Goal: Transaction & Acquisition: Book appointment/travel/reservation

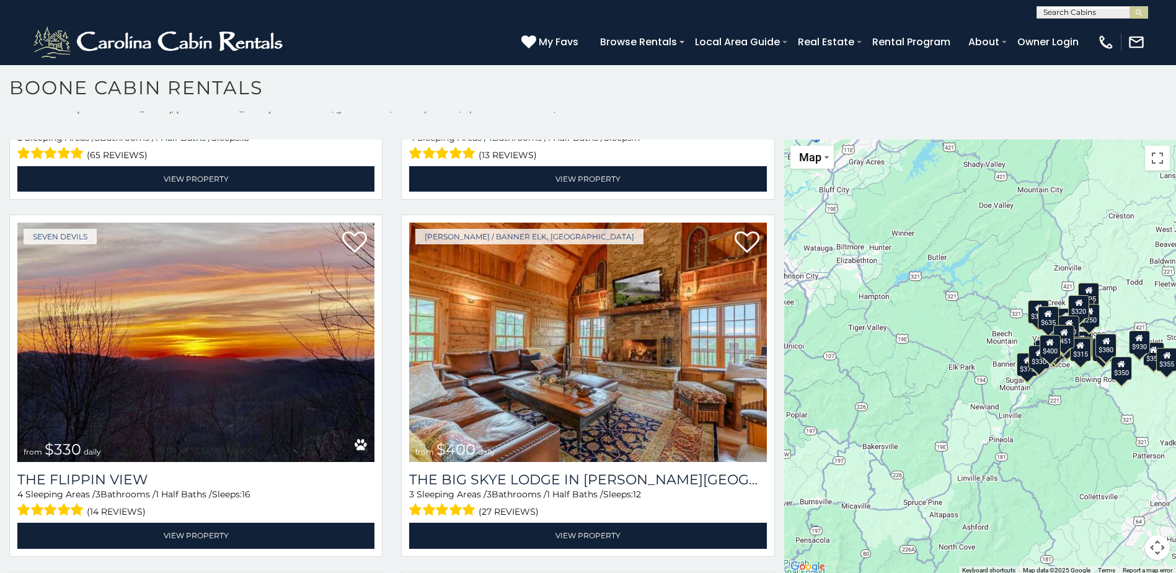
scroll to position [11, 0]
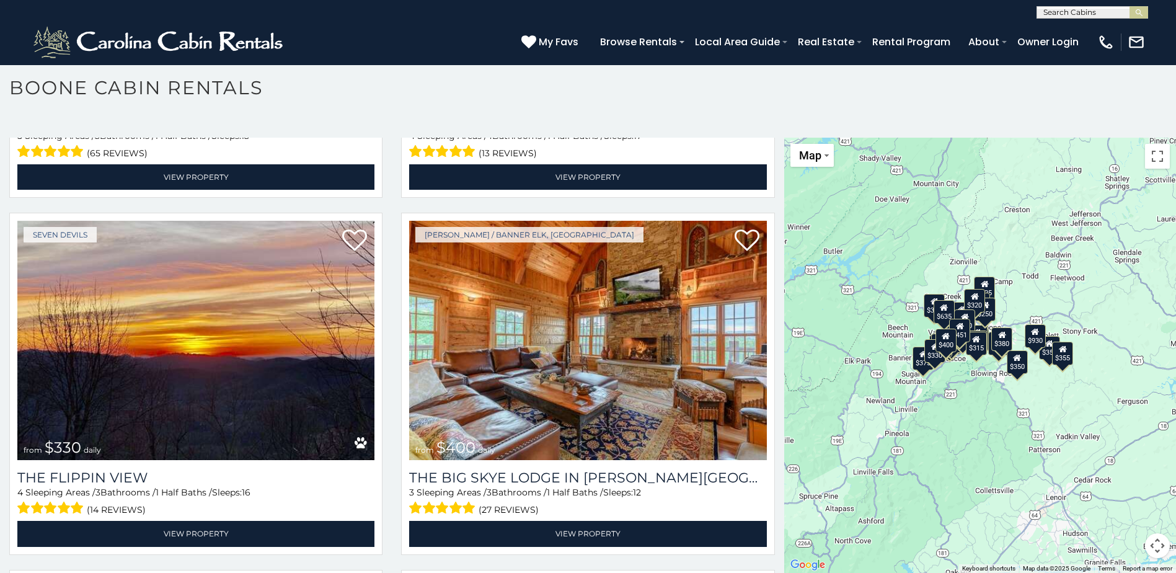
drag, startPoint x: 970, startPoint y: 417, endPoint x: 865, endPoint y: 413, distance: 105.5
click at [865, 413] on div "$349 $480 $525 $315 $355 $635 $675 $930 $400 $451 $330 $400 $485 $460 $395 $695…" at bounding box center [980, 355] width 392 height 435
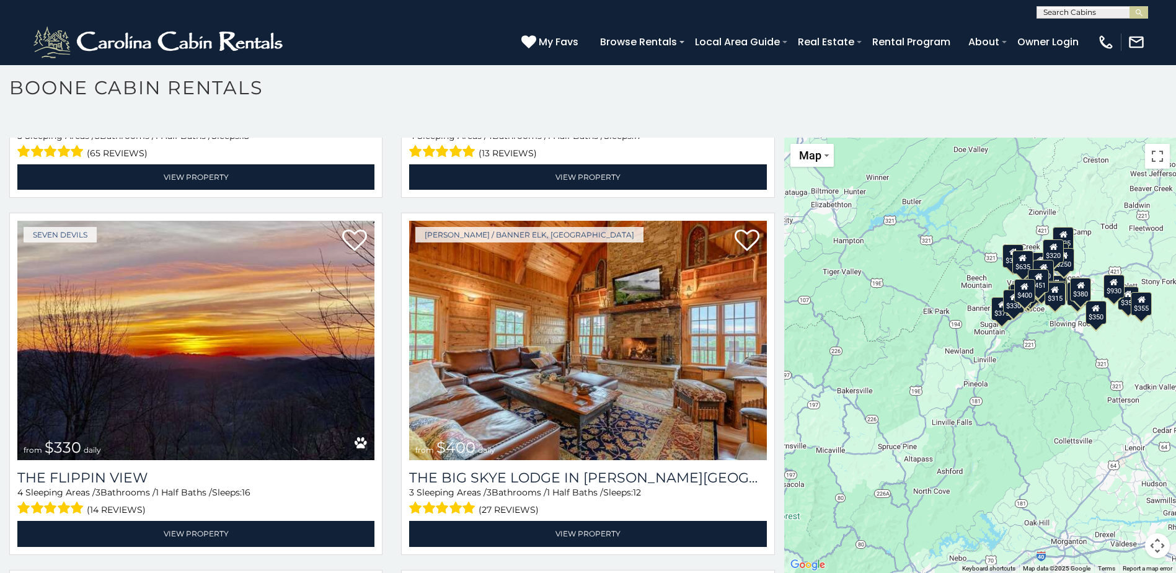
drag, startPoint x: 976, startPoint y: 510, endPoint x: 1056, endPoint y: 455, distance: 97.2
click at [1056, 455] on div "$349 $480 $525 $315 $355 $635 $675 $930 $400 $451 $330 $400 $485 $460 $395 $695…" at bounding box center [980, 355] width 392 height 435
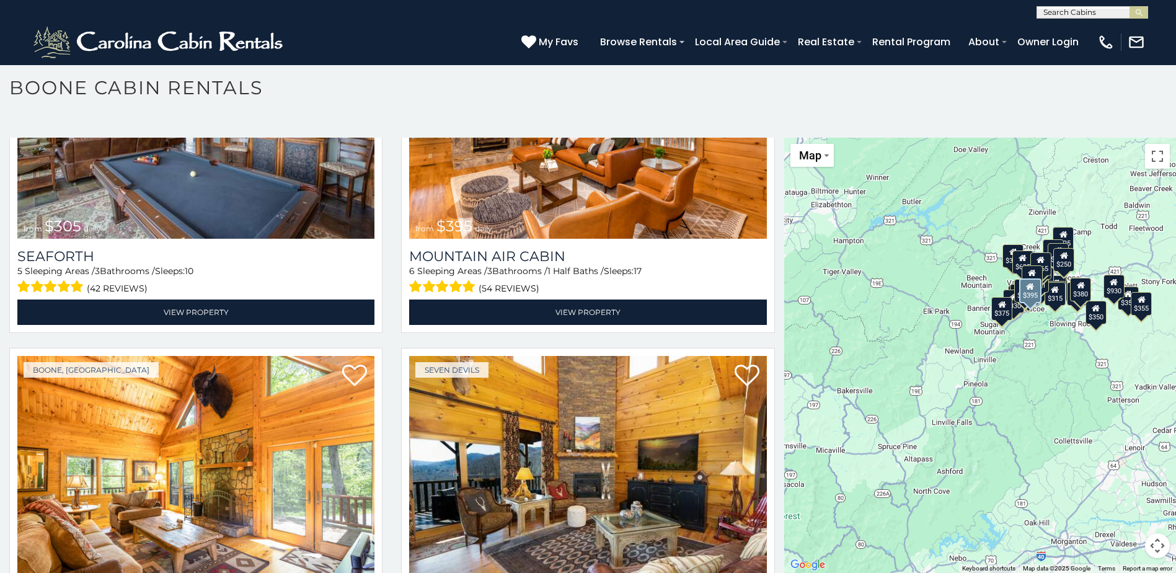
scroll to position [4526, 0]
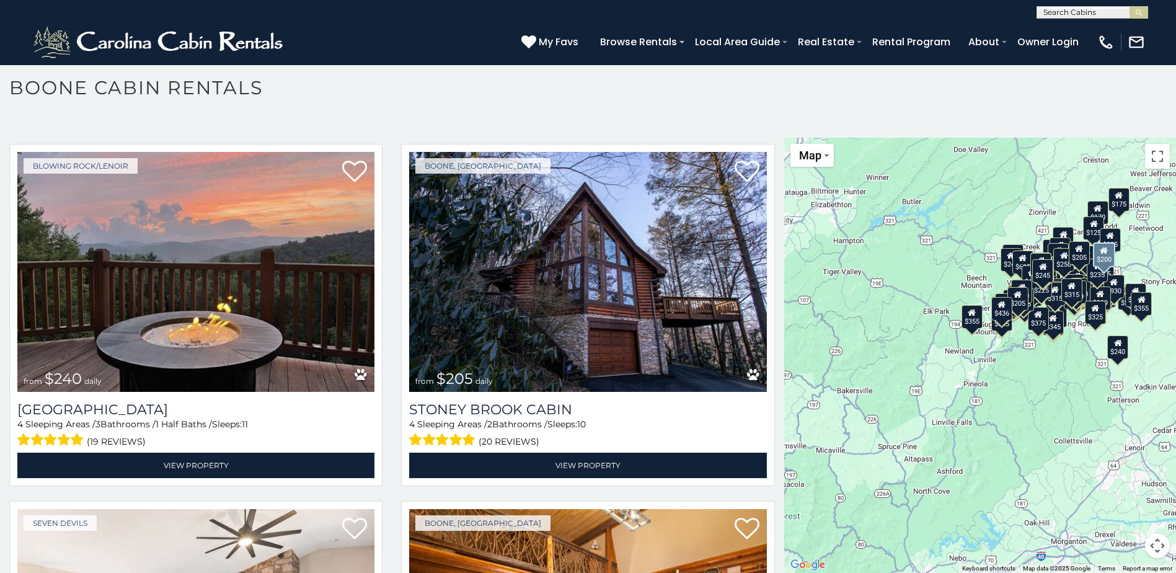
scroll to position [9942, 0]
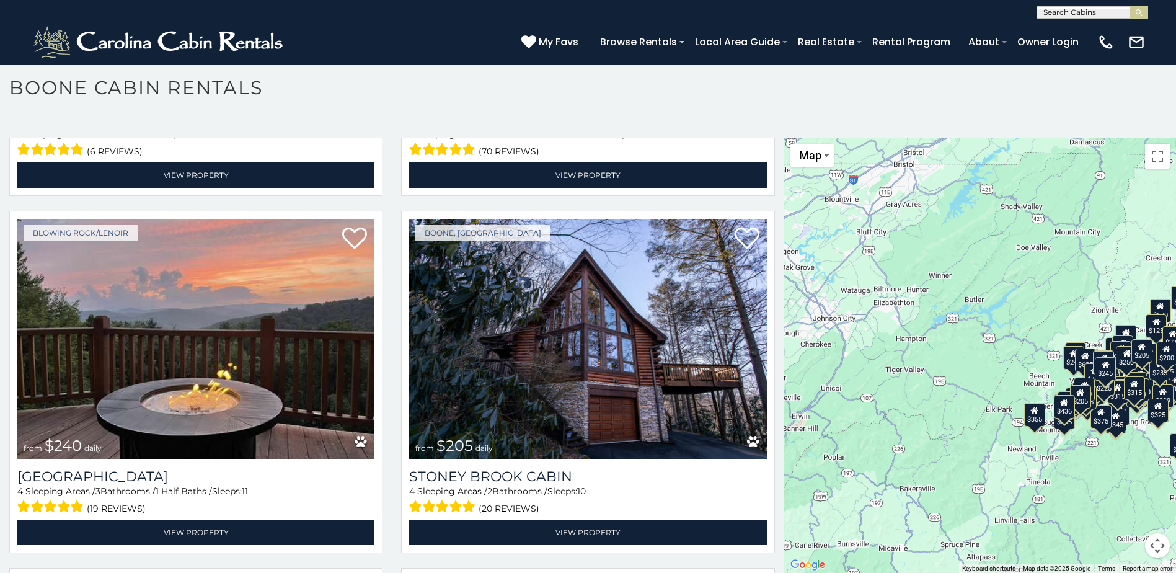
drag, startPoint x: 870, startPoint y: 335, endPoint x: 933, endPoint y: 435, distance: 117.3
click at [933, 435] on div "$349 $480 $525 $315 $355 $635 $675 $930 $400 $451 $330 $400 $485 $460 $395 $695…" at bounding box center [980, 355] width 392 height 435
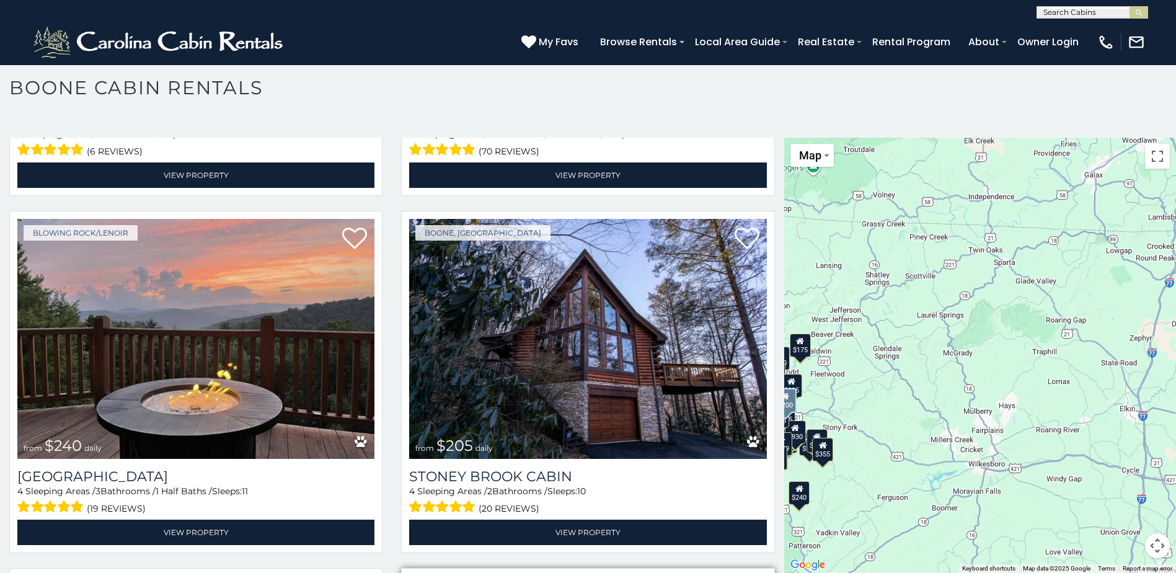
drag, startPoint x: 1003, startPoint y: 456, endPoint x: 620, endPoint y: 504, distance: 385.6
click at [620, 138] on main "**********" at bounding box center [588, 138] width 1176 height 0
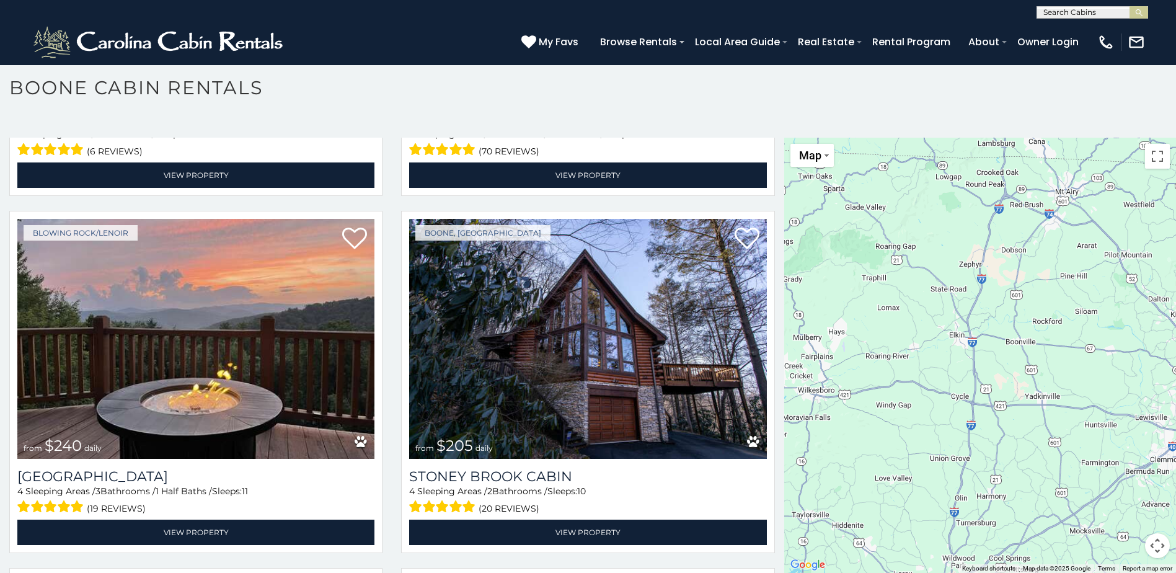
drag, startPoint x: 1076, startPoint y: 441, endPoint x: 952, endPoint y: 353, distance: 151.6
click at [952, 353] on div "$349 $480 $525 $315 $355 $635 $675 $930 $400 $451 $330 $400 $485 $460 $395 $695…" at bounding box center [980, 355] width 392 height 435
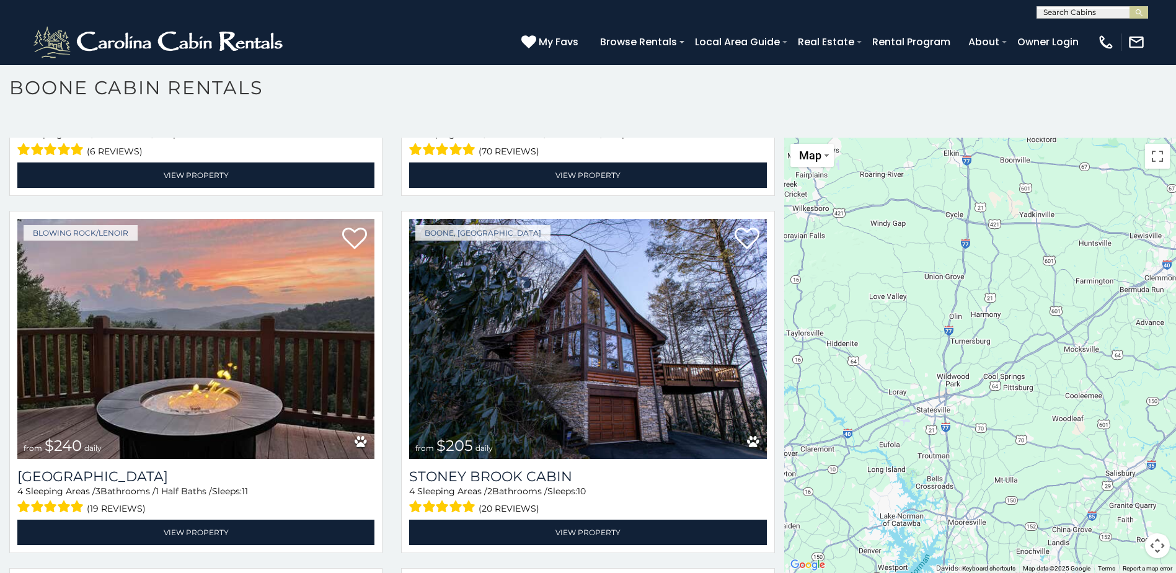
drag, startPoint x: 930, startPoint y: 557, endPoint x: 925, endPoint y: 374, distance: 183.6
click at [925, 374] on div "$349 $480 $525 $315 $355 $635 $675 $930 $400 $451 $330 $400 $485 $460 $395 $695…" at bounding box center [980, 355] width 392 height 435
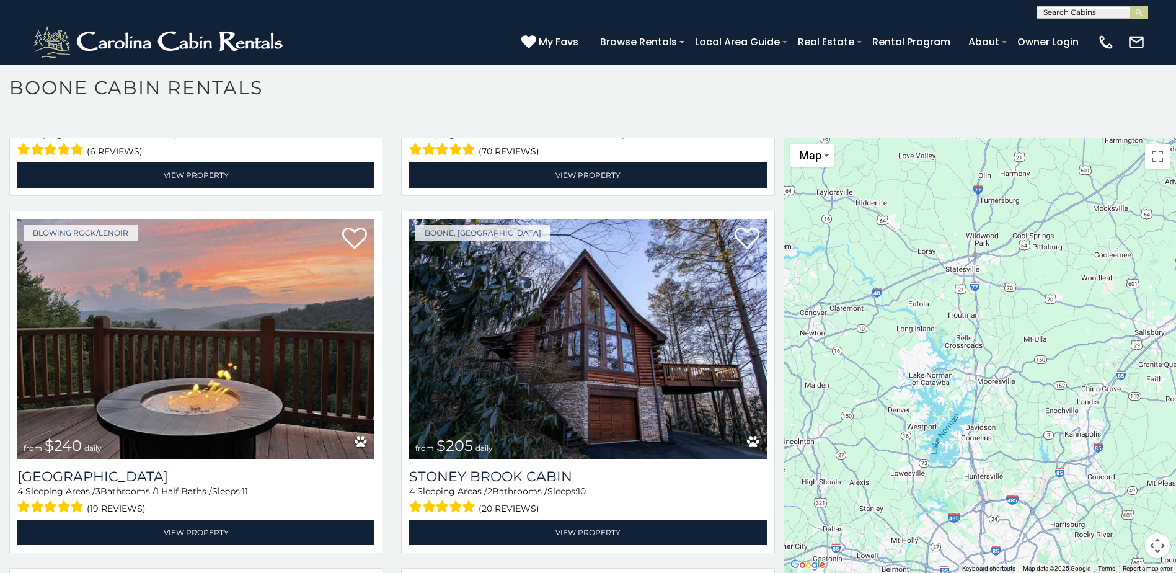
drag, startPoint x: 902, startPoint y: 521, endPoint x: 928, endPoint y: 375, distance: 148.6
click at [928, 376] on div "$349 $480 $525 $315 $355 $635 $675 $930 $400 $451 $330 $400 $485 $460 $395 $695…" at bounding box center [980, 355] width 392 height 435
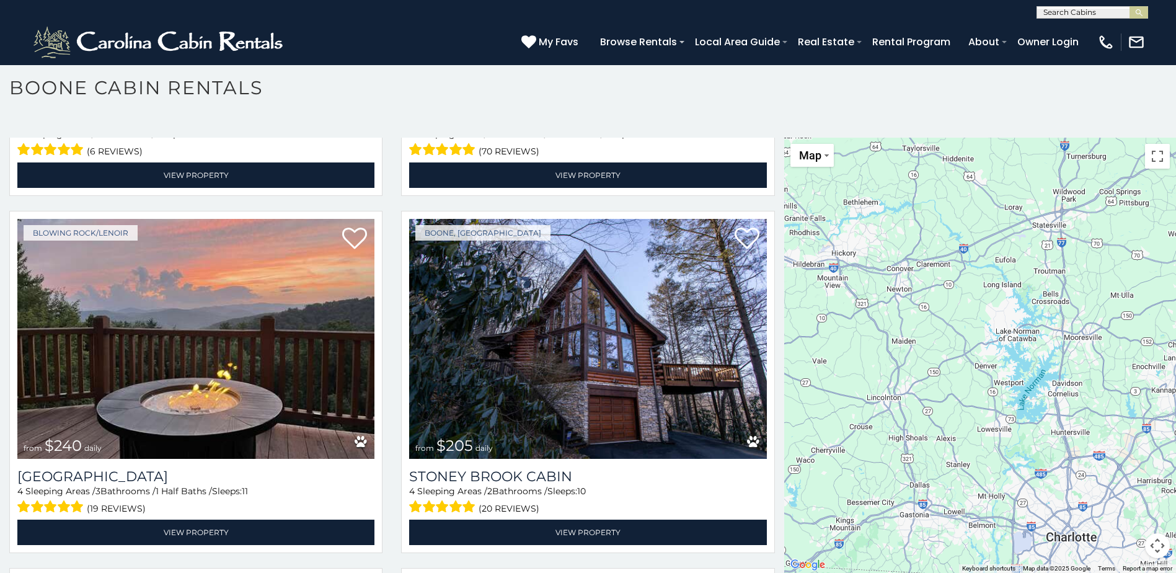
drag, startPoint x: 873, startPoint y: 508, endPoint x: 1006, endPoint y: 477, distance: 136.9
click at [974, 466] on div "$349 $480 $525 $315 $355 $635 $675 $930 $400 $451 $330 $400 $485 $460 $395 $695…" at bounding box center [980, 355] width 392 height 435
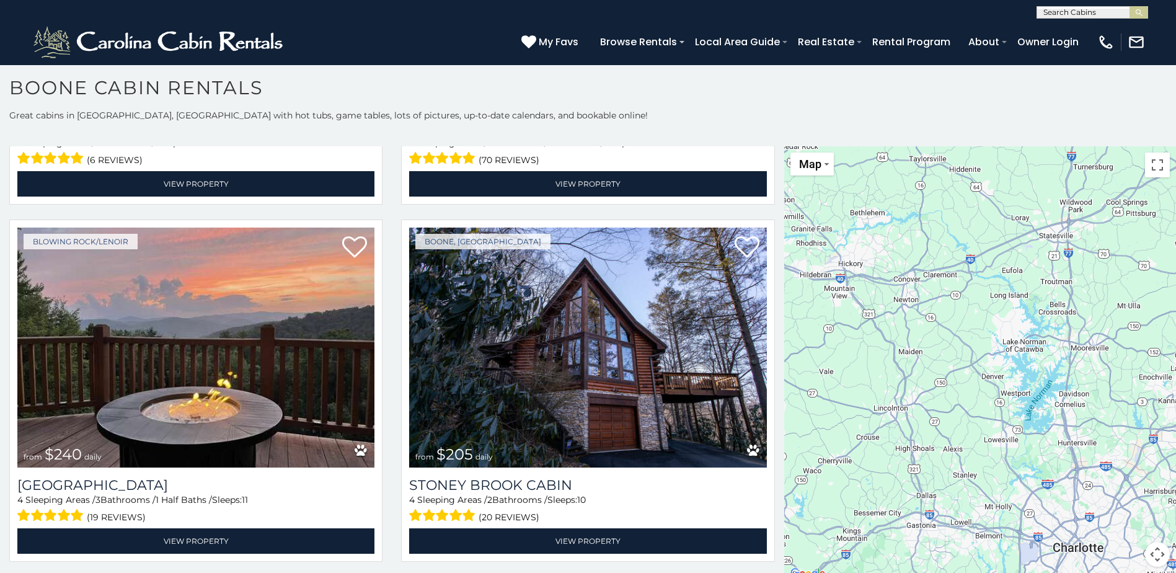
scroll to position [0, 0]
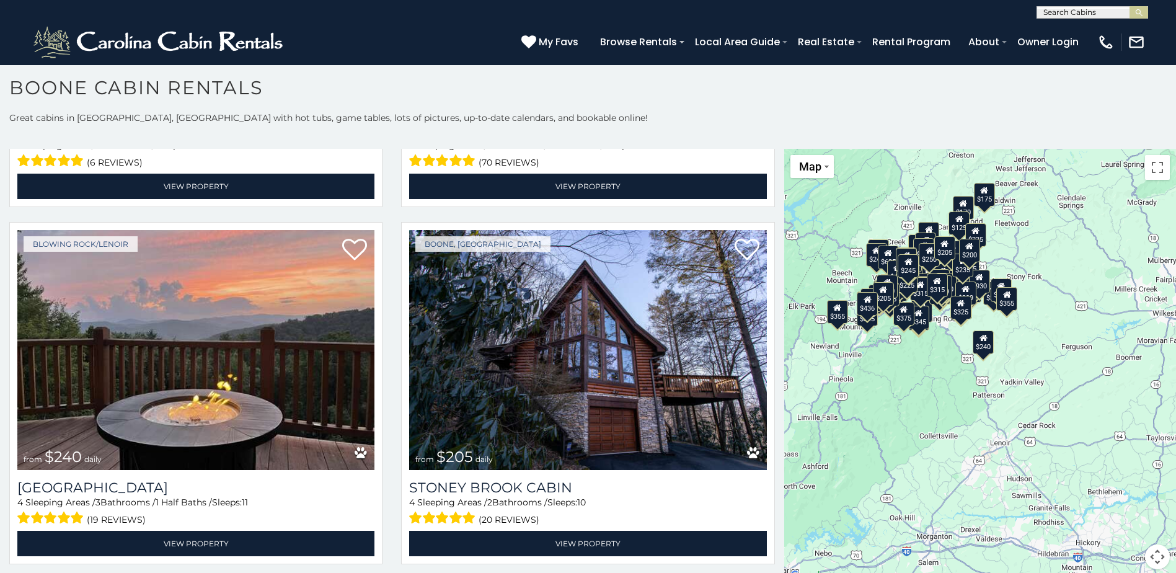
drag, startPoint x: 818, startPoint y: 328, endPoint x: 1057, endPoint y: 605, distance: 365.3
click at [1057, 572] on html "**********" at bounding box center [588, 283] width 1176 height 580
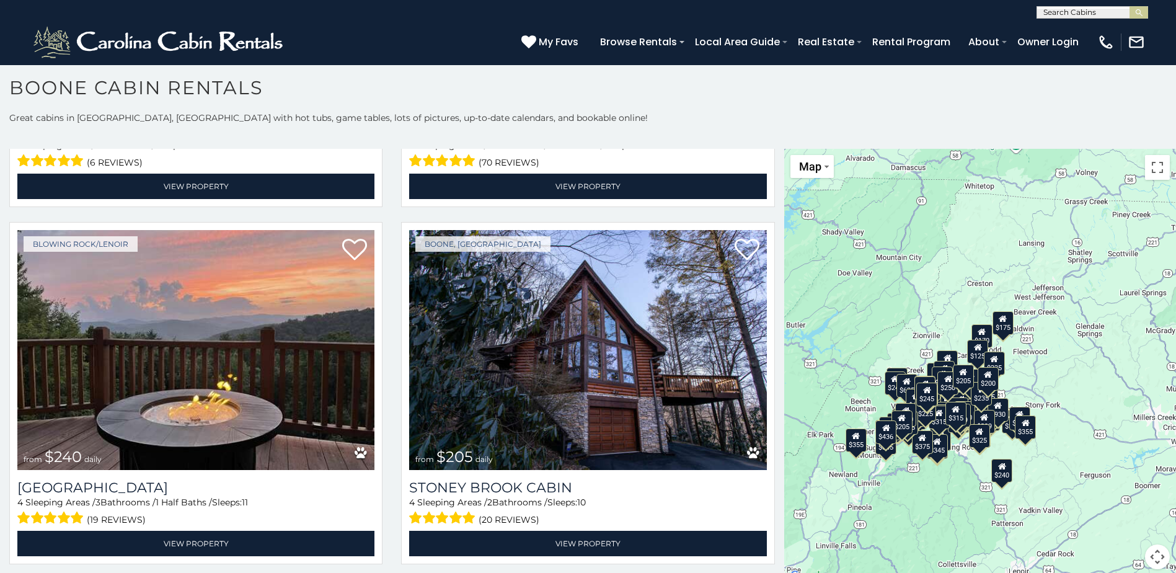
drag, startPoint x: 917, startPoint y: 406, endPoint x: 936, endPoint y: 535, distance: 131.0
click at [936, 535] on div "$349 $480 $525 $315 $355 $635 $675 $930 $400 $451 $330 $400 $485 $460 $395 $695…" at bounding box center [980, 366] width 392 height 435
click at [949, 417] on div "$315" at bounding box center [956, 414] width 21 height 24
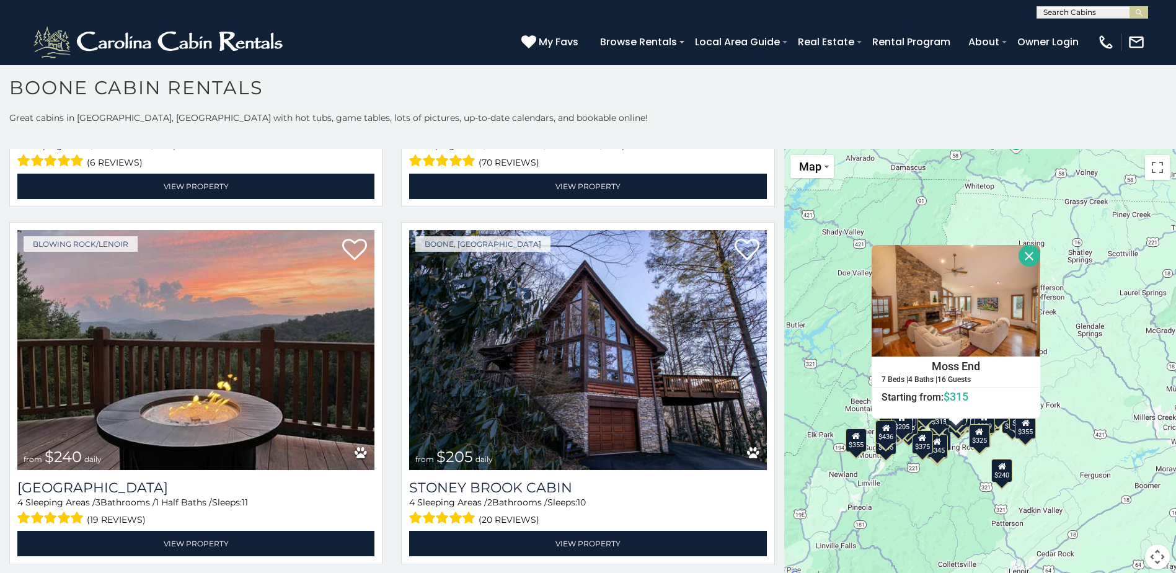
click at [952, 470] on div "$349 $480 $525 $315 $355 $635 $675 $930 $400 $451 $330 $400 $485 $460 $395 $695…" at bounding box center [980, 366] width 392 height 435
click at [954, 494] on div "$349 $480 $525 $315 $355 $635 $675 $930 $400 $451 $330 $400 $485 $460 $395 $695…" at bounding box center [980, 366] width 392 height 435
click at [1027, 249] on button "Close" at bounding box center [1030, 256] width 22 height 22
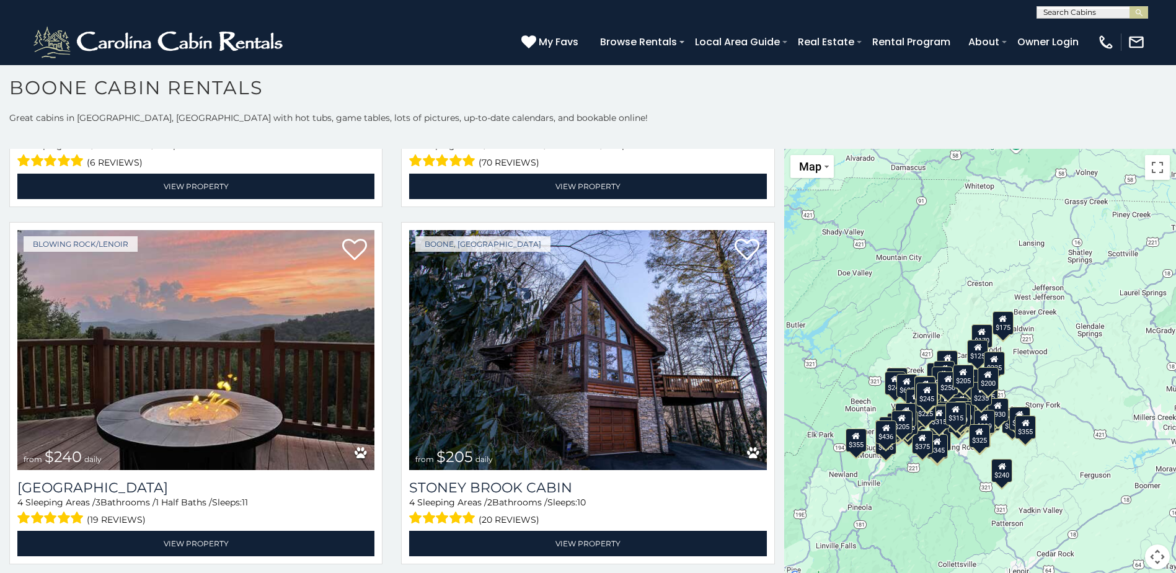
click at [1000, 325] on div "$175" at bounding box center [1003, 323] width 21 height 24
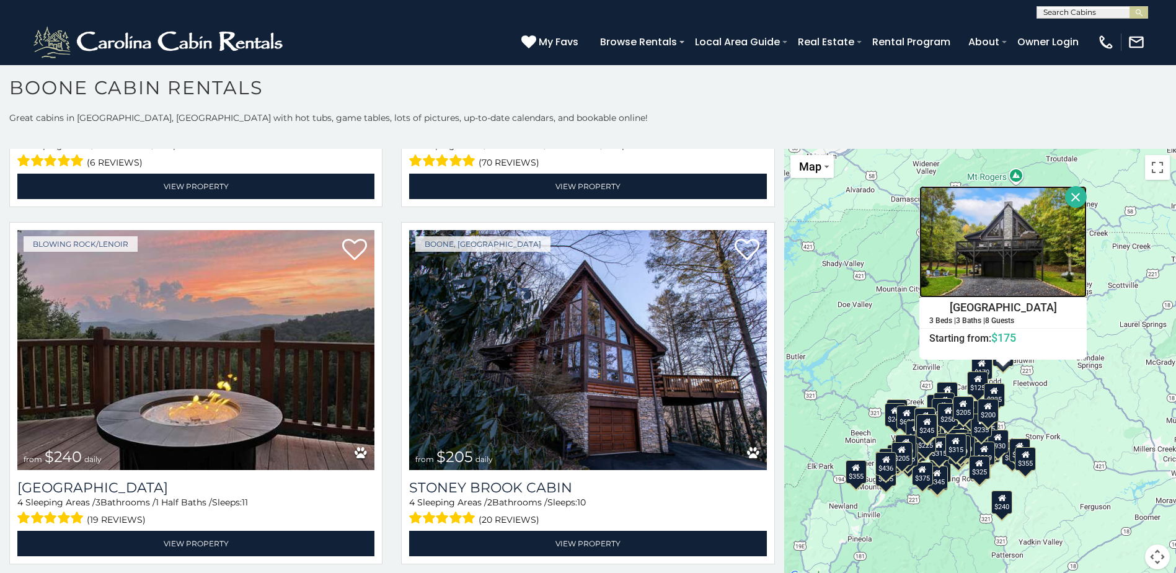
click at [980, 241] on img at bounding box center [1003, 242] width 167 height 112
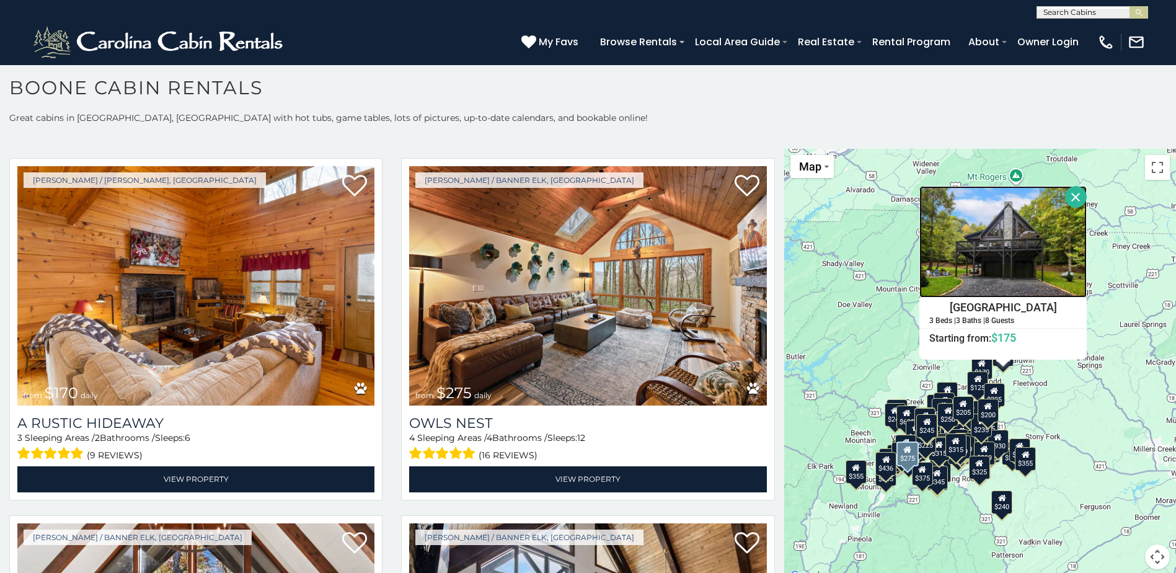
scroll to position [7152, 0]
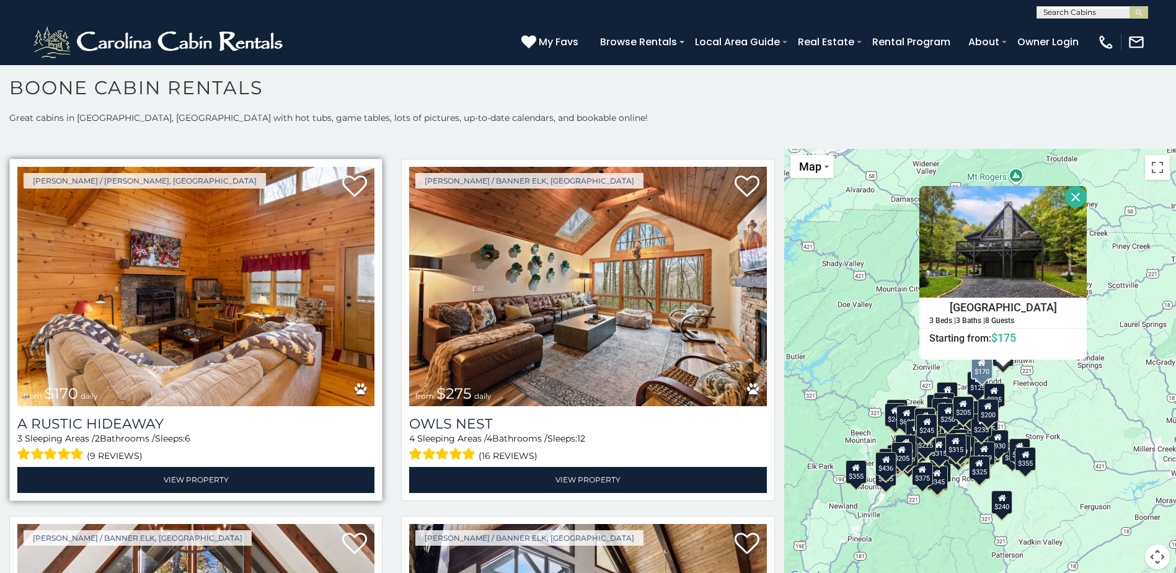
click at [131, 217] on img at bounding box center [195, 286] width 357 height 239
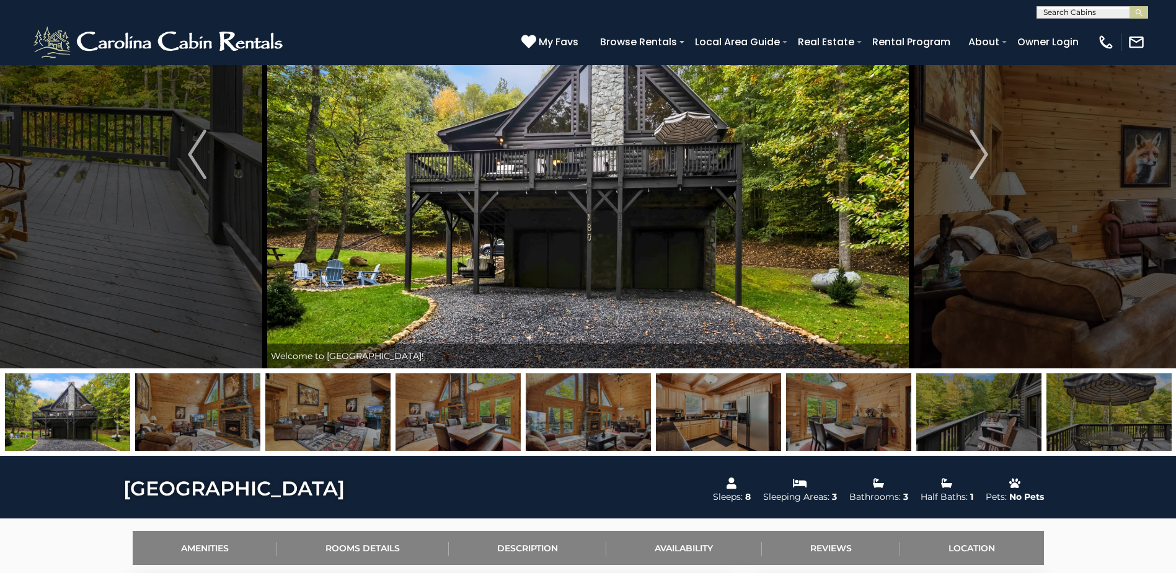
scroll to position [62, 0]
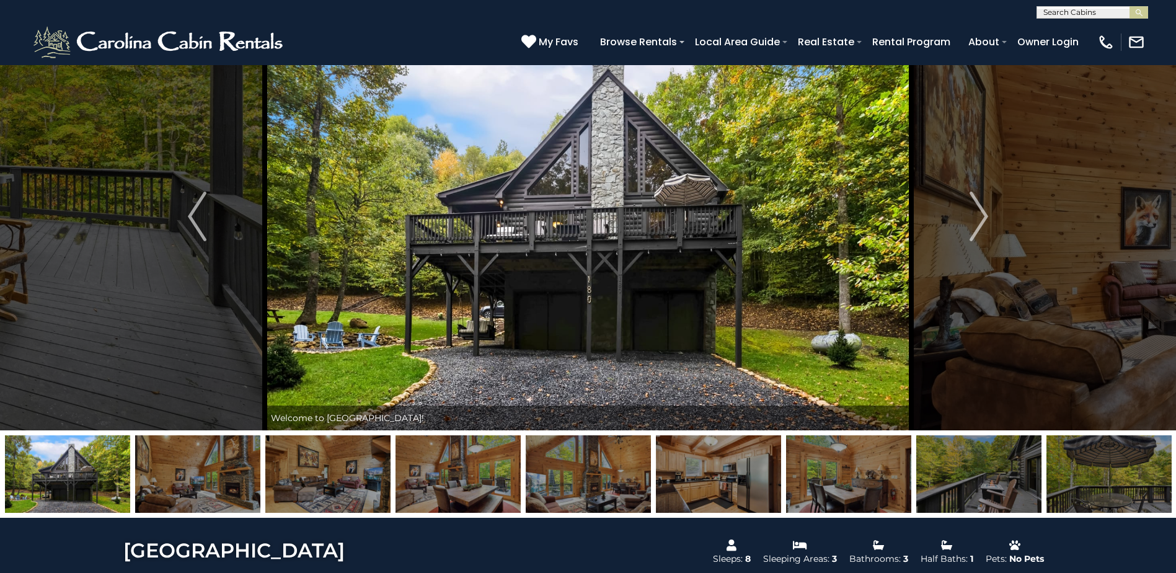
click at [231, 450] on img at bounding box center [197, 474] width 125 height 78
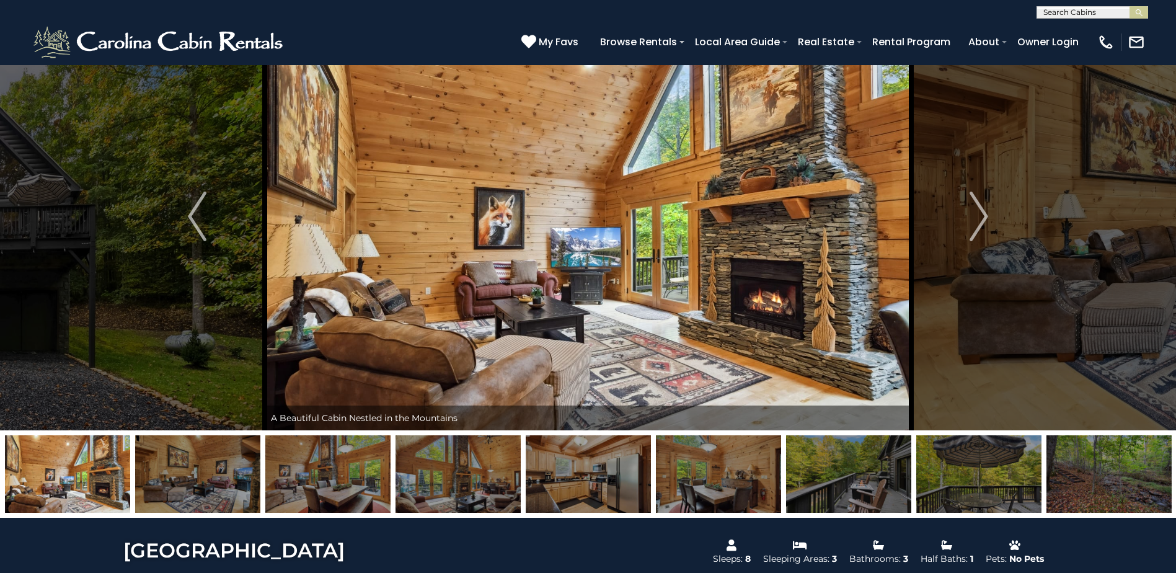
click at [346, 468] on img at bounding box center [327, 474] width 125 height 78
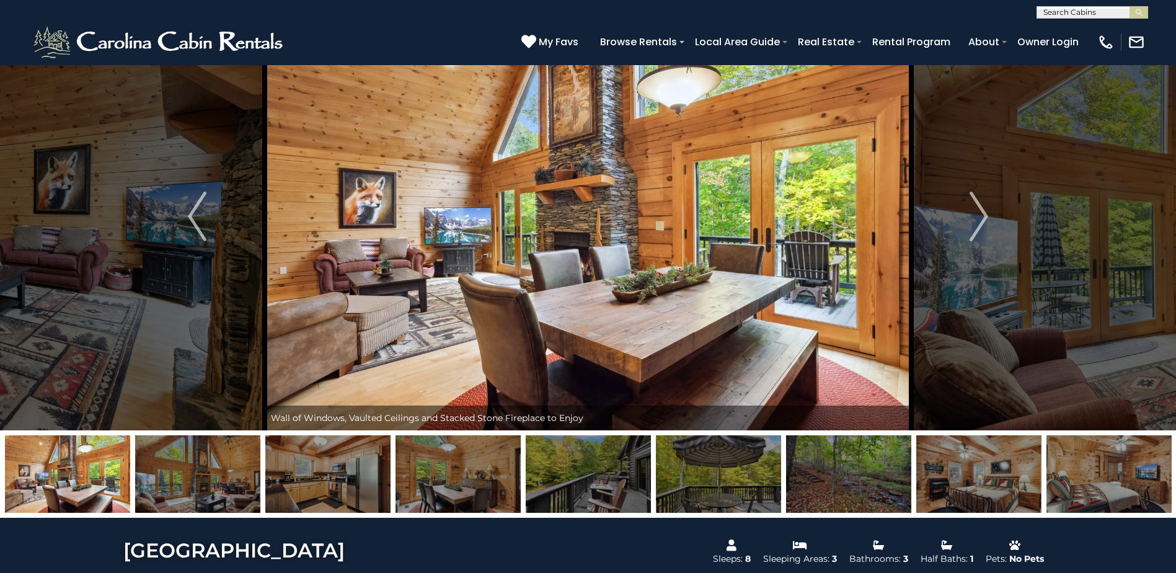
click at [427, 466] on img at bounding box center [458, 474] width 125 height 78
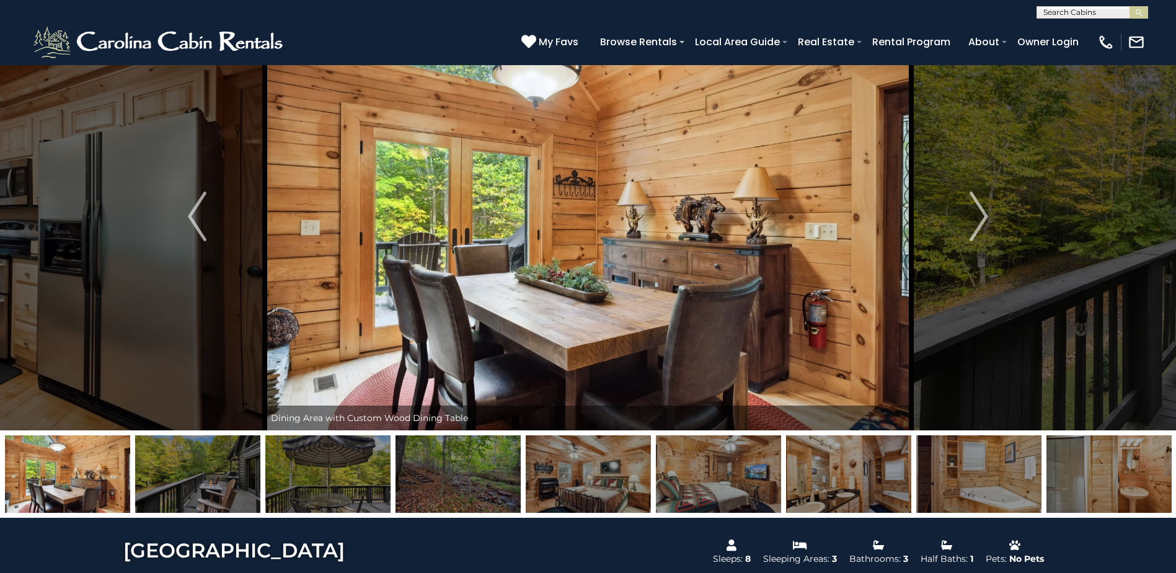
click at [226, 467] on img at bounding box center [197, 474] width 125 height 78
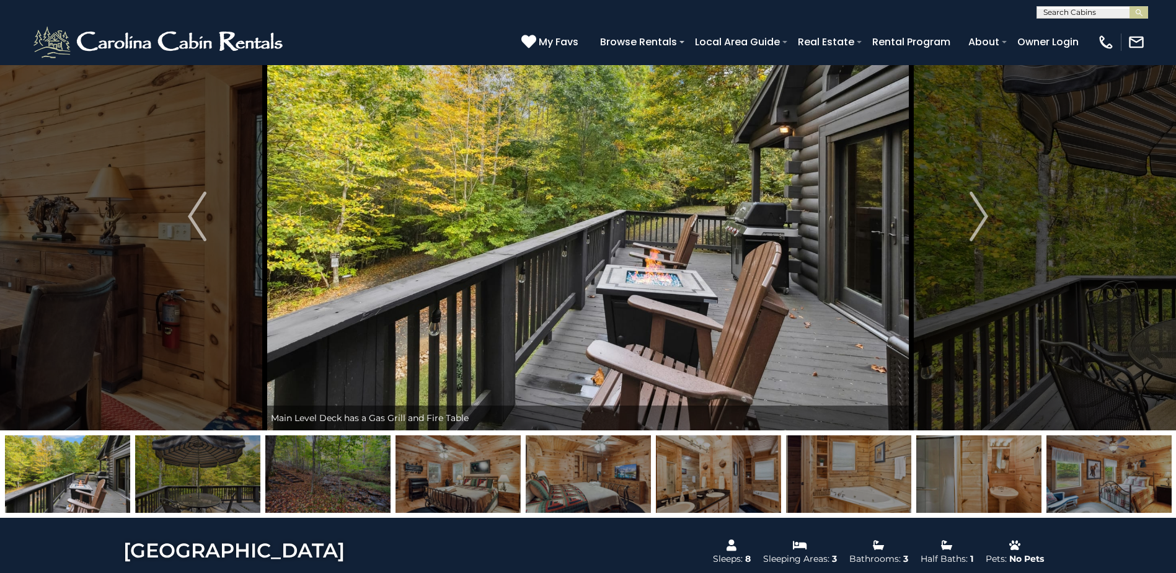
click at [340, 474] on img at bounding box center [327, 474] width 125 height 78
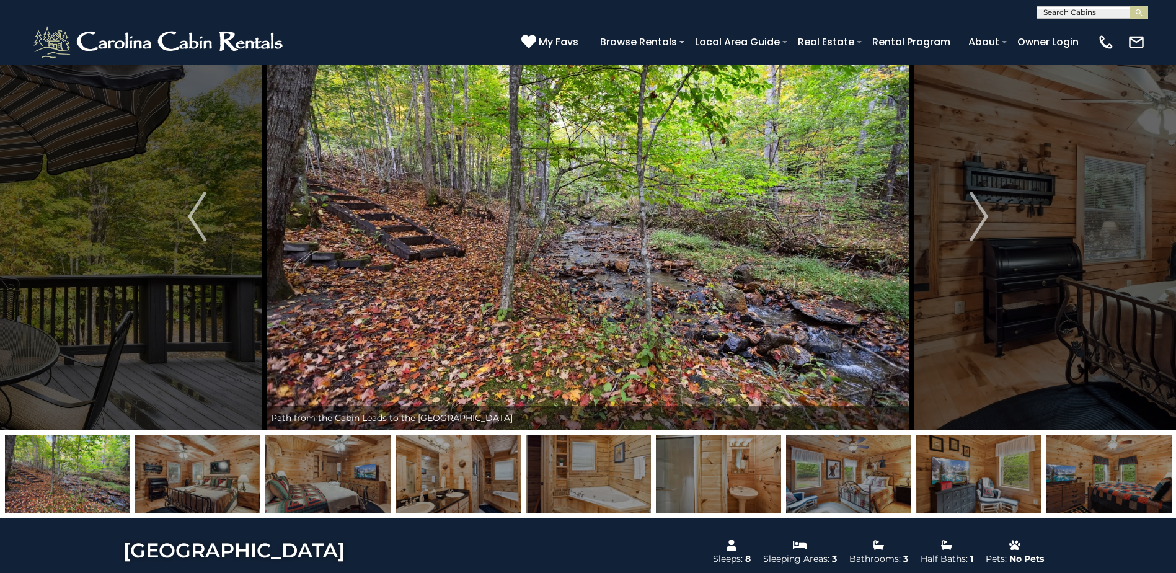
click at [205, 470] on img at bounding box center [197, 474] width 125 height 78
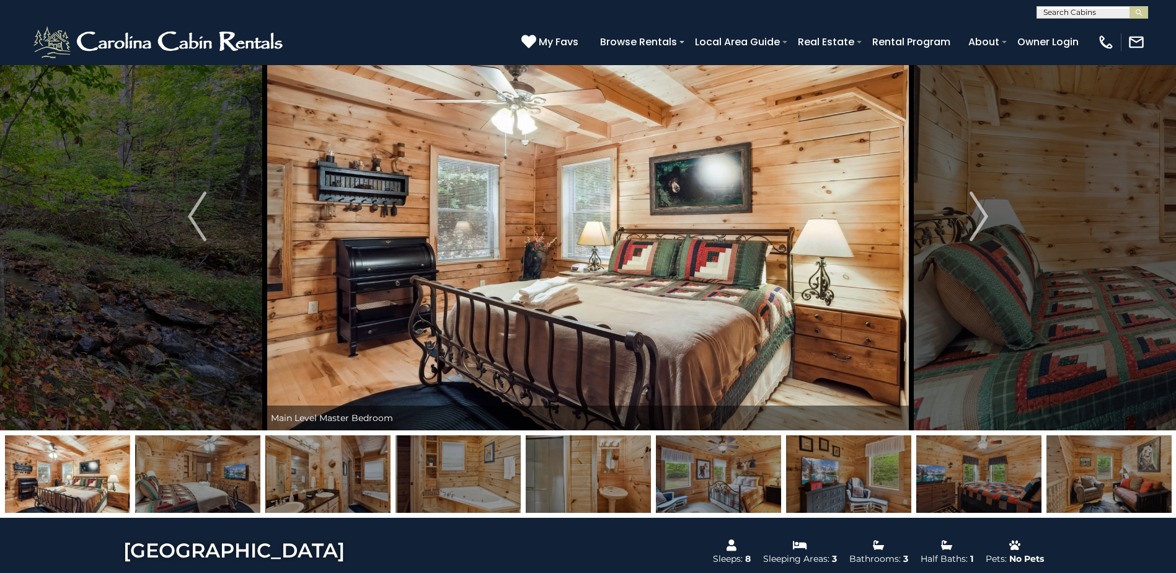
click at [205, 470] on img at bounding box center [197, 474] width 125 height 78
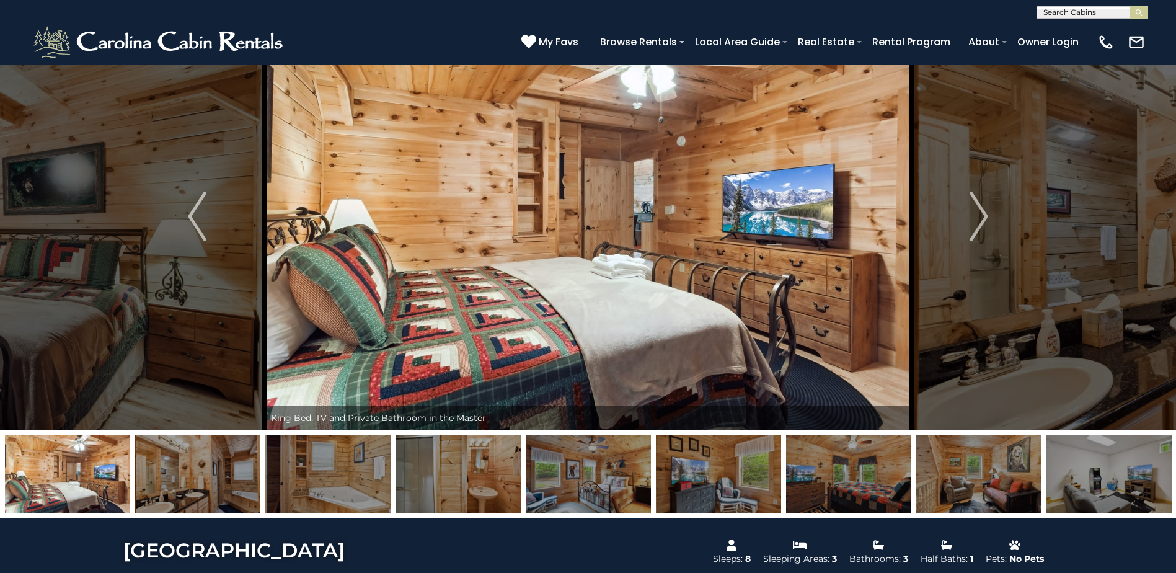
click at [190, 471] on img at bounding box center [197, 474] width 125 height 78
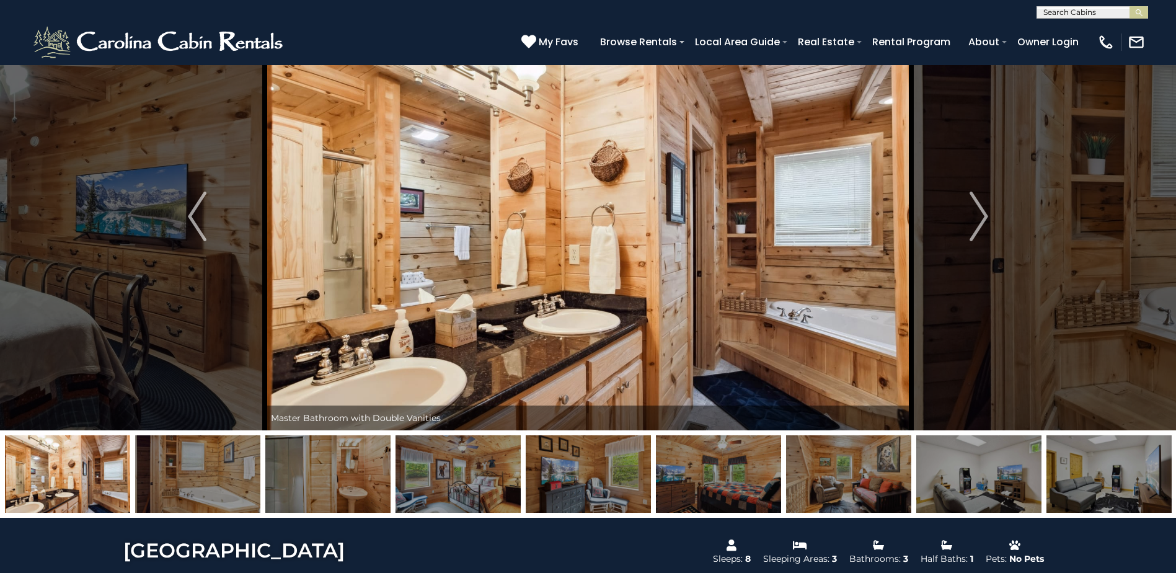
click at [214, 479] on img at bounding box center [197, 474] width 125 height 78
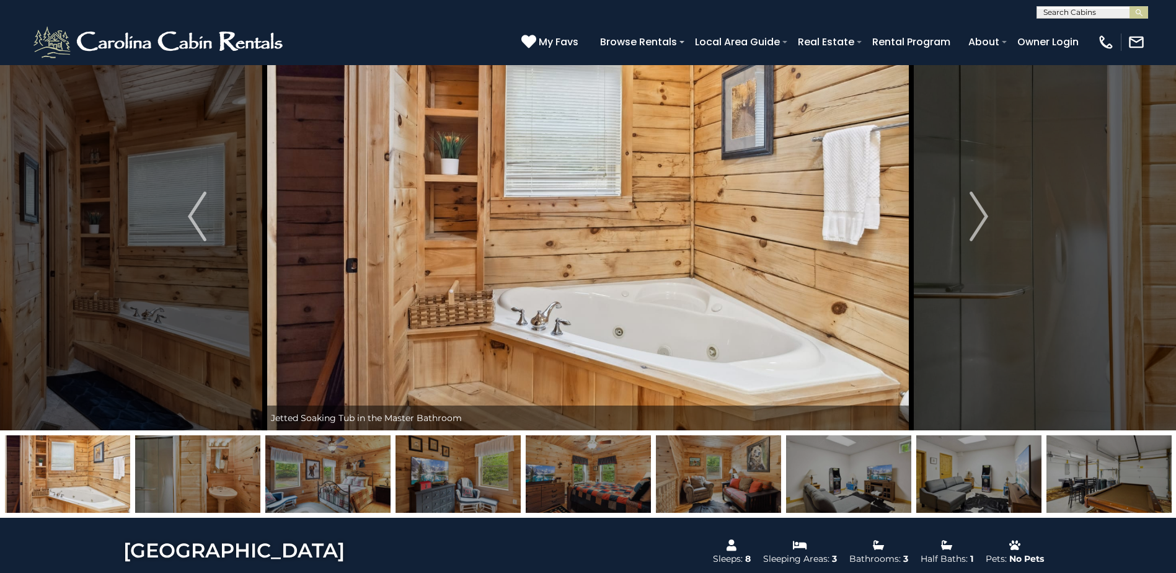
click at [214, 479] on img at bounding box center [197, 474] width 125 height 78
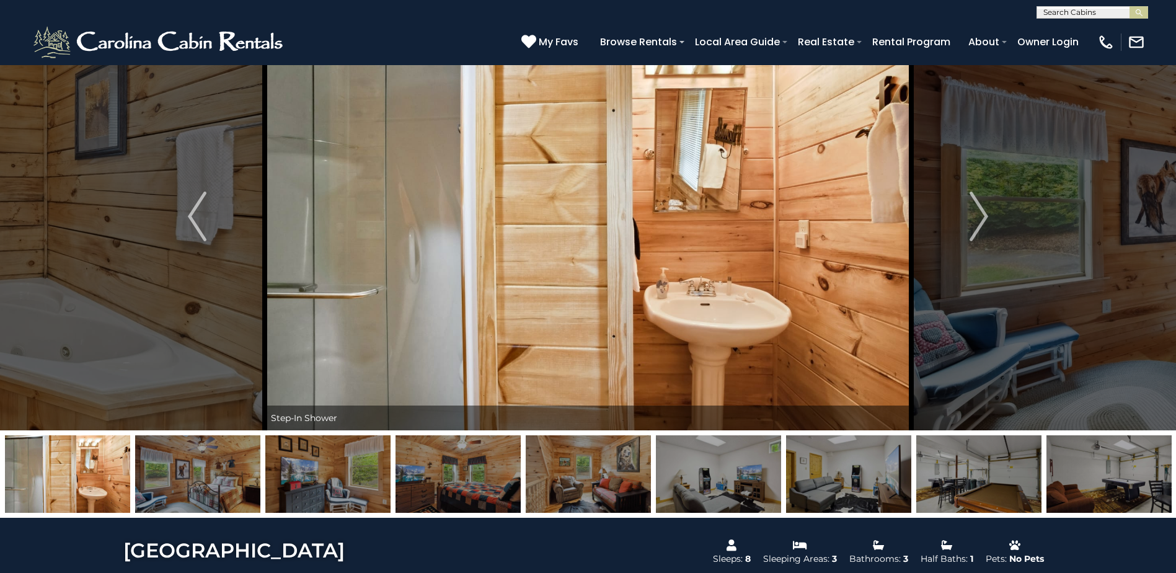
click at [214, 479] on img at bounding box center [197, 474] width 125 height 78
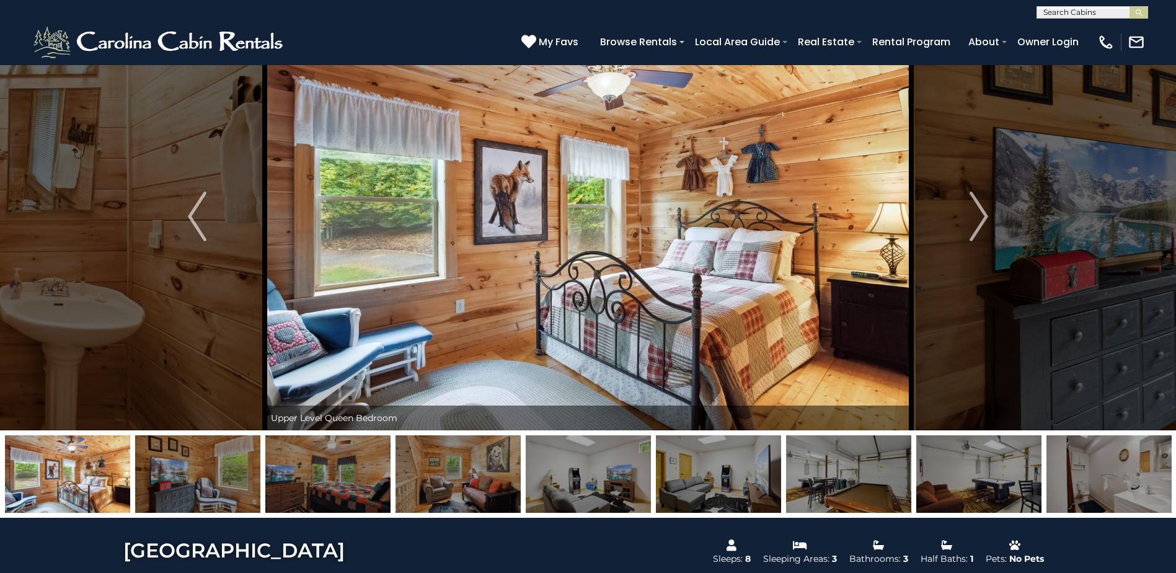
click at [214, 479] on img at bounding box center [197, 474] width 125 height 78
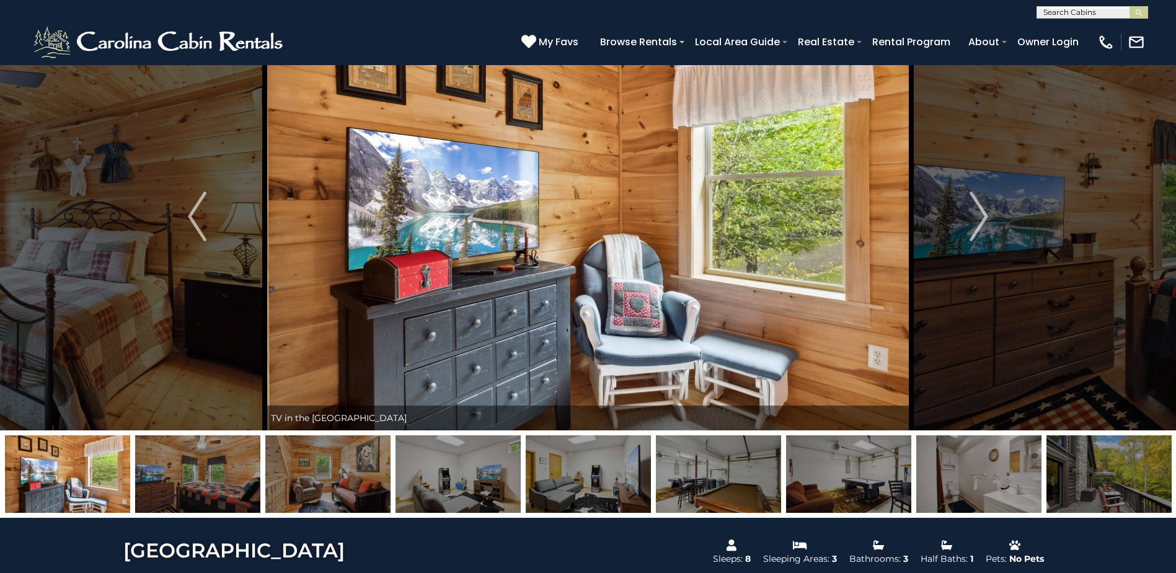
click at [234, 464] on img at bounding box center [197, 474] width 125 height 78
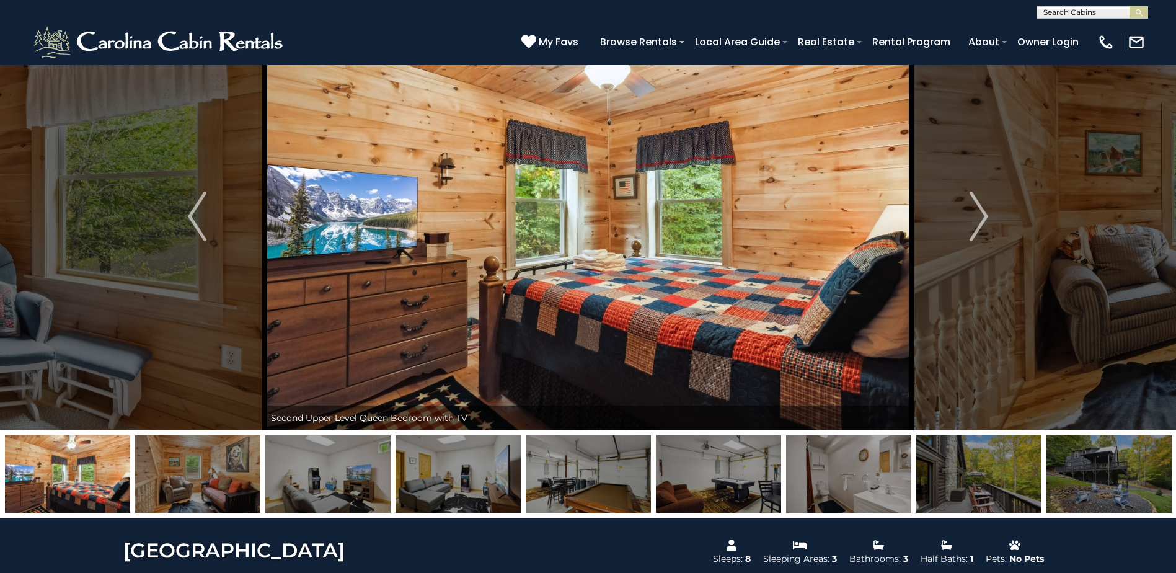
click at [234, 464] on img at bounding box center [197, 474] width 125 height 78
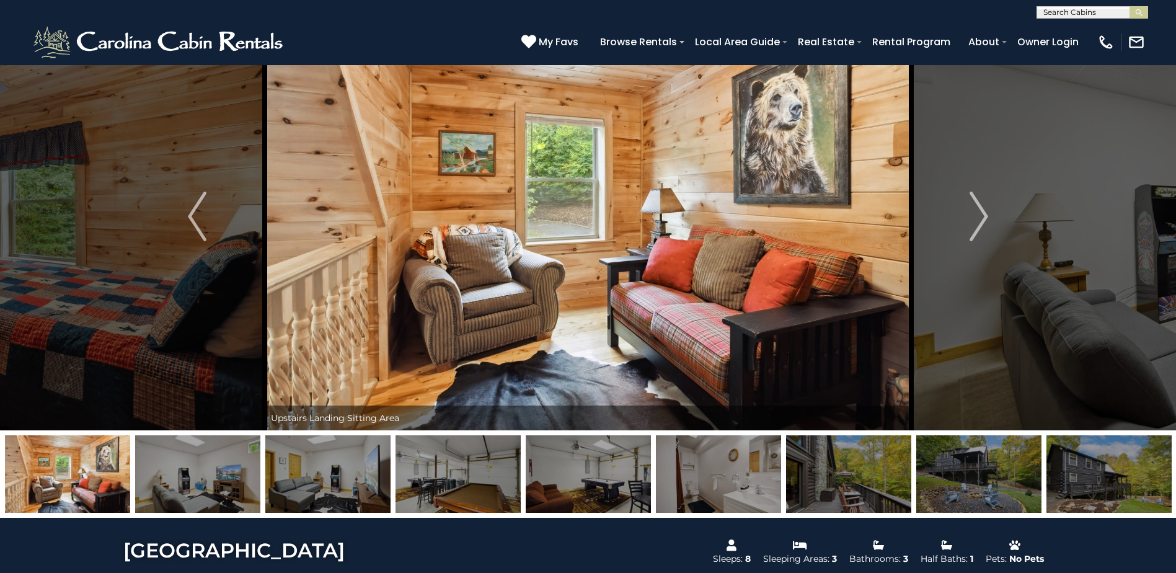
click at [234, 464] on img at bounding box center [197, 474] width 125 height 78
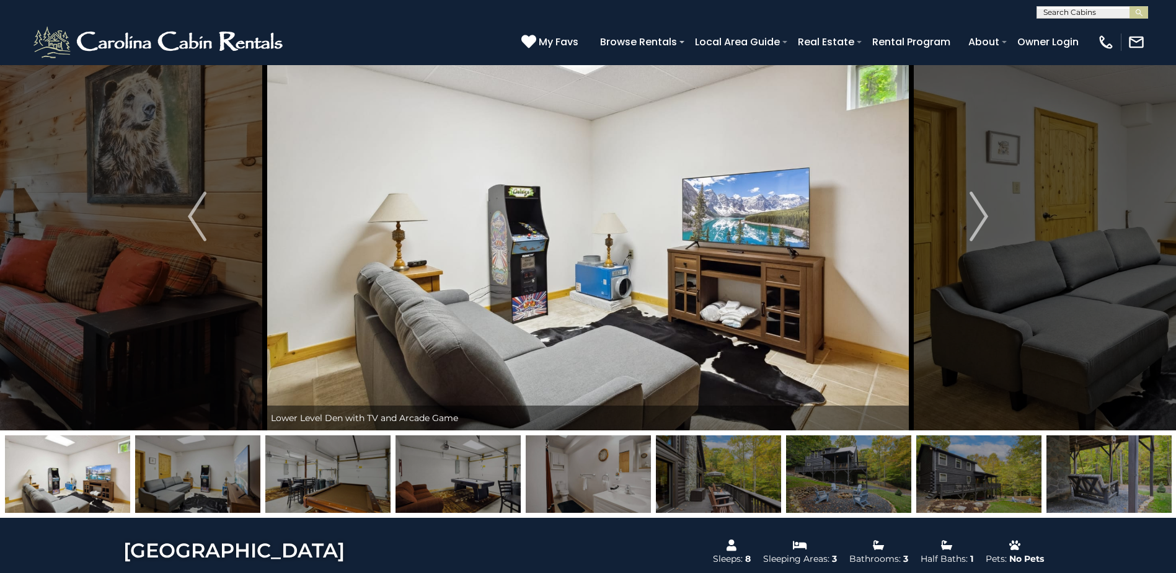
click at [234, 464] on img at bounding box center [197, 474] width 125 height 78
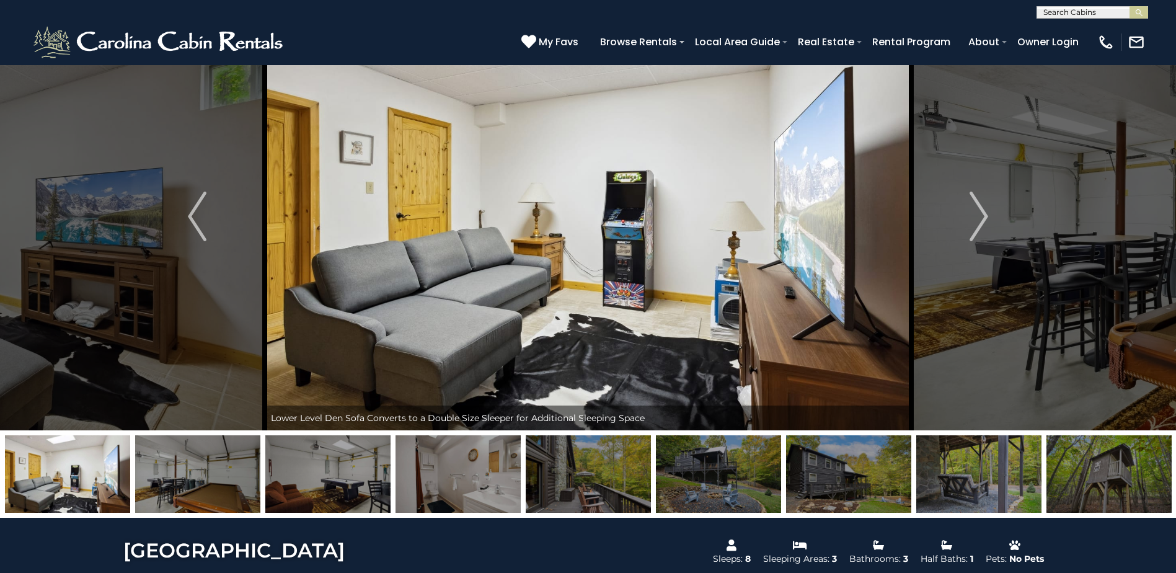
click at [234, 464] on img at bounding box center [197, 474] width 125 height 78
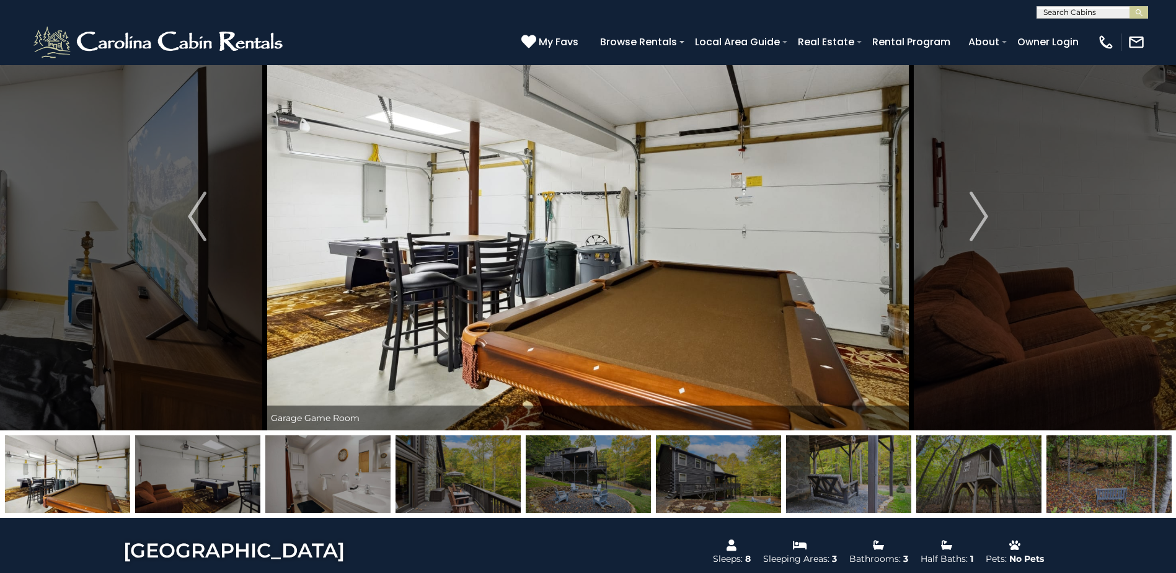
click at [234, 464] on img at bounding box center [197, 474] width 125 height 78
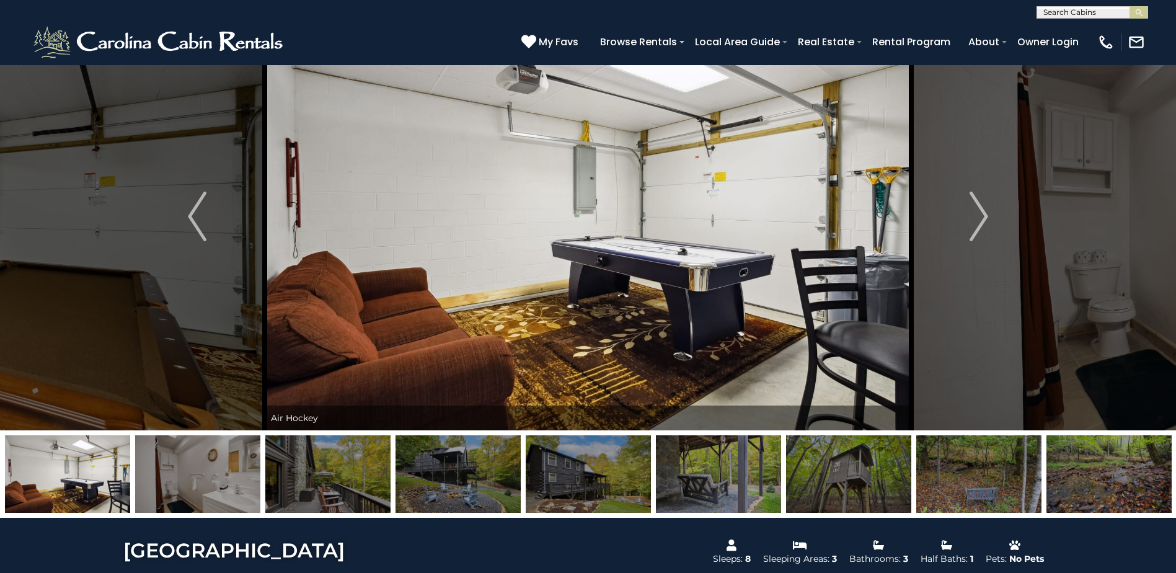
click at [234, 464] on img at bounding box center [197, 474] width 125 height 78
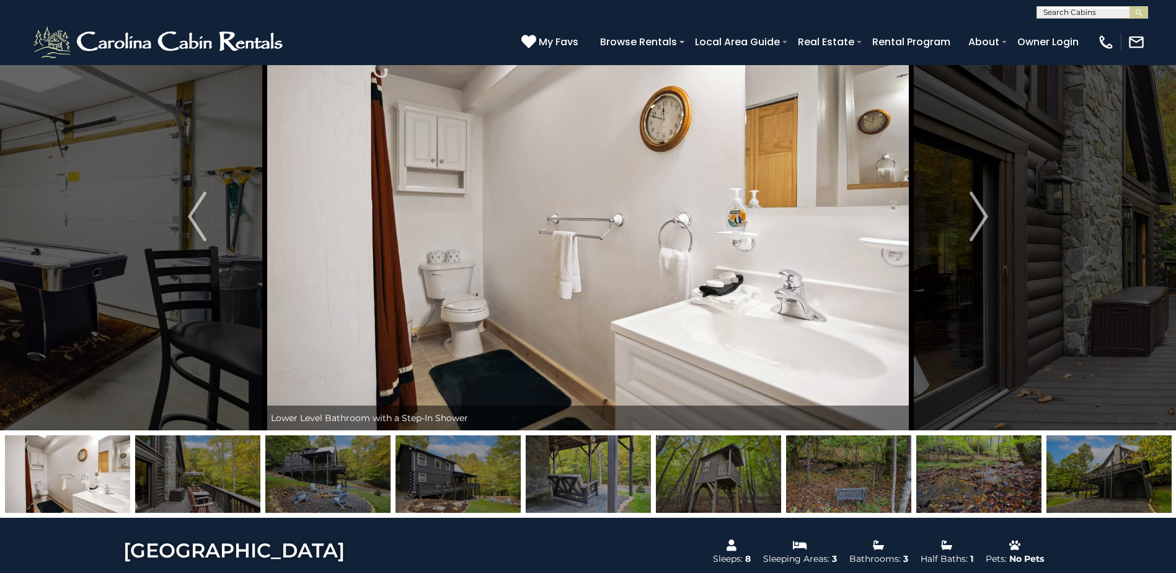
click at [234, 464] on img at bounding box center [197, 474] width 125 height 78
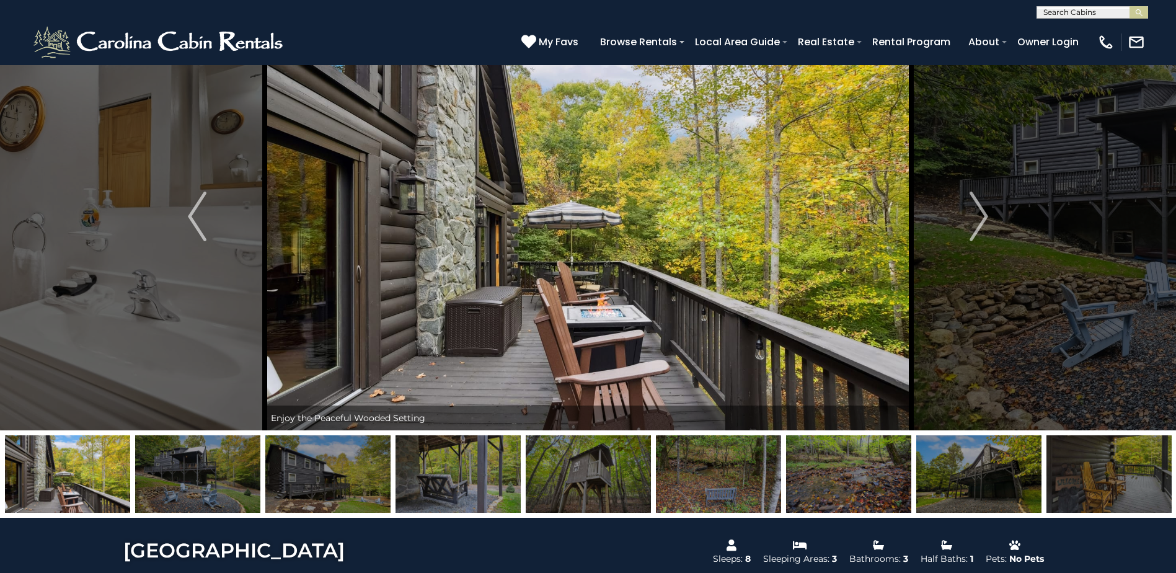
click at [234, 464] on img at bounding box center [197, 474] width 125 height 78
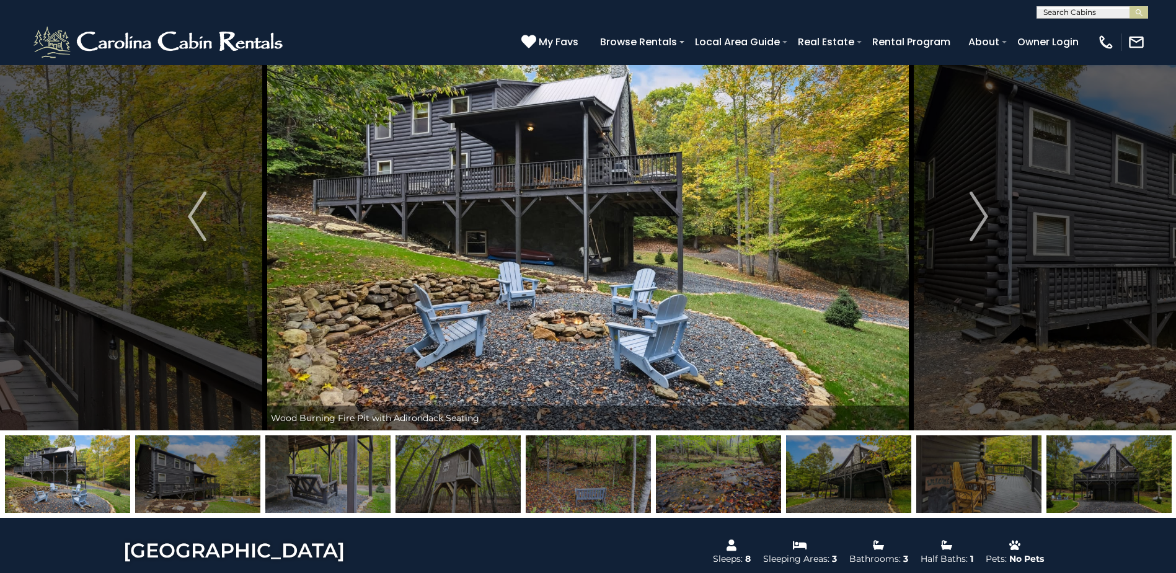
click at [234, 464] on img at bounding box center [197, 474] width 125 height 78
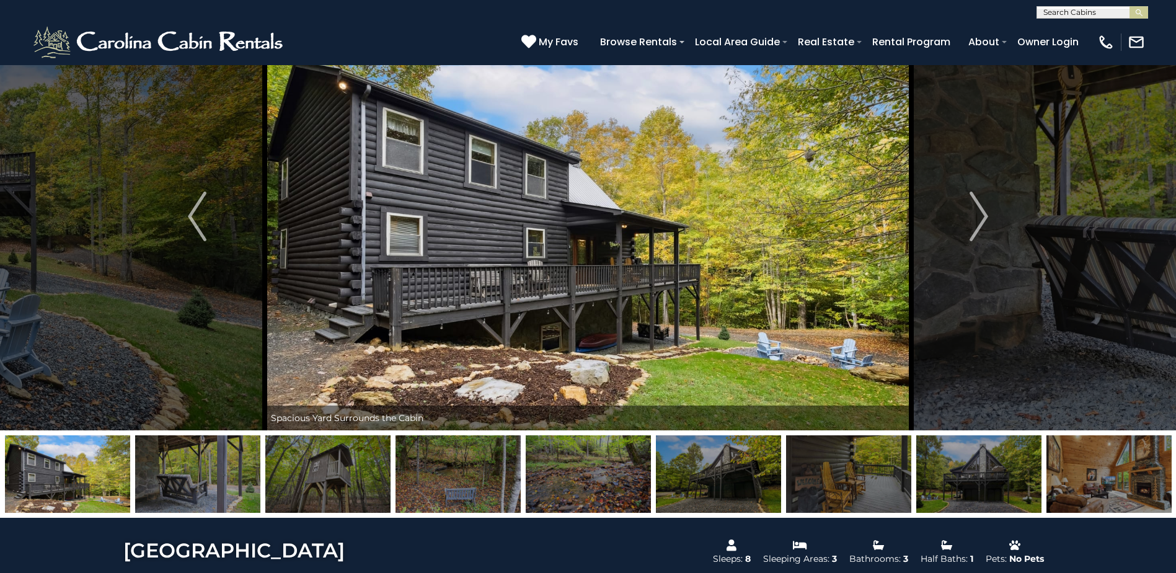
click at [234, 464] on img at bounding box center [197, 474] width 125 height 78
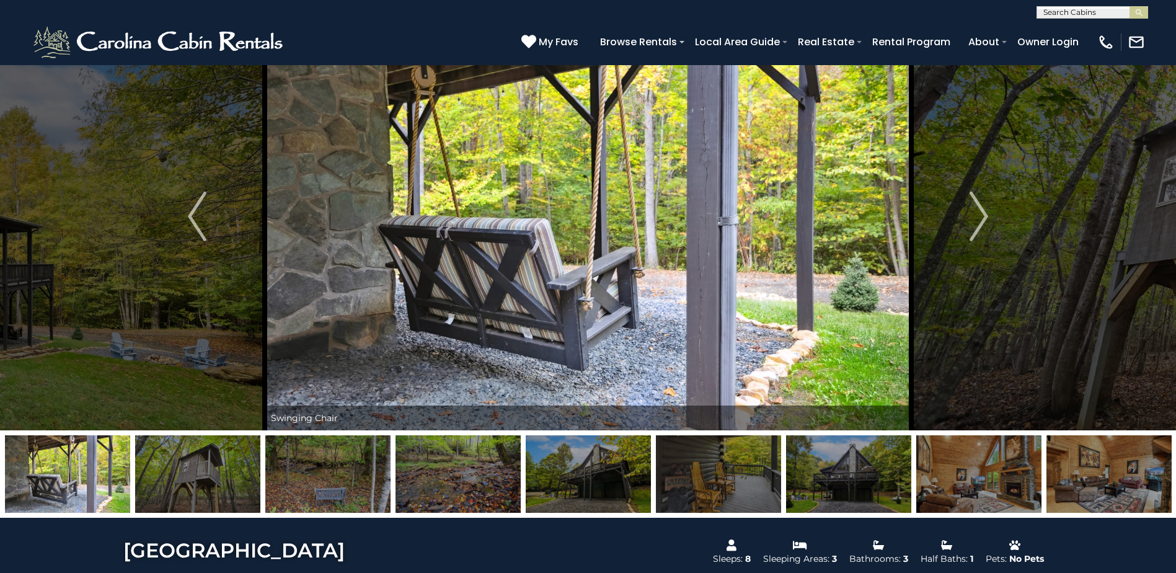
click at [234, 464] on img at bounding box center [197, 474] width 125 height 78
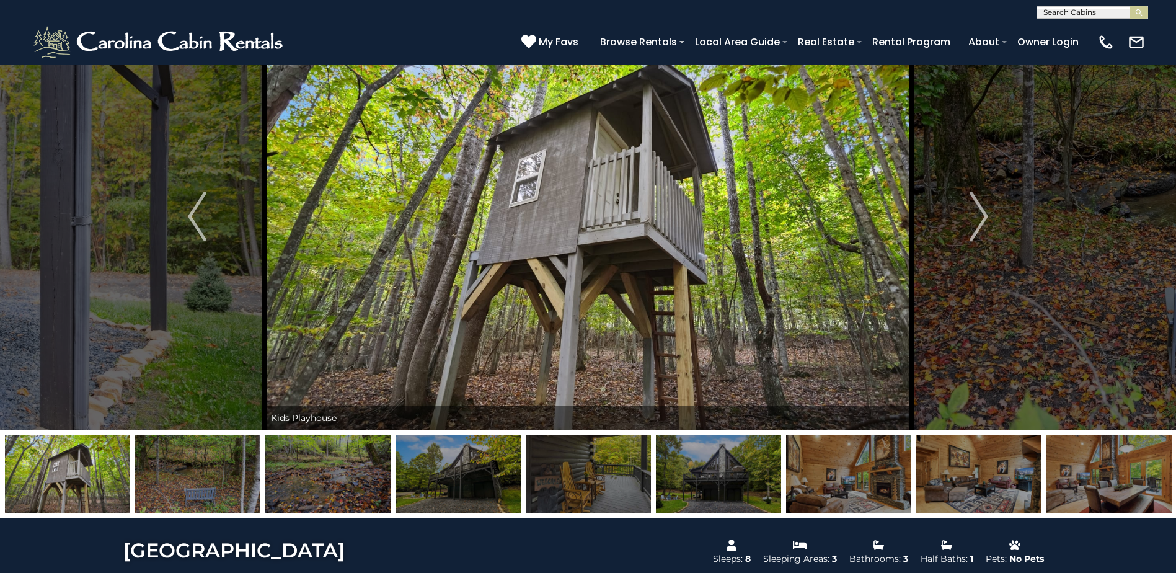
click at [234, 464] on img at bounding box center [197, 474] width 125 height 78
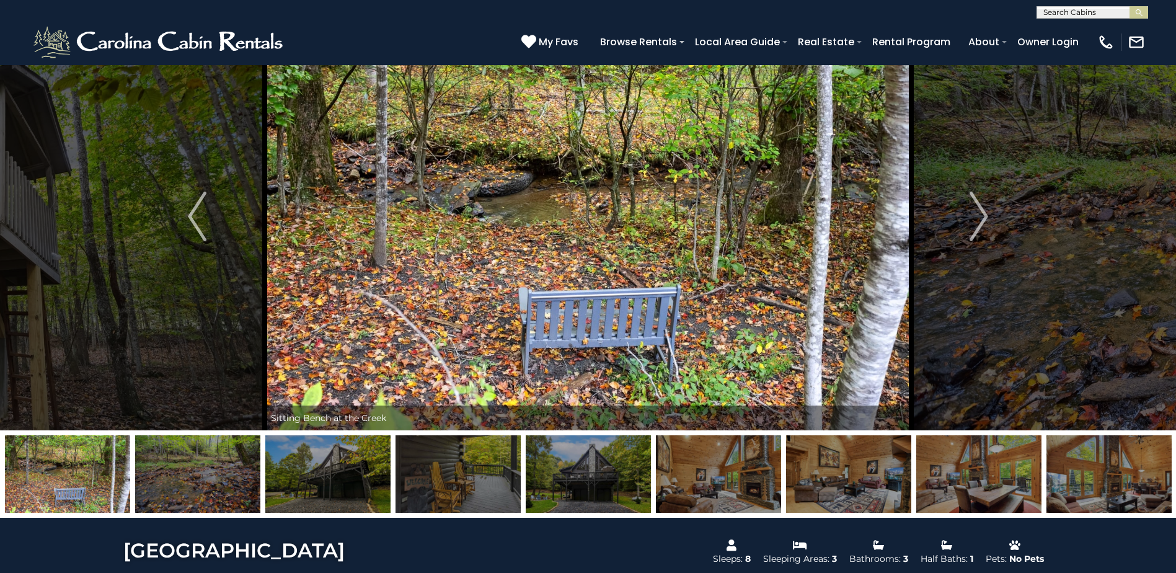
click at [234, 464] on img at bounding box center [197, 474] width 125 height 78
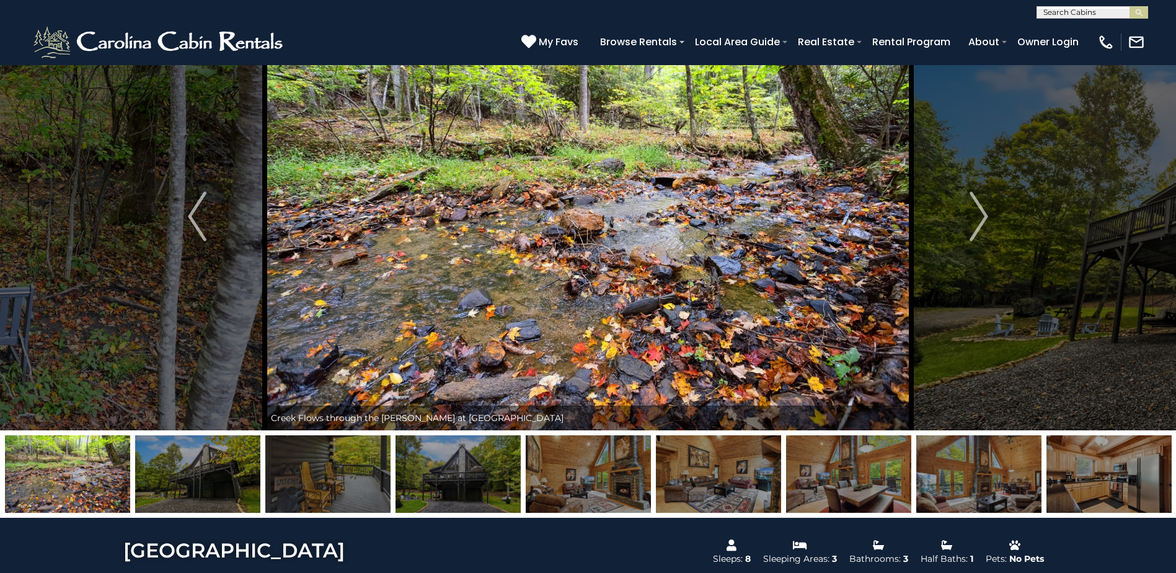
click at [234, 464] on img at bounding box center [197, 474] width 125 height 78
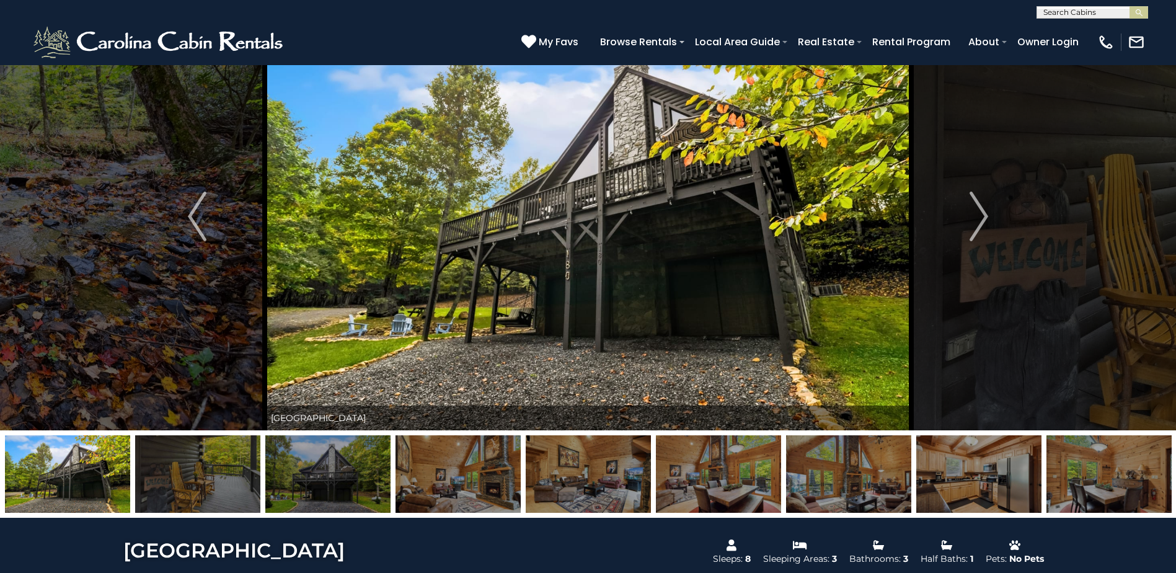
click at [234, 464] on img at bounding box center [197, 474] width 125 height 78
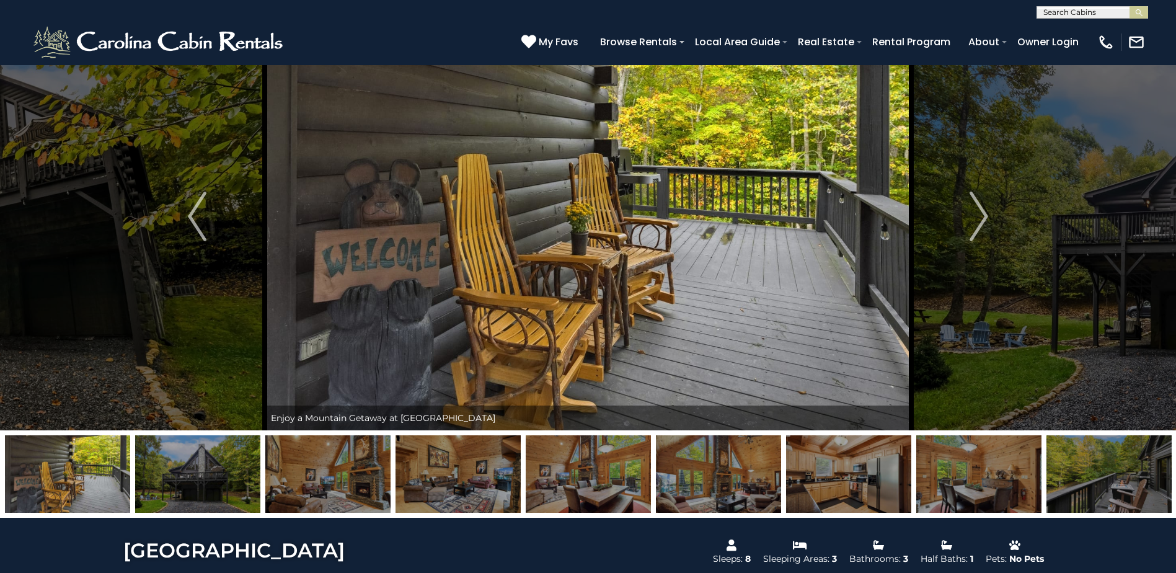
click at [234, 464] on img at bounding box center [197, 474] width 125 height 78
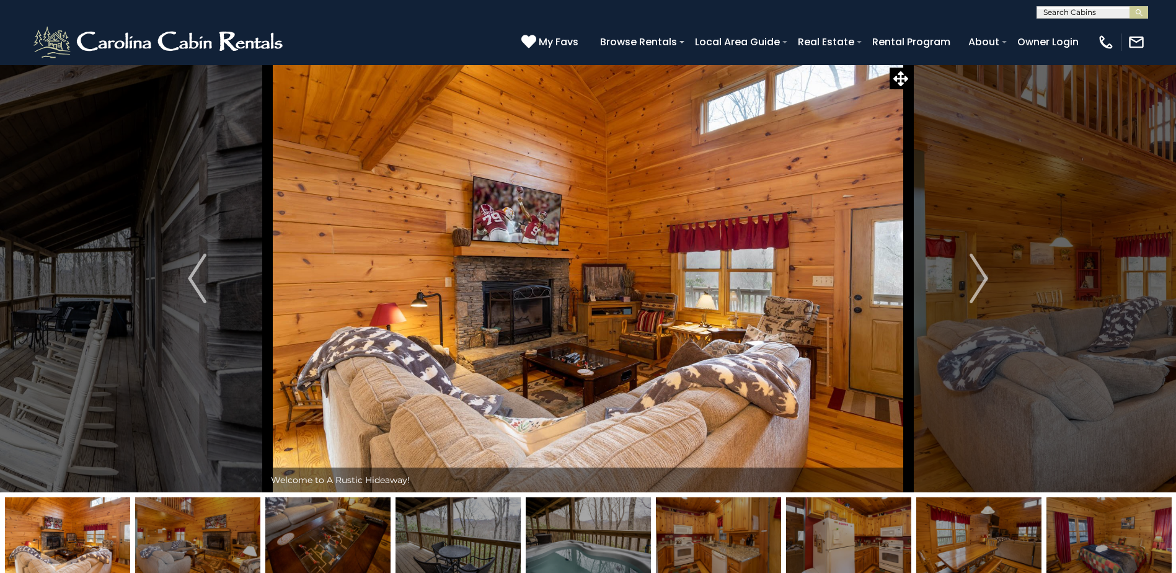
click at [58, 547] on img at bounding box center [67, 536] width 125 height 78
click at [174, 535] on img at bounding box center [197, 536] width 125 height 78
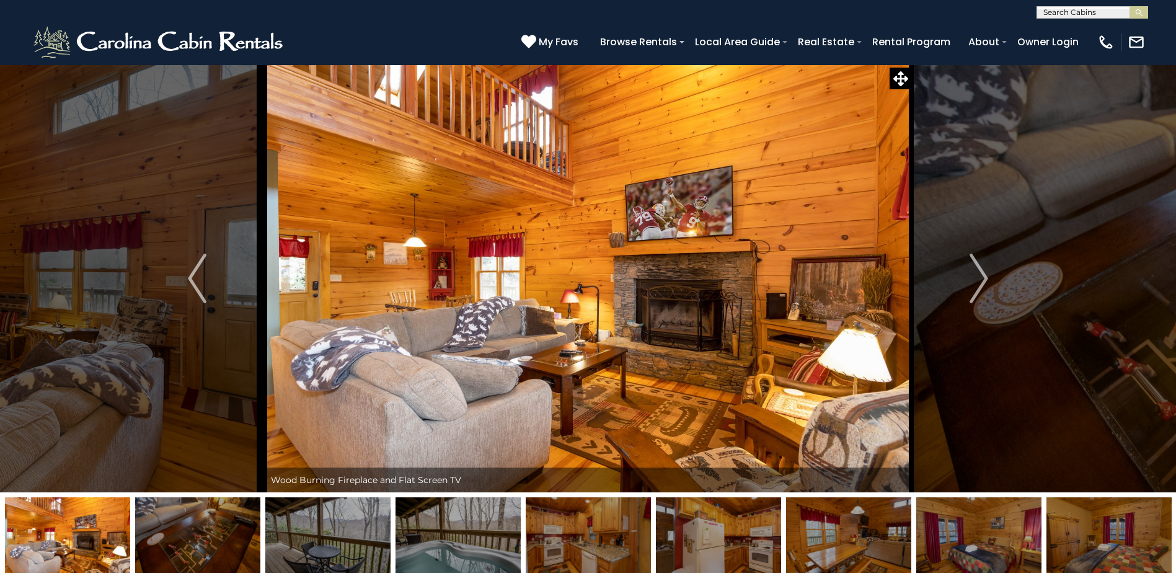
click at [178, 538] on img at bounding box center [197, 536] width 125 height 78
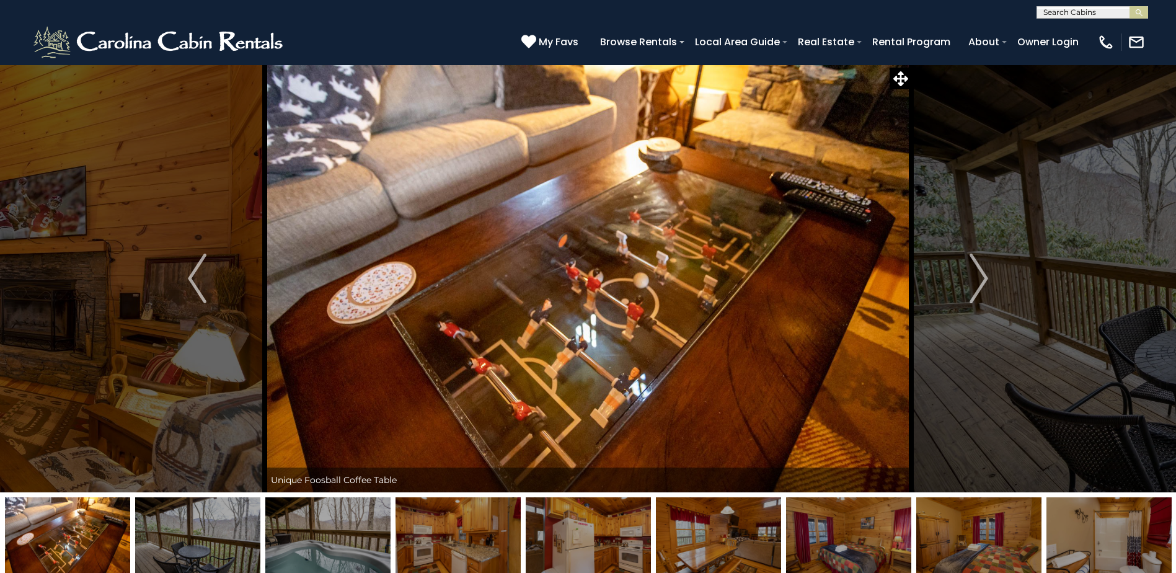
click at [178, 538] on img at bounding box center [197, 536] width 125 height 78
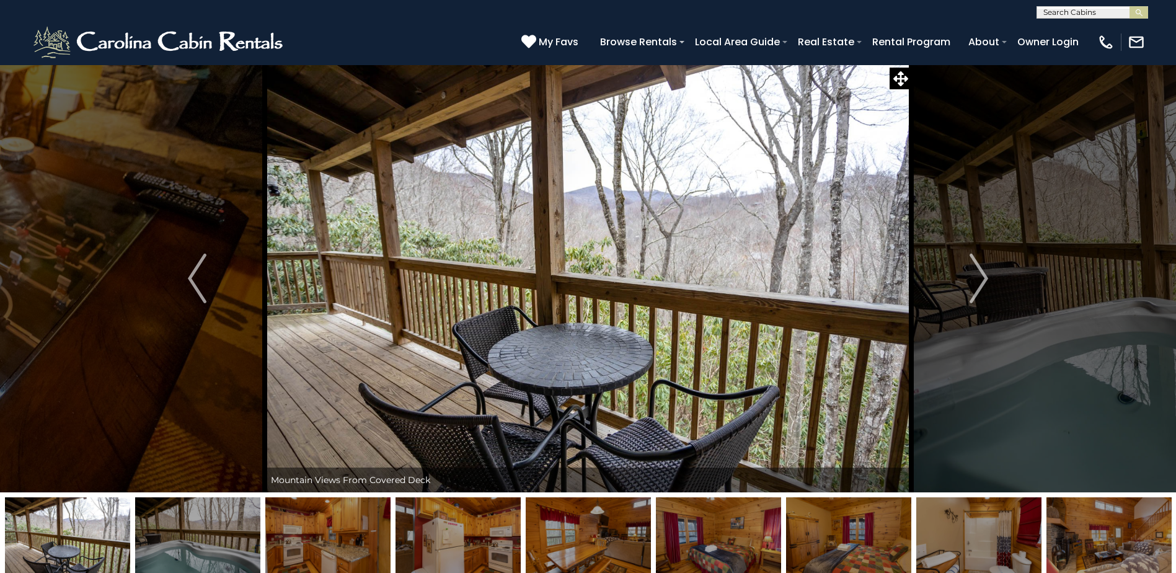
click at [178, 538] on img at bounding box center [197, 536] width 125 height 78
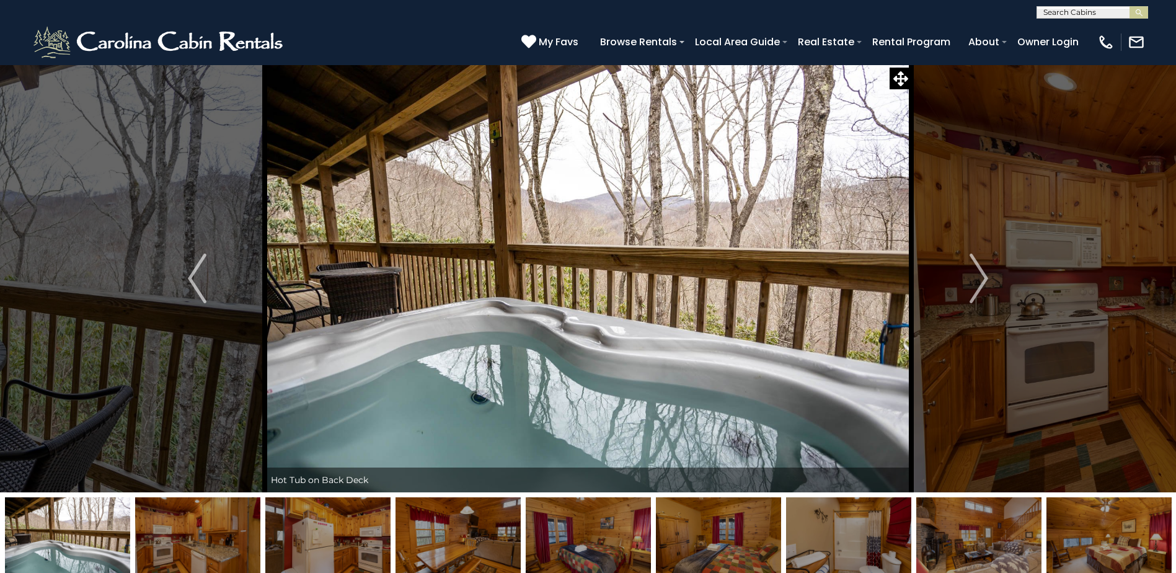
click at [178, 538] on img at bounding box center [197, 536] width 125 height 78
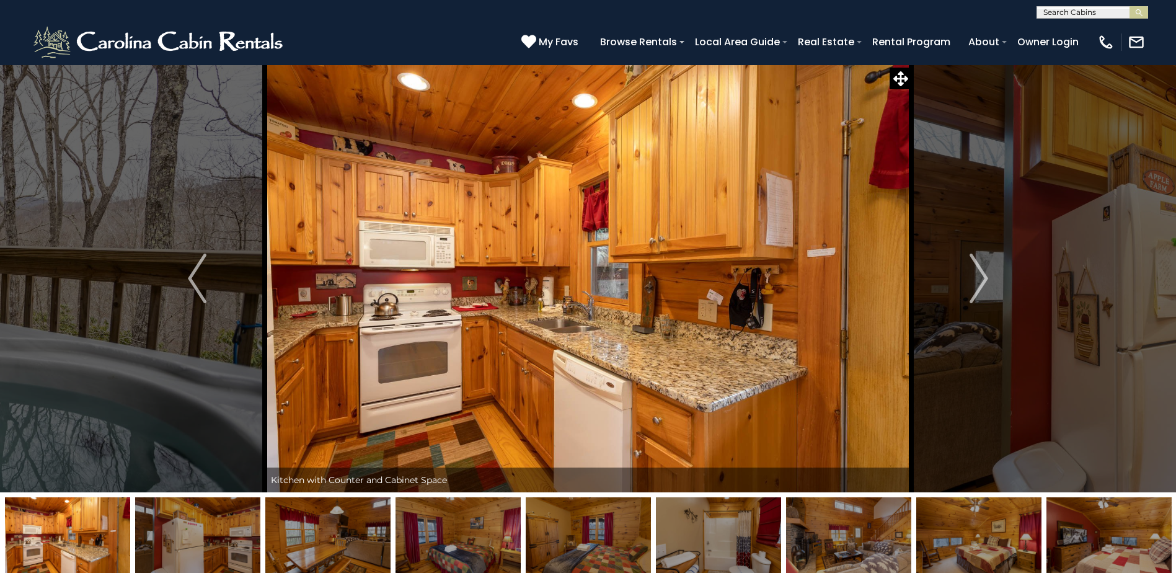
click at [178, 538] on img at bounding box center [197, 536] width 125 height 78
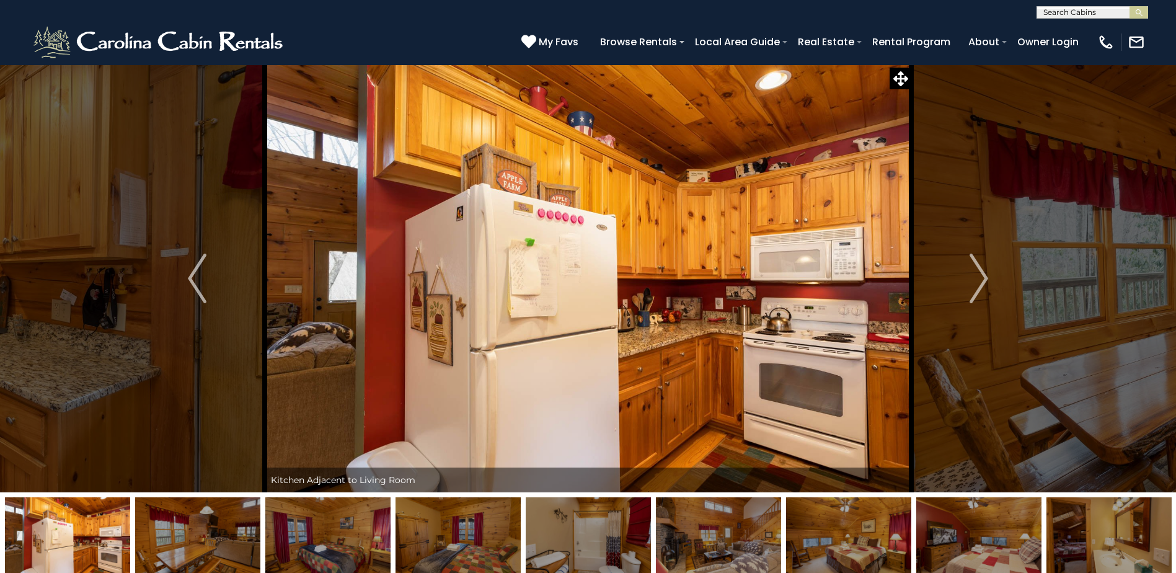
click at [178, 538] on img at bounding box center [197, 536] width 125 height 78
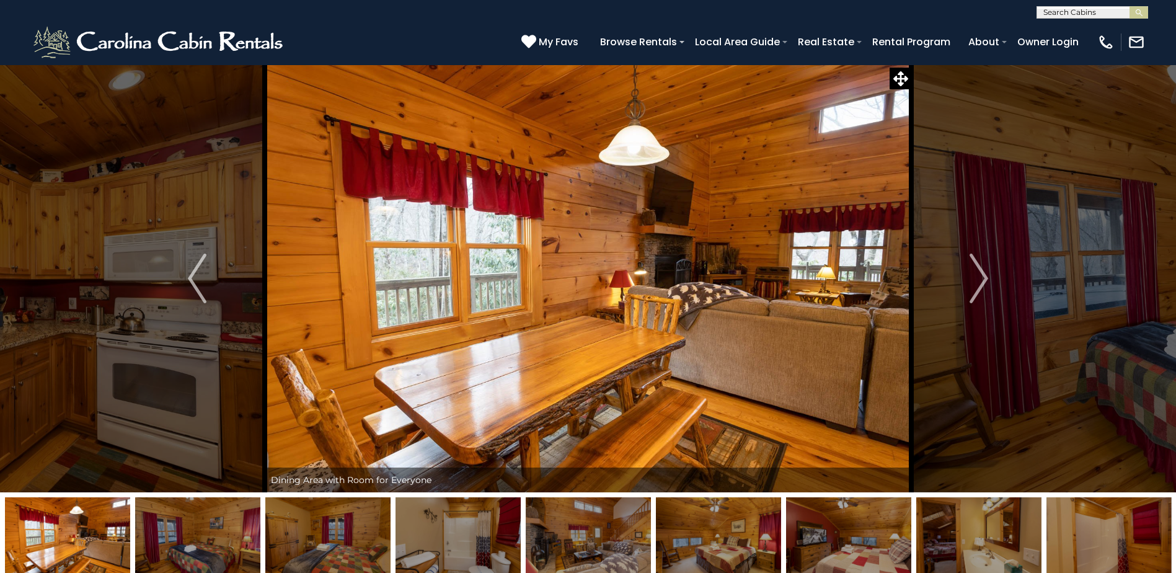
click at [178, 538] on img at bounding box center [197, 536] width 125 height 78
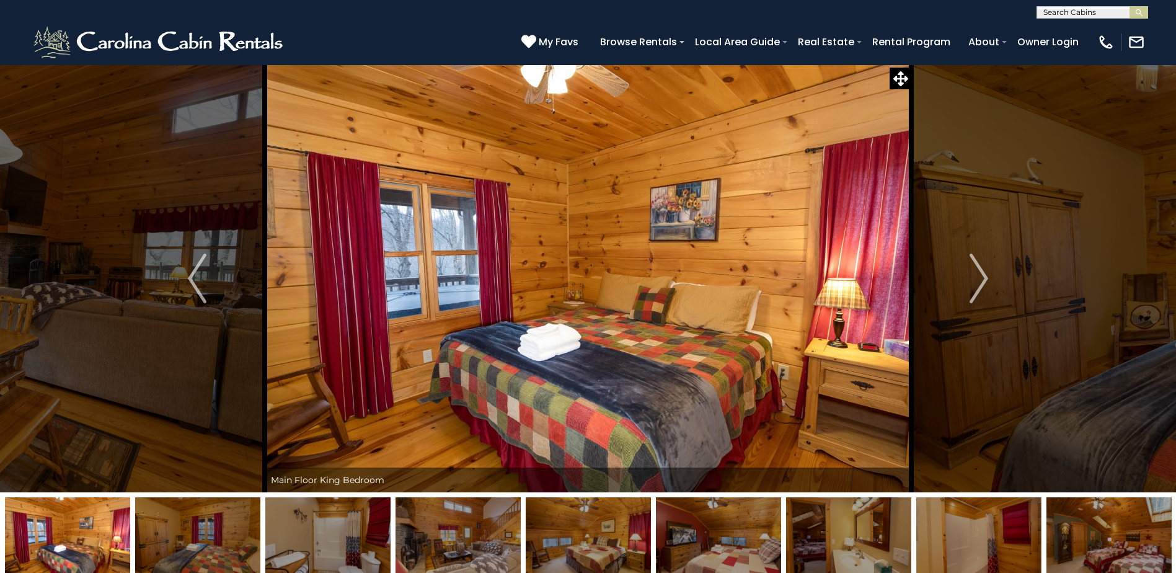
click at [178, 538] on img at bounding box center [197, 536] width 125 height 78
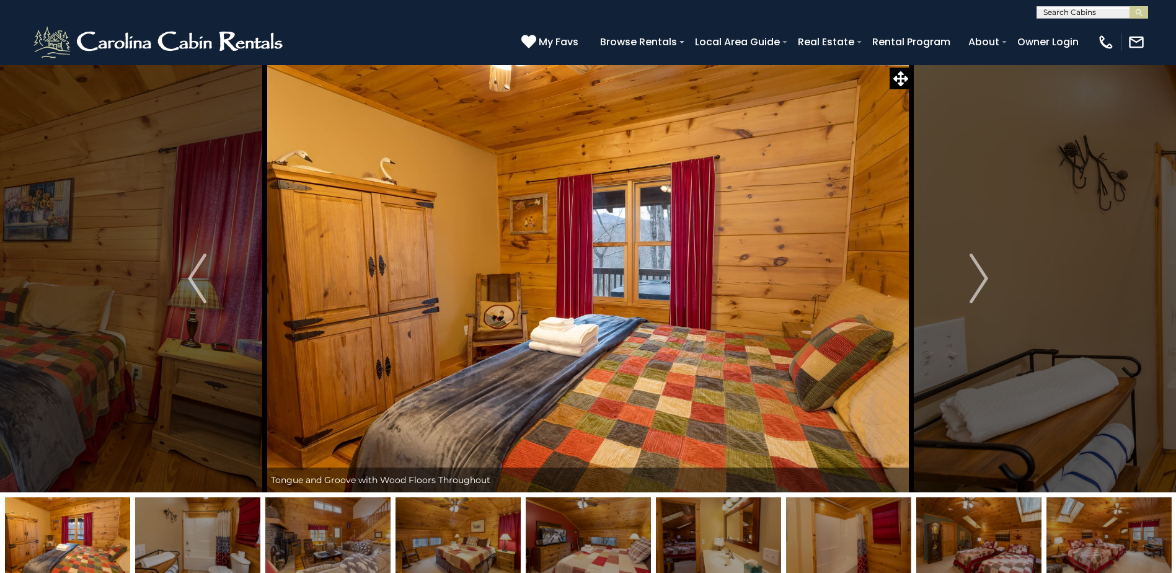
click at [178, 538] on img at bounding box center [197, 536] width 125 height 78
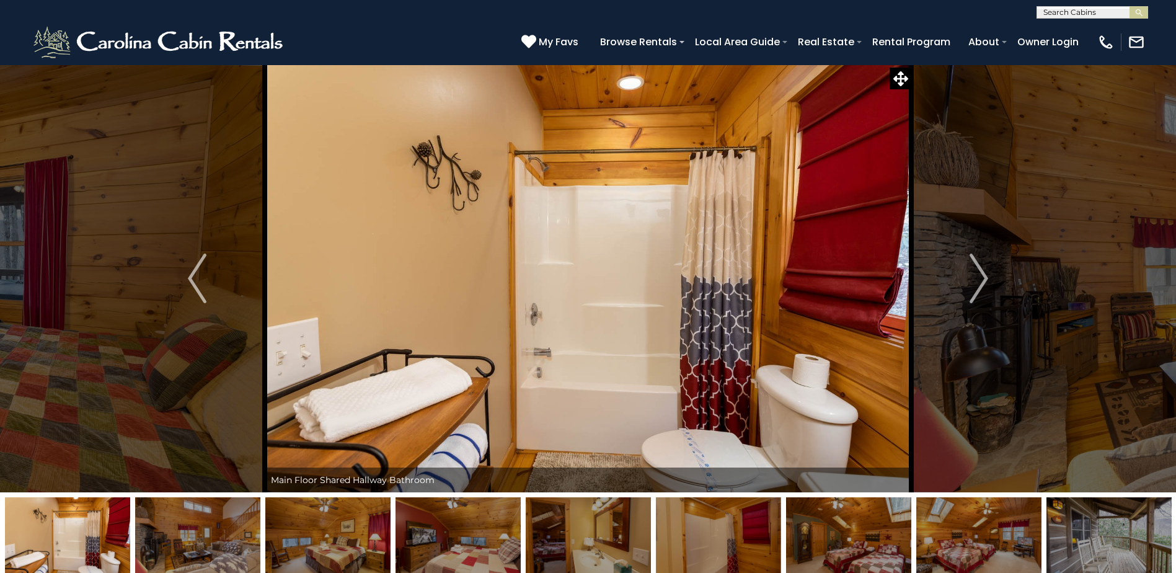
click at [178, 538] on img at bounding box center [197, 536] width 125 height 78
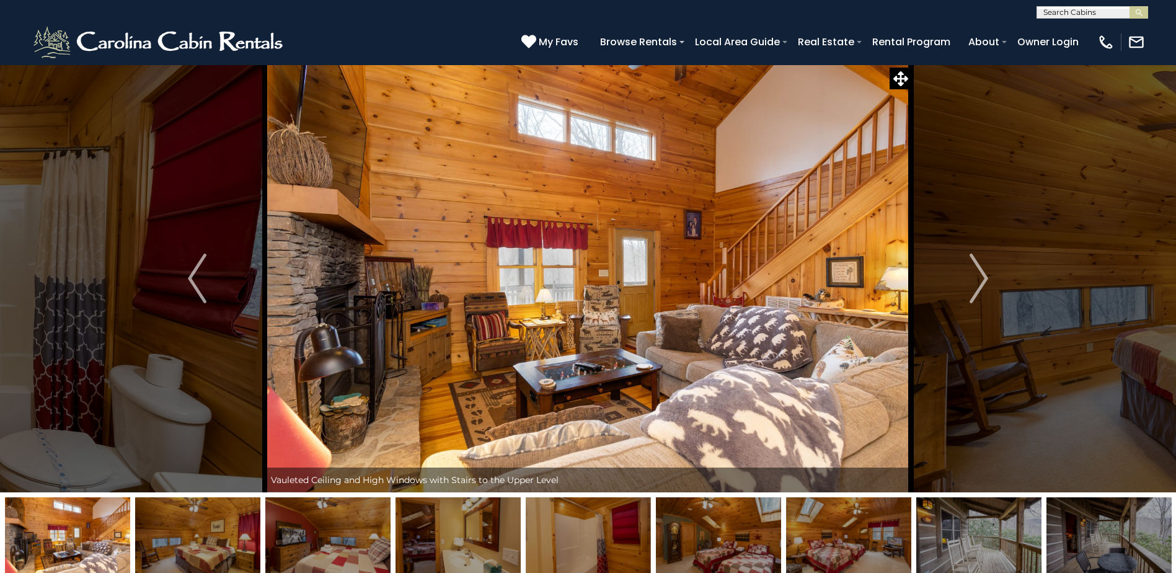
click at [178, 538] on img at bounding box center [197, 536] width 125 height 78
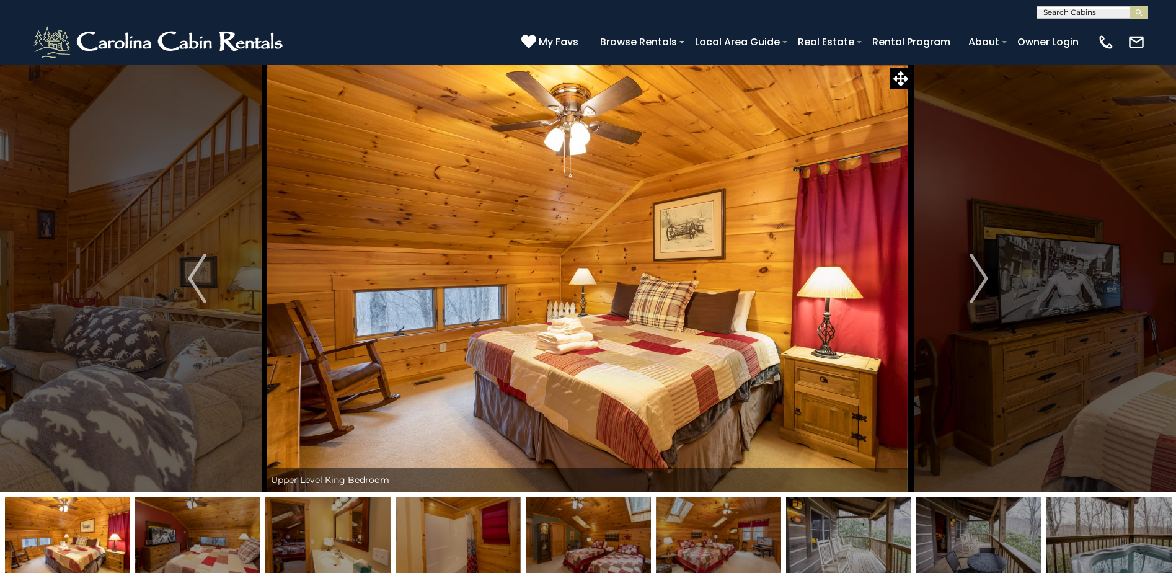
click at [178, 538] on img at bounding box center [197, 536] width 125 height 78
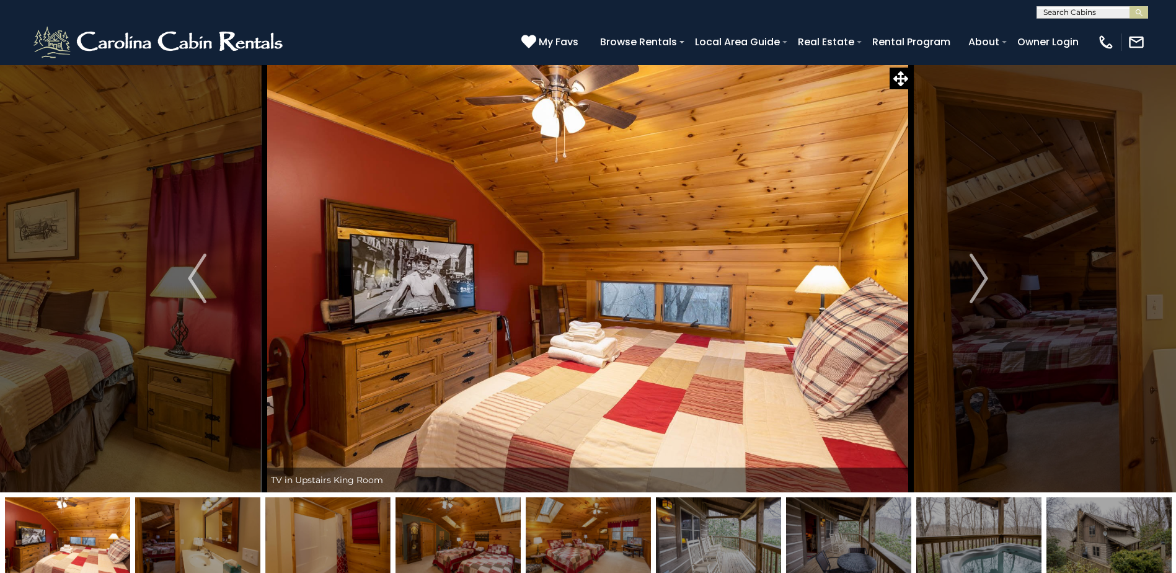
click at [178, 538] on img at bounding box center [197, 536] width 125 height 78
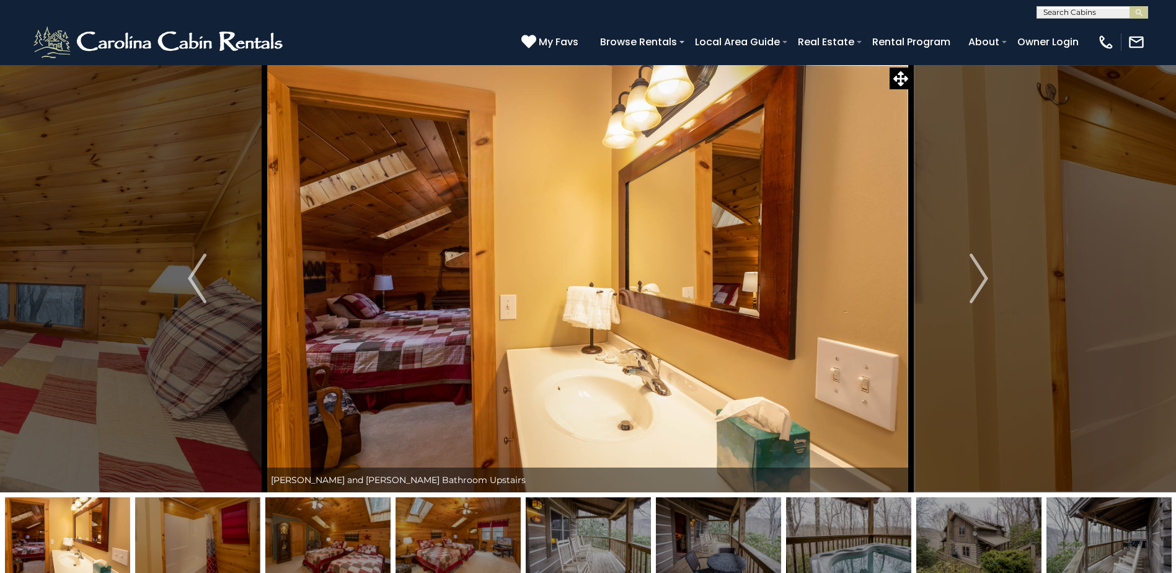
click at [178, 538] on img at bounding box center [197, 536] width 125 height 78
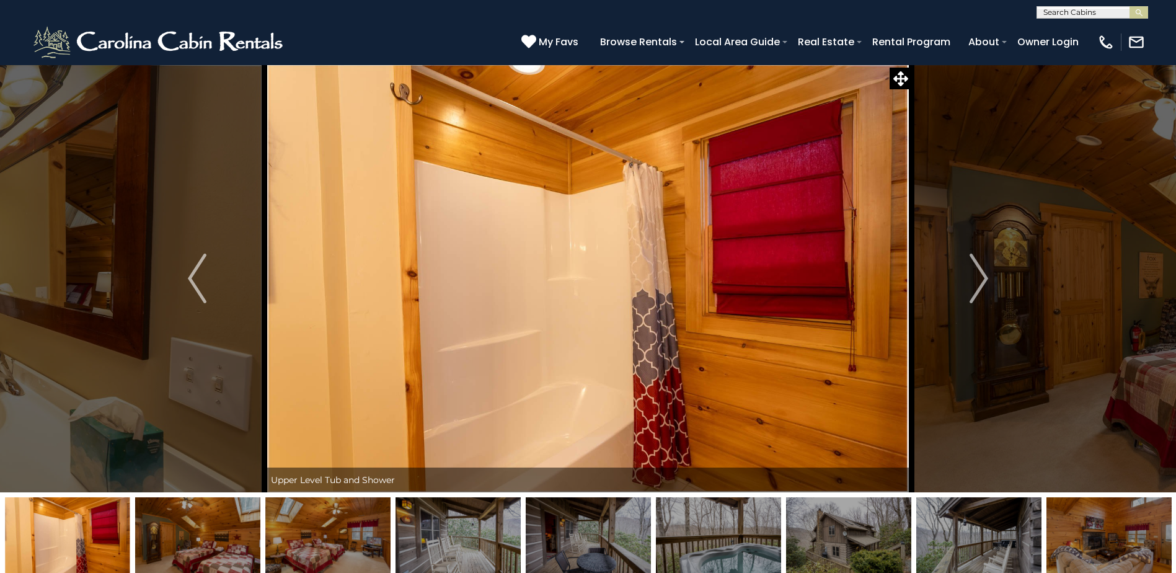
click at [178, 538] on img at bounding box center [197, 536] width 125 height 78
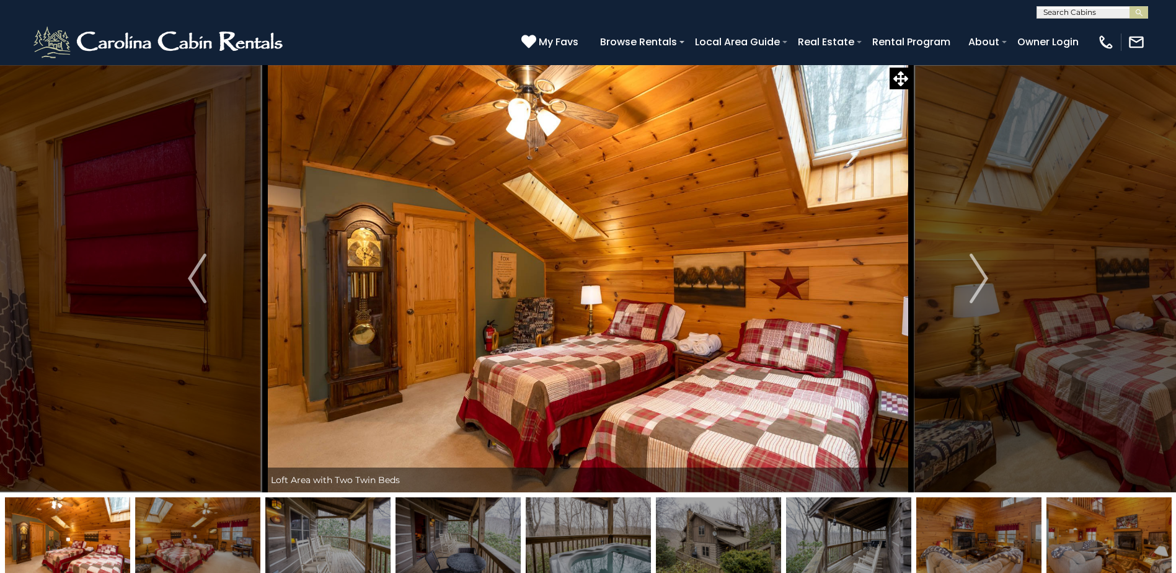
click at [178, 538] on img at bounding box center [197, 536] width 125 height 78
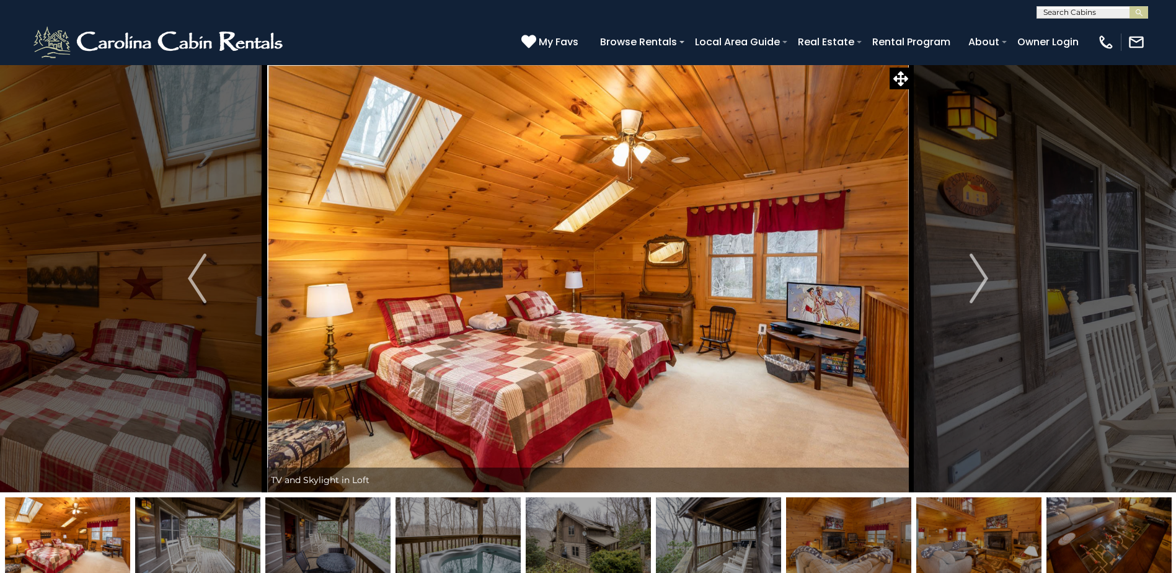
click at [178, 538] on img at bounding box center [197, 536] width 125 height 78
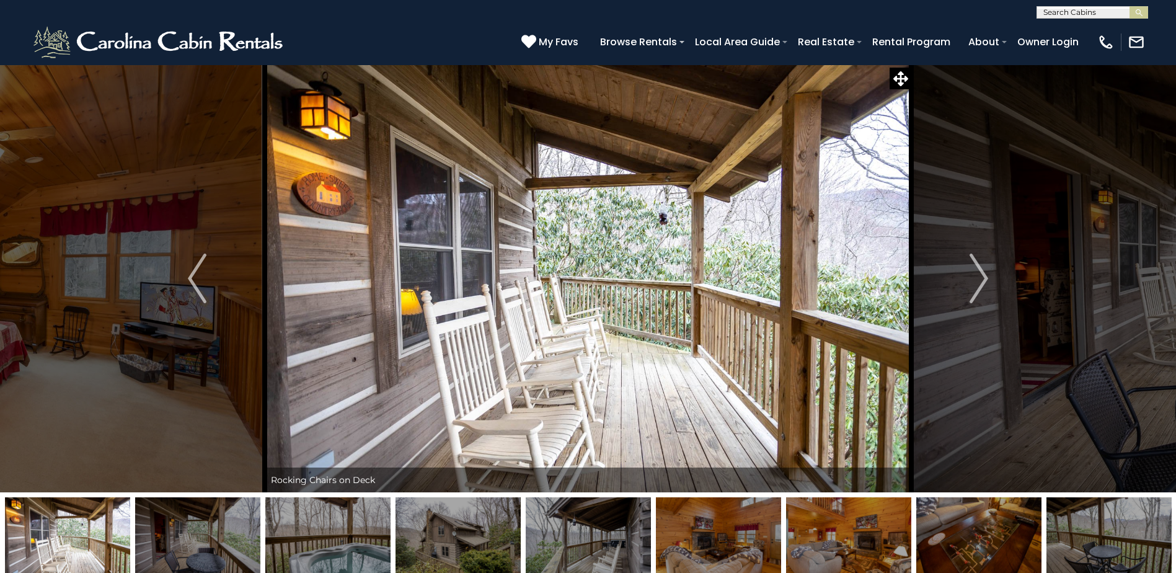
click at [178, 538] on img at bounding box center [197, 536] width 125 height 78
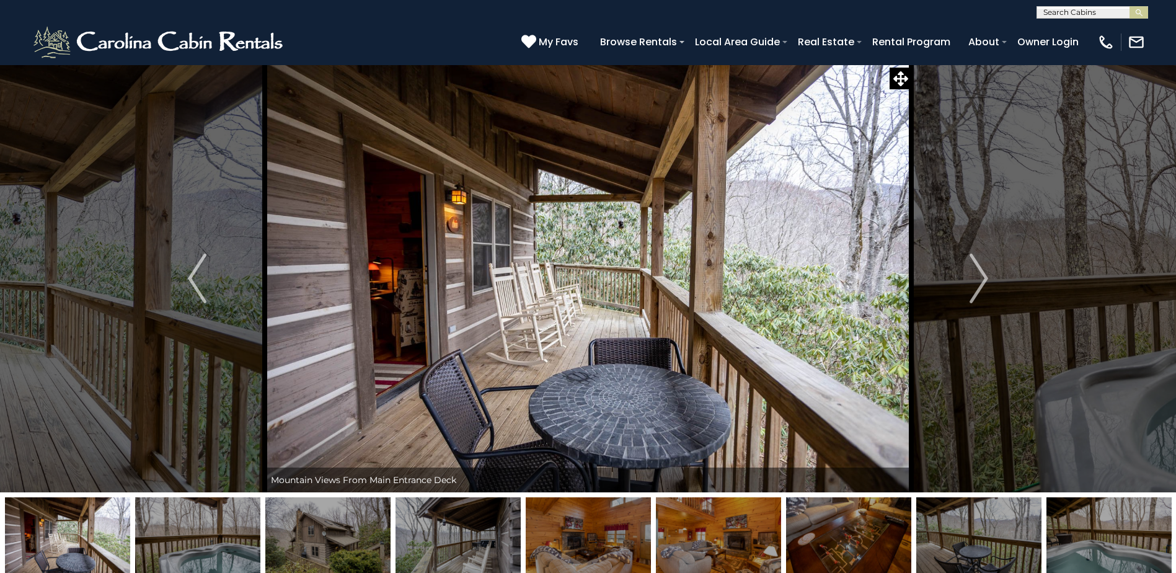
click at [178, 538] on img at bounding box center [197, 536] width 125 height 78
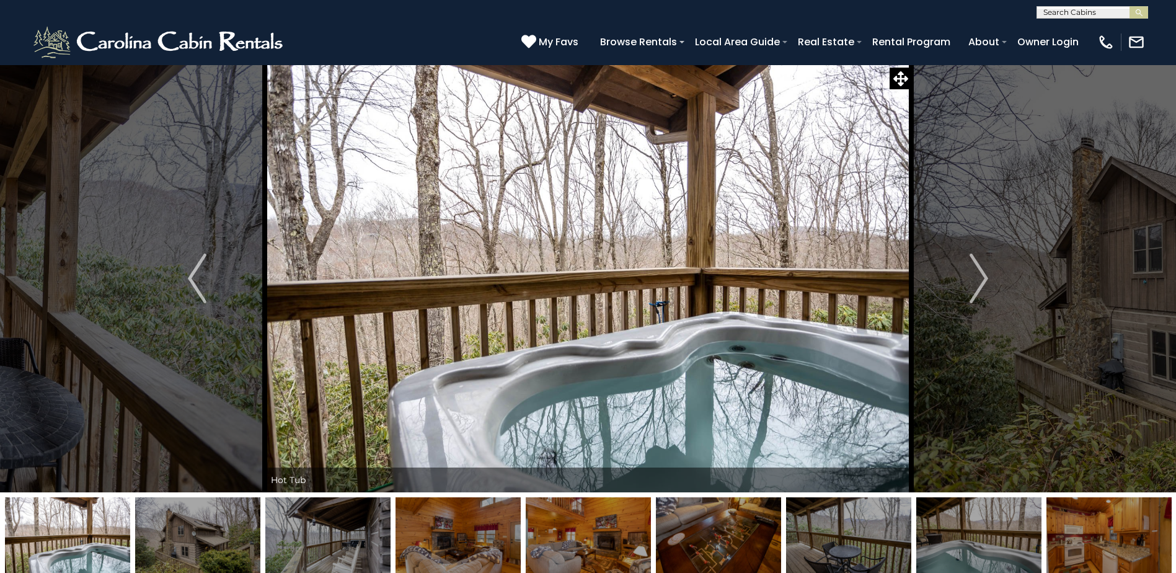
click at [178, 538] on img at bounding box center [197, 536] width 125 height 78
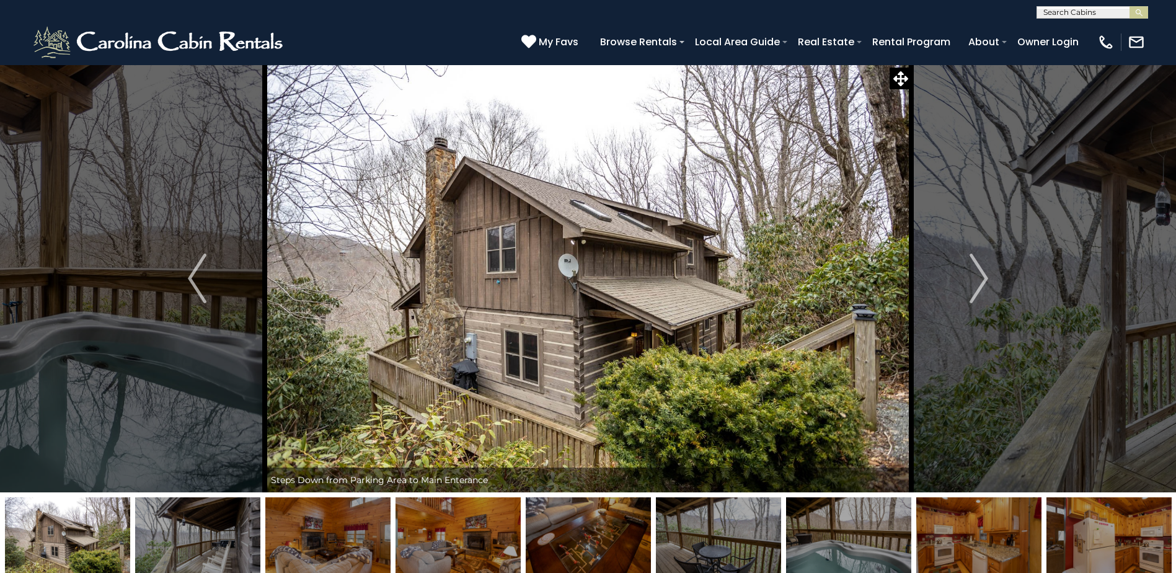
click at [178, 538] on img at bounding box center [197, 536] width 125 height 78
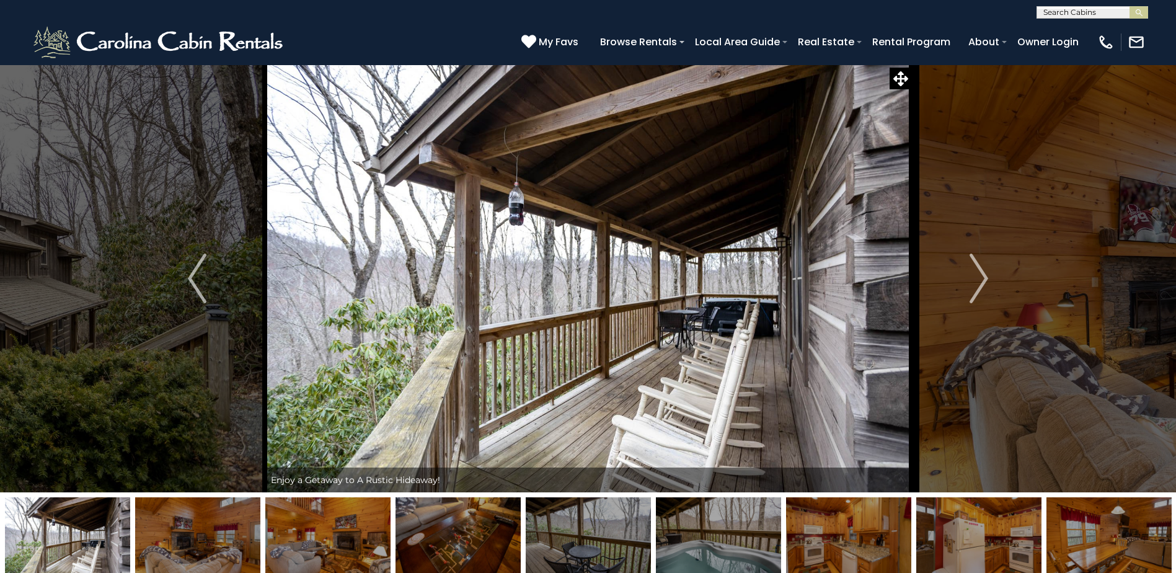
click at [178, 538] on img at bounding box center [197, 536] width 125 height 78
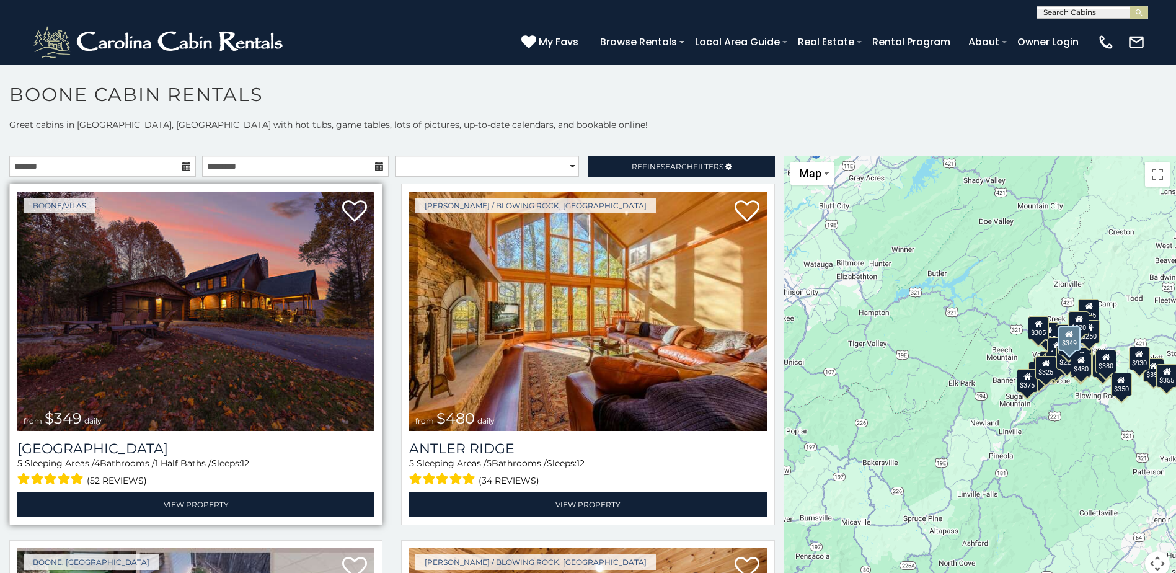
click at [154, 300] on img at bounding box center [195, 311] width 357 height 239
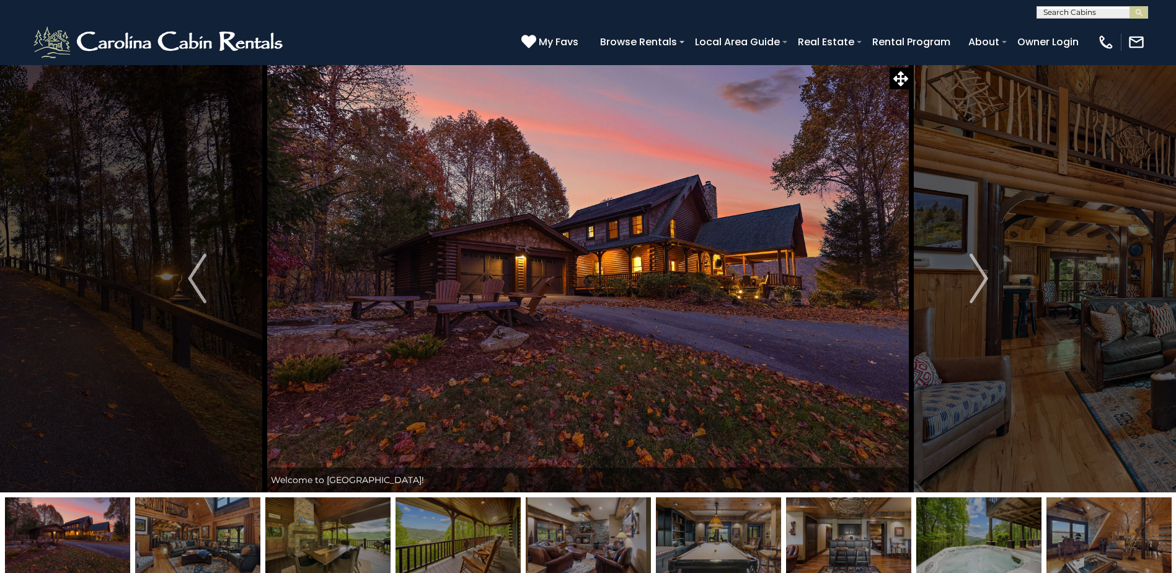
click at [157, 527] on img at bounding box center [197, 536] width 125 height 78
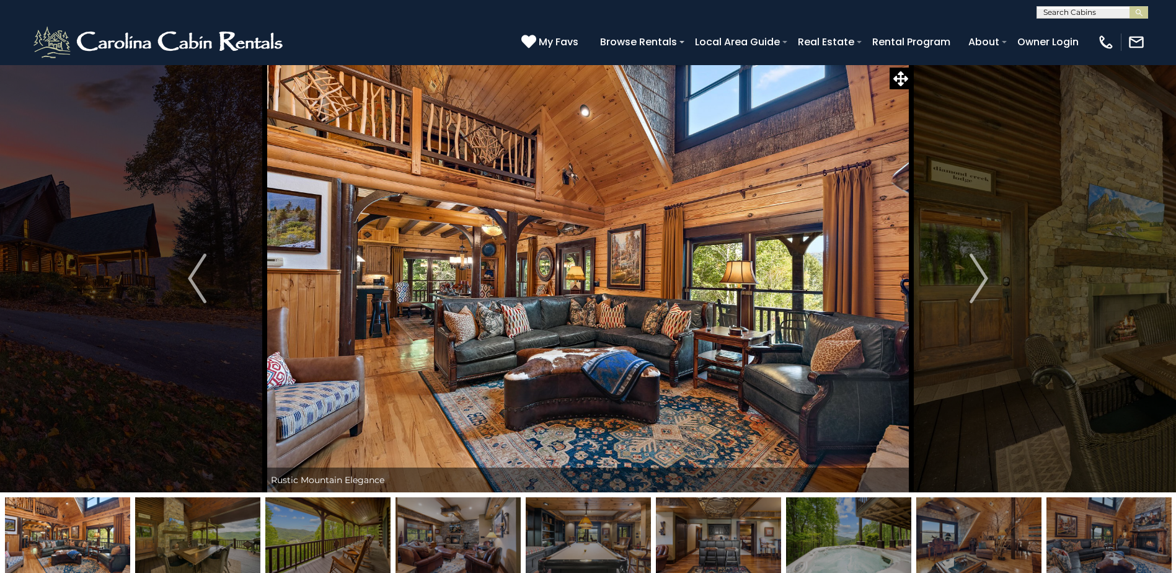
click at [157, 527] on img at bounding box center [197, 536] width 125 height 78
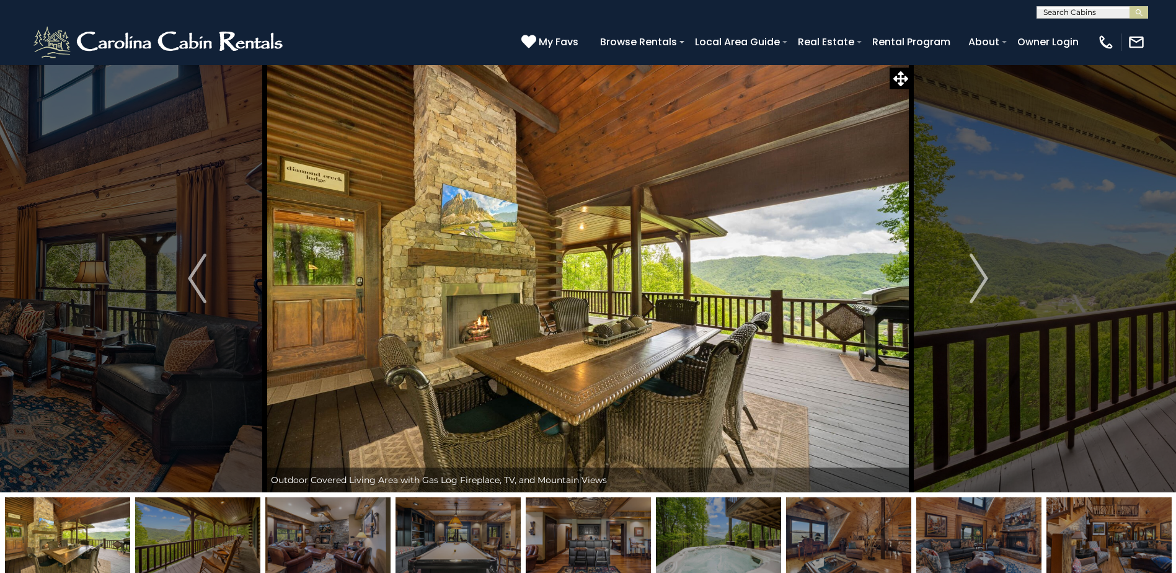
click at [157, 527] on img at bounding box center [197, 536] width 125 height 78
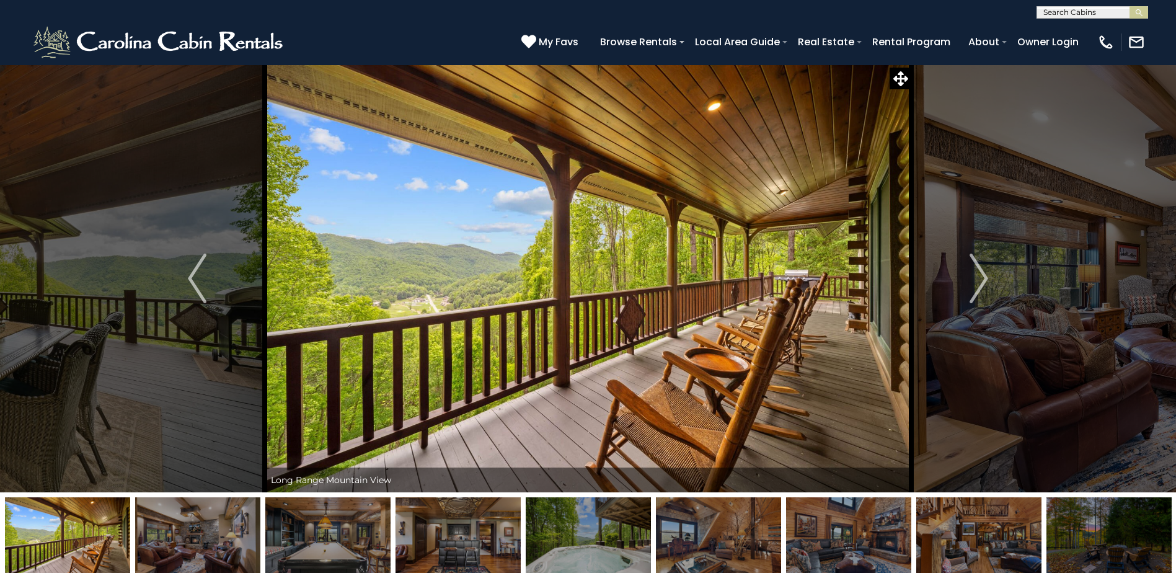
click at [157, 527] on img at bounding box center [197, 536] width 125 height 78
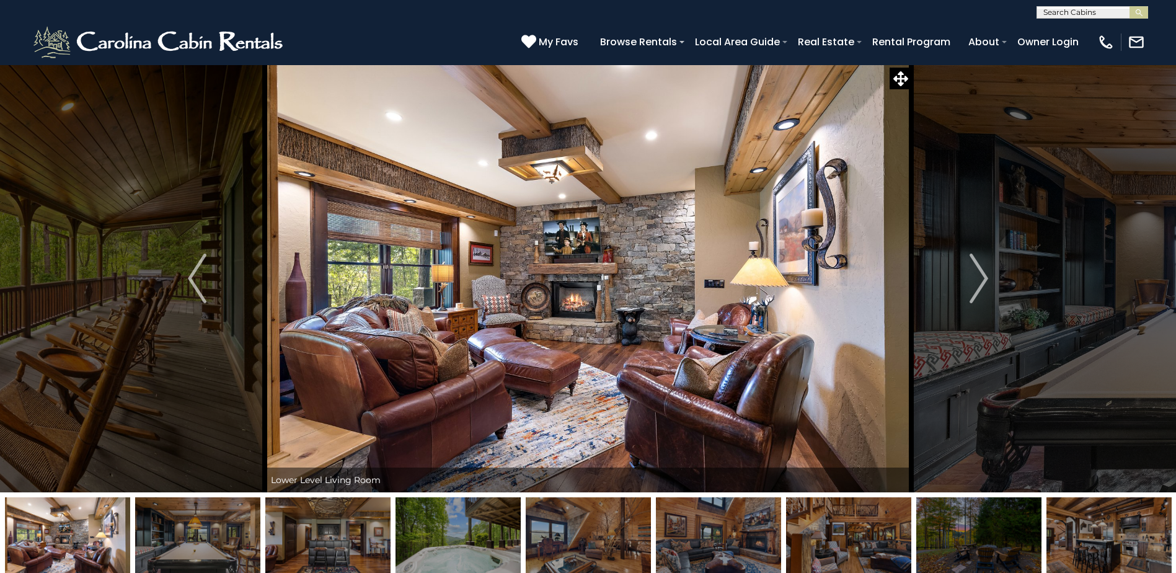
click at [157, 527] on img at bounding box center [197, 536] width 125 height 78
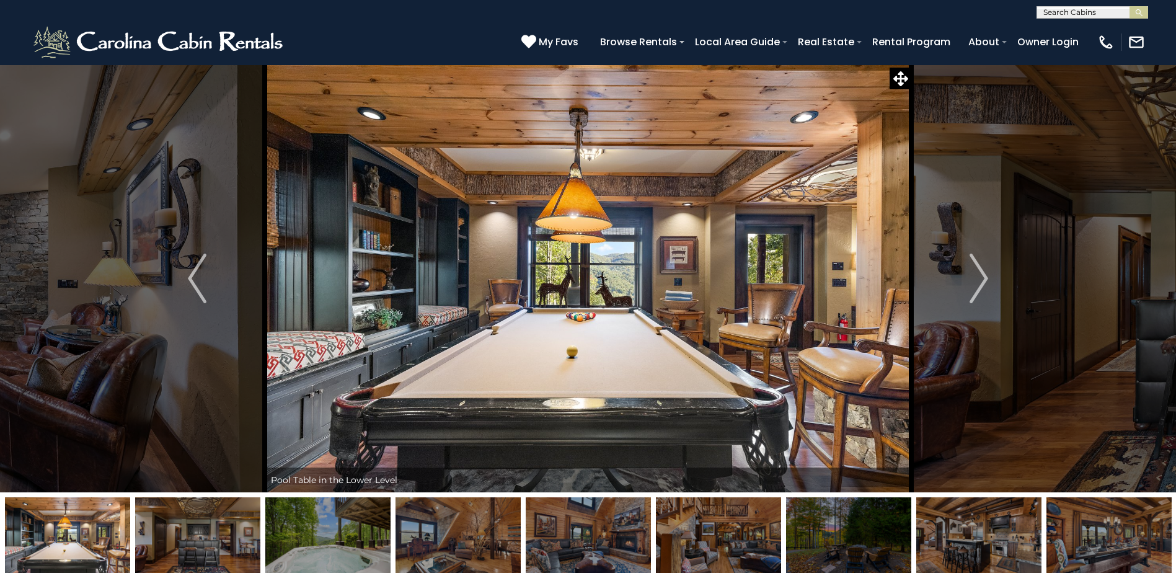
click at [157, 527] on img at bounding box center [197, 536] width 125 height 78
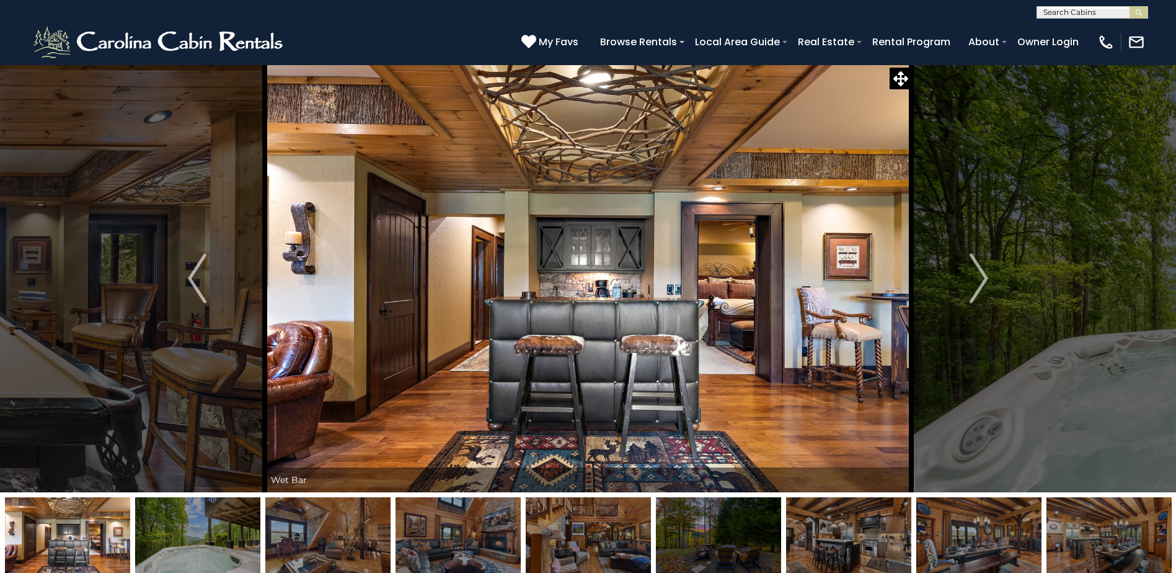
click at [157, 527] on img at bounding box center [197, 536] width 125 height 78
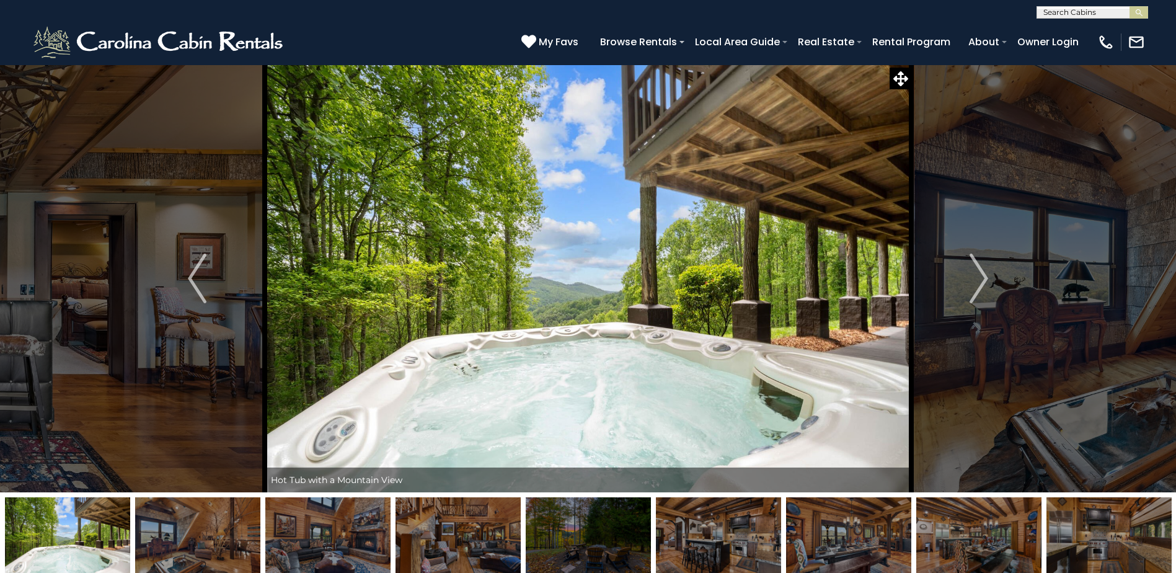
click at [157, 527] on img at bounding box center [197, 536] width 125 height 78
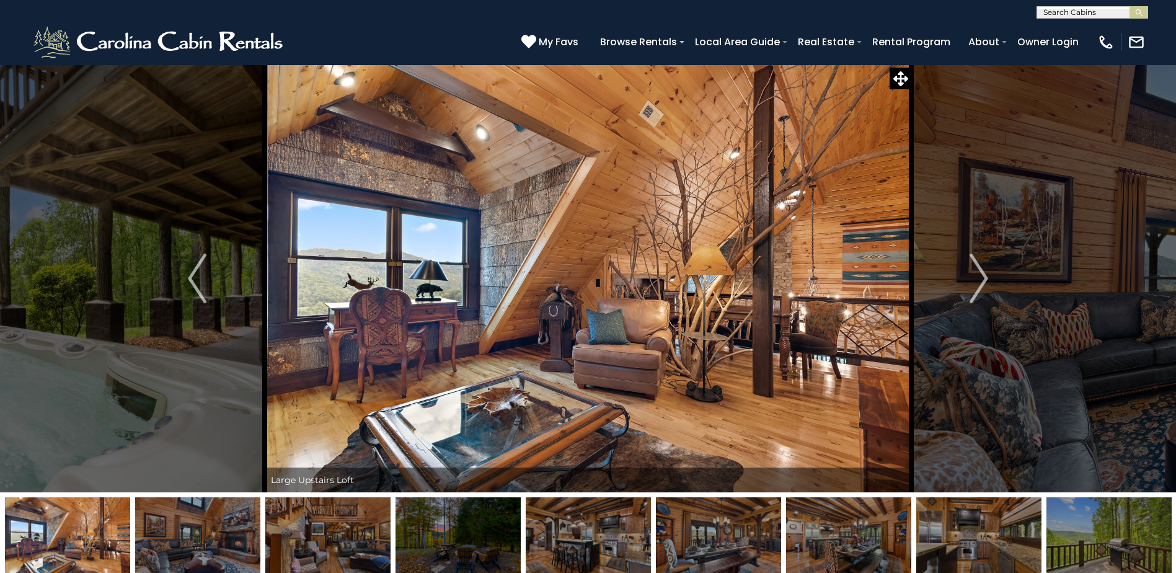
click at [157, 527] on img at bounding box center [197, 536] width 125 height 78
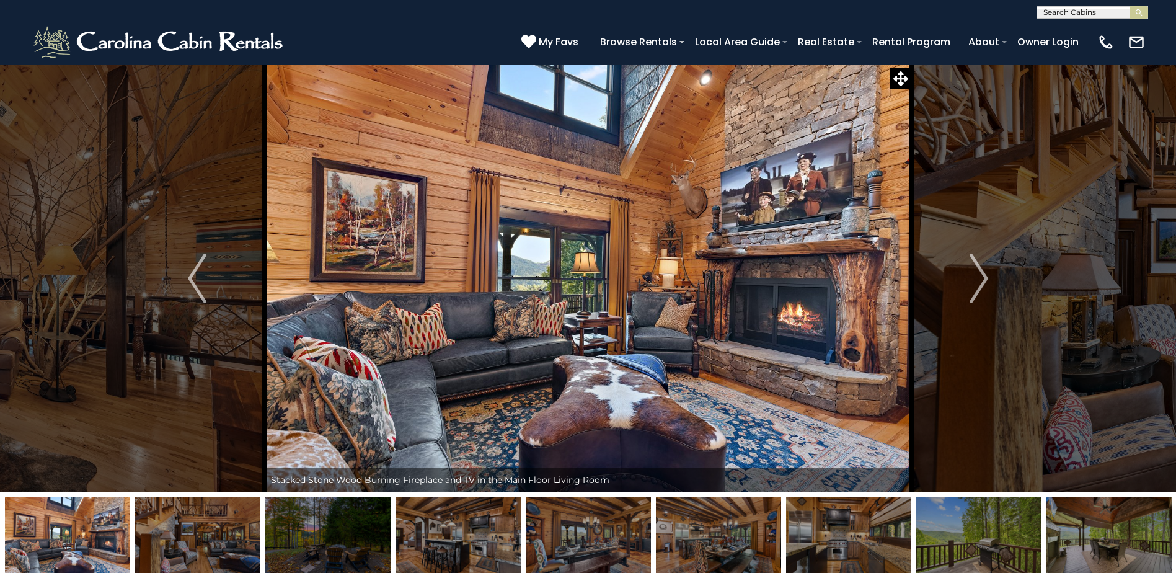
click at [157, 527] on img at bounding box center [197, 536] width 125 height 78
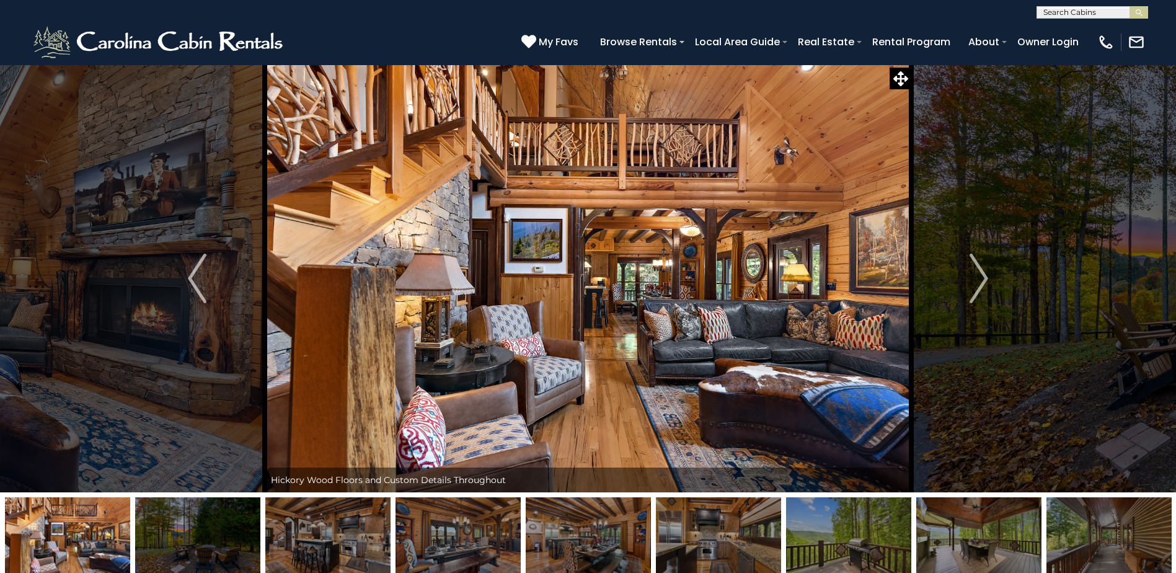
click at [157, 527] on img at bounding box center [197, 536] width 125 height 78
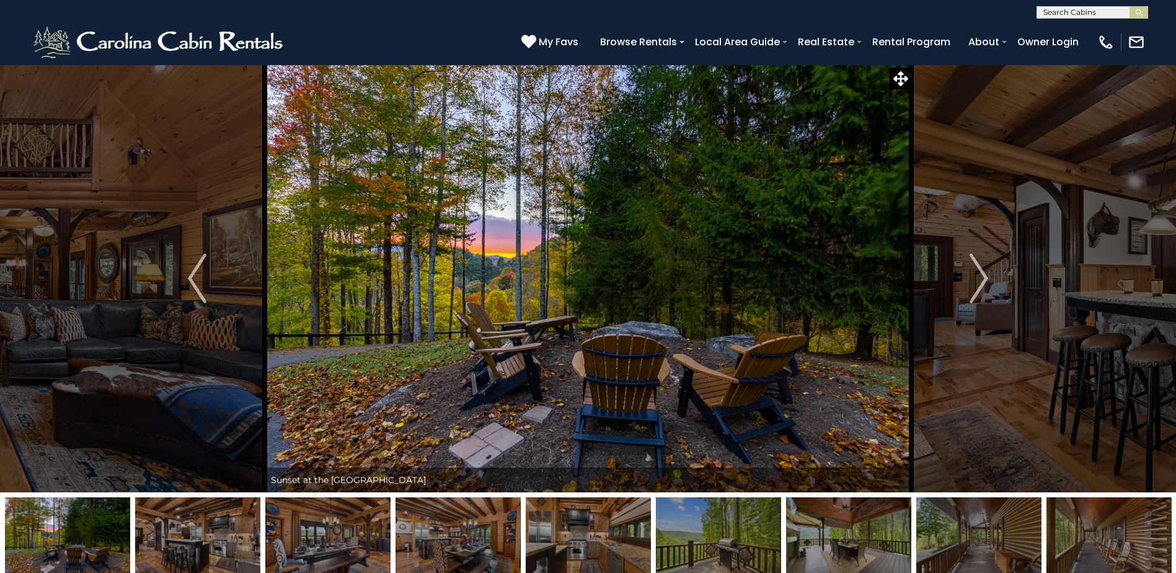
click at [157, 527] on img at bounding box center [197, 536] width 125 height 78
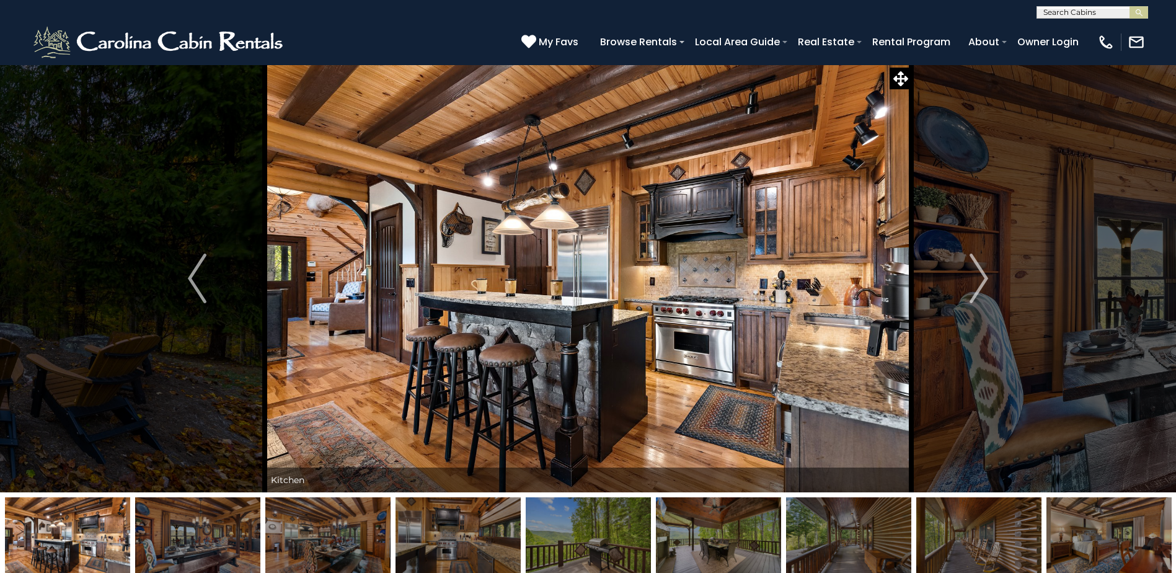
click at [157, 527] on img at bounding box center [197, 536] width 125 height 78
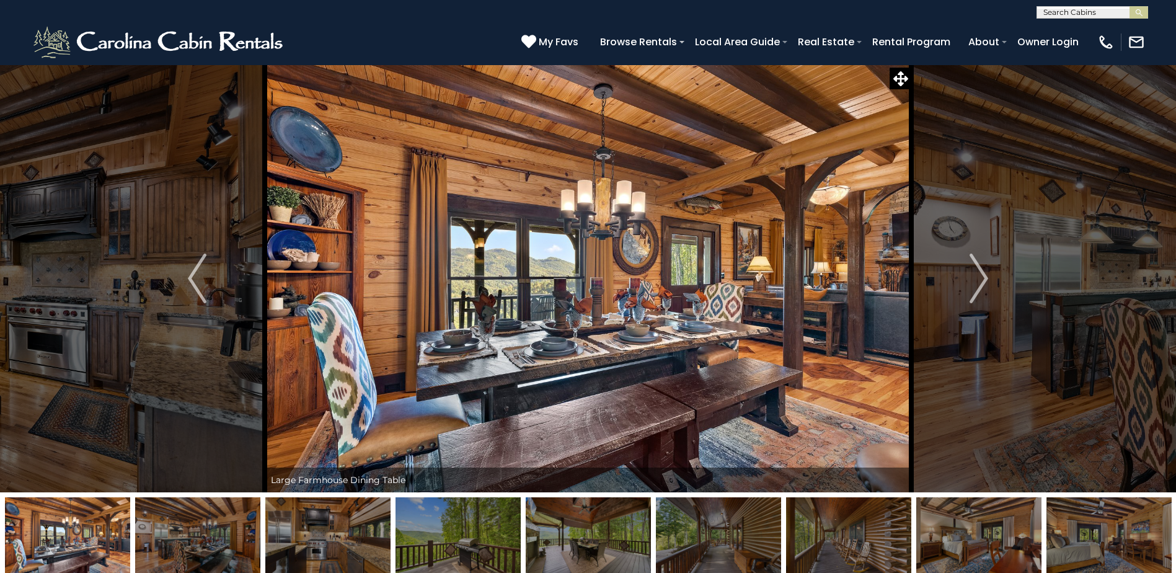
click at [157, 527] on img at bounding box center [197, 536] width 125 height 78
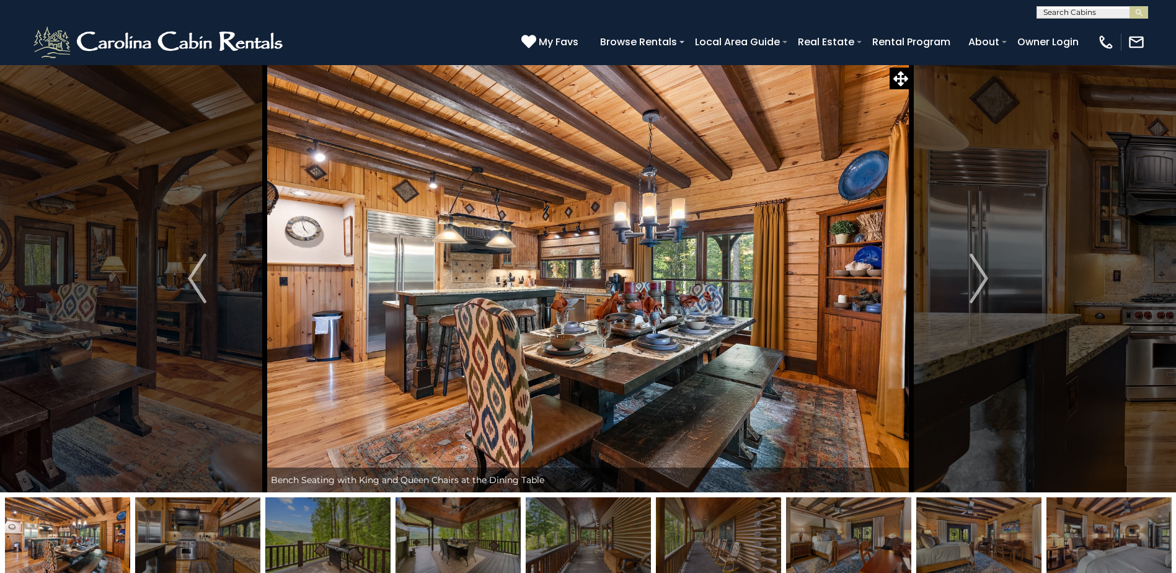
click at [157, 527] on img at bounding box center [197, 536] width 125 height 78
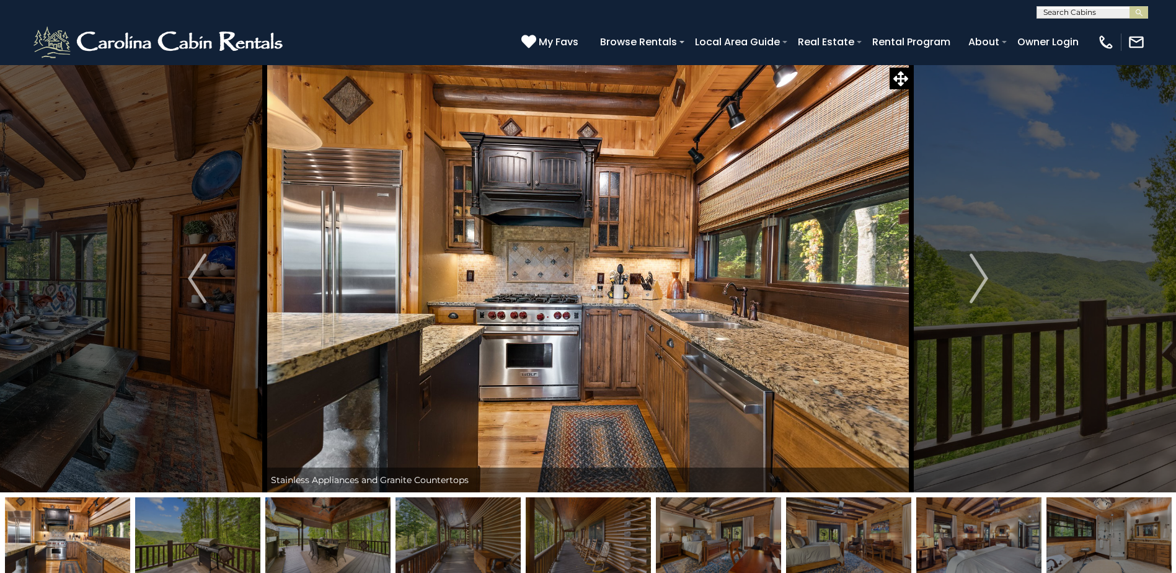
click at [157, 527] on img at bounding box center [197, 536] width 125 height 78
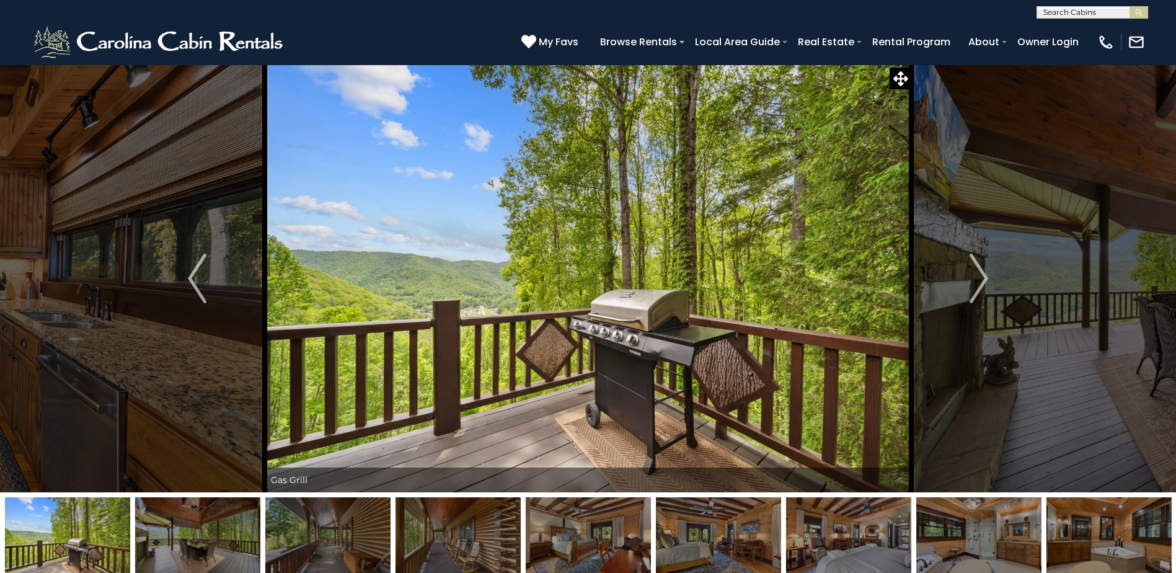
click at [157, 527] on img at bounding box center [197, 536] width 125 height 78
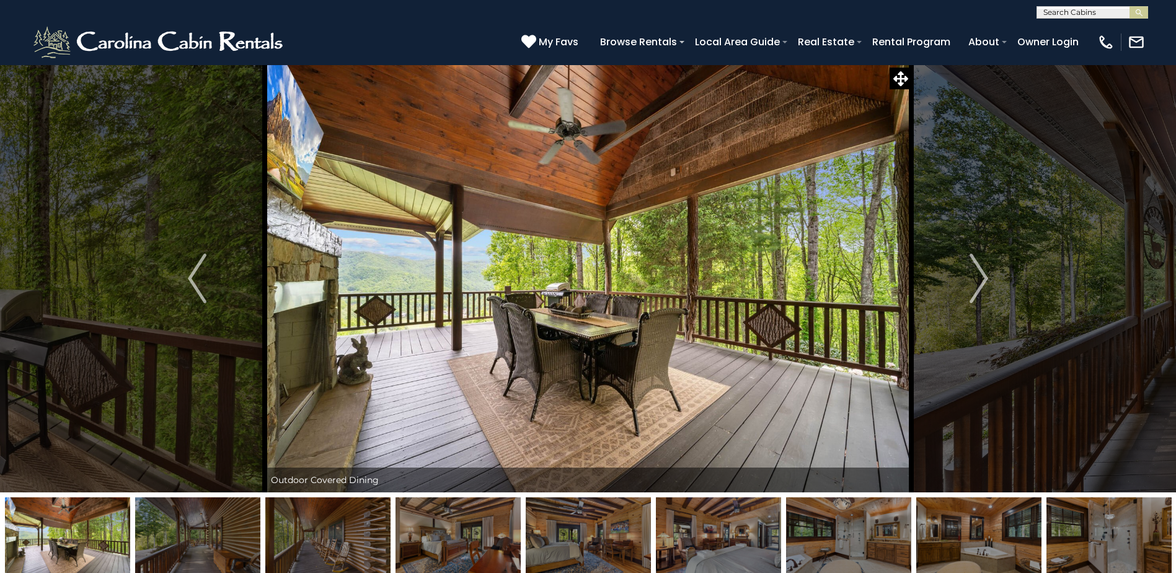
click at [157, 527] on img at bounding box center [197, 536] width 125 height 78
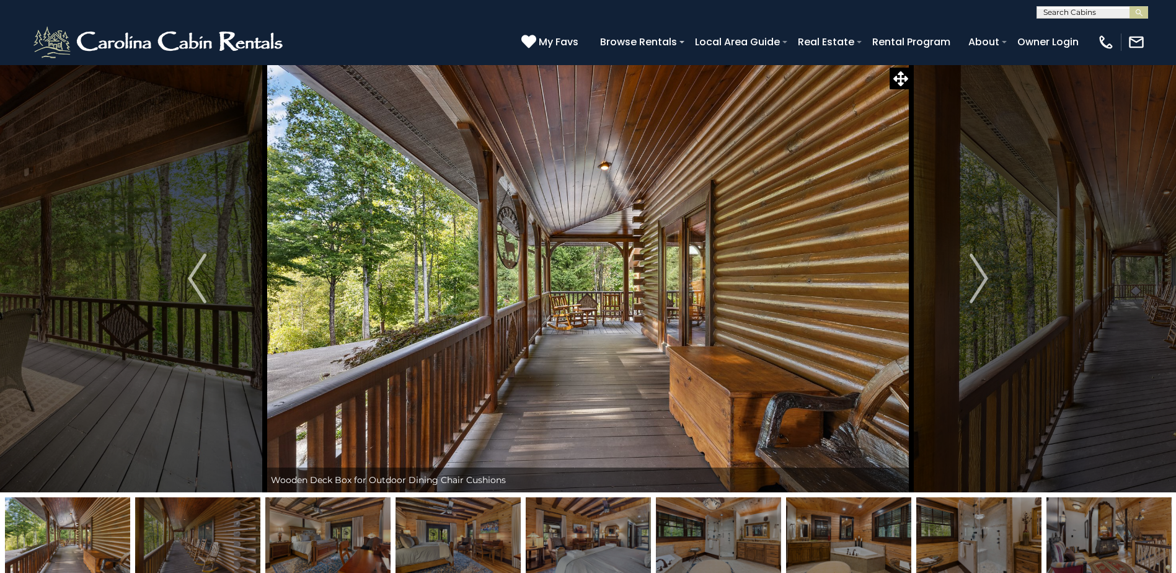
click at [157, 527] on img at bounding box center [197, 536] width 125 height 78
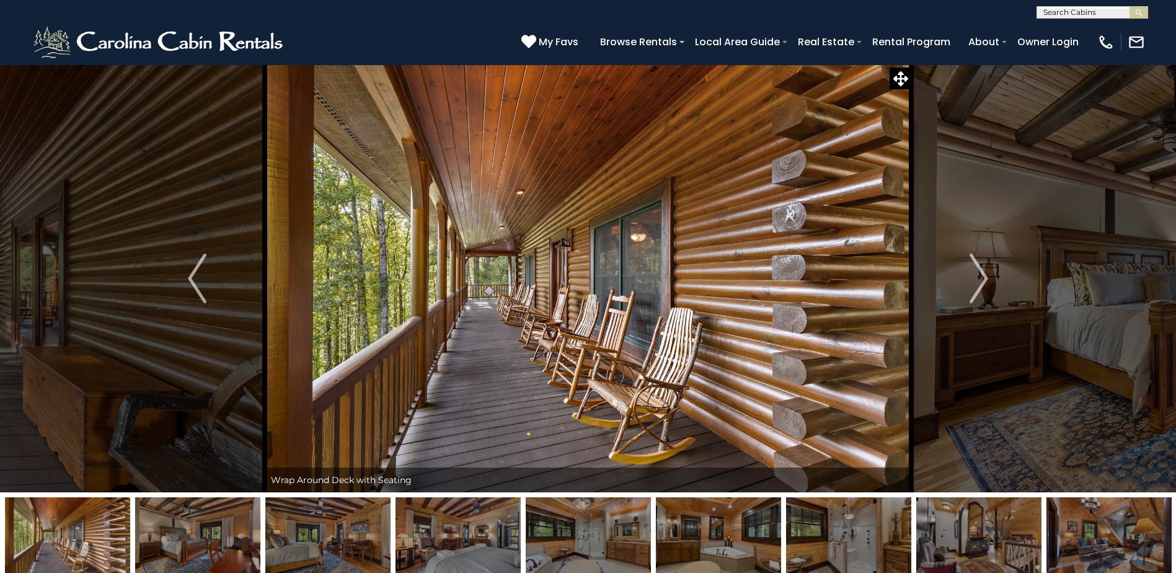
click at [157, 527] on img at bounding box center [197, 536] width 125 height 78
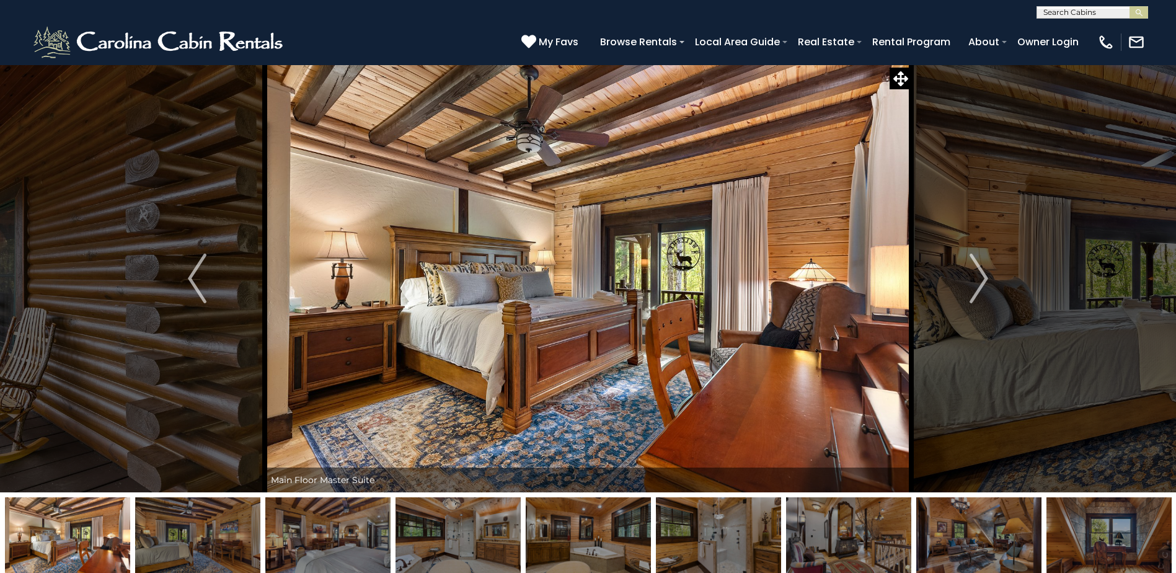
click at [157, 527] on img at bounding box center [197, 536] width 125 height 78
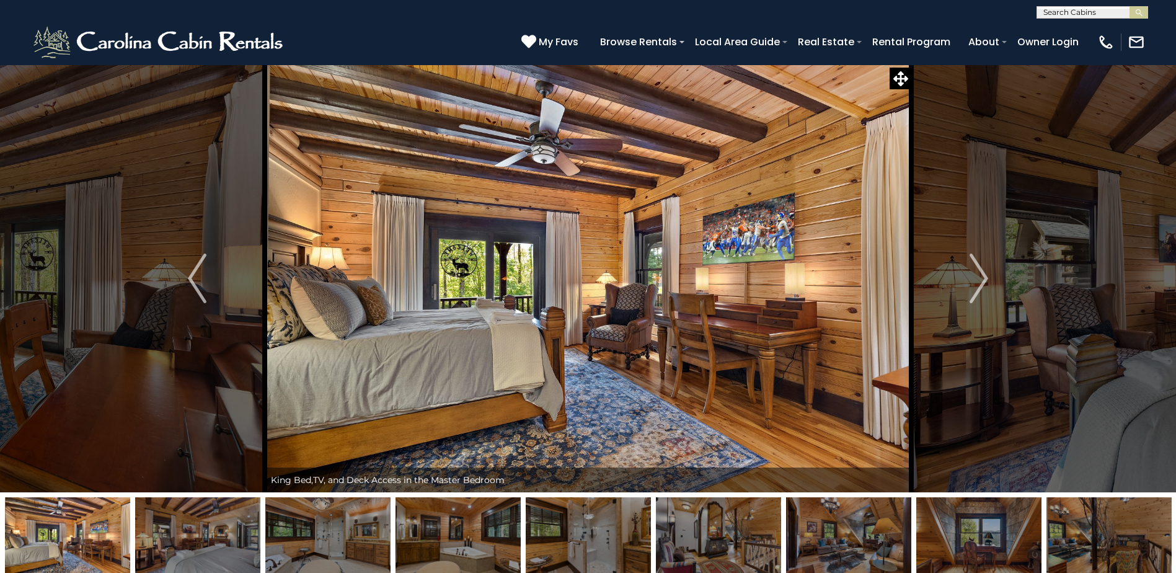
click at [157, 527] on img at bounding box center [197, 536] width 125 height 78
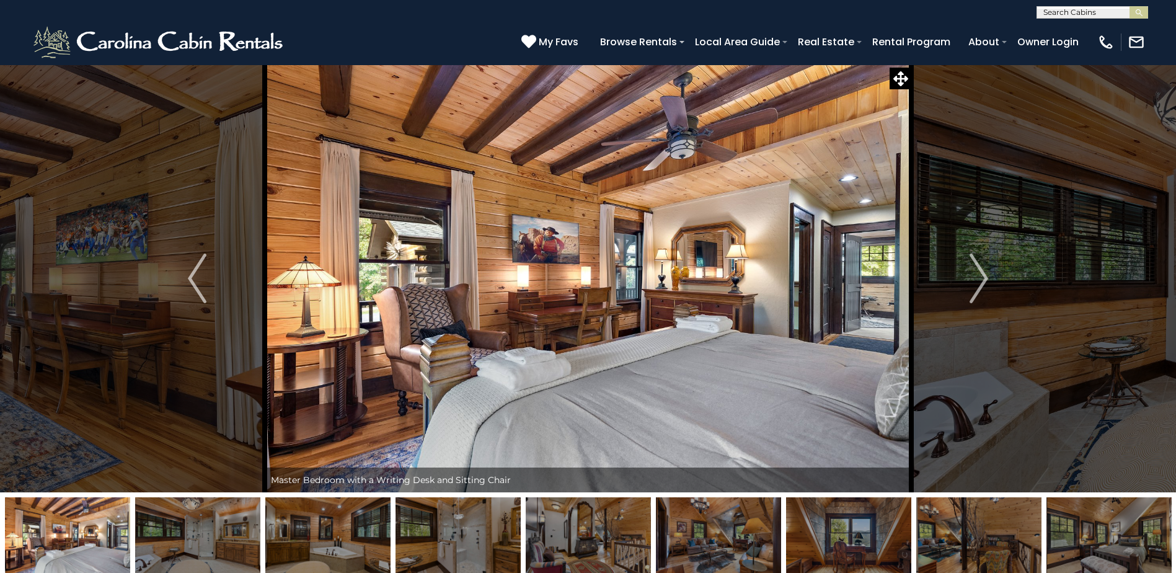
click at [157, 527] on img at bounding box center [197, 536] width 125 height 78
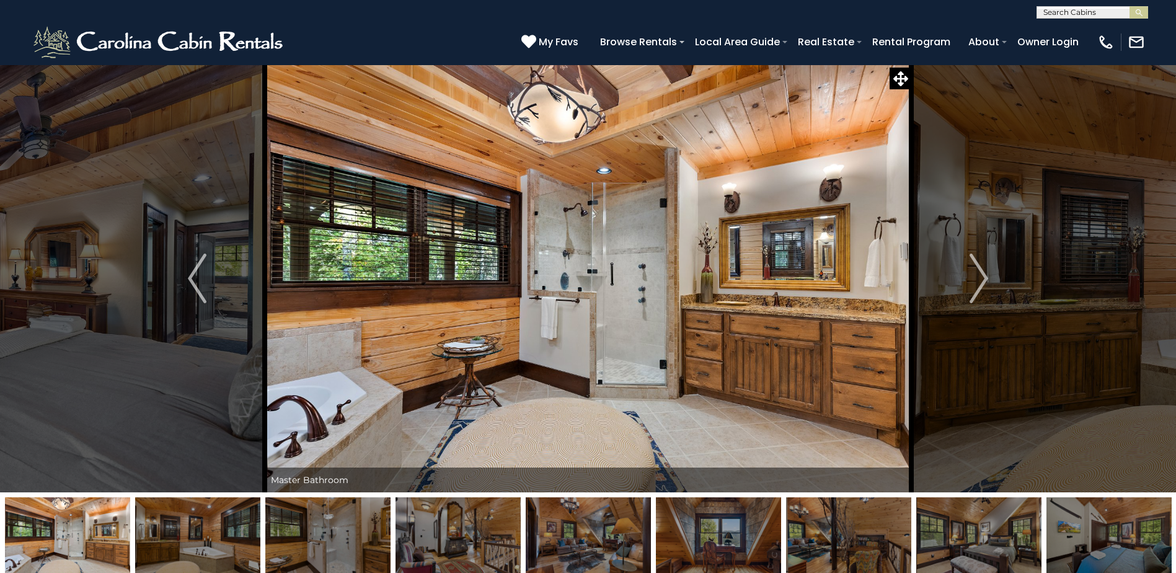
click at [157, 527] on img at bounding box center [197, 536] width 125 height 78
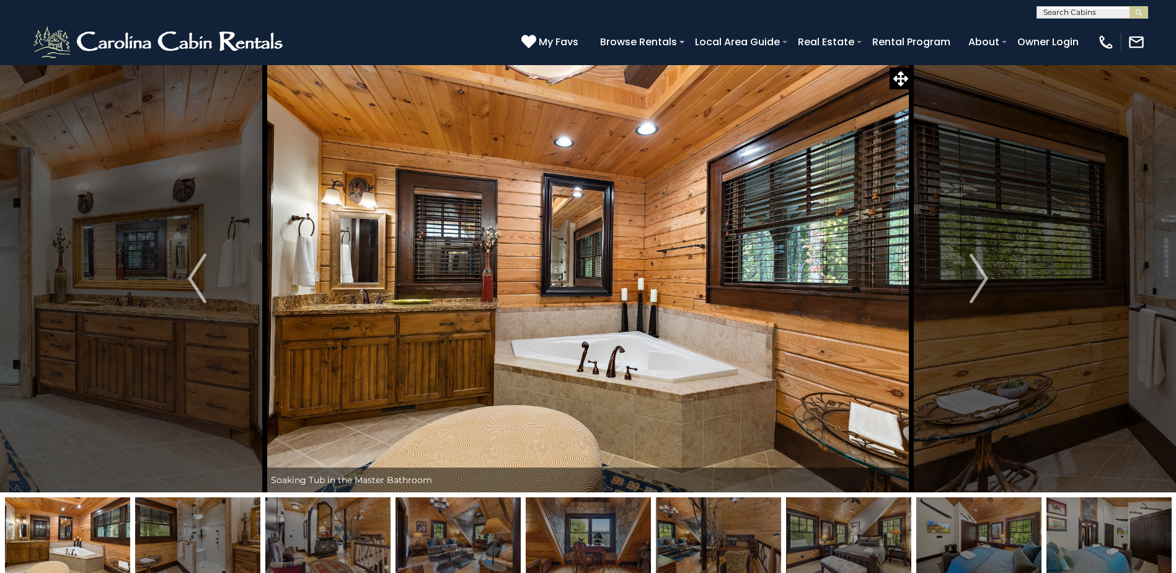
click at [157, 527] on img at bounding box center [197, 536] width 125 height 78
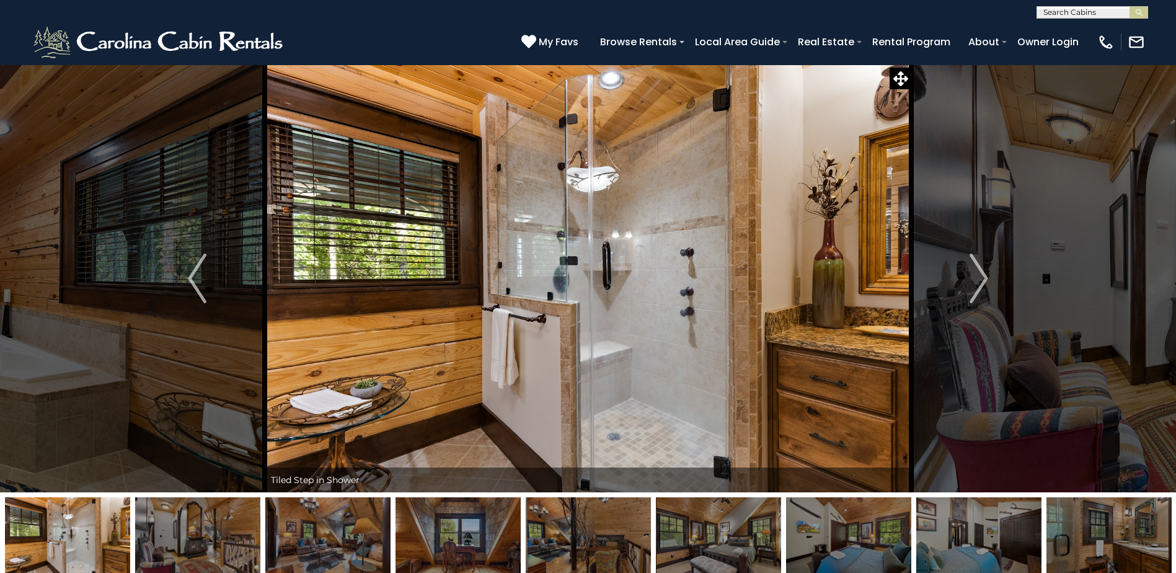
click at [157, 527] on img at bounding box center [197, 536] width 125 height 78
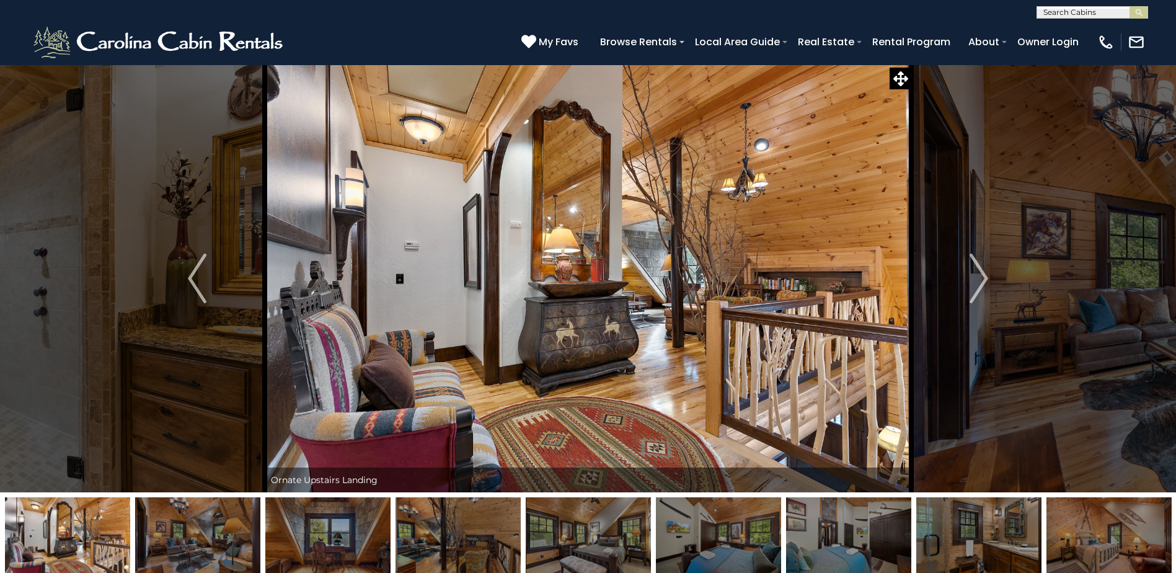
click at [157, 527] on img at bounding box center [197, 536] width 125 height 78
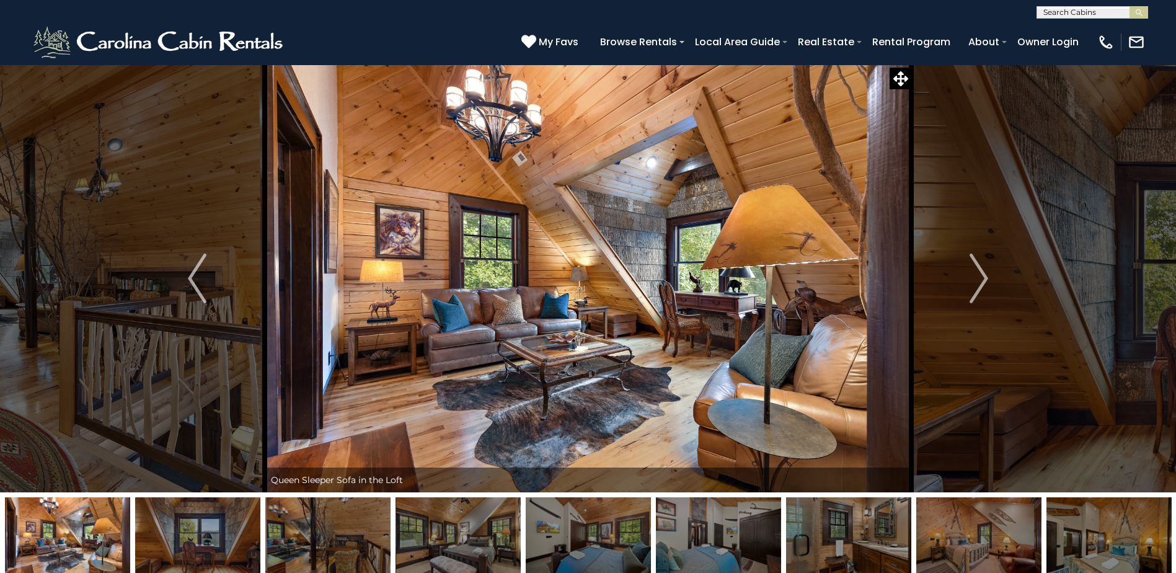
click at [157, 527] on img at bounding box center [197, 536] width 125 height 78
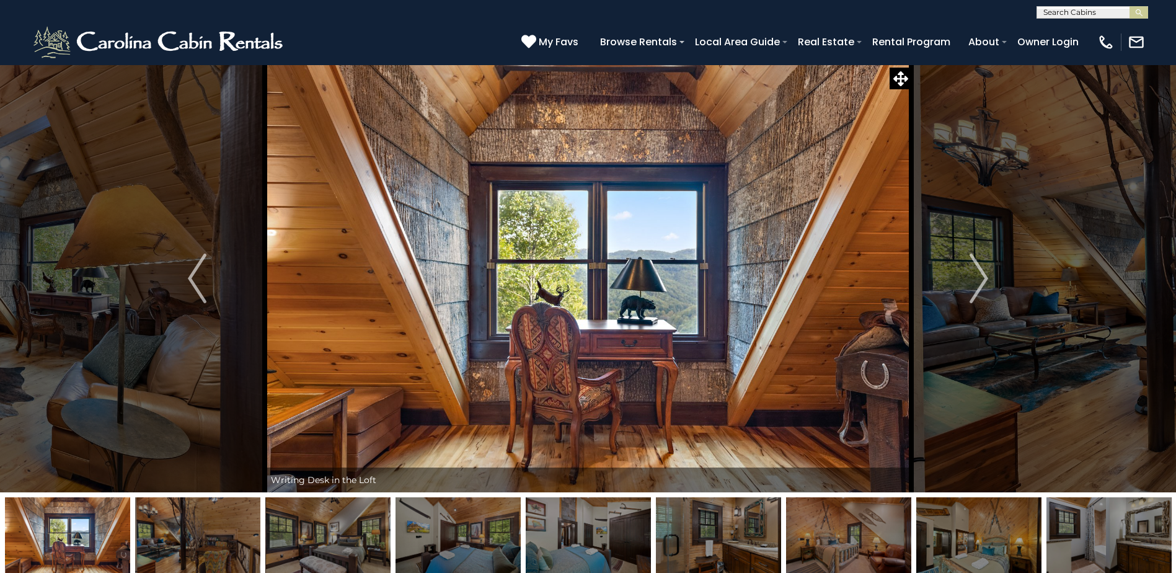
click at [157, 527] on img at bounding box center [197, 536] width 125 height 78
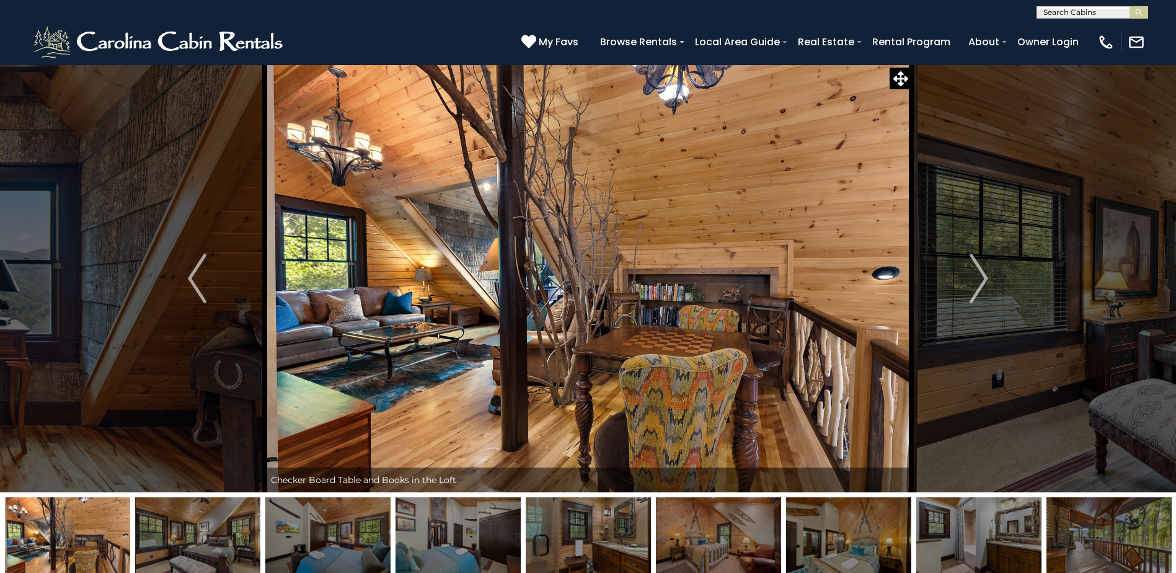
click at [157, 527] on img at bounding box center [197, 536] width 125 height 78
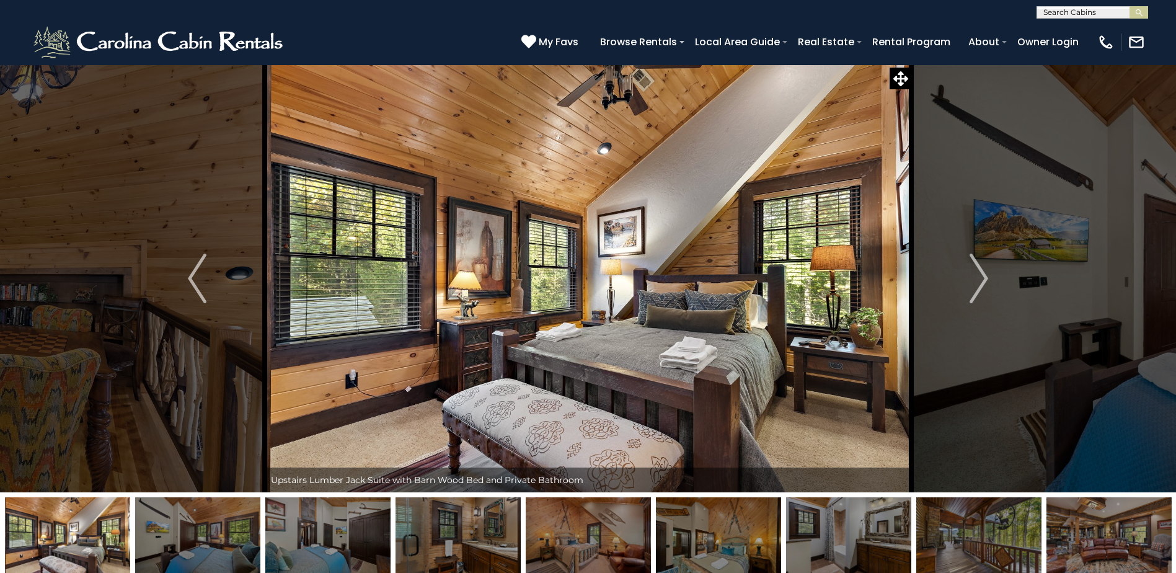
click at [157, 527] on img at bounding box center [197, 536] width 125 height 78
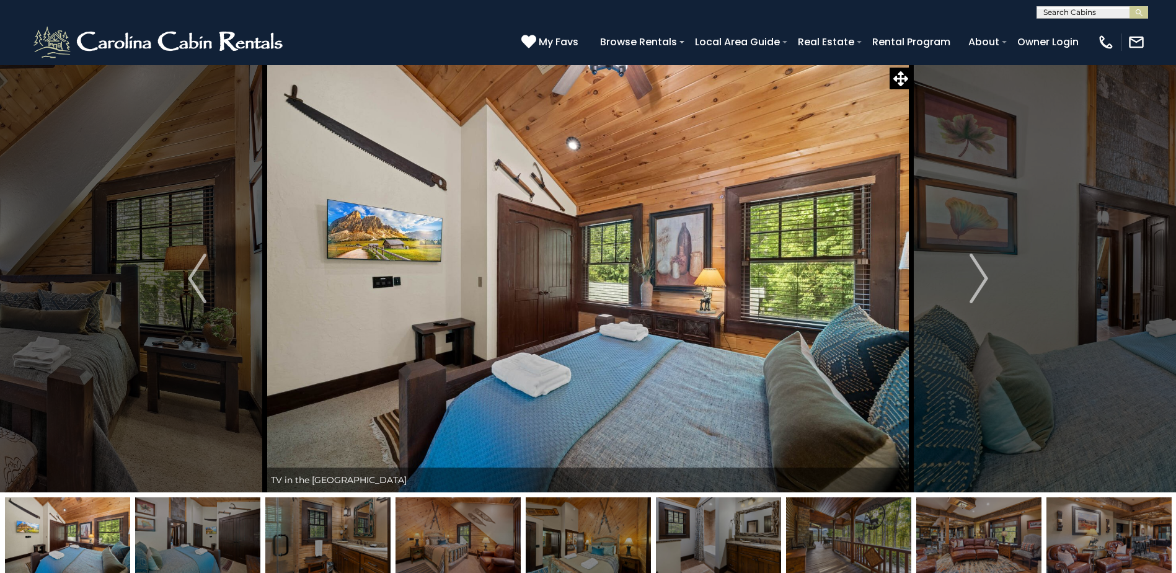
click at [157, 527] on img at bounding box center [197, 536] width 125 height 78
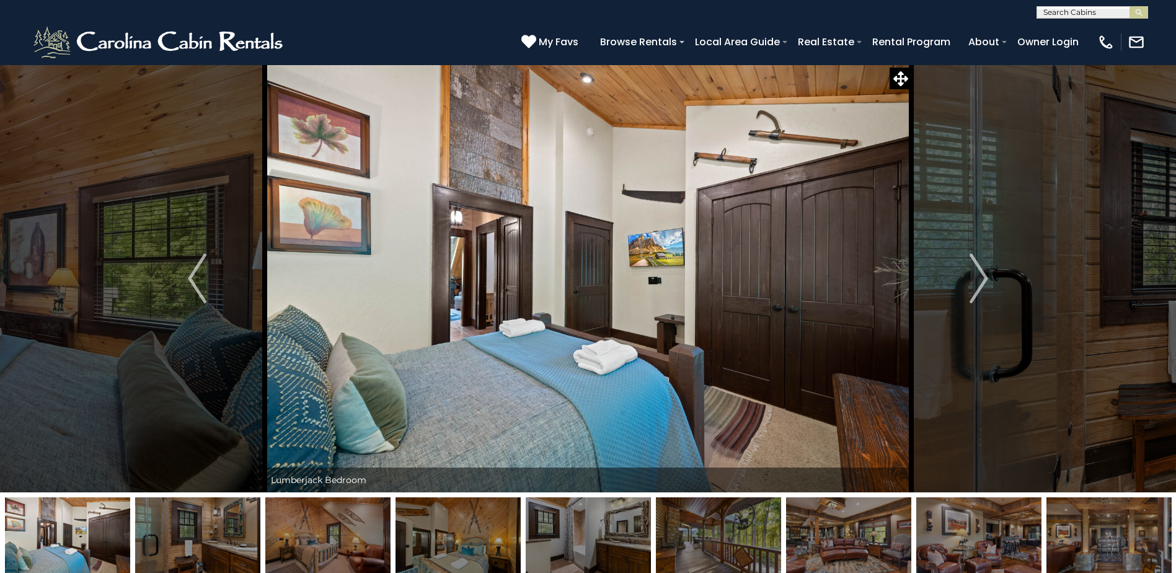
click at [157, 527] on img at bounding box center [197, 536] width 125 height 78
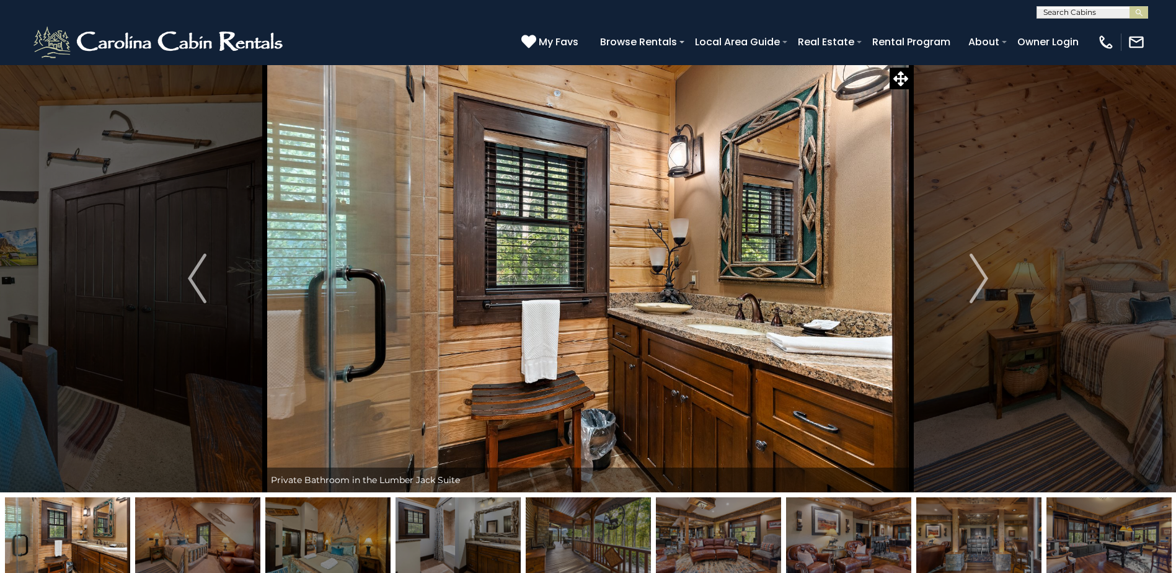
click at [157, 527] on img at bounding box center [197, 536] width 125 height 78
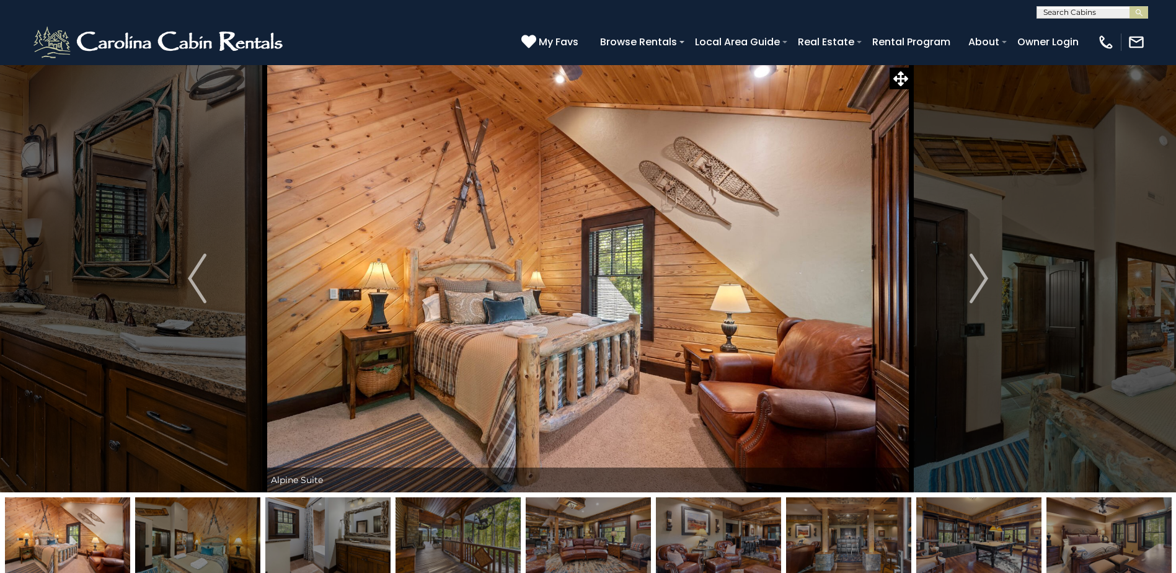
click at [157, 527] on img at bounding box center [197, 536] width 125 height 78
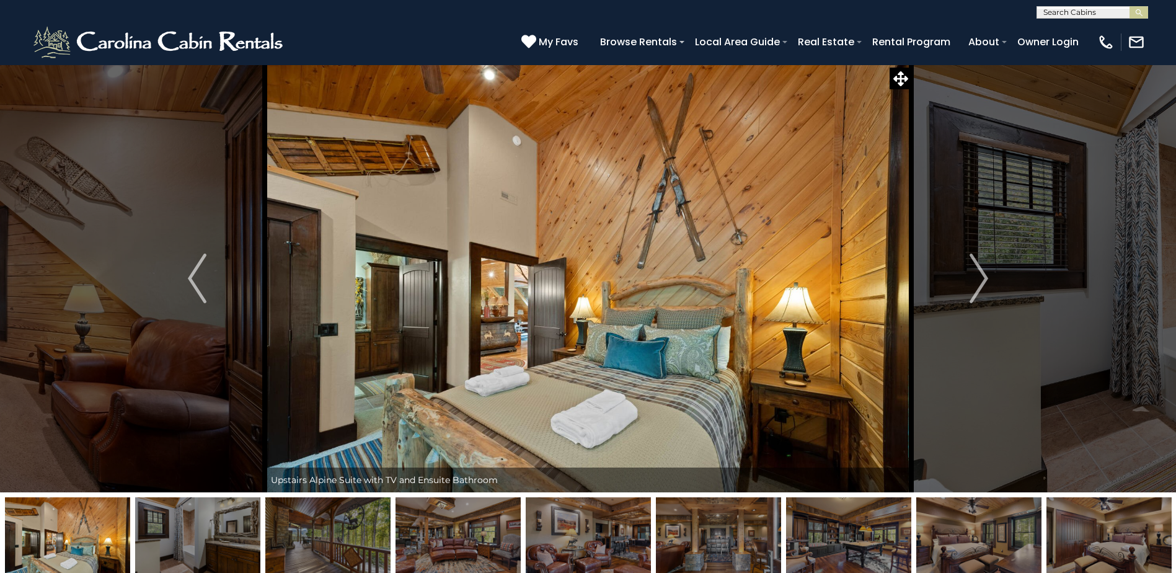
click at [157, 527] on img at bounding box center [197, 536] width 125 height 78
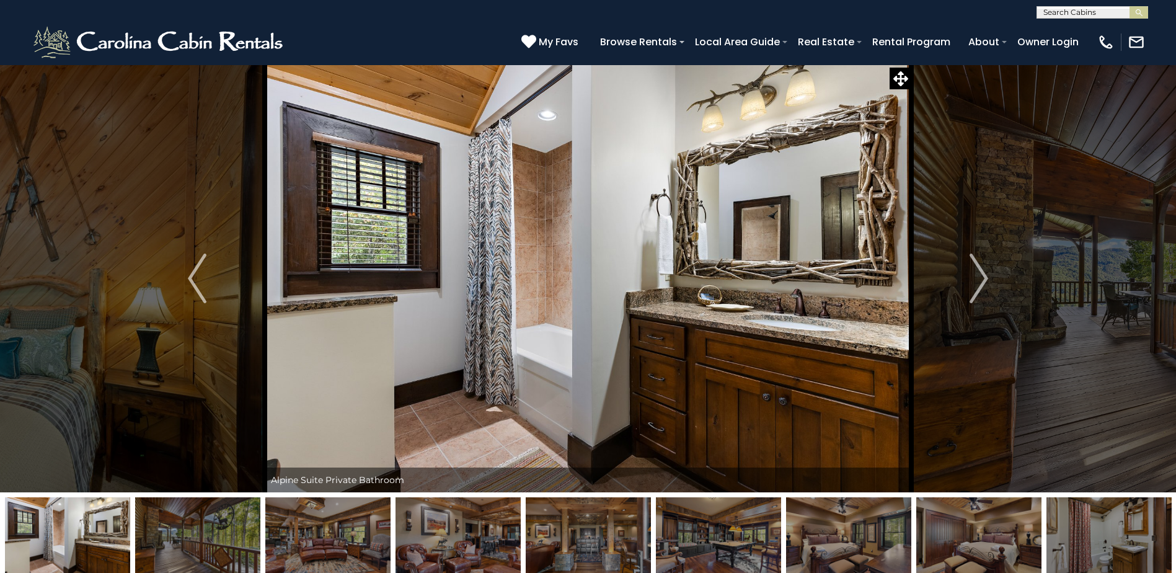
click at [157, 527] on img at bounding box center [197, 536] width 125 height 78
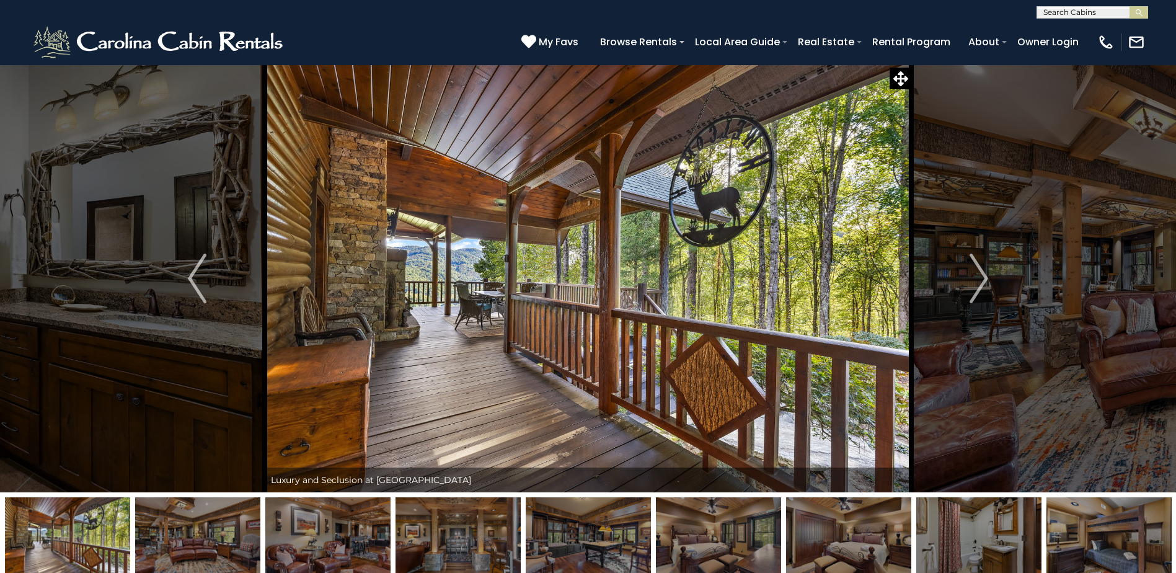
click at [157, 527] on img at bounding box center [197, 536] width 125 height 78
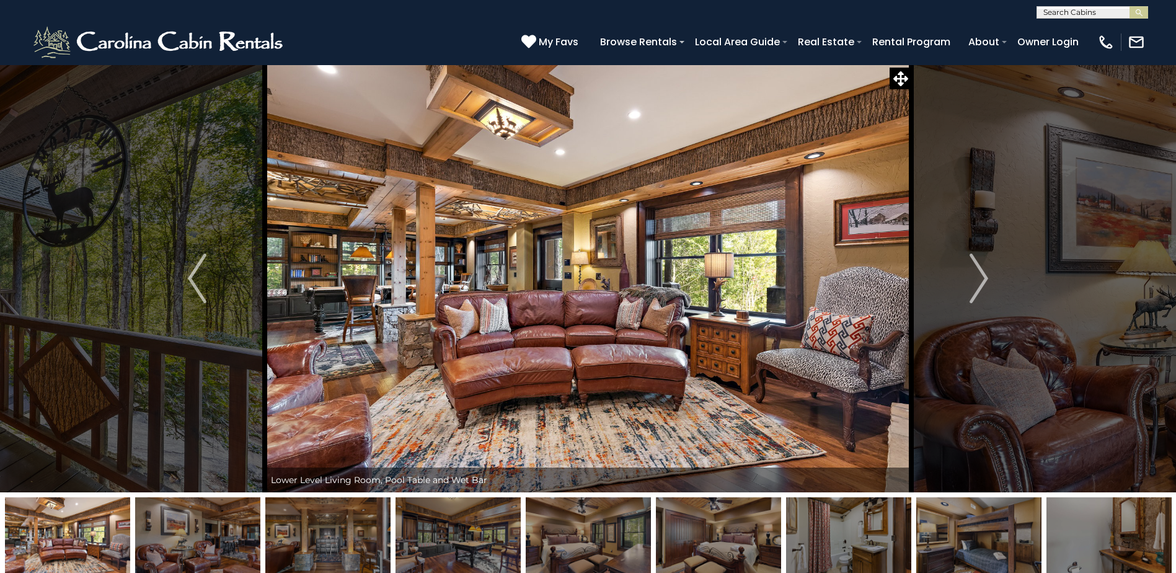
click at [157, 527] on img at bounding box center [197, 536] width 125 height 78
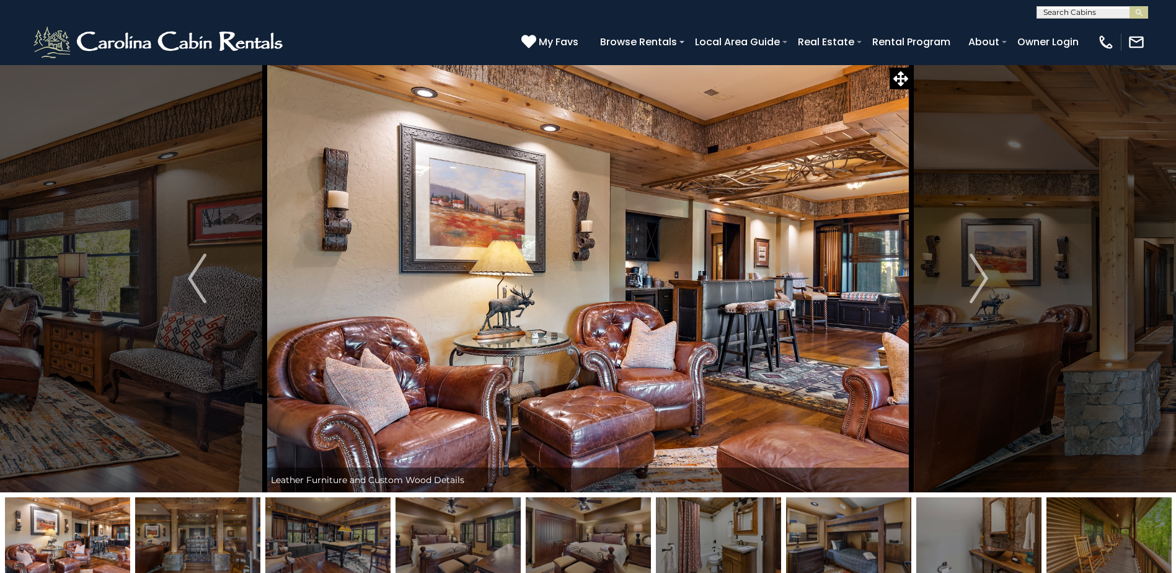
click at [157, 527] on img at bounding box center [197, 536] width 125 height 78
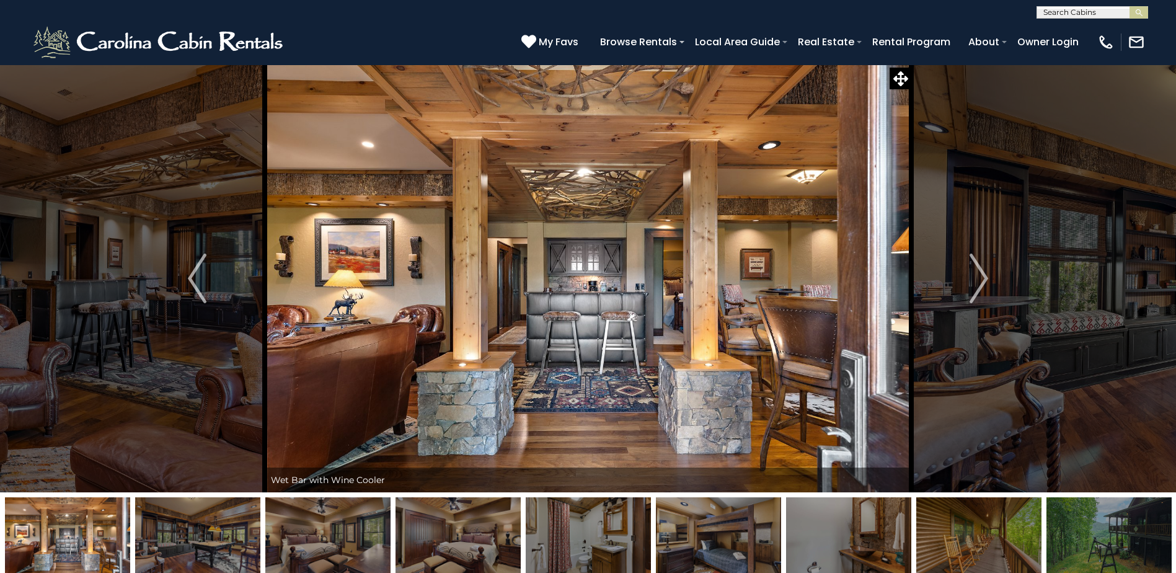
click at [157, 527] on img at bounding box center [197, 536] width 125 height 78
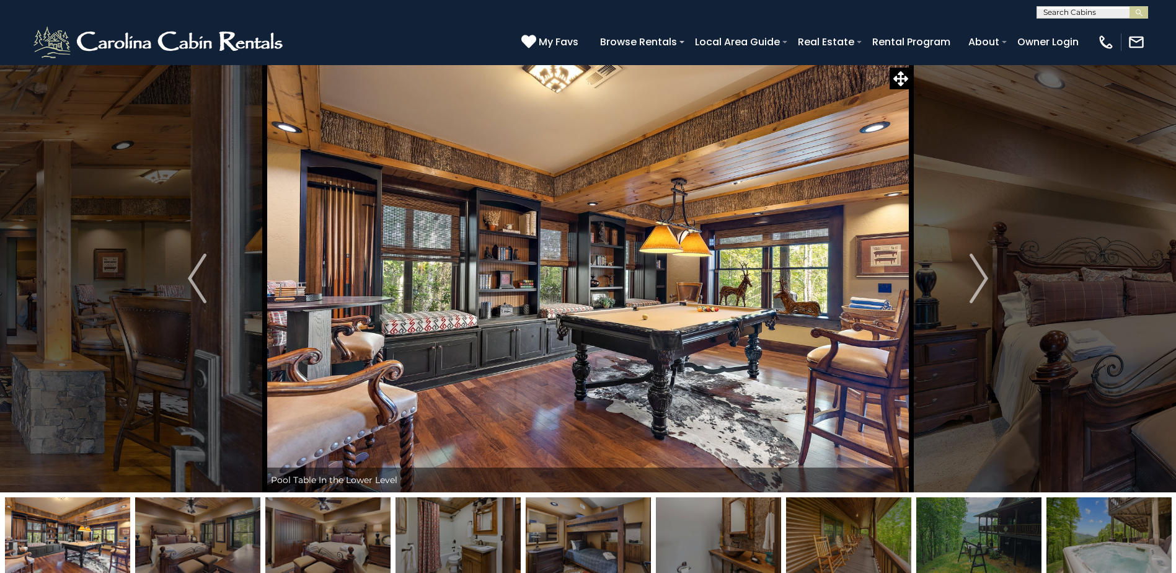
click at [157, 527] on img at bounding box center [197, 536] width 125 height 78
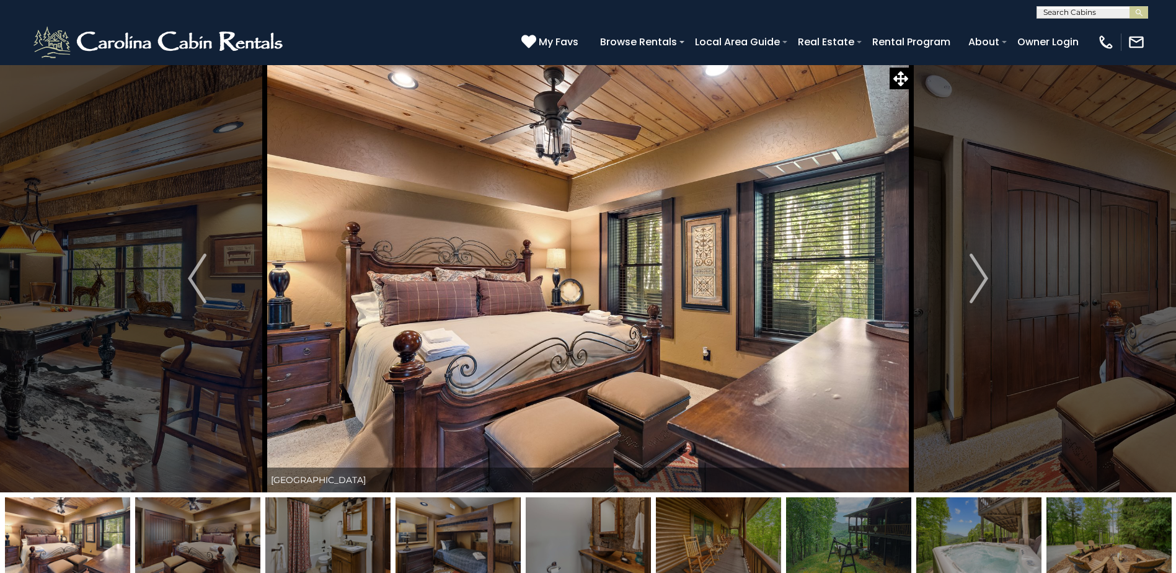
click at [157, 527] on img at bounding box center [197, 536] width 125 height 78
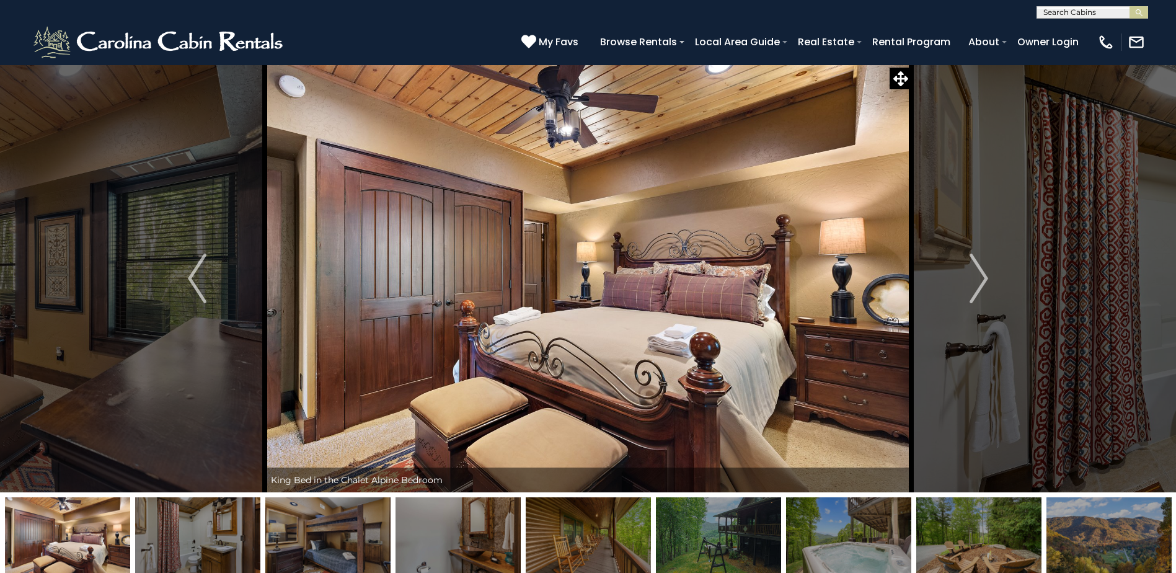
click at [157, 527] on img at bounding box center [197, 536] width 125 height 78
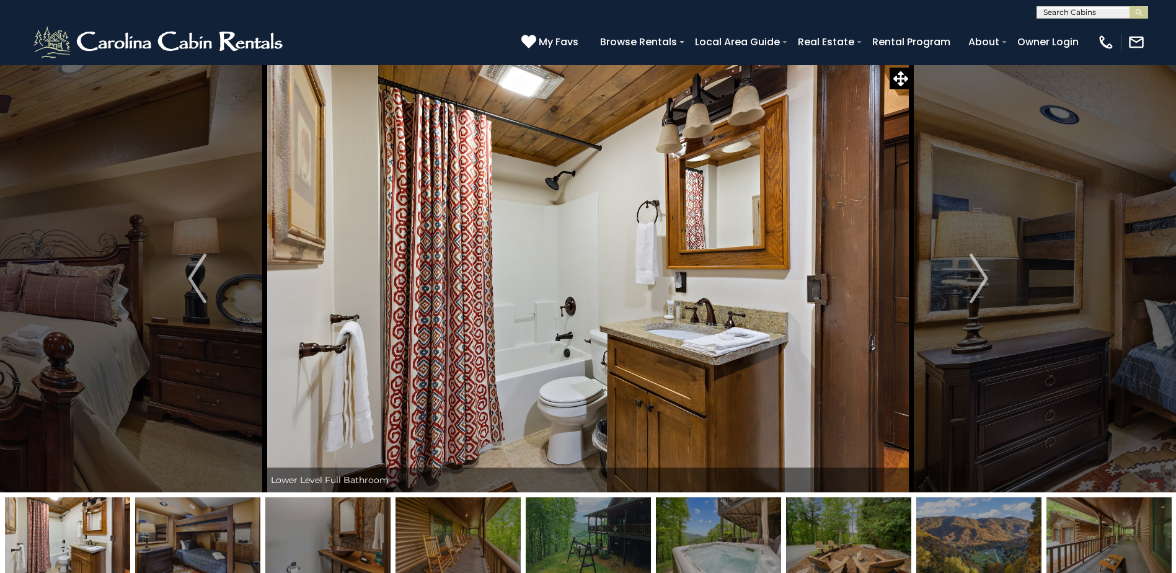
click at [157, 527] on img at bounding box center [197, 536] width 125 height 78
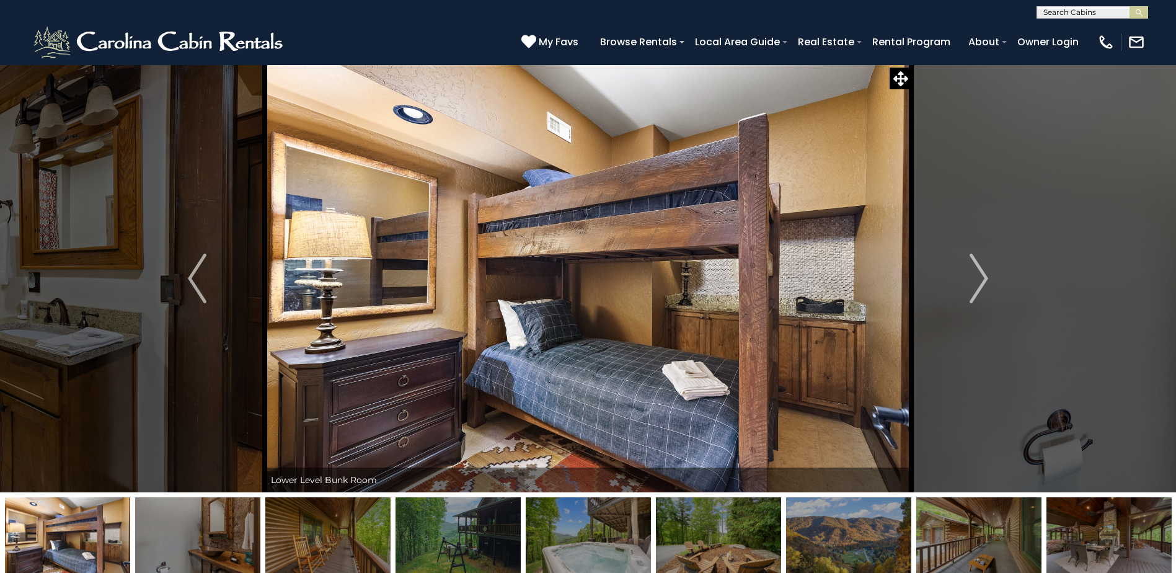
click at [157, 527] on img at bounding box center [197, 536] width 125 height 78
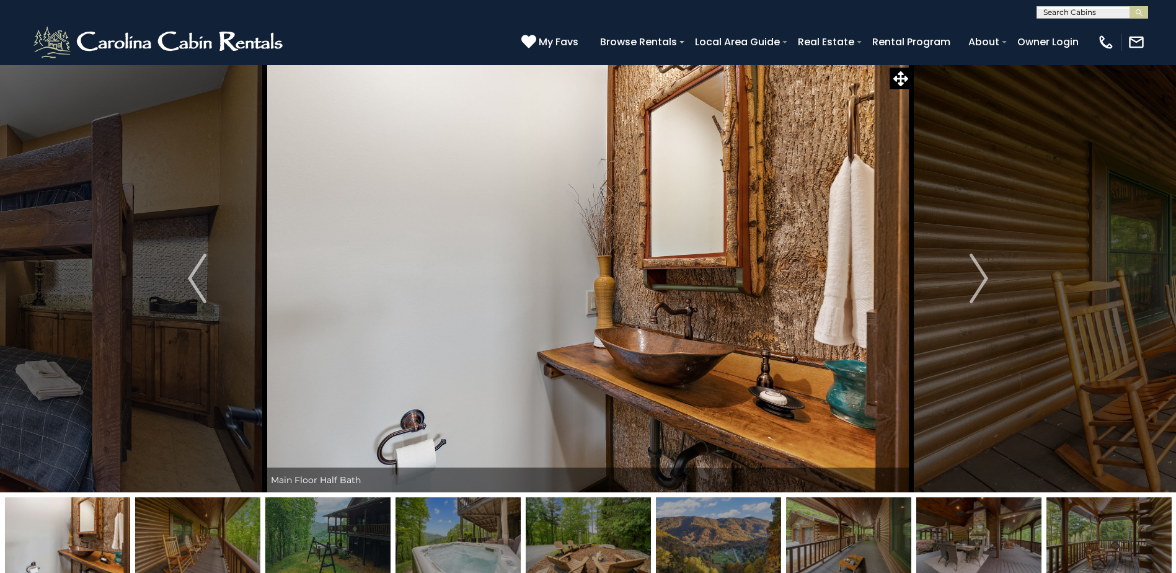
click at [157, 527] on img at bounding box center [197, 536] width 125 height 78
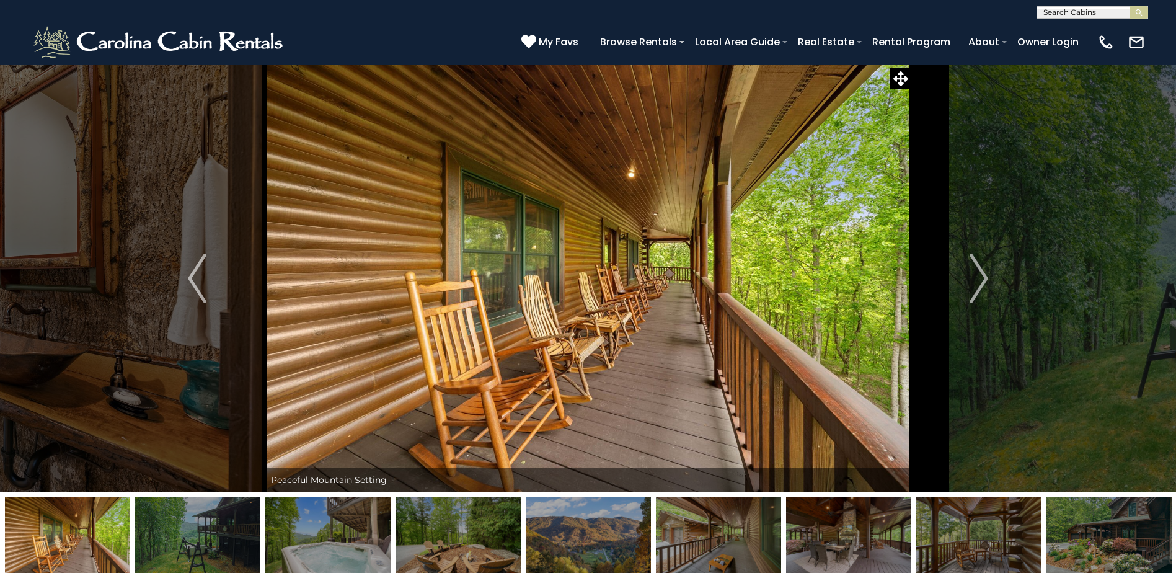
click at [157, 527] on img at bounding box center [197, 536] width 125 height 78
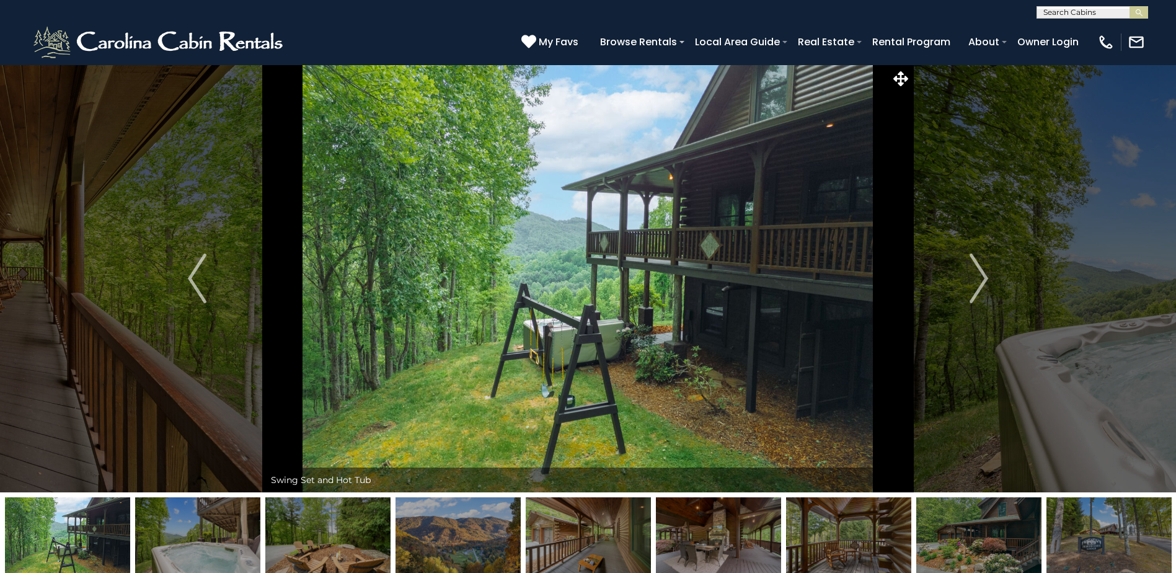
click at [157, 527] on img at bounding box center [197, 536] width 125 height 78
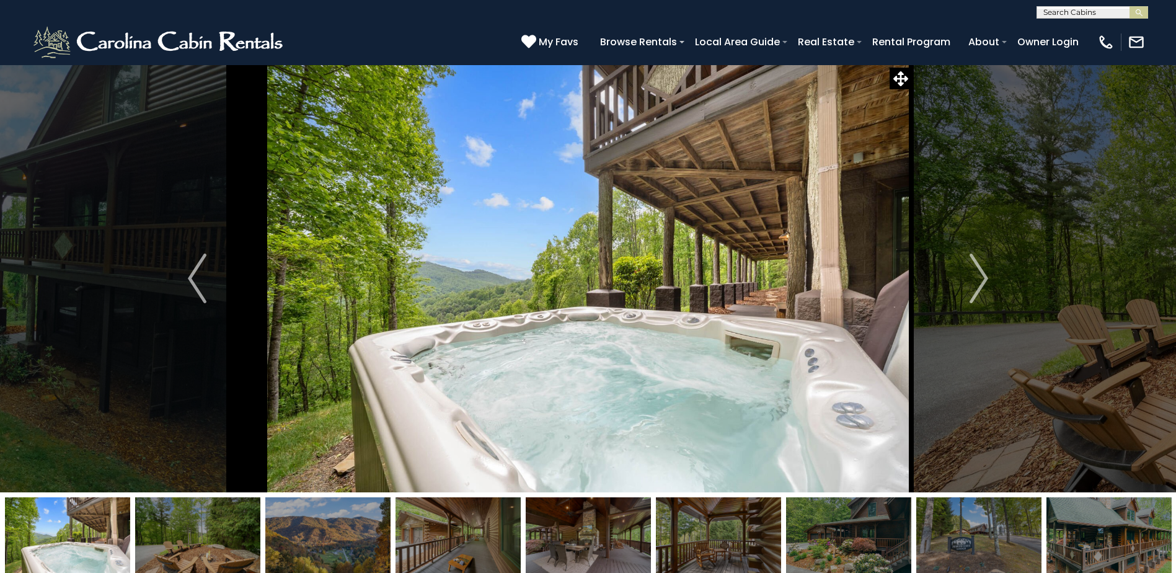
click at [157, 527] on img at bounding box center [197, 536] width 125 height 78
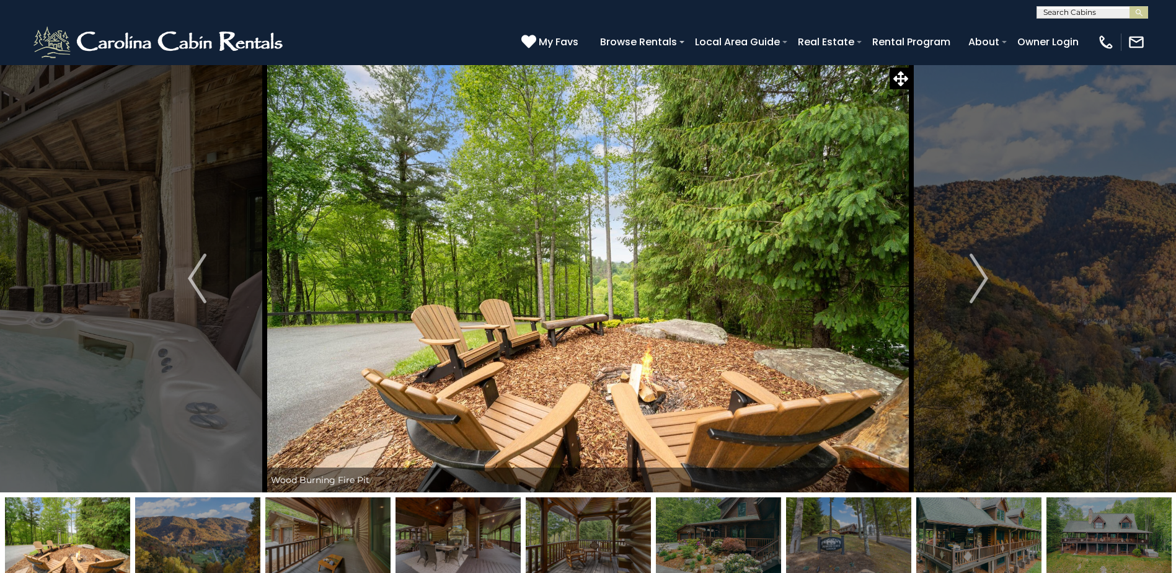
click at [157, 527] on img at bounding box center [197, 536] width 125 height 78
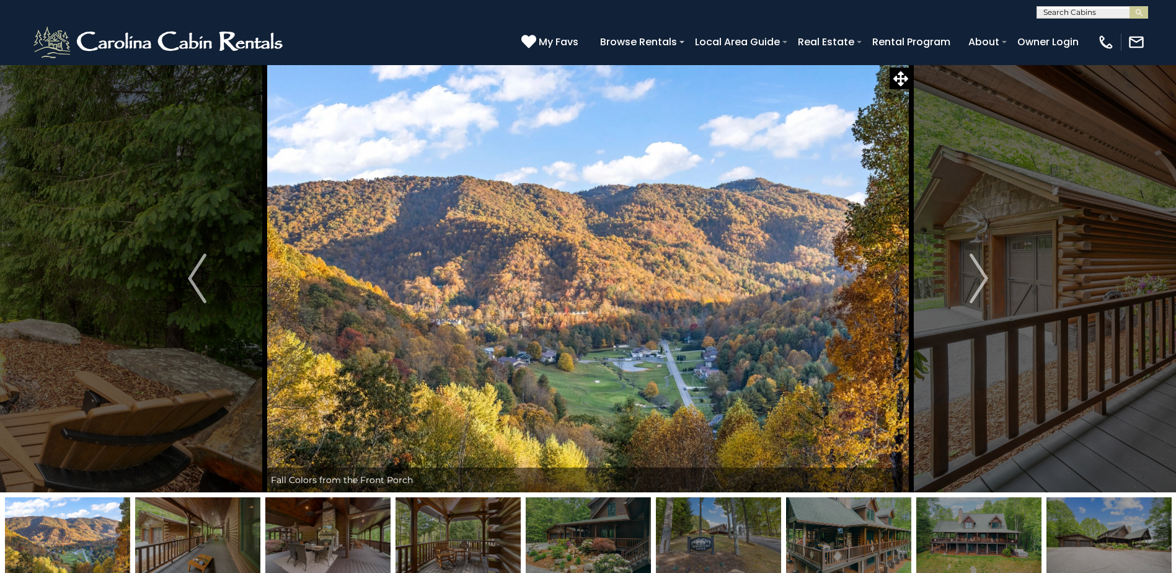
click at [157, 527] on img at bounding box center [197, 536] width 125 height 78
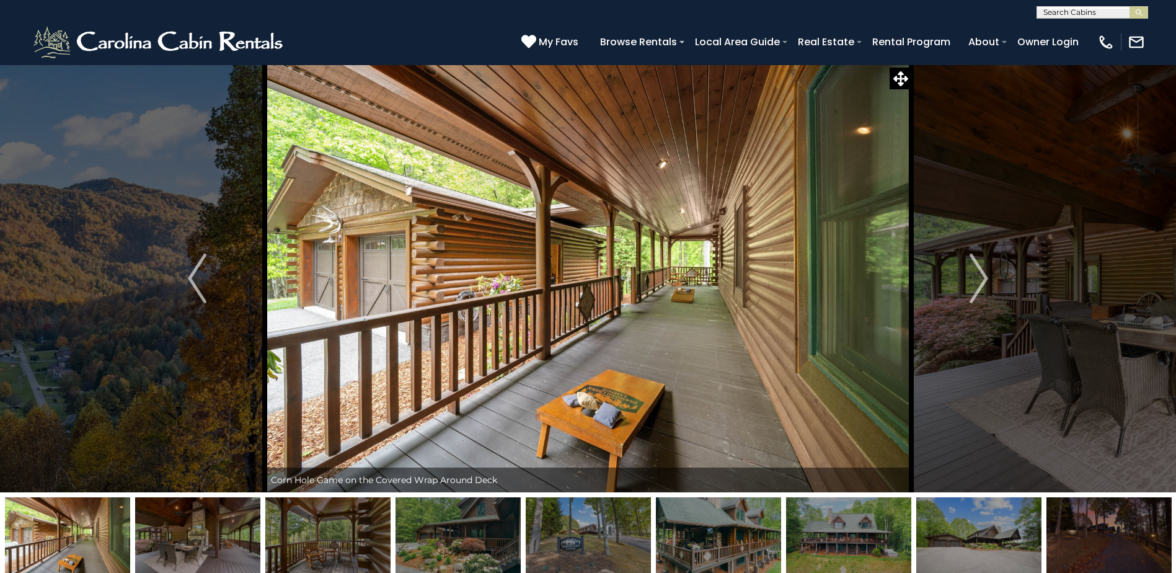
click at [157, 527] on img at bounding box center [197, 536] width 125 height 78
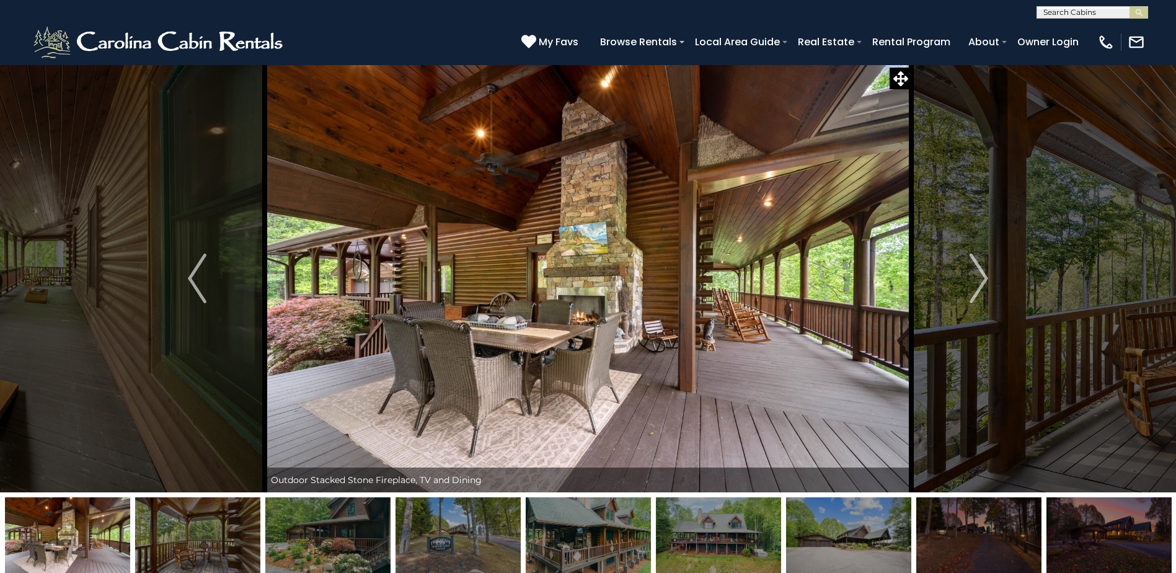
click at [157, 527] on img at bounding box center [197, 536] width 125 height 78
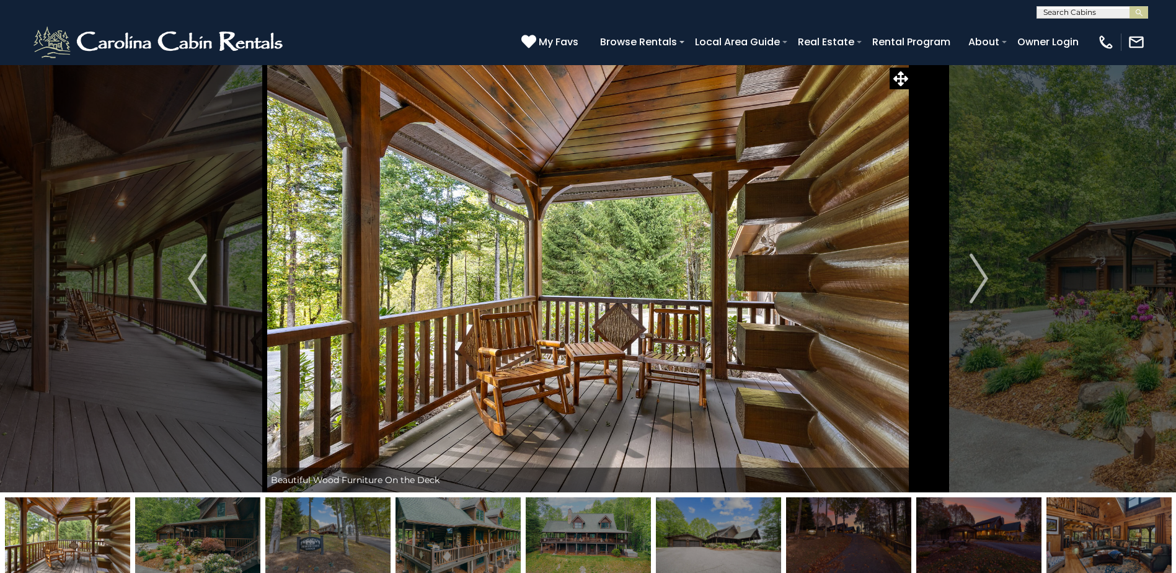
click at [157, 527] on img at bounding box center [197, 536] width 125 height 78
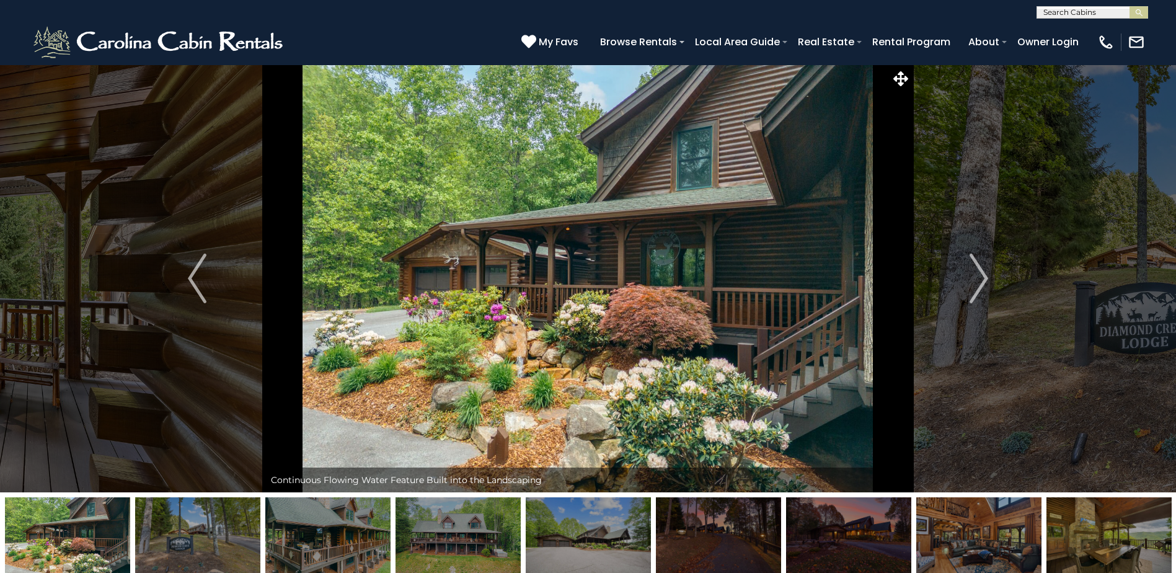
click at [157, 527] on img at bounding box center [197, 536] width 125 height 78
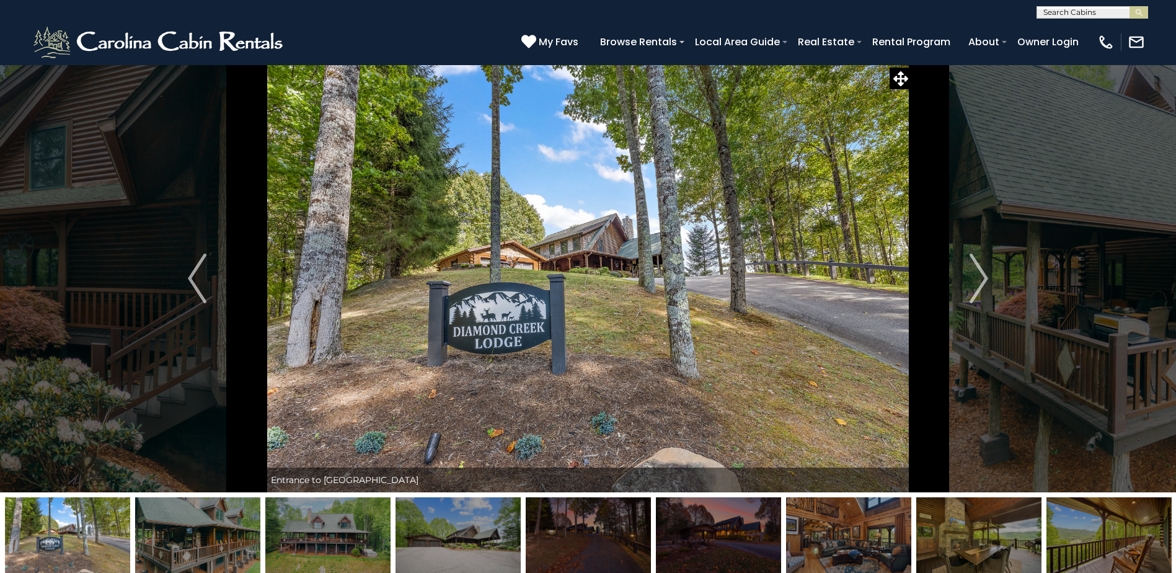
click at [157, 527] on img at bounding box center [197, 536] width 125 height 78
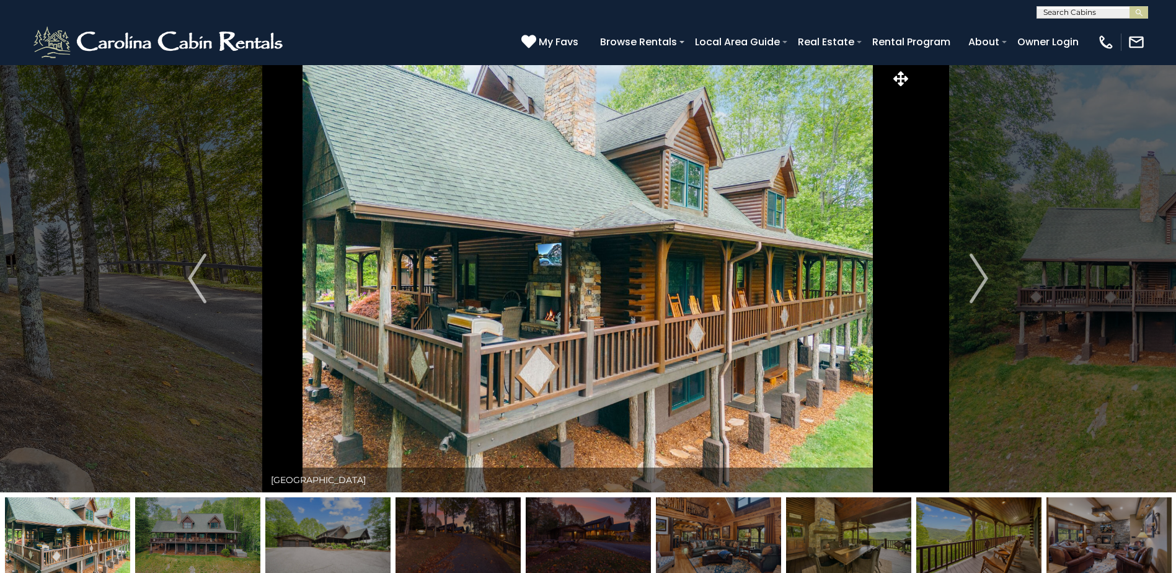
click at [157, 527] on img at bounding box center [197, 536] width 125 height 78
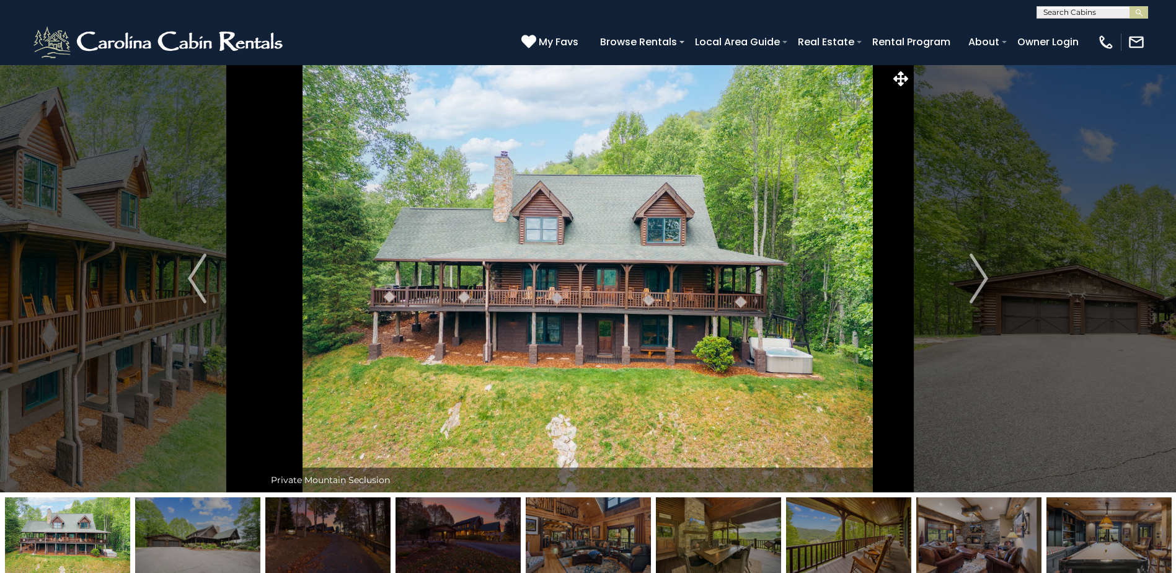
click at [157, 527] on img at bounding box center [197, 536] width 125 height 78
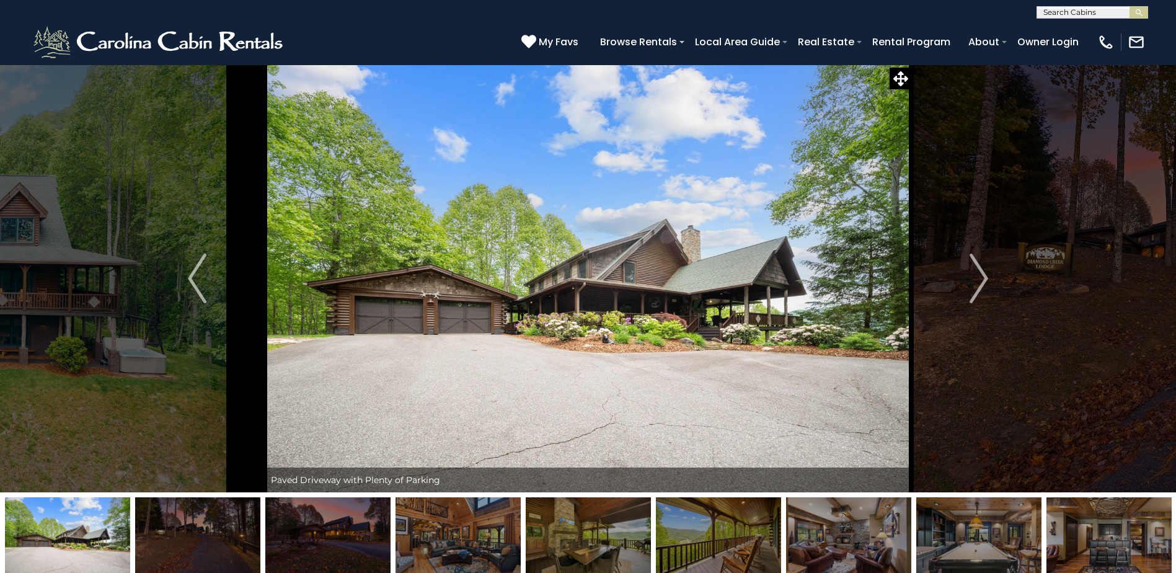
click at [157, 527] on img at bounding box center [197, 536] width 125 height 78
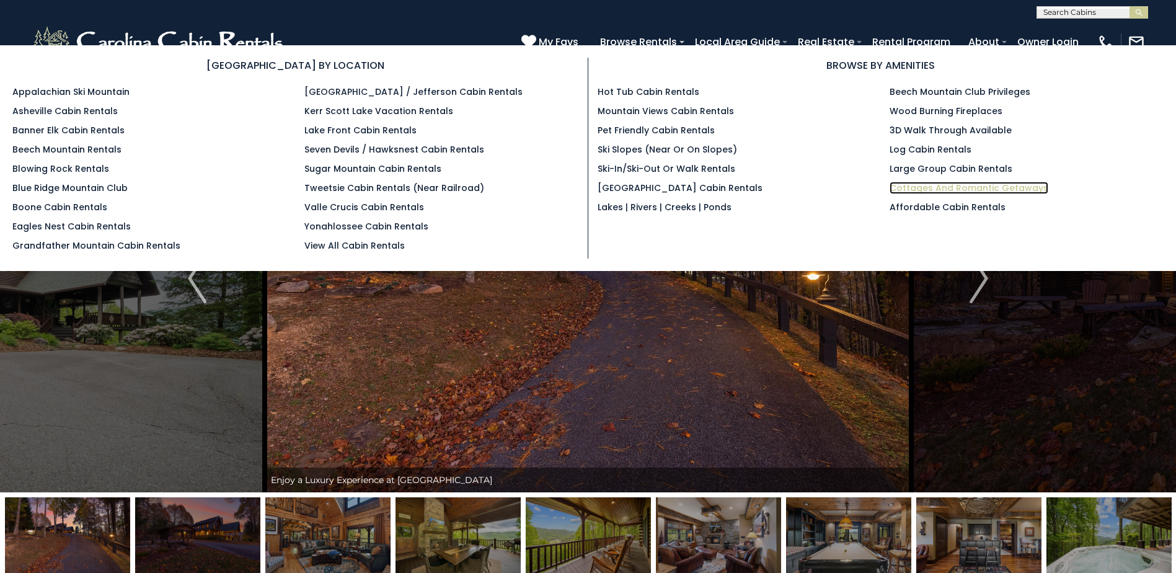
click at [952, 187] on link "Cottages and Romantic Getaways" at bounding box center [969, 188] width 159 height 12
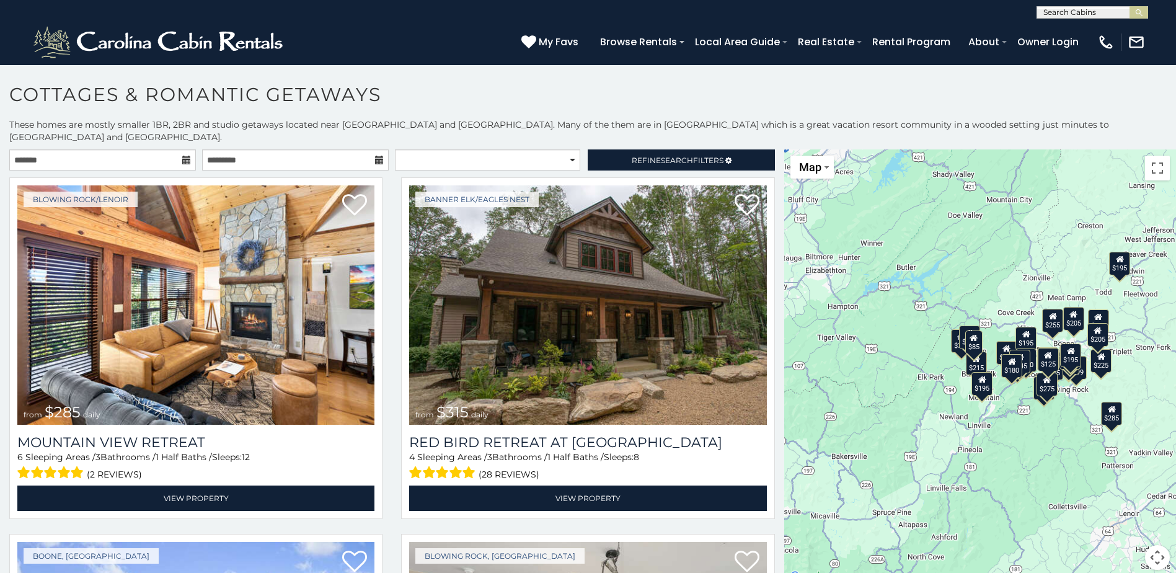
click at [977, 337] on div "$85" at bounding box center [973, 342] width 17 height 24
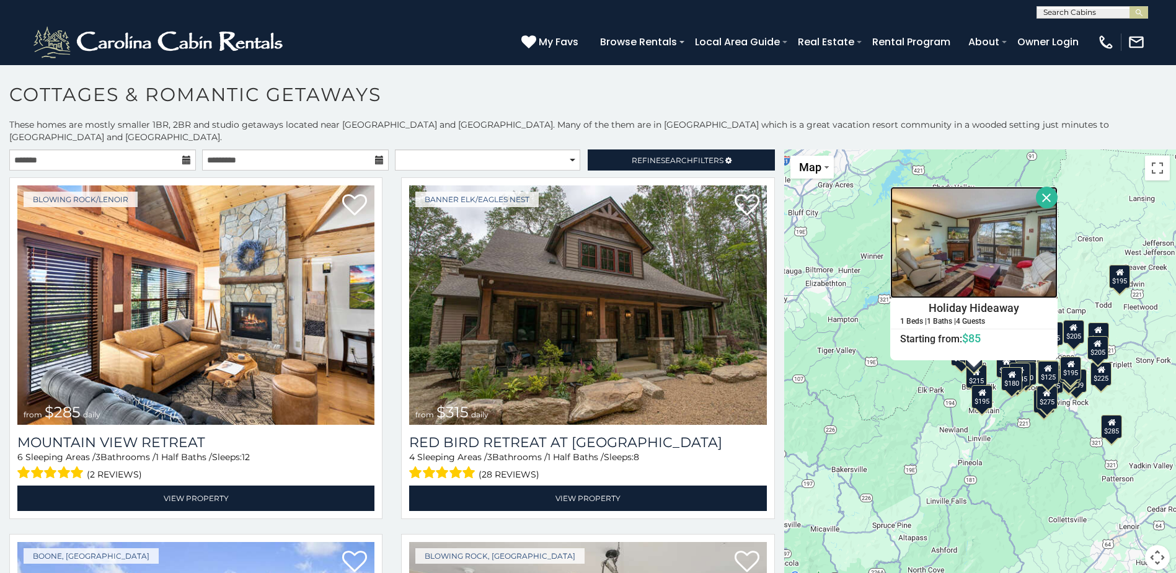
click at [979, 259] on img at bounding box center [973, 243] width 167 height 112
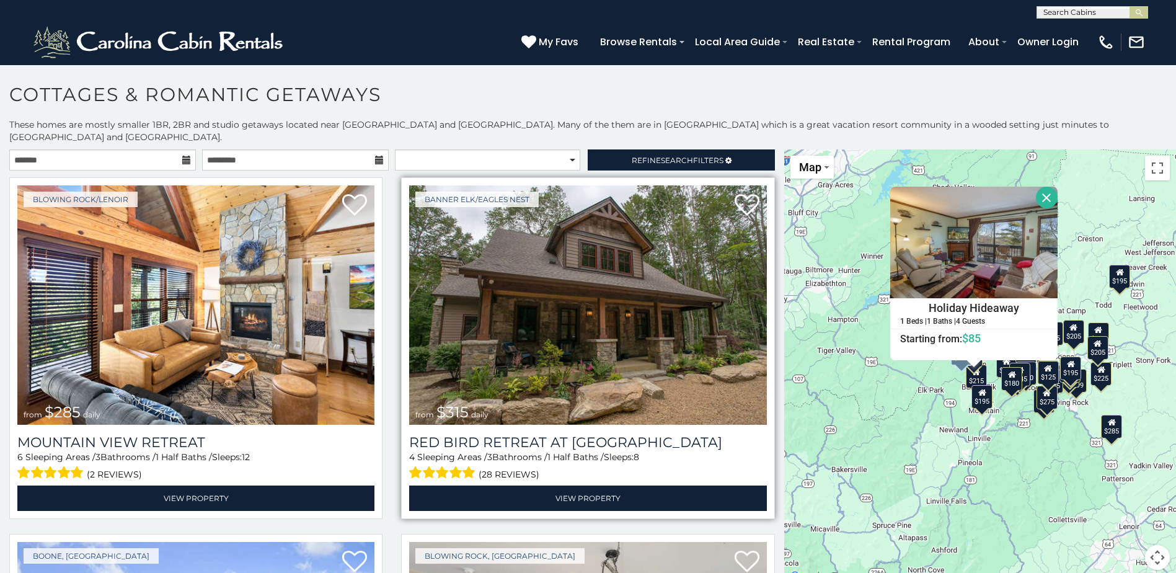
click at [517, 371] on img at bounding box center [587, 304] width 357 height 239
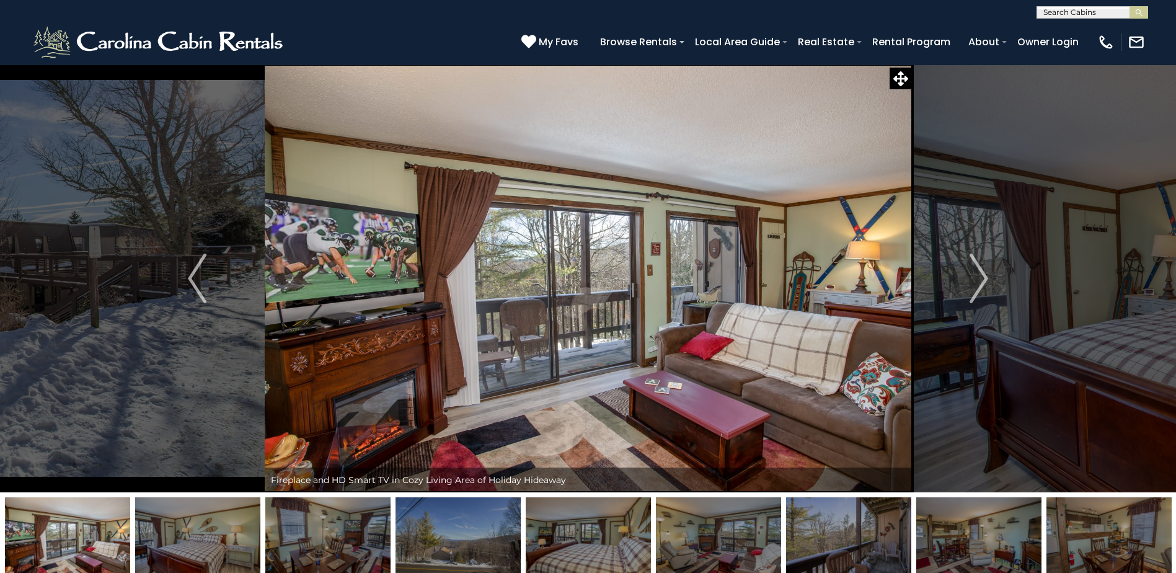
click at [80, 538] on img at bounding box center [67, 536] width 125 height 78
click at [168, 531] on img at bounding box center [198, 536] width 125 height 78
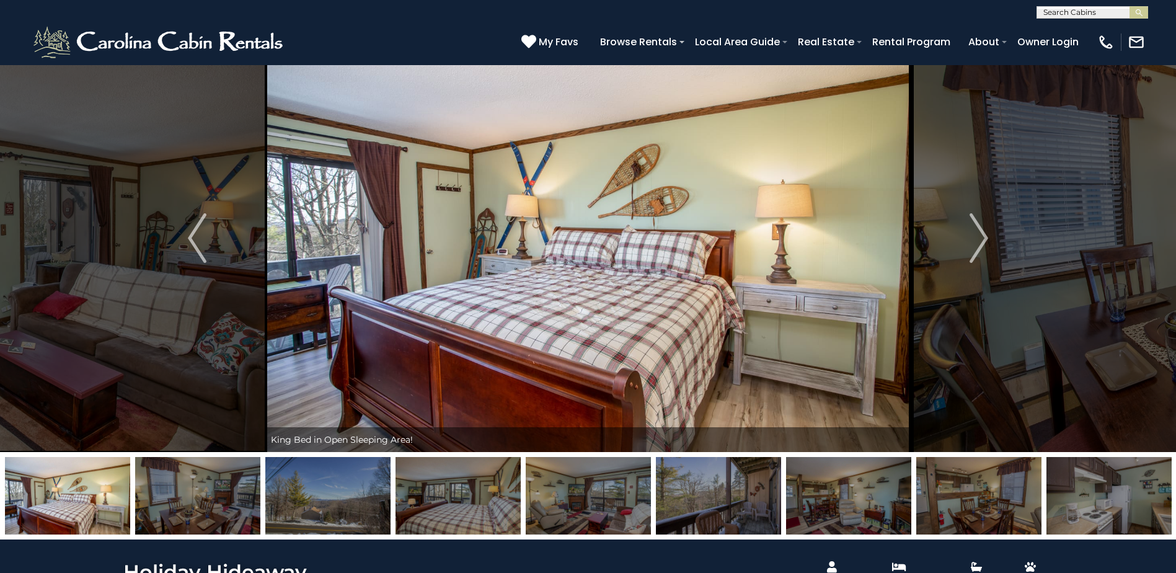
scroll to position [62, 0]
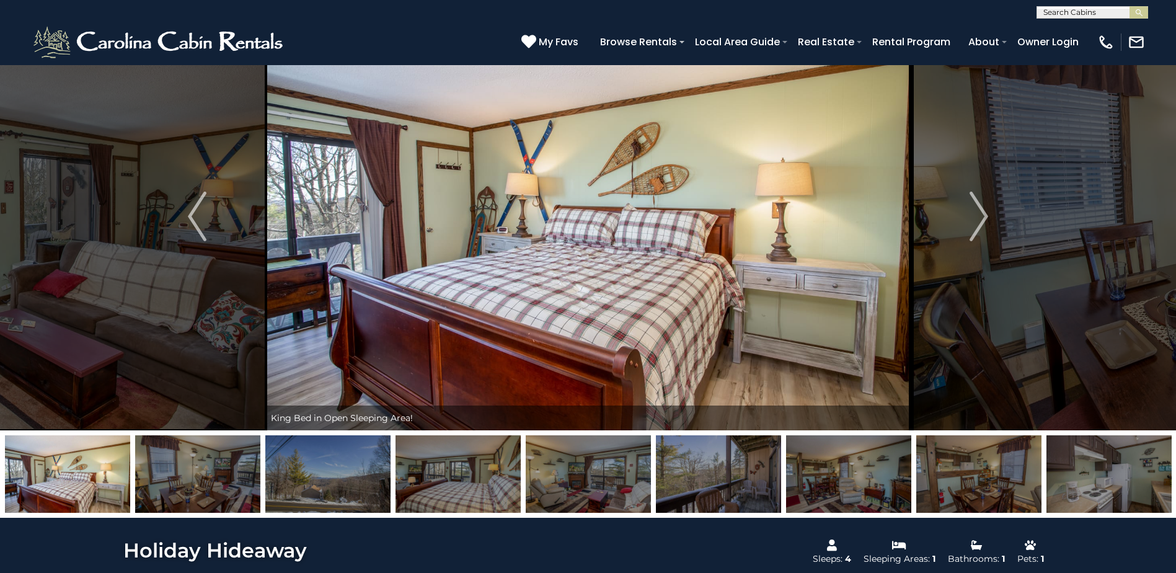
click at [213, 475] on img at bounding box center [197, 474] width 125 height 78
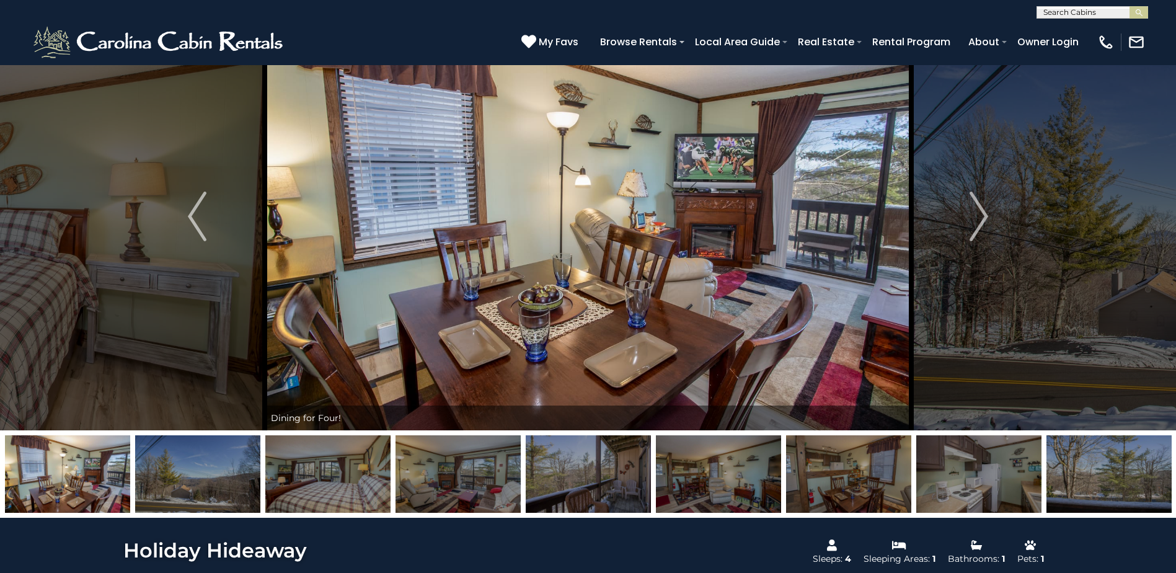
click at [213, 475] on img at bounding box center [197, 474] width 125 height 78
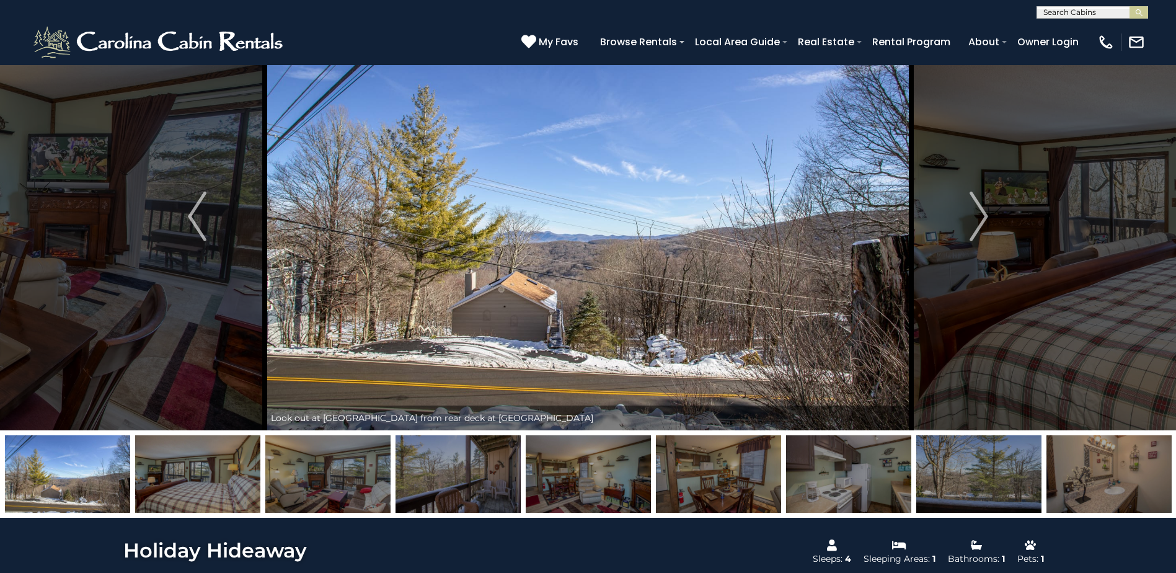
click at [213, 475] on img at bounding box center [197, 474] width 125 height 78
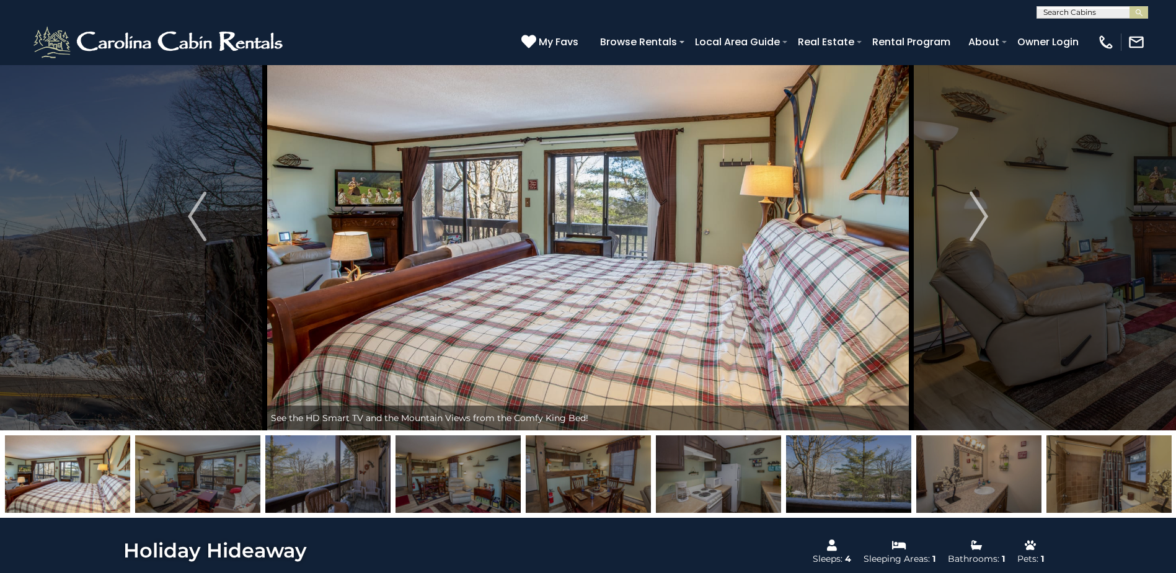
click at [213, 475] on img at bounding box center [197, 474] width 125 height 78
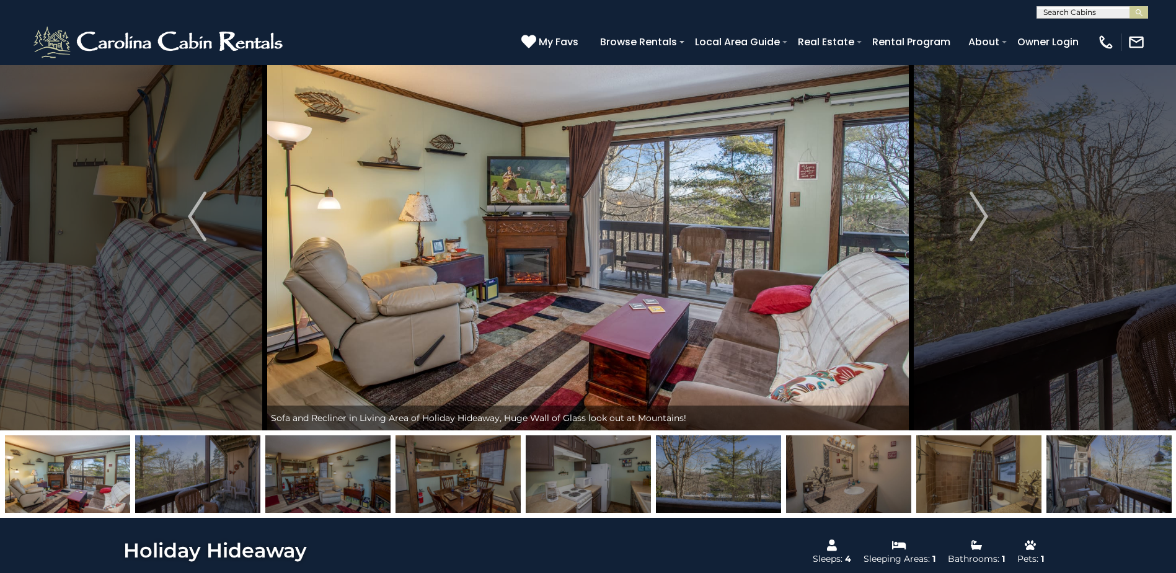
click at [213, 475] on img at bounding box center [197, 474] width 125 height 78
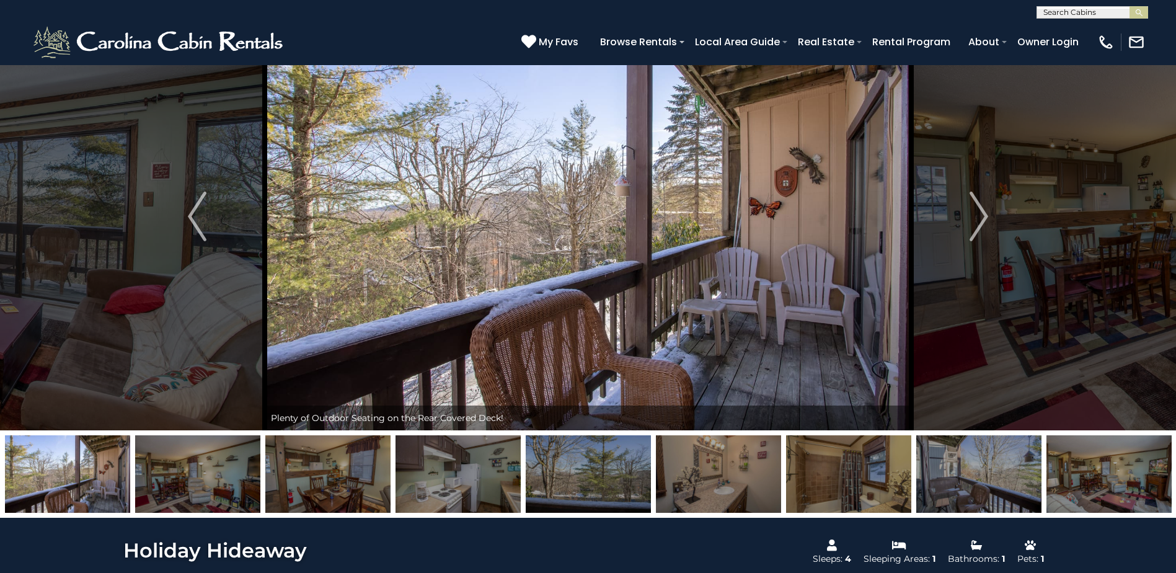
click at [213, 475] on img at bounding box center [197, 474] width 125 height 78
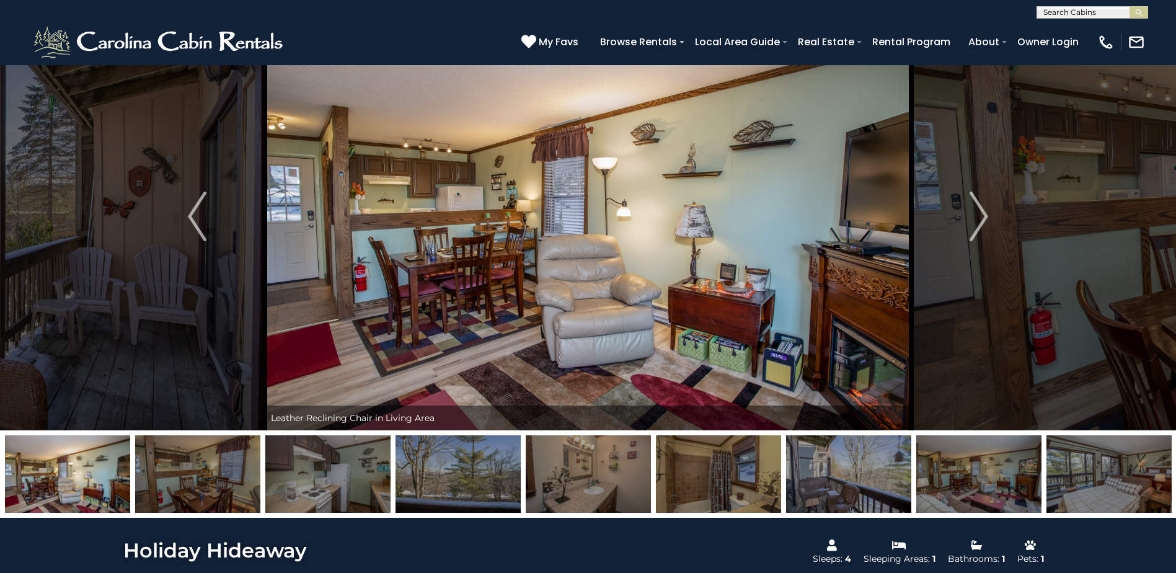
click at [213, 475] on img at bounding box center [197, 474] width 125 height 78
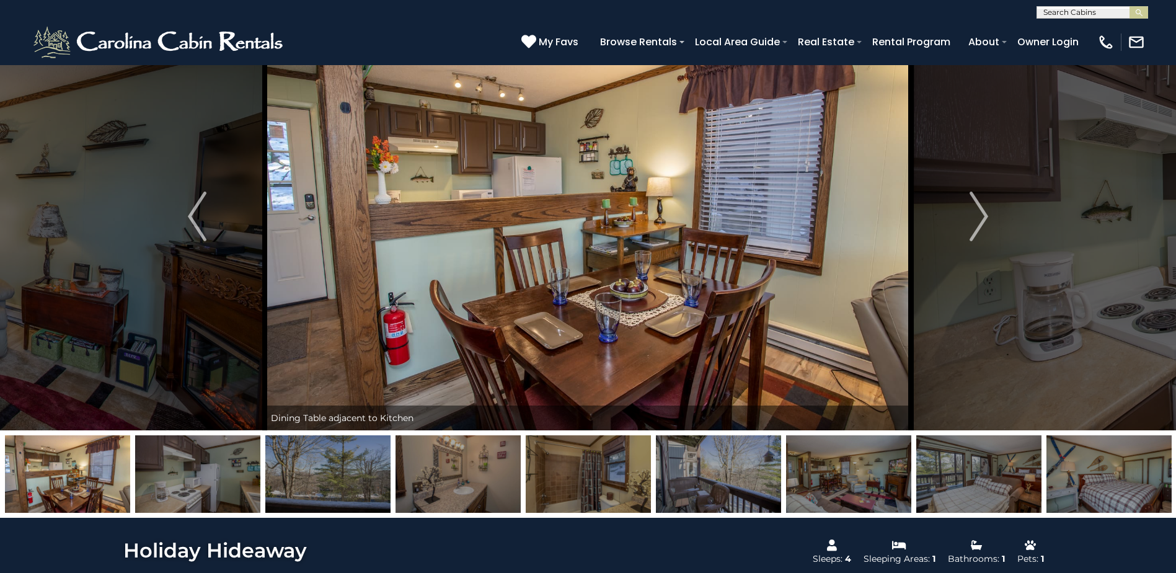
click at [213, 475] on img at bounding box center [197, 474] width 125 height 78
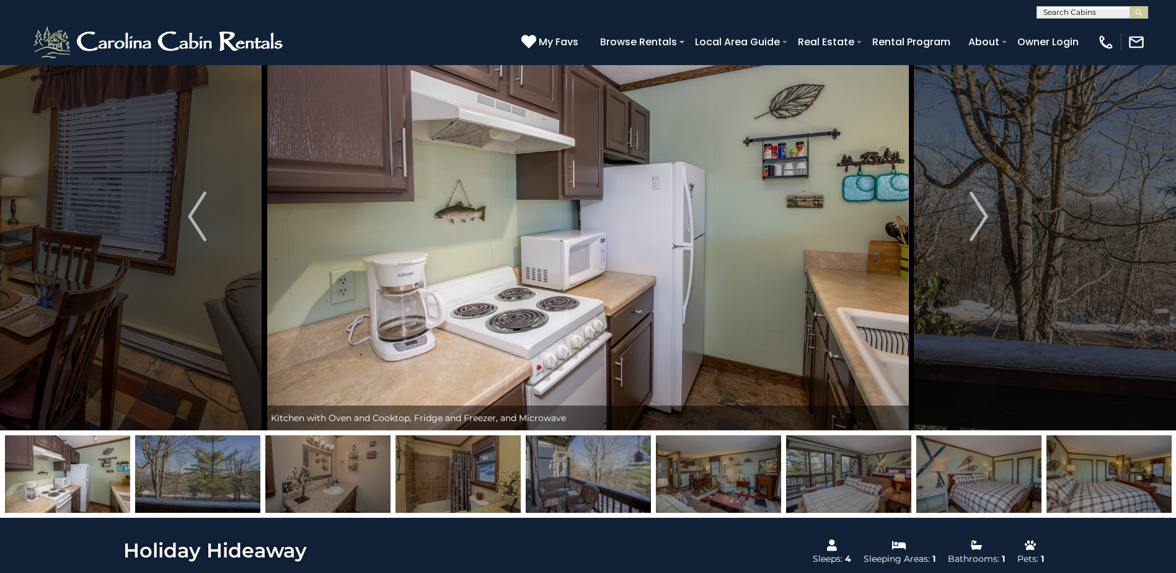
click at [213, 475] on img at bounding box center [197, 474] width 125 height 78
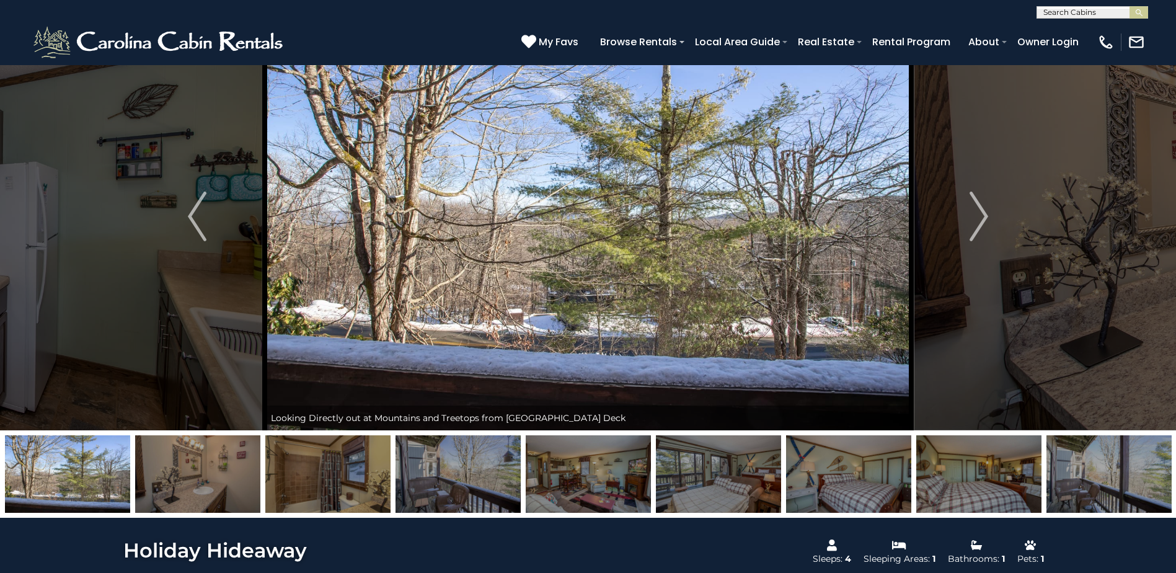
click at [213, 475] on img at bounding box center [197, 474] width 125 height 78
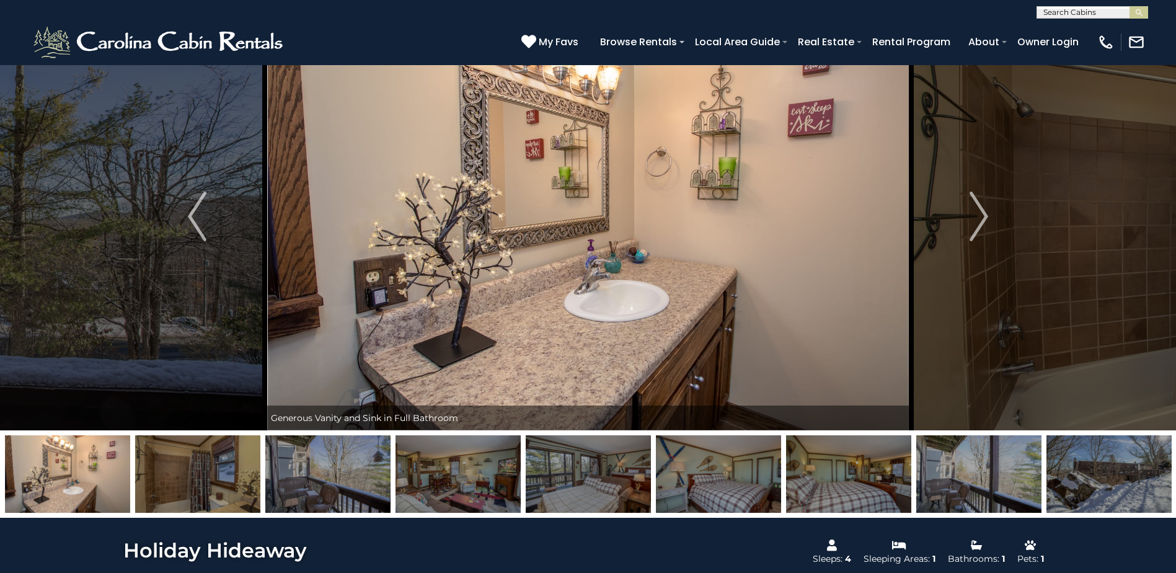
click at [213, 475] on img at bounding box center [197, 474] width 125 height 78
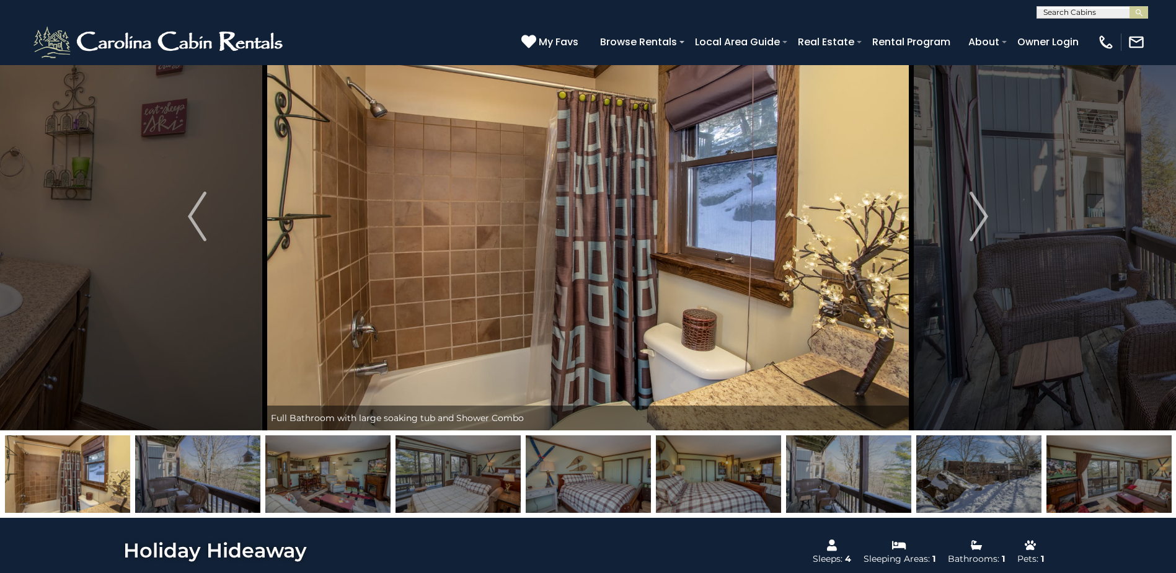
click at [213, 475] on img at bounding box center [197, 474] width 125 height 78
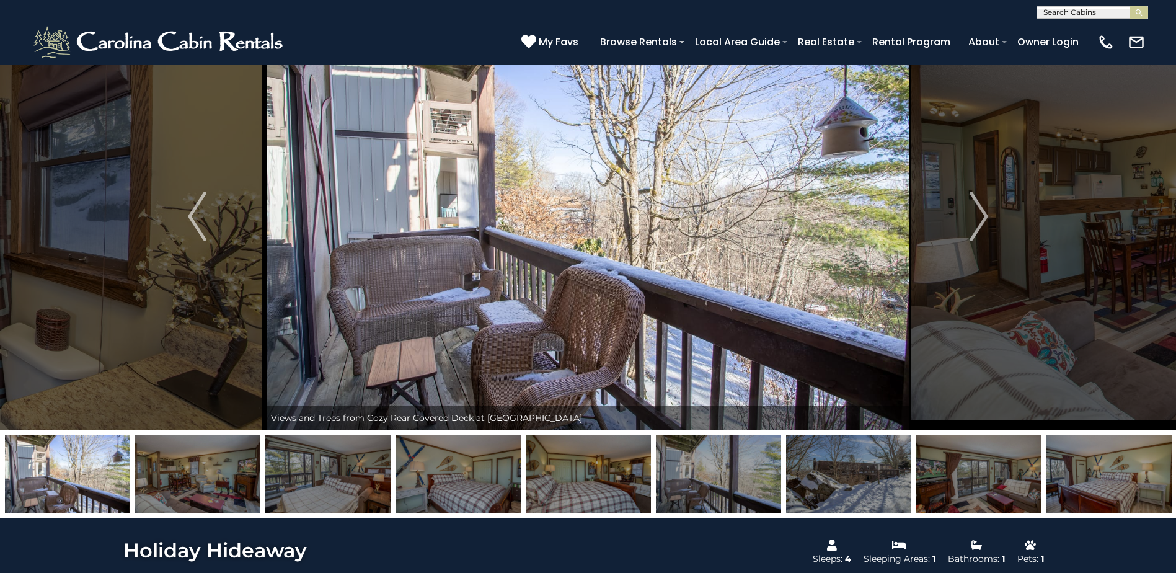
click at [213, 475] on img at bounding box center [197, 474] width 125 height 78
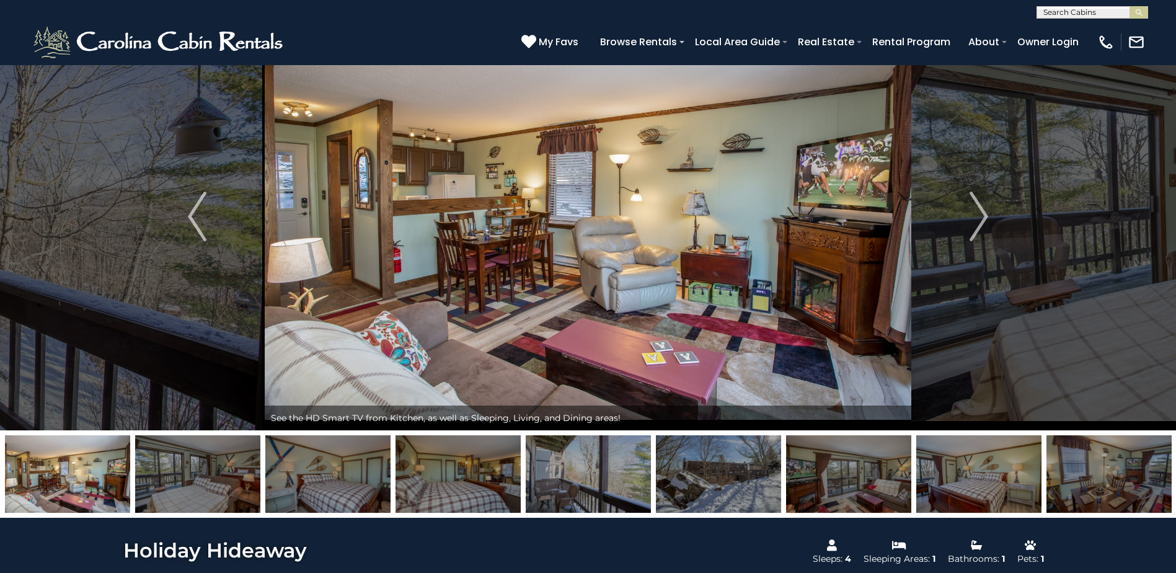
click at [213, 475] on img at bounding box center [197, 474] width 125 height 78
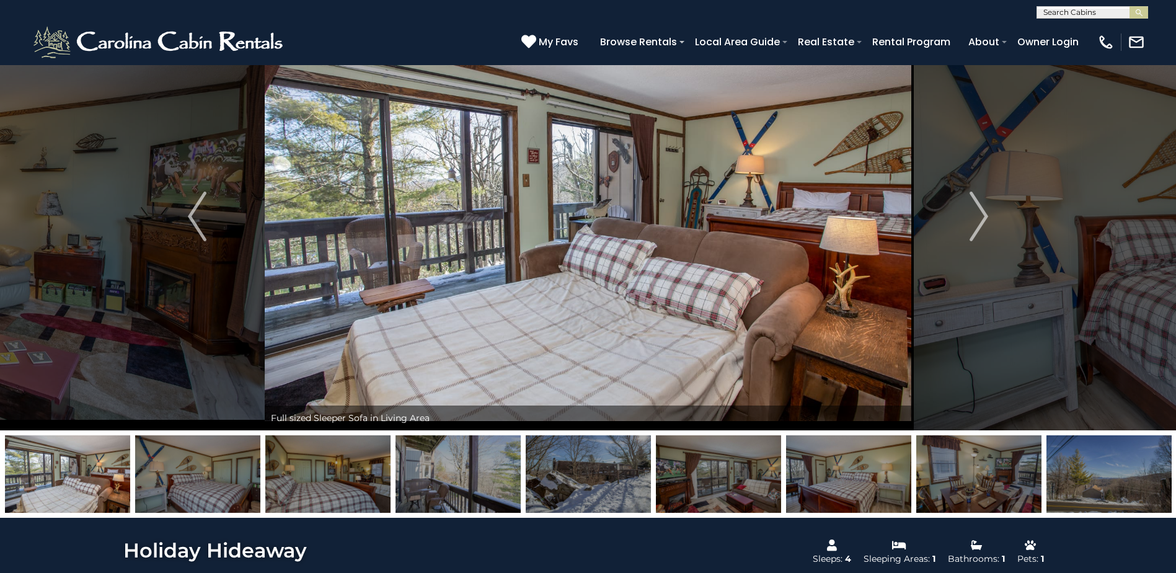
click at [213, 475] on img at bounding box center [197, 474] width 125 height 78
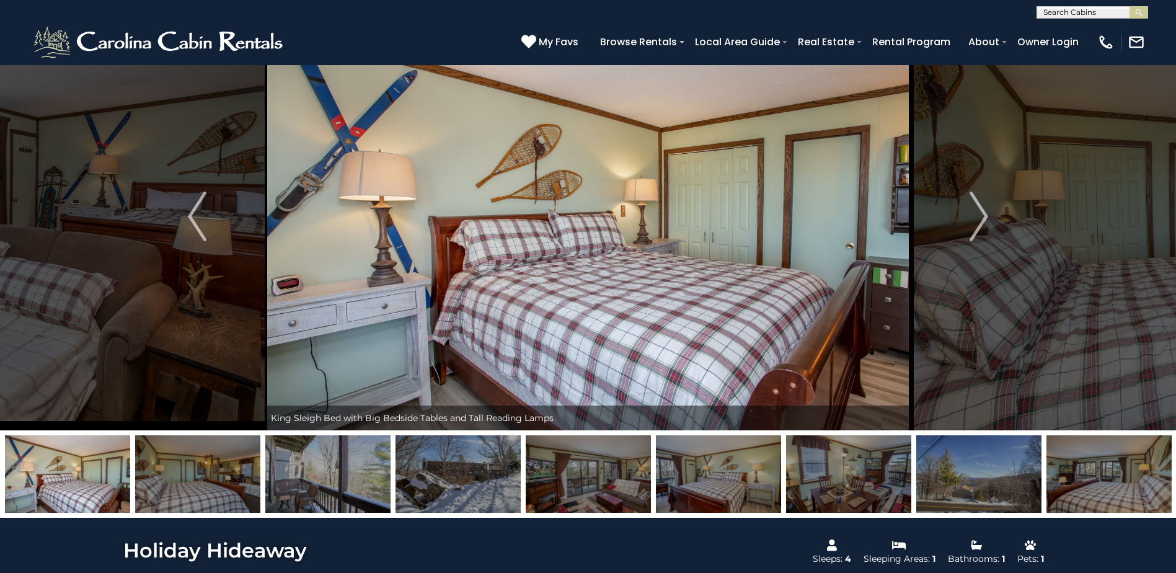
click at [57, 476] on img at bounding box center [67, 474] width 125 height 78
click at [199, 215] on img "Previous" at bounding box center [197, 217] width 19 height 50
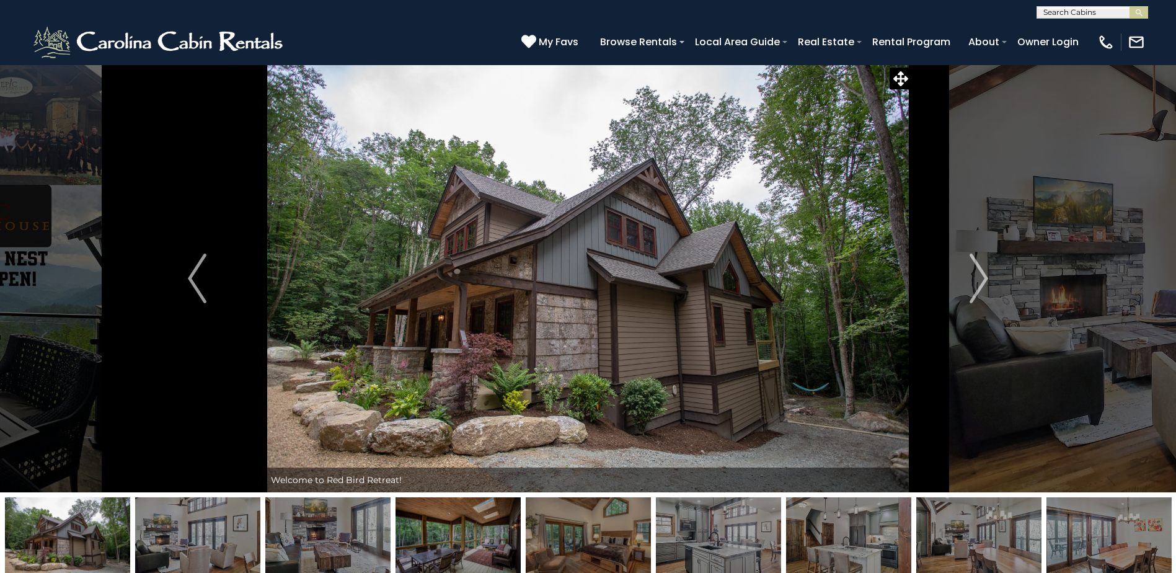
click at [208, 534] on img at bounding box center [197, 536] width 125 height 78
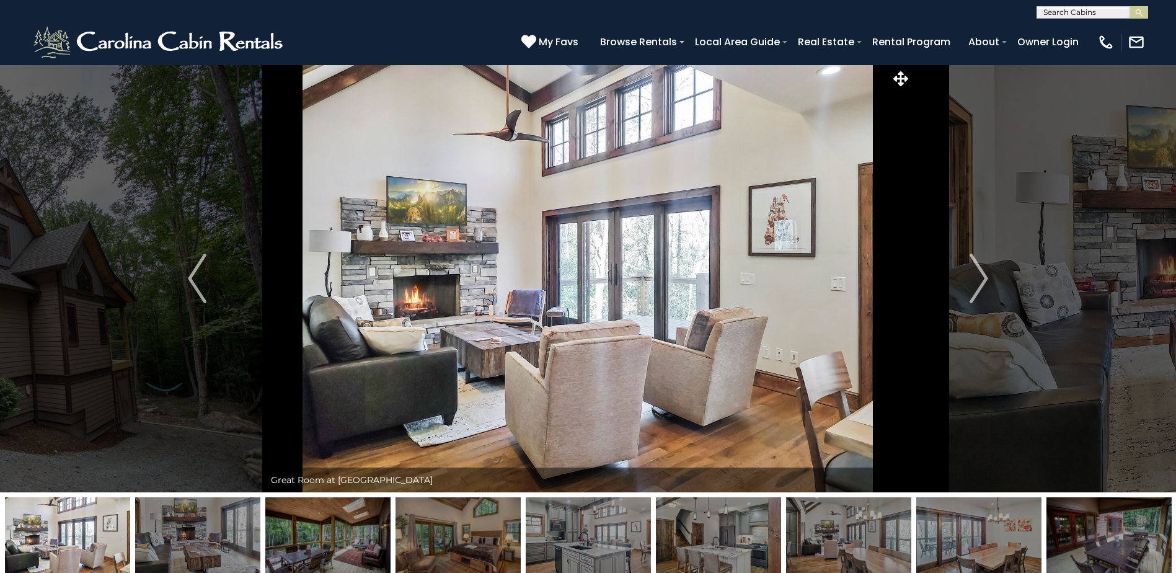
click at [208, 534] on img at bounding box center [197, 536] width 125 height 78
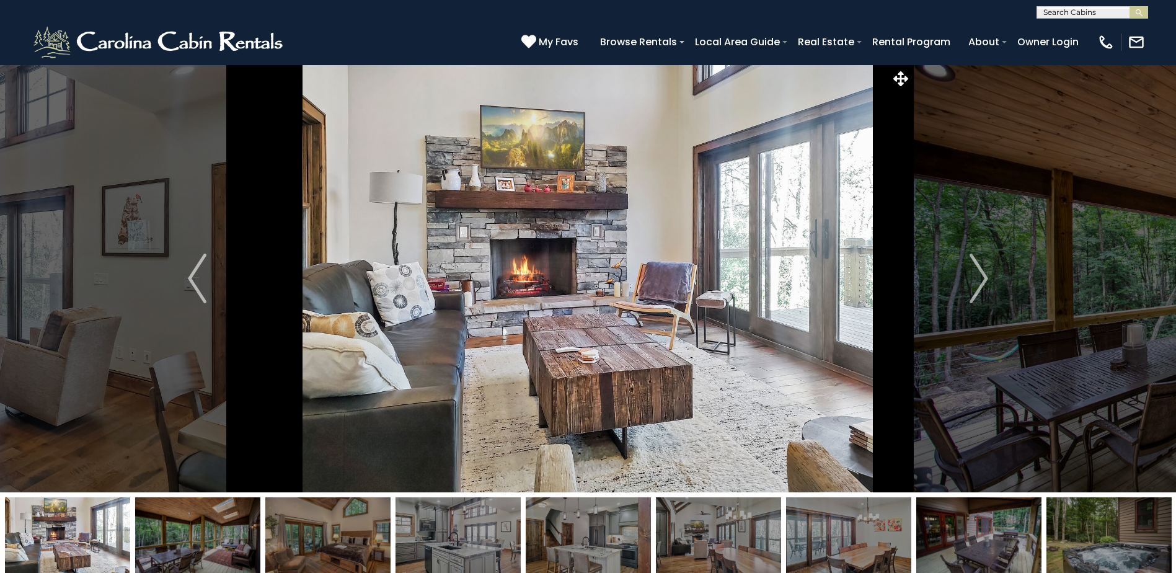
click at [208, 534] on img at bounding box center [197, 536] width 125 height 78
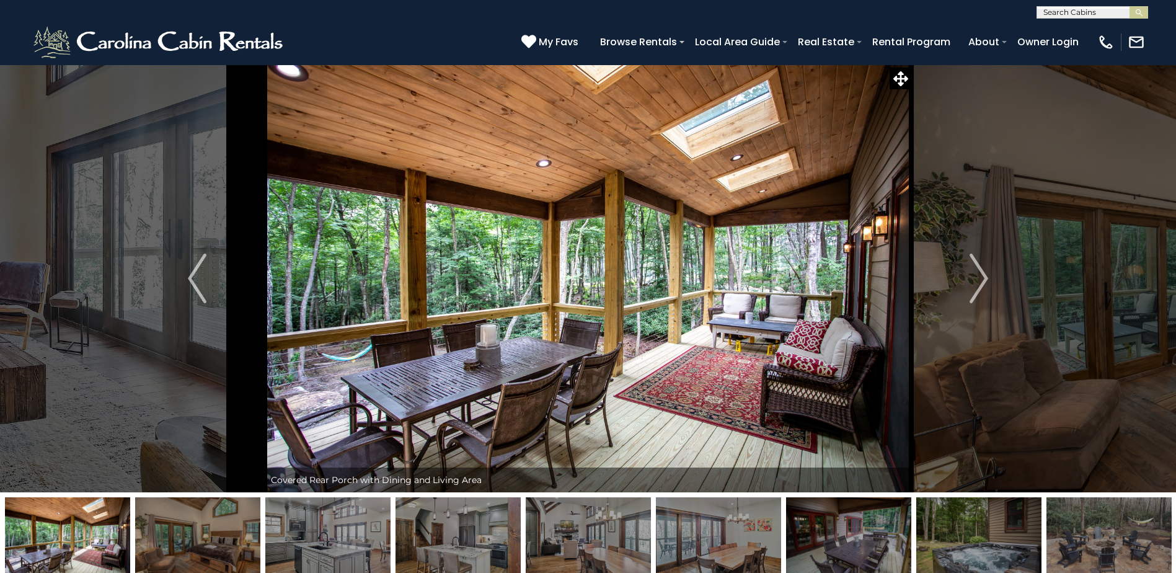
click at [208, 534] on img at bounding box center [197, 536] width 125 height 78
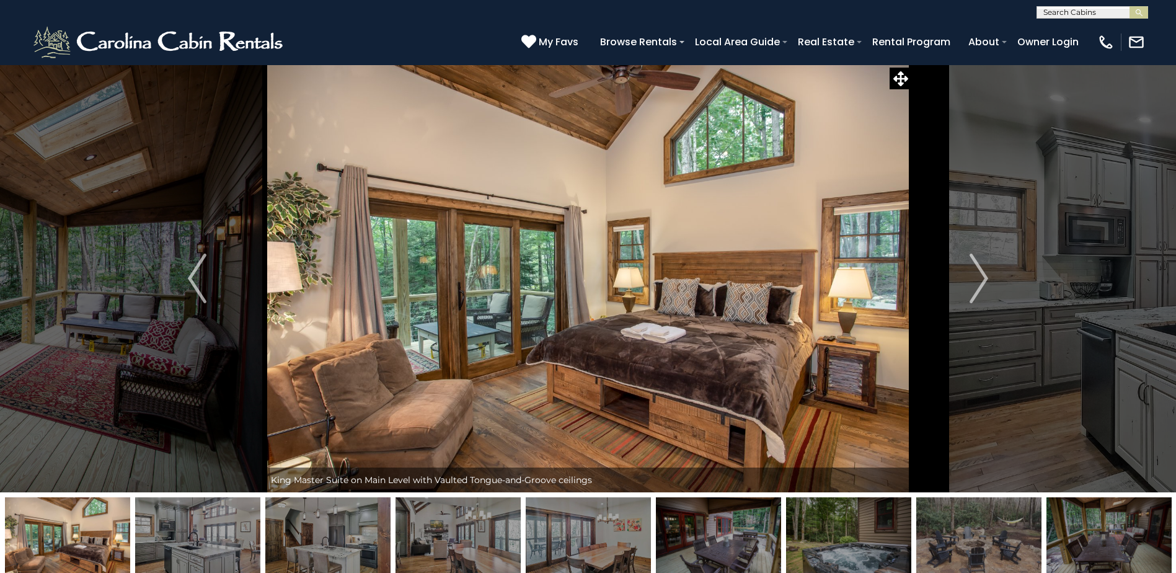
click at [202, 536] on img at bounding box center [197, 536] width 125 height 78
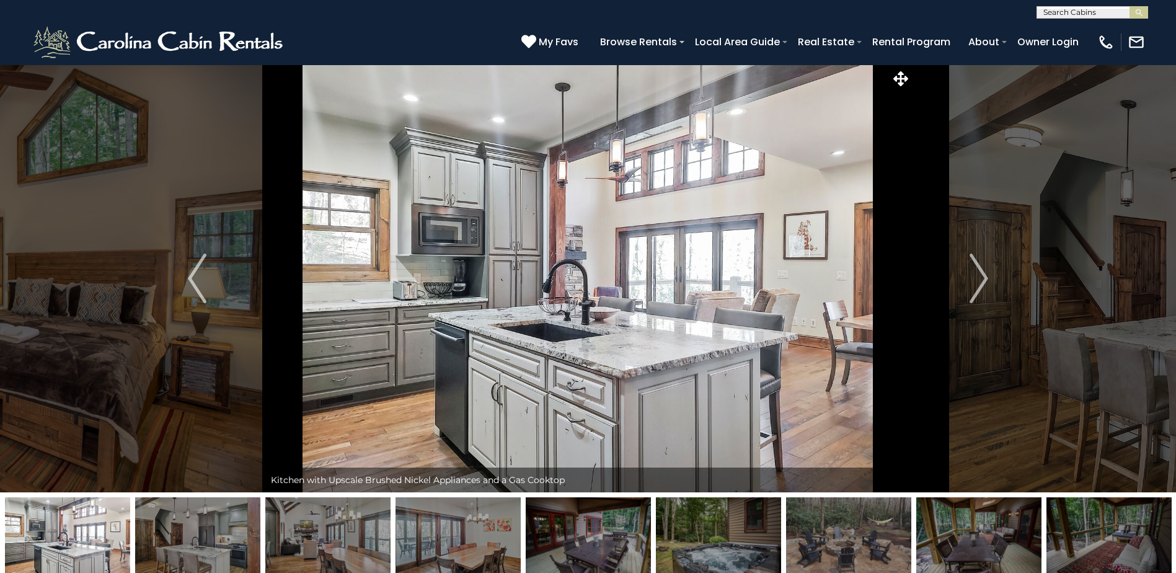
click at [202, 536] on img at bounding box center [197, 536] width 125 height 78
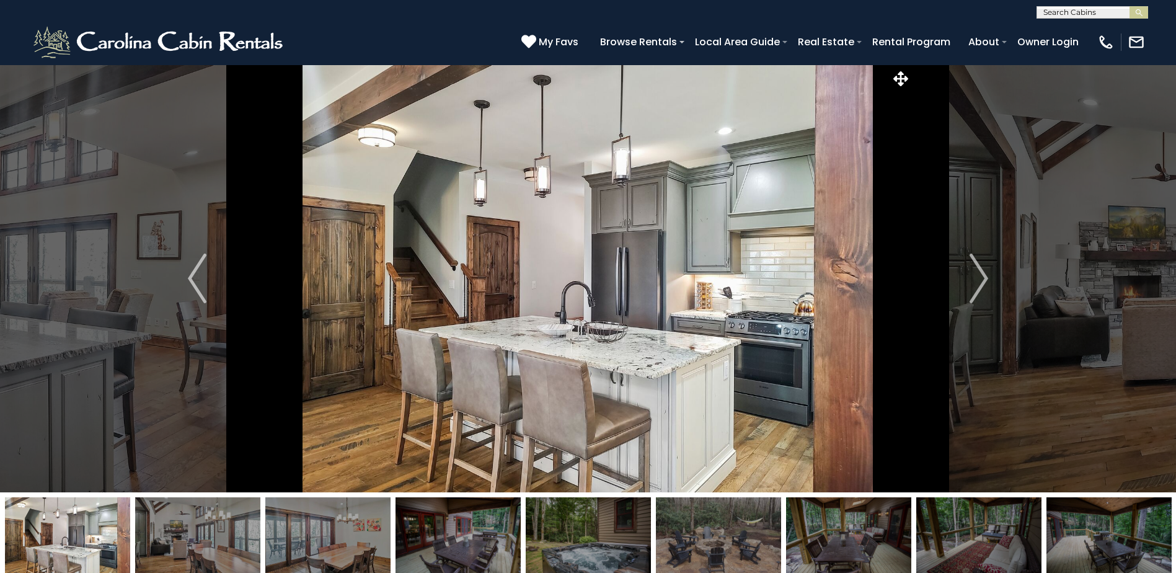
click at [202, 536] on img at bounding box center [197, 536] width 125 height 78
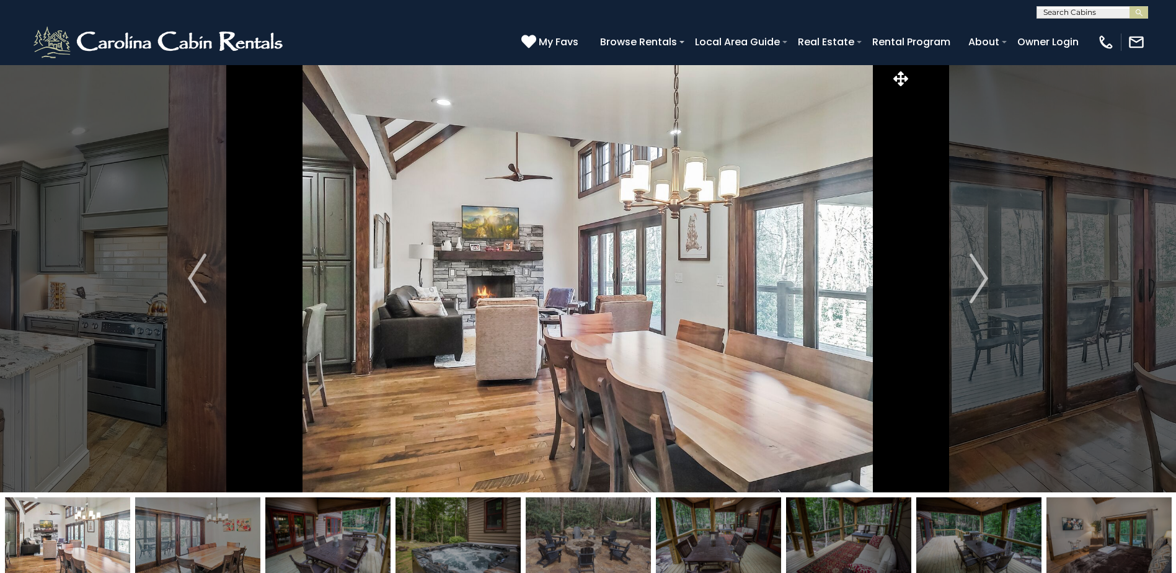
click at [202, 536] on img at bounding box center [197, 536] width 125 height 78
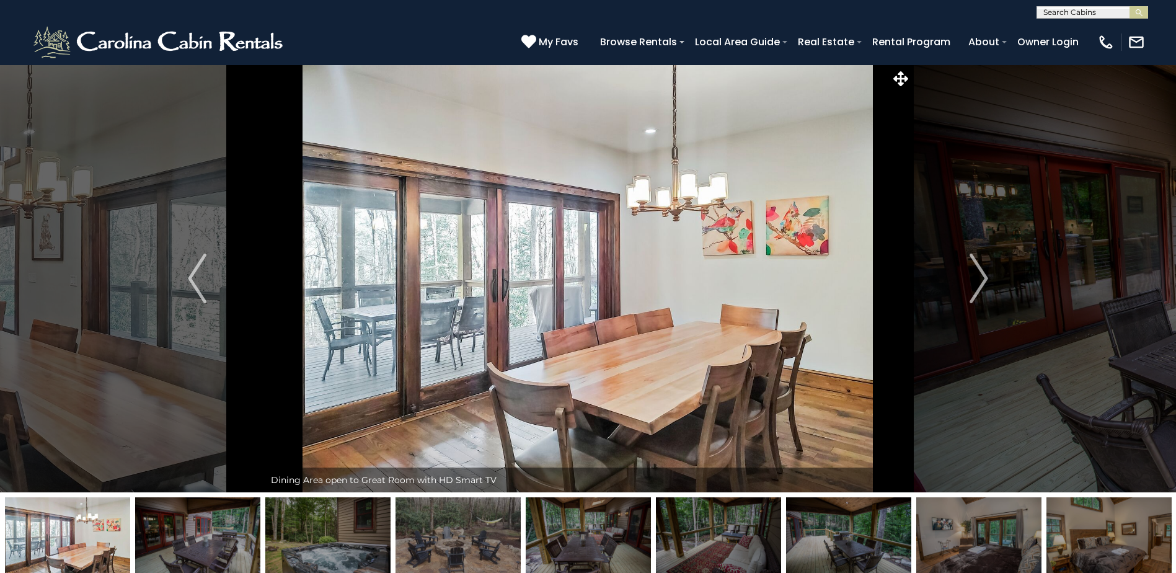
click at [202, 536] on img at bounding box center [197, 536] width 125 height 78
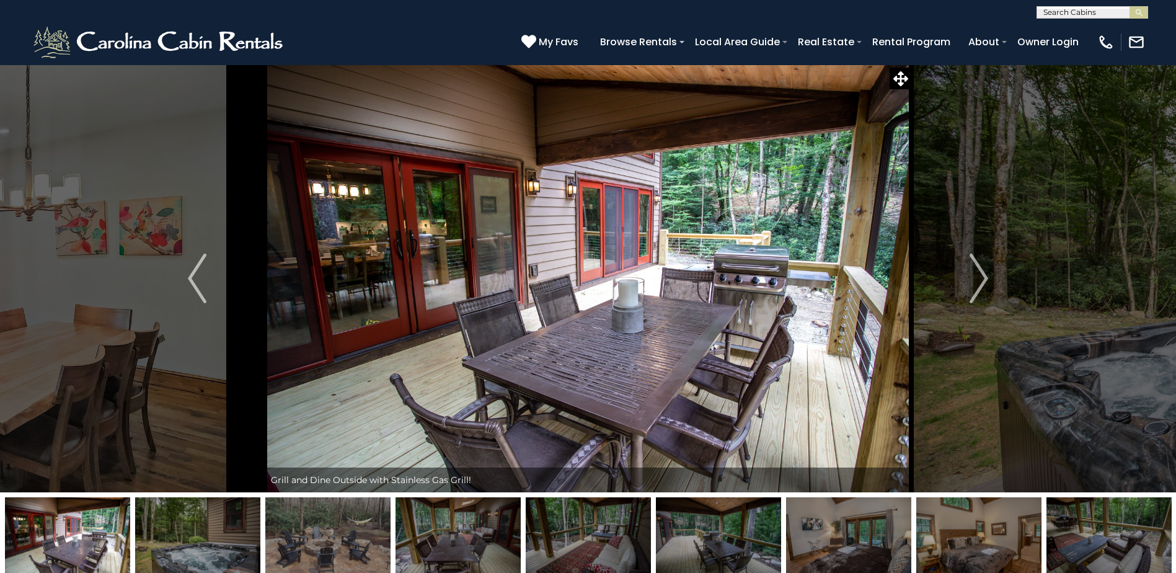
click at [202, 536] on img at bounding box center [197, 536] width 125 height 78
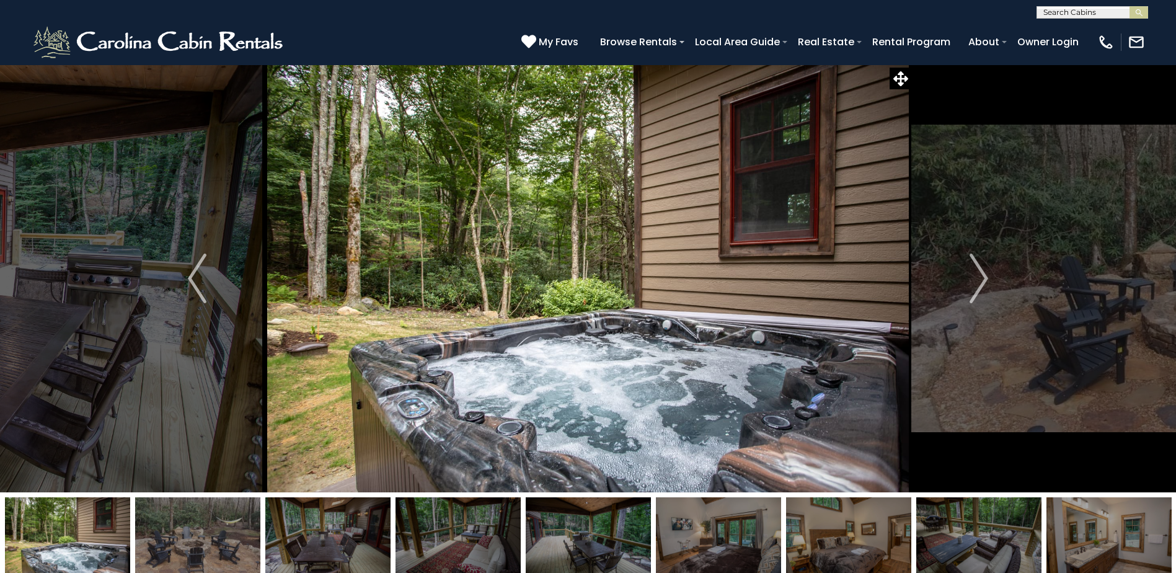
click at [202, 536] on img at bounding box center [197, 536] width 125 height 78
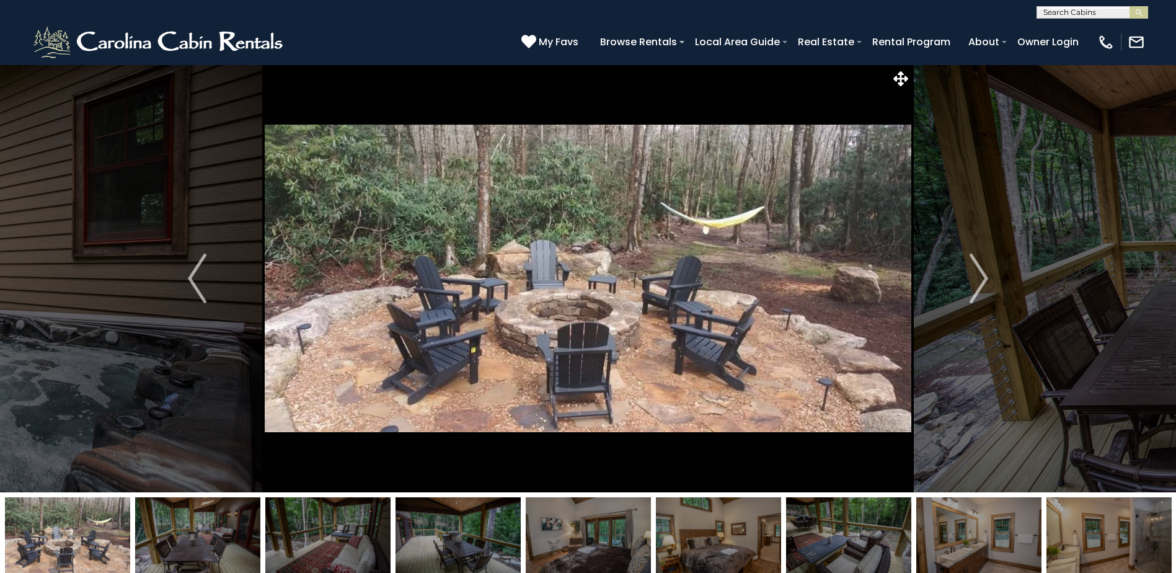
click at [202, 535] on img at bounding box center [197, 536] width 125 height 78
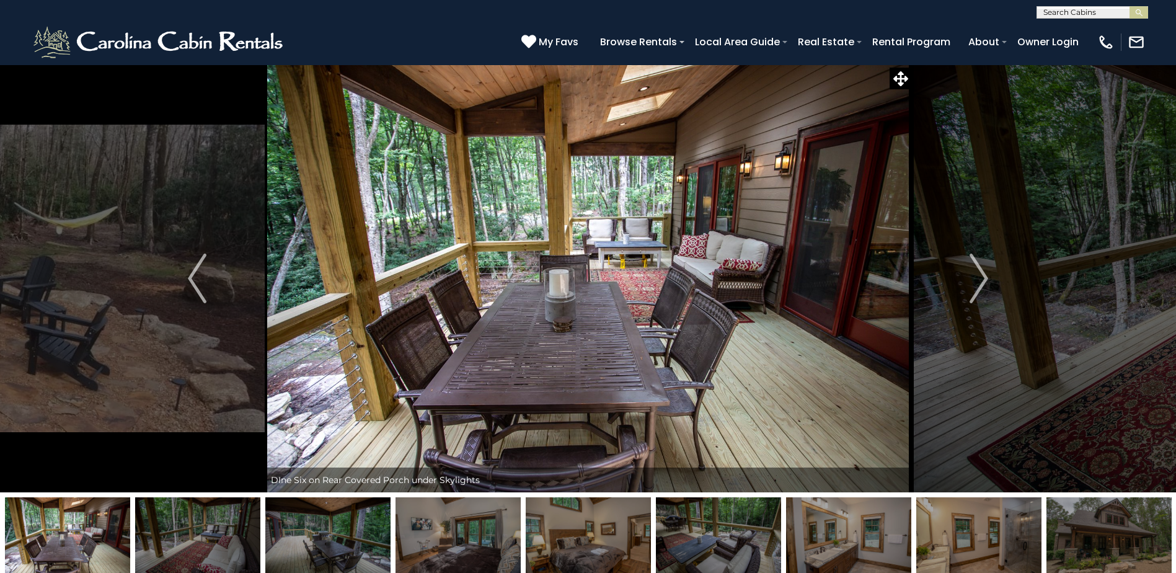
click at [202, 535] on img at bounding box center [197, 536] width 125 height 78
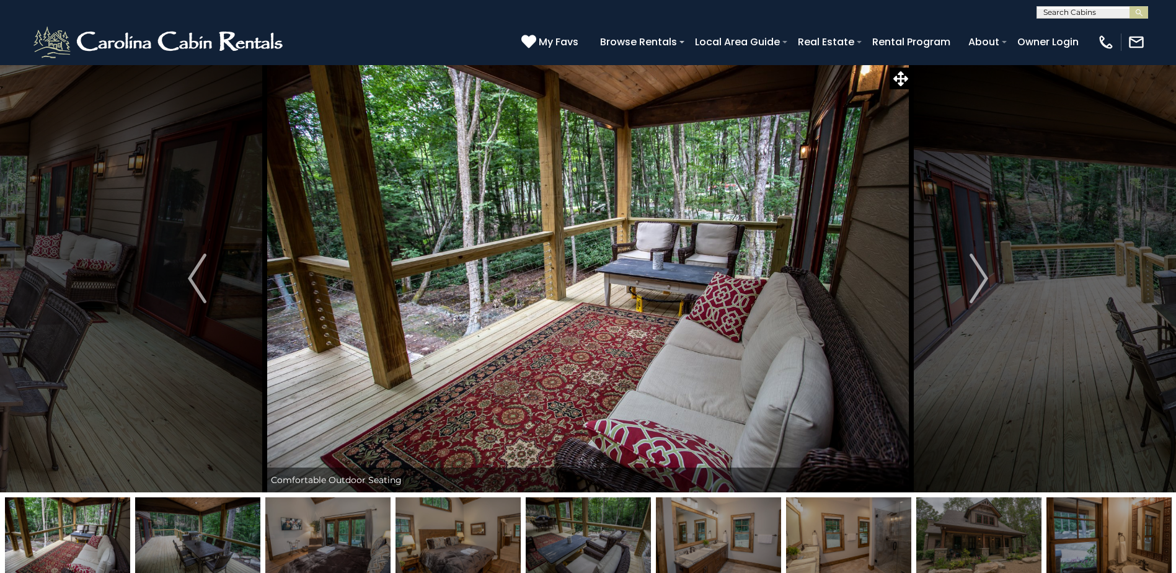
click at [202, 535] on img at bounding box center [197, 536] width 125 height 78
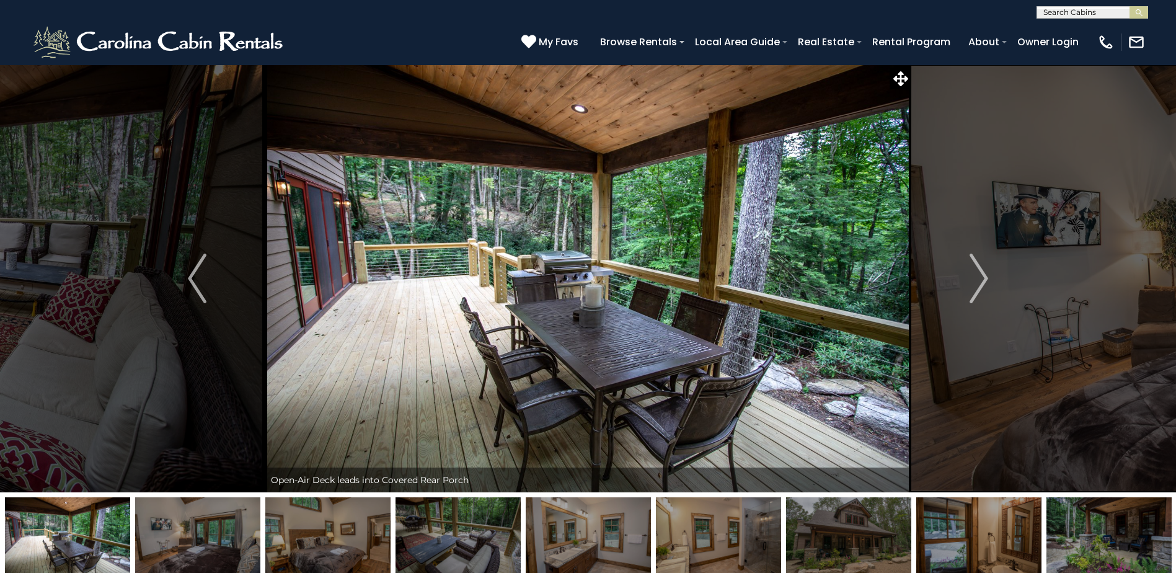
click at [202, 535] on img at bounding box center [197, 536] width 125 height 78
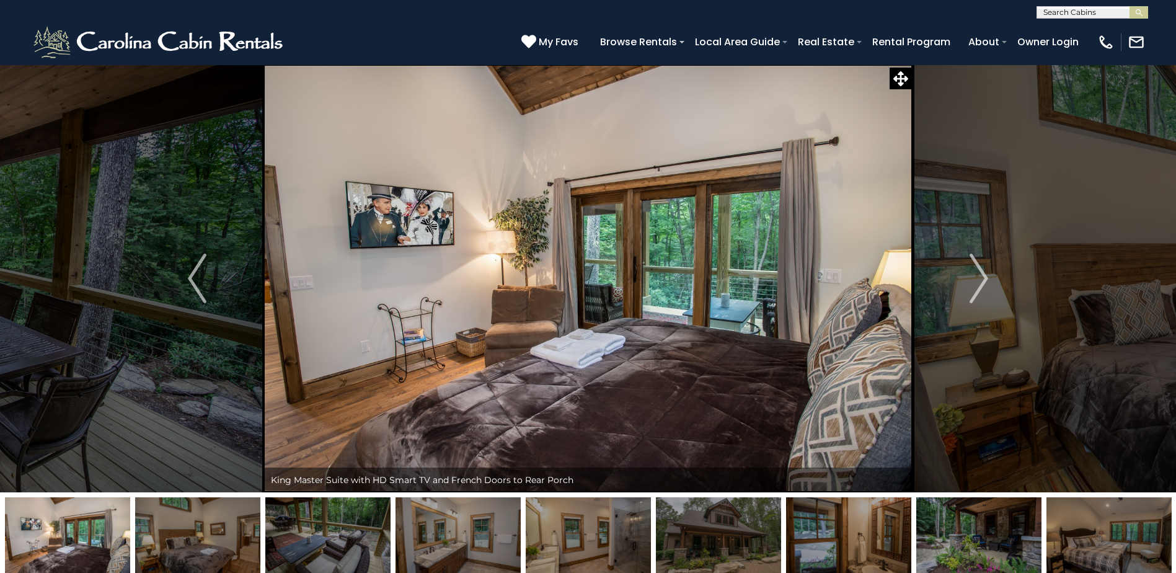
click at [202, 535] on img at bounding box center [197, 536] width 125 height 78
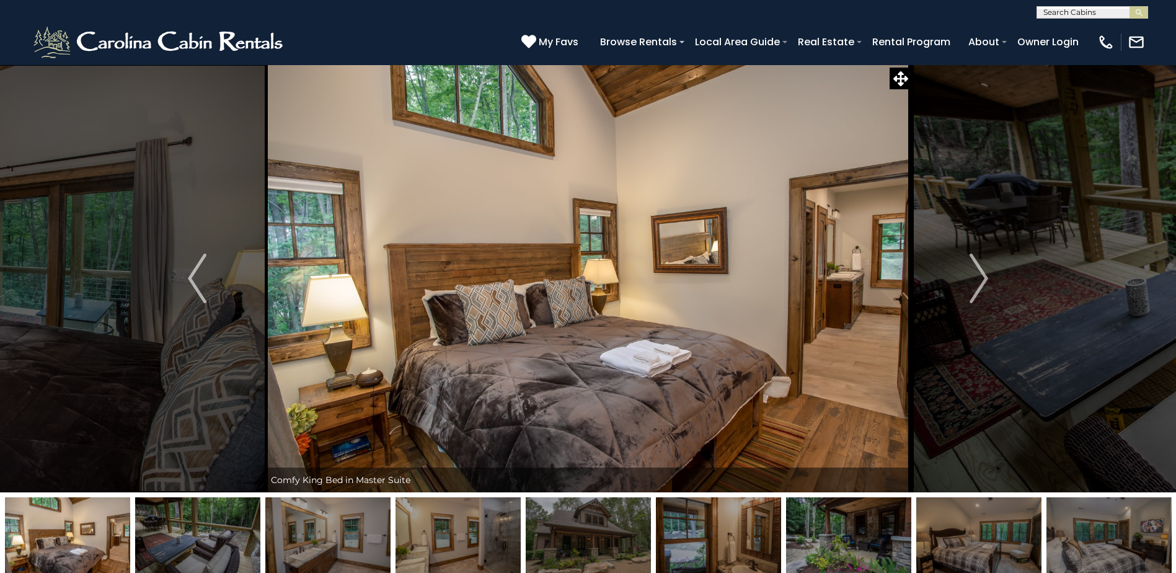
click at [202, 535] on img at bounding box center [197, 536] width 125 height 78
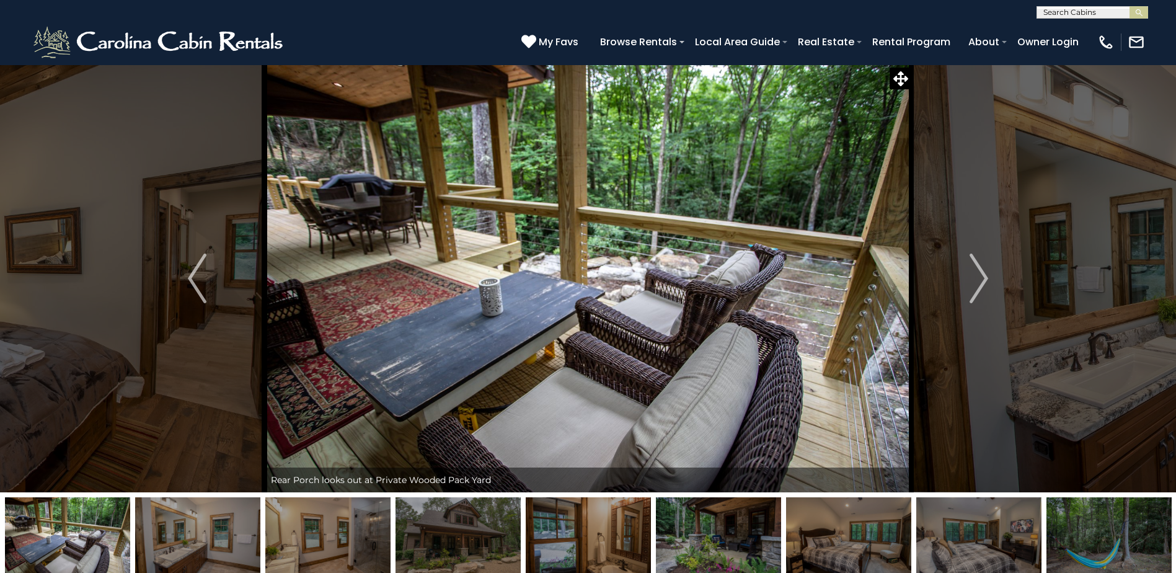
click at [202, 535] on img at bounding box center [197, 536] width 125 height 78
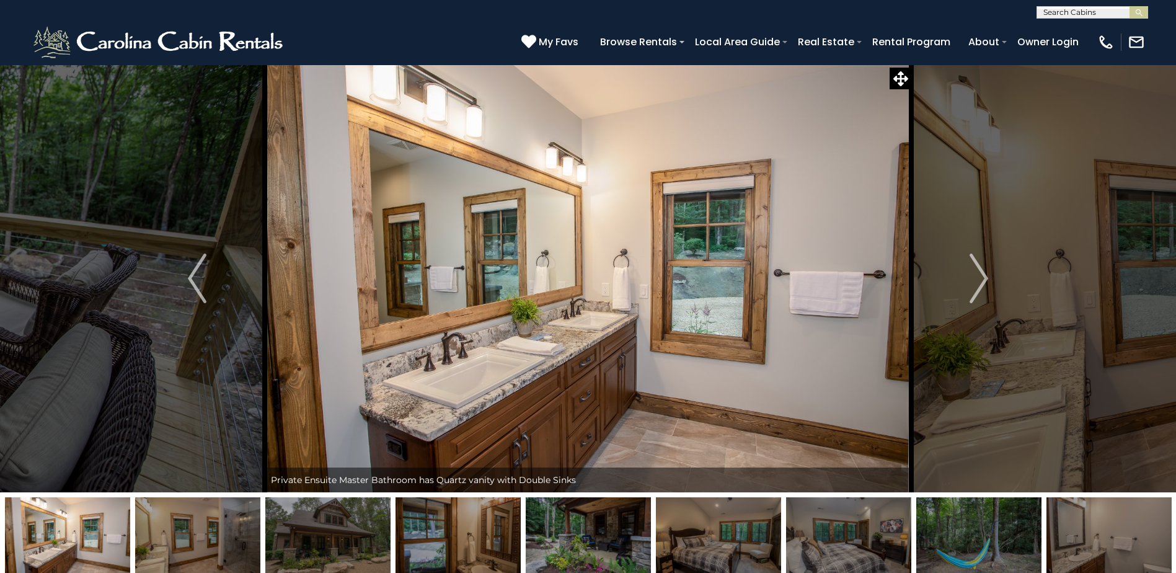
click at [202, 535] on img at bounding box center [197, 536] width 125 height 78
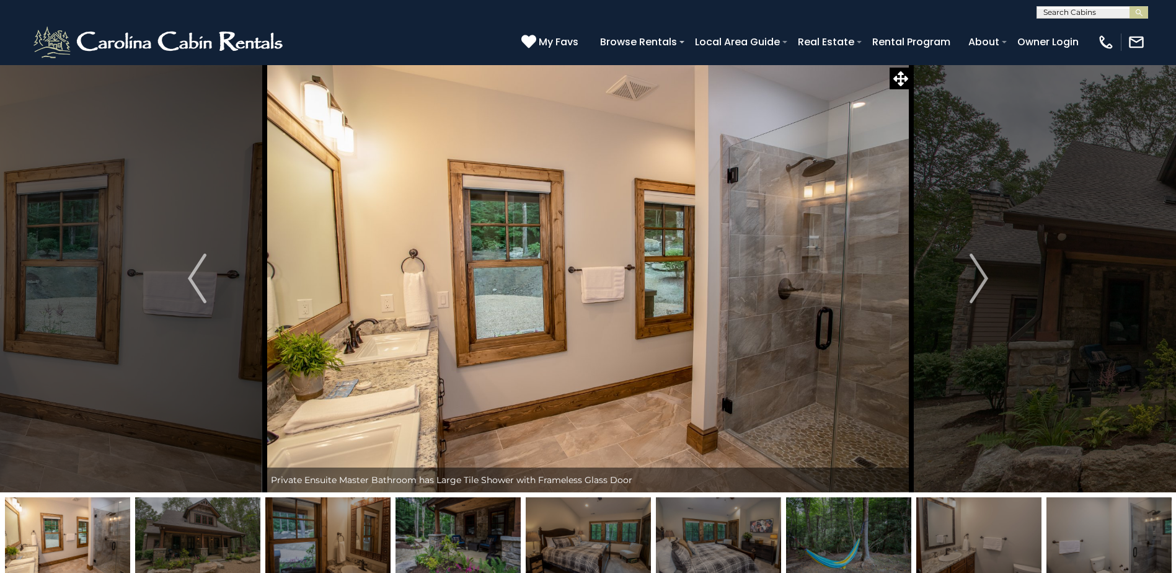
click at [202, 535] on img at bounding box center [197, 536] width 125 height 78
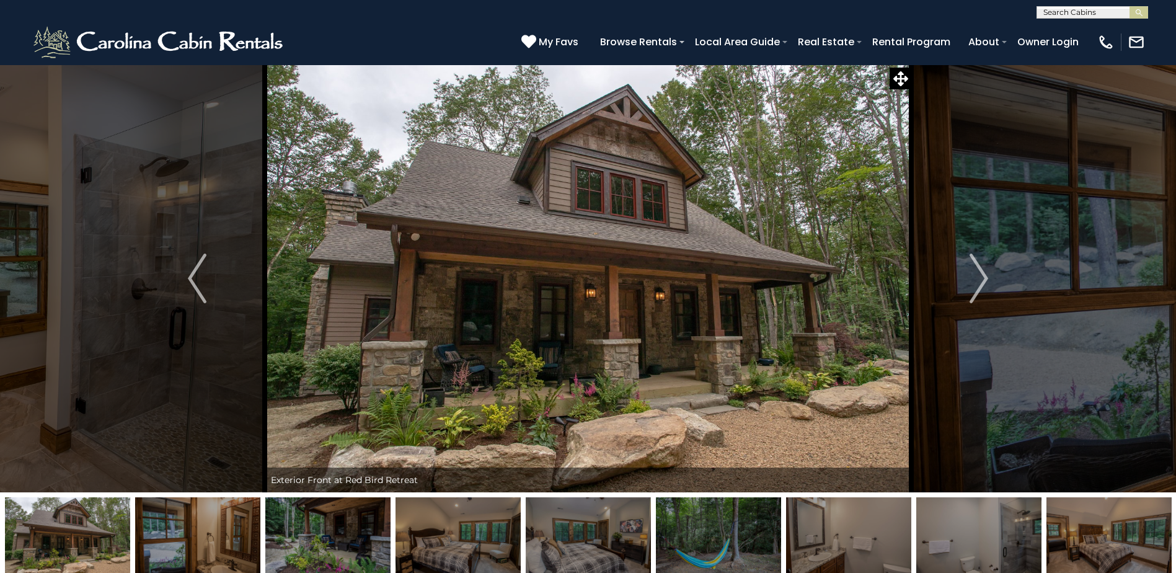
click at [202, 535] on img at bounding box center [197, 536] width 125 height 78
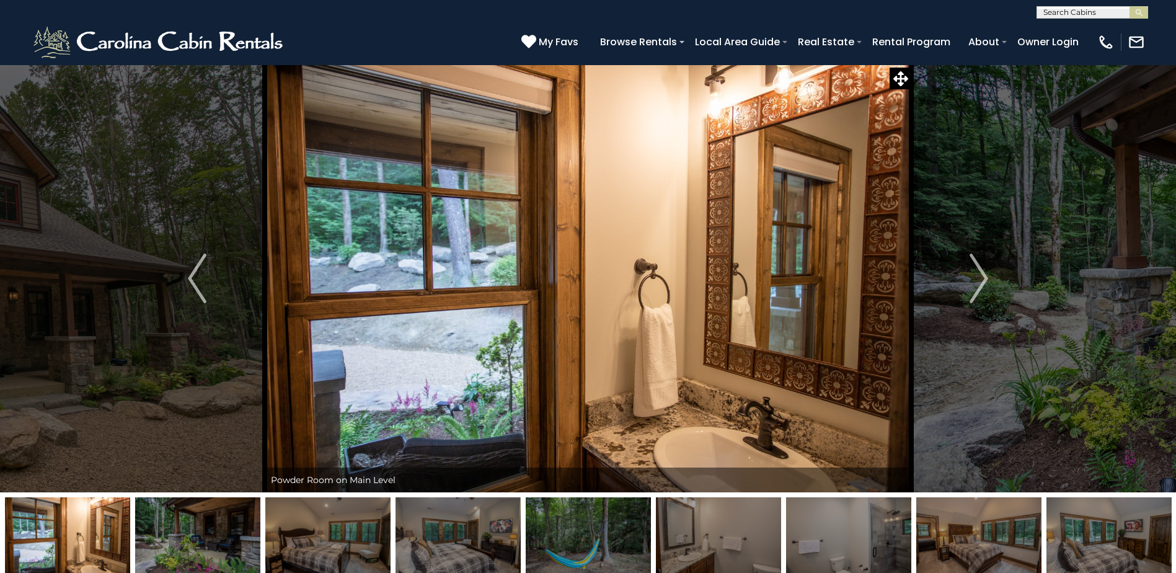
click at [202, 535] on img at bounding box center [197, 536] width 125 height 78
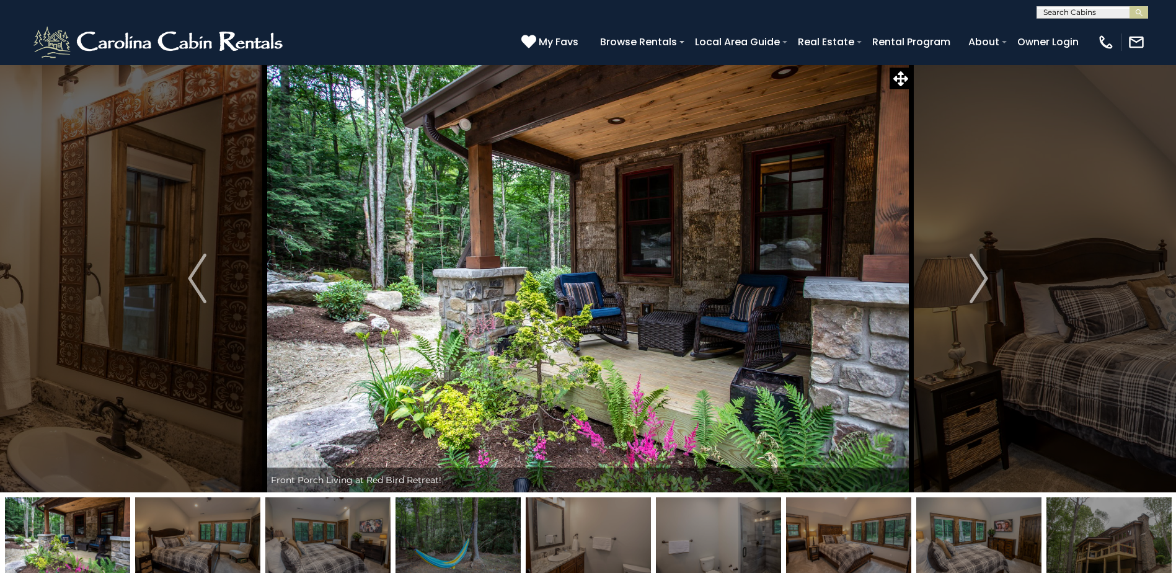
click at [202, 535] on img at bounding box center [197, 536] width 125 height 78
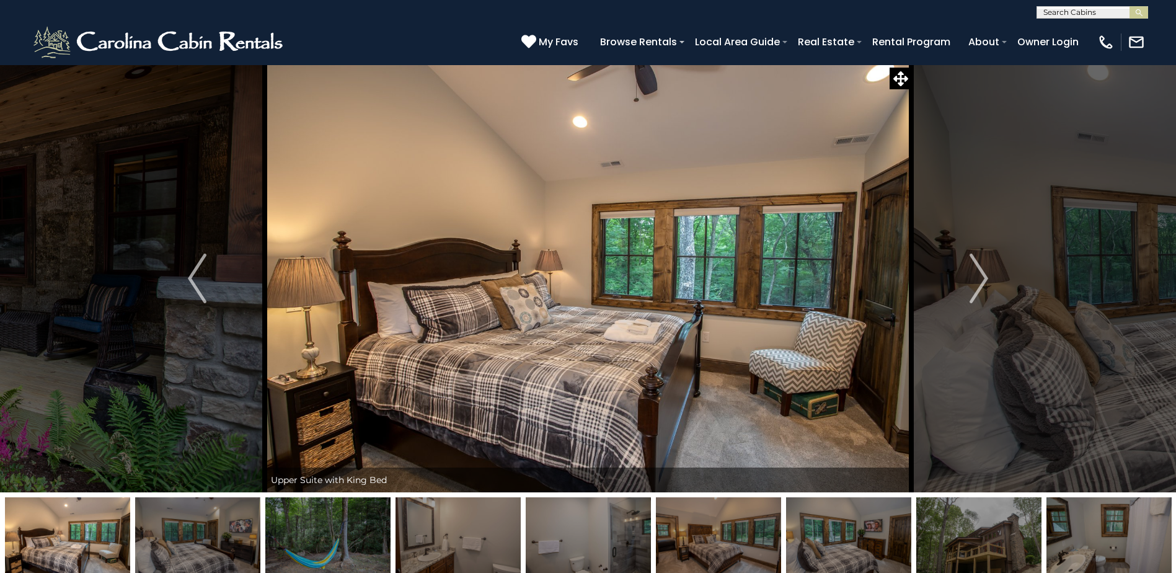
click at [202, 535] on img at bounding box center [197, 536] width 125 height 78
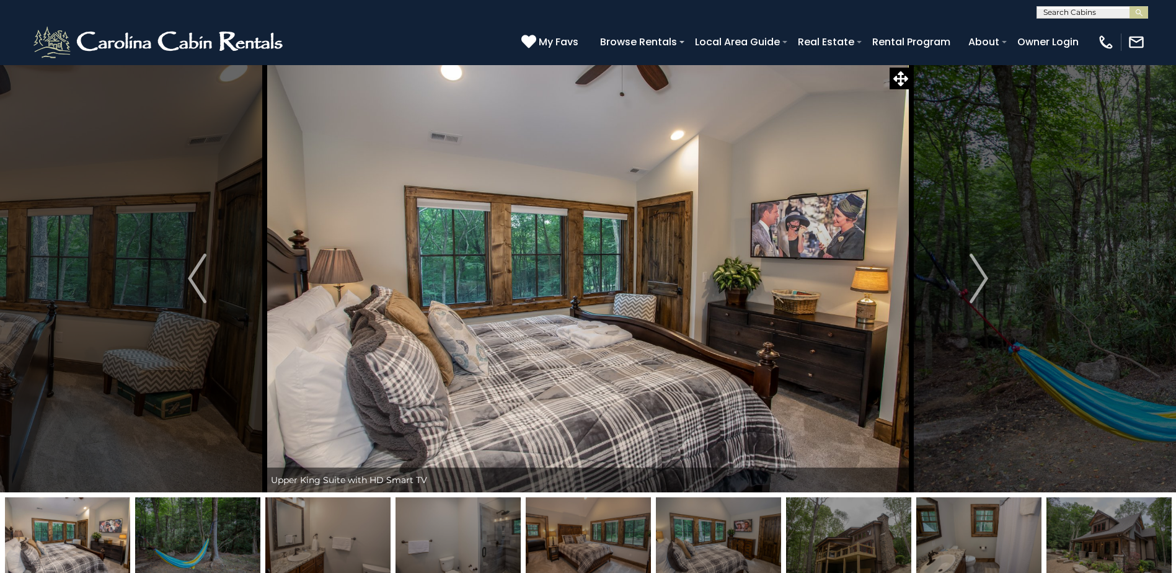
click at [202, 535] on img at bounding box center [197, 536] width 125 height 78
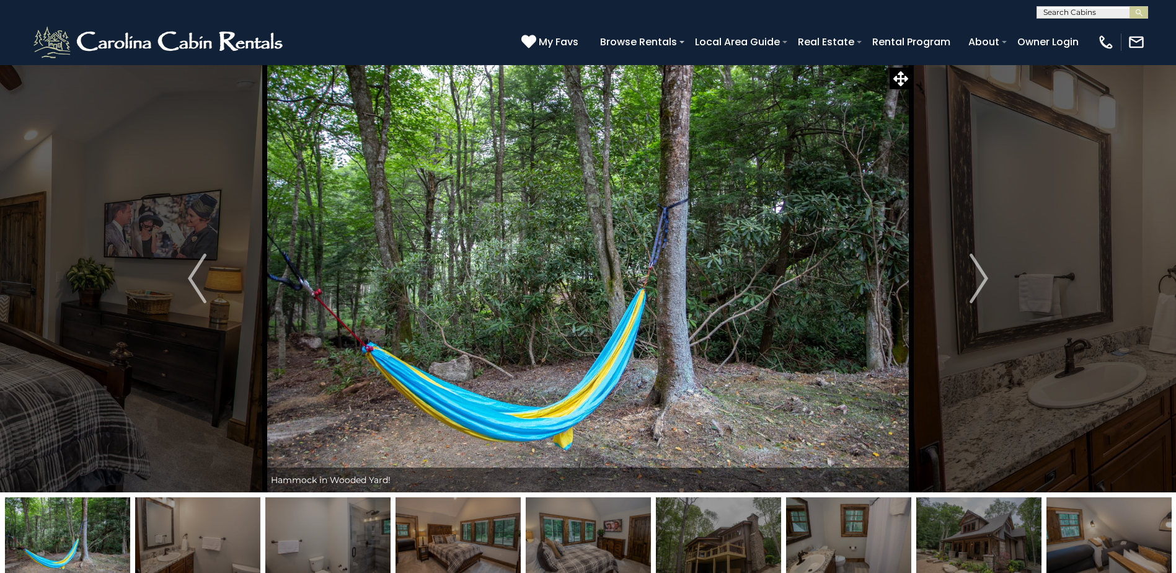
click at [202, 535] on img at bounding box center [197, 536] width 125 height 78
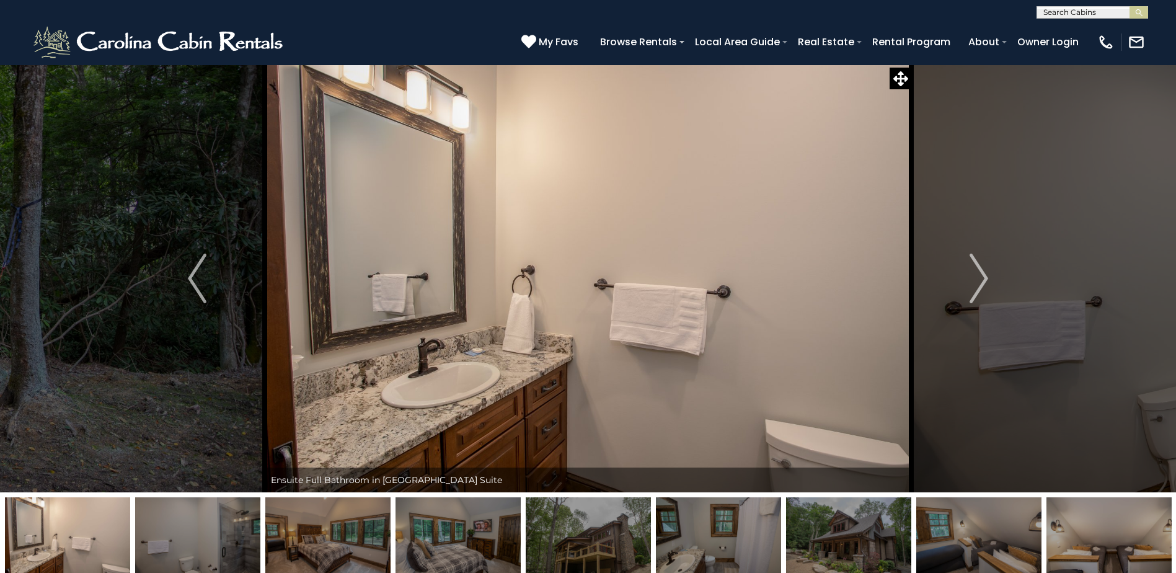
click at [202, 535] on img at bounding box center [197, 536] width 125 height 78
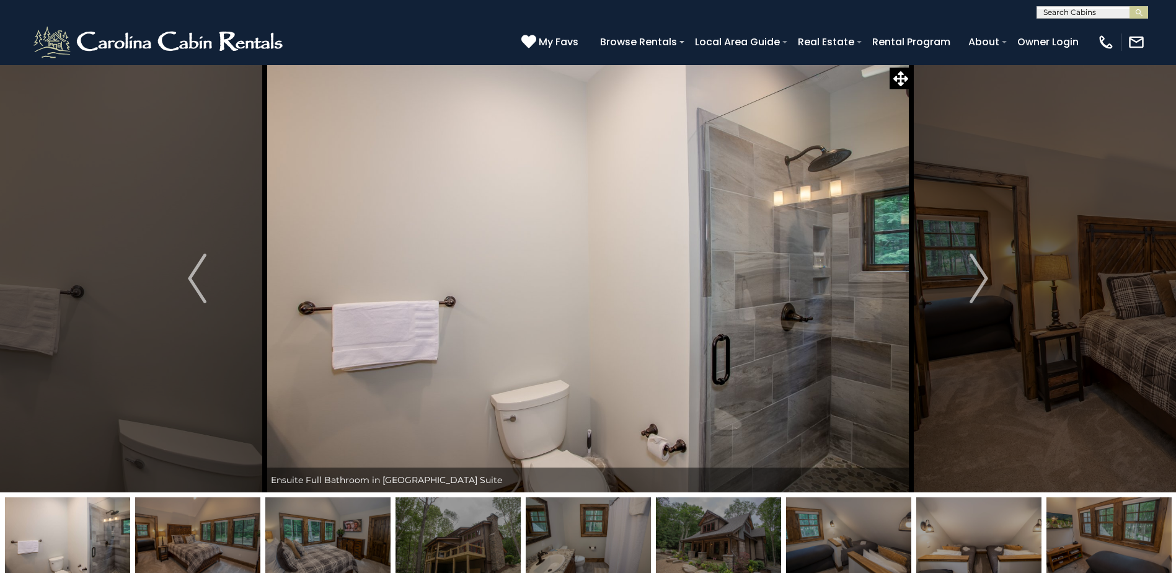
click at [202, 535] on img at bounding box center [197, 536] width 125 height 78
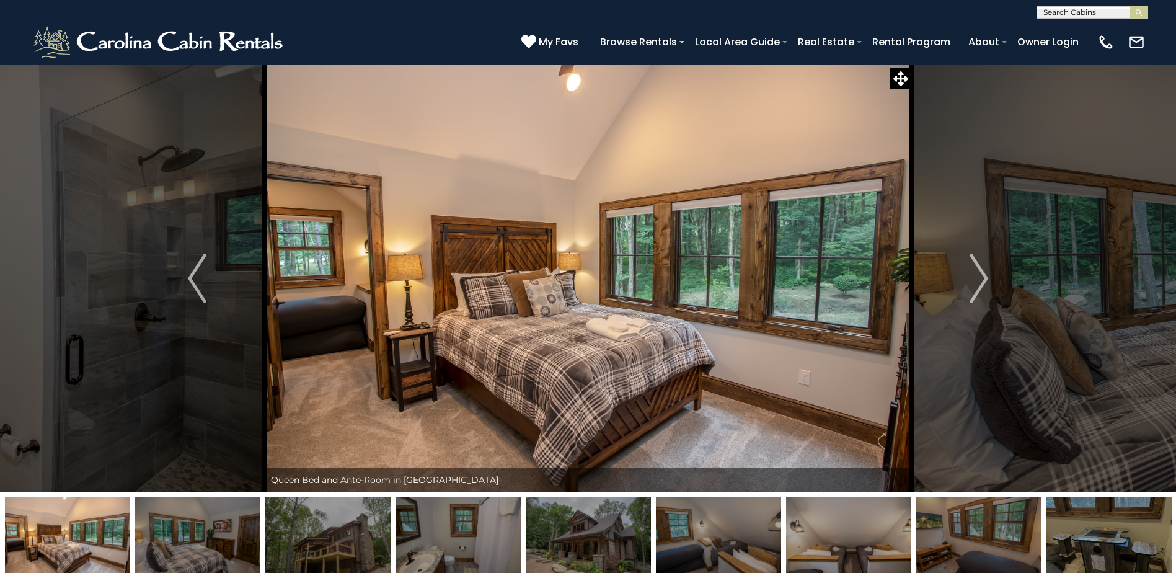
click at [202, 535] on img at bounding box center [197, 536] width 125 height 78
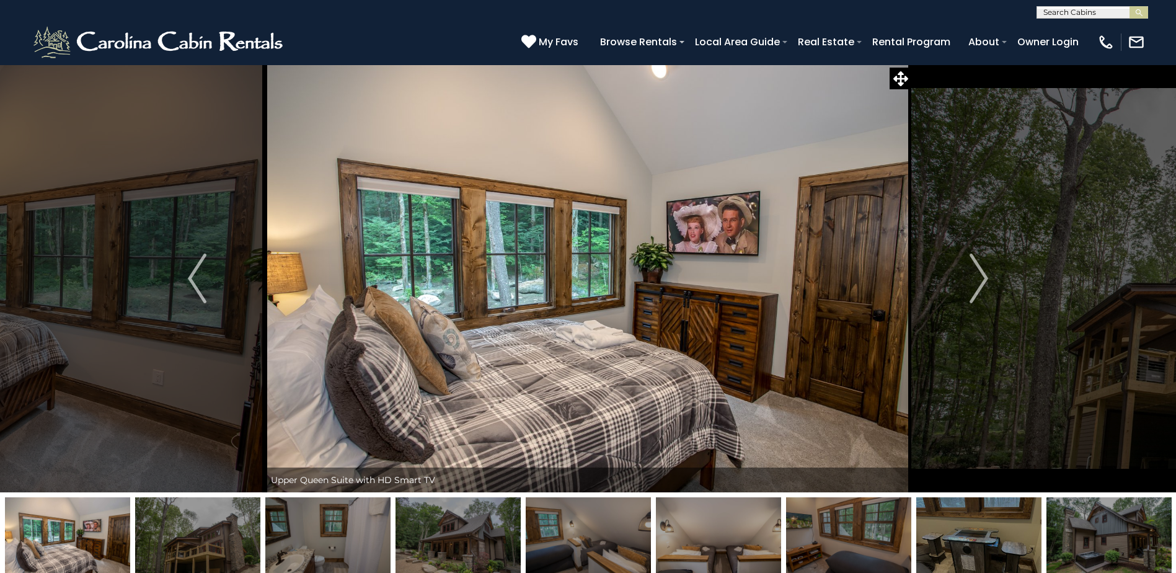
click at [202, 535] on img at bounding box center [197, 536] width 125 height 78
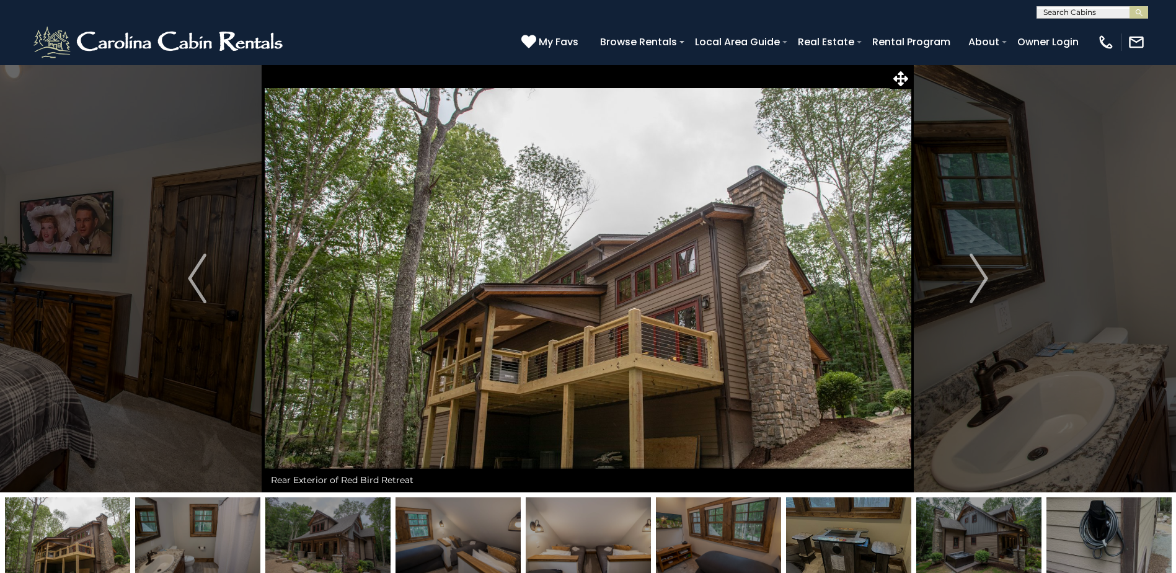
click at [202, 535] on img at bounding box center [197, 536] width 125 height 78
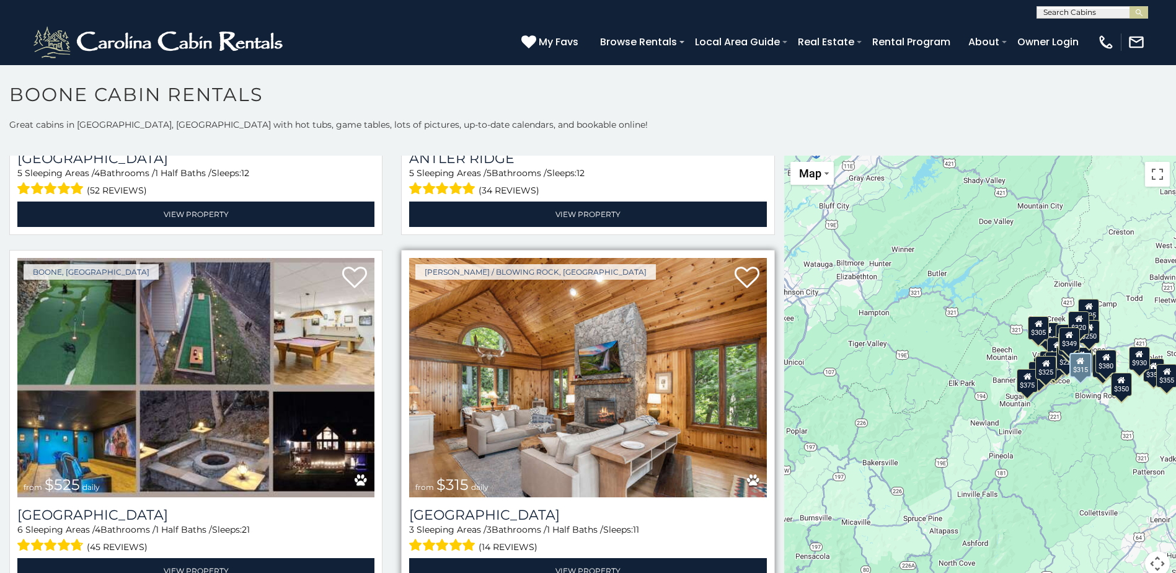
scroll to position [310, 0]
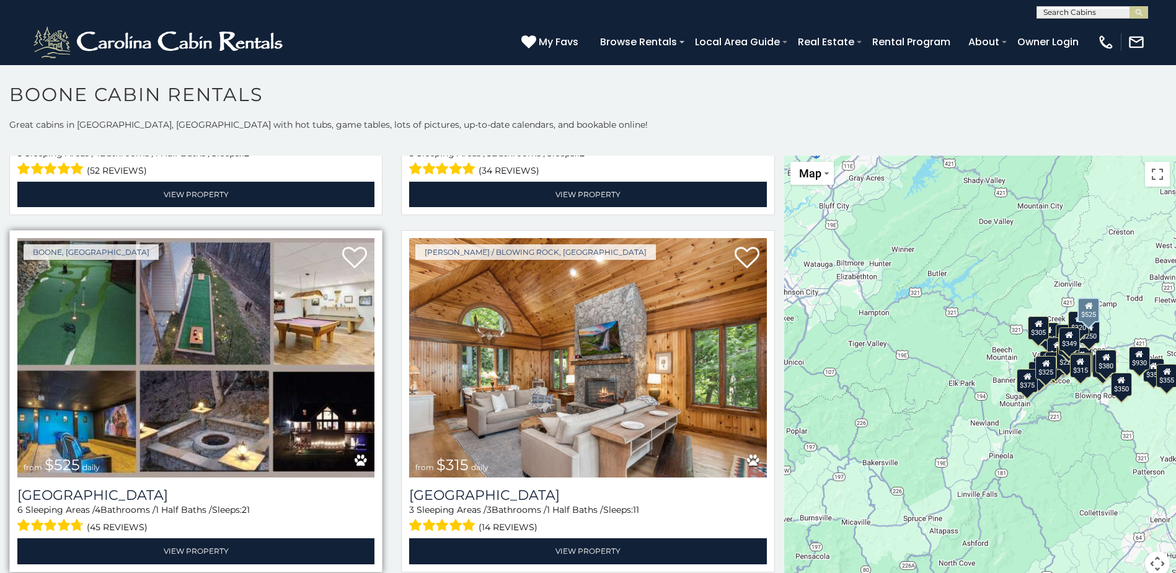
click at [184, 374] on img at bounding box center [195, 357] width 357 height 239
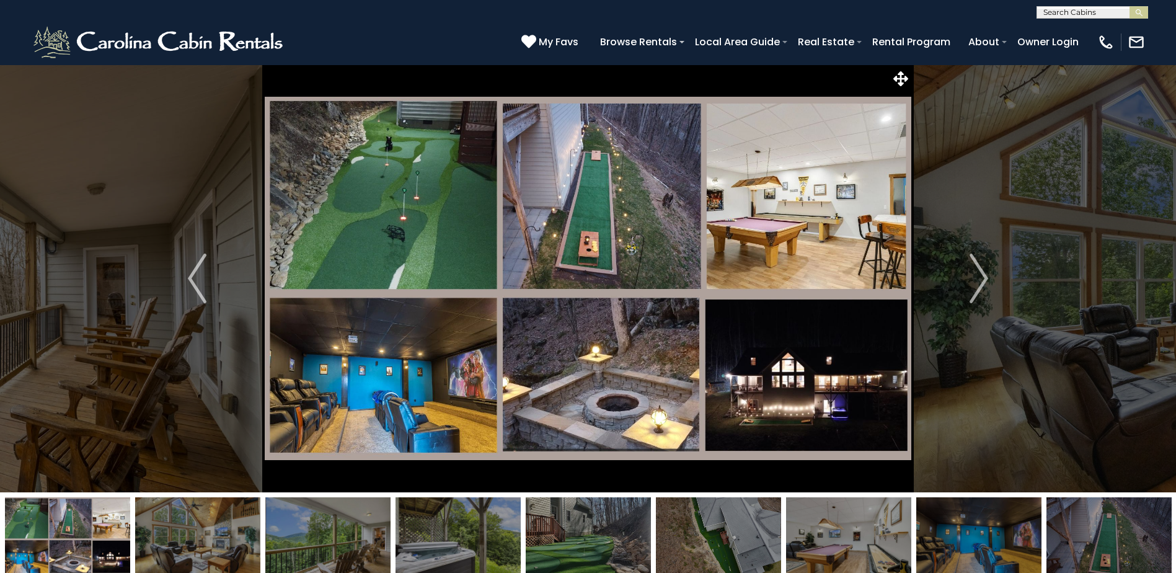
click at [215, 520] on img at bounding box center [197, 536] width 125 height 78
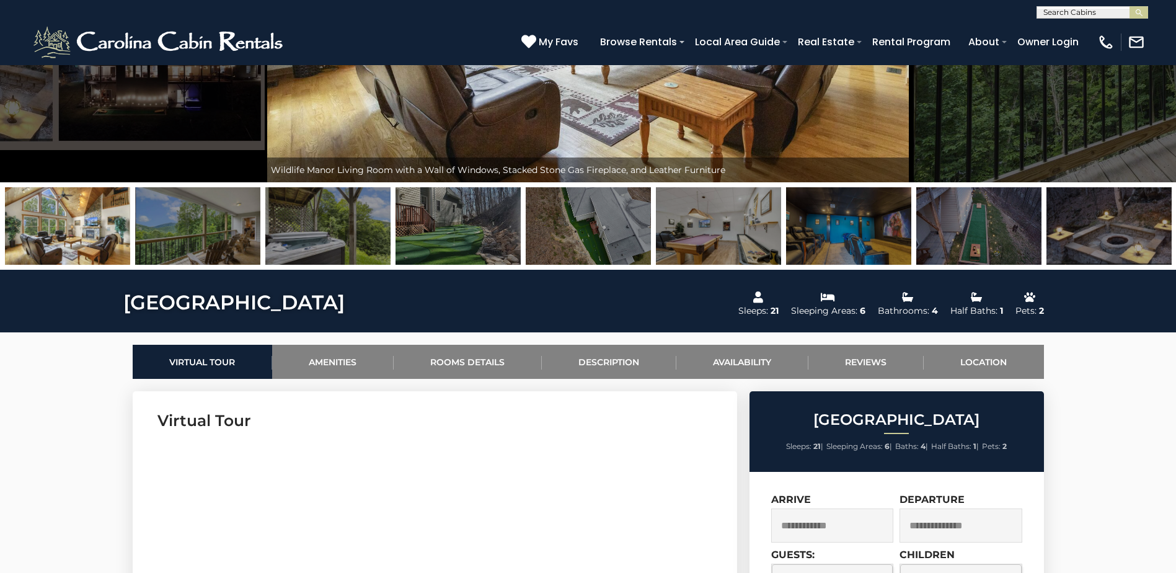
scroll to position [62, 0]
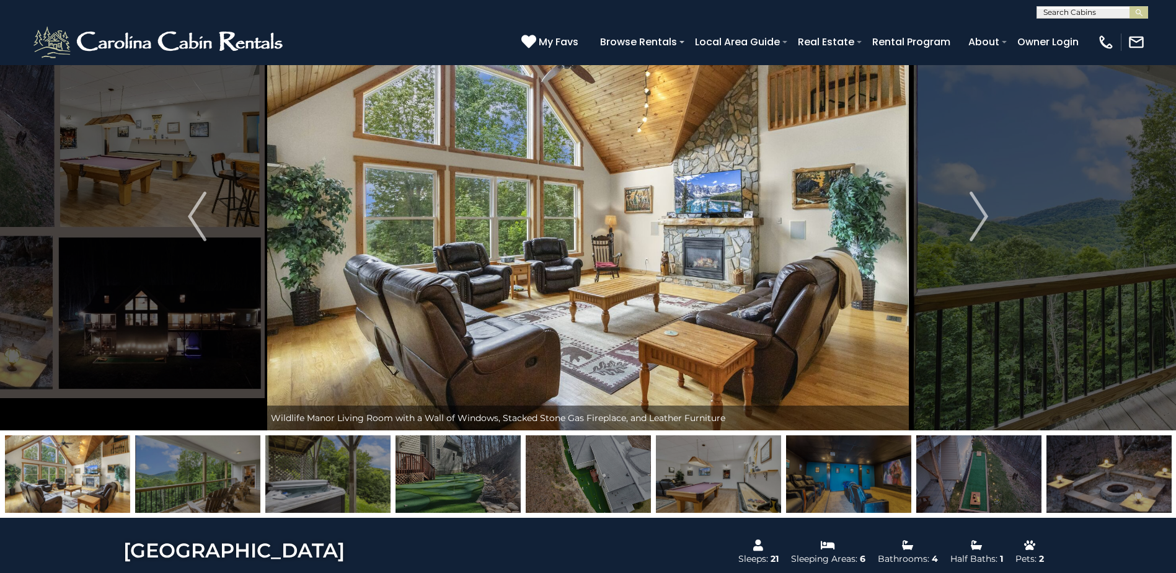
click at [179, 474] on img at bounding box center [197, 474] width 125 height 78
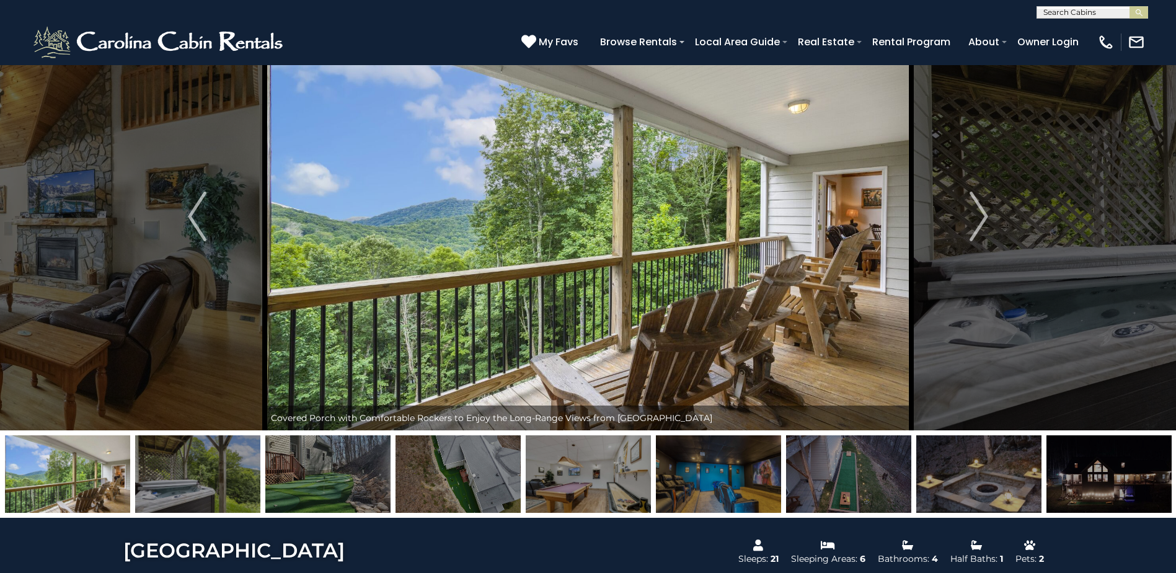
click at [179, 474] on img at bounding box center [197, 474] width 125 height 78
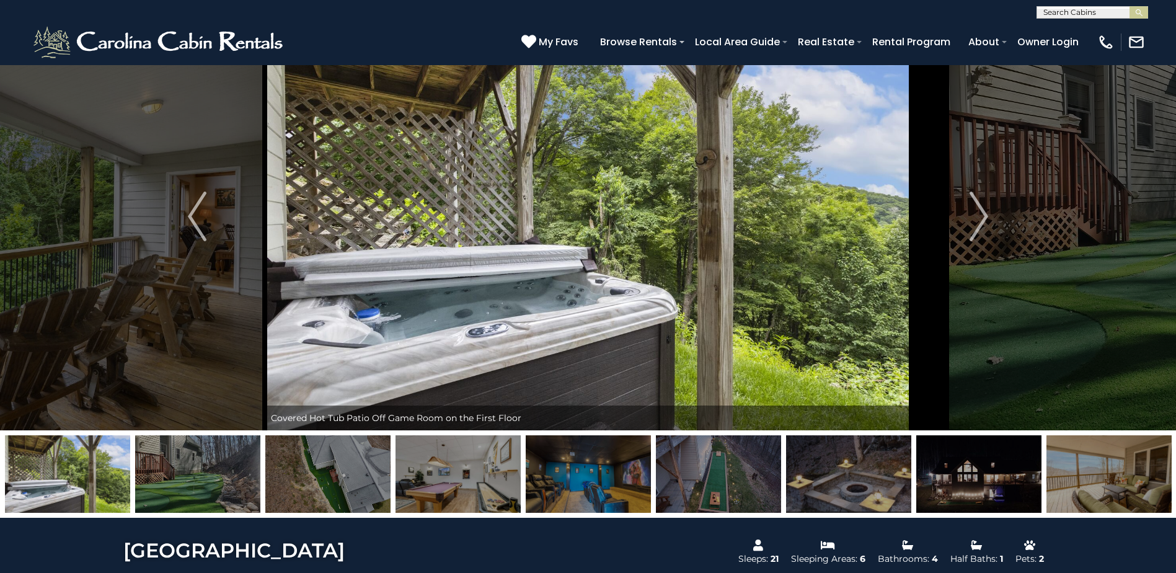
click at [179, 474] on img at bounding box center [197, 474] width 125 height 78
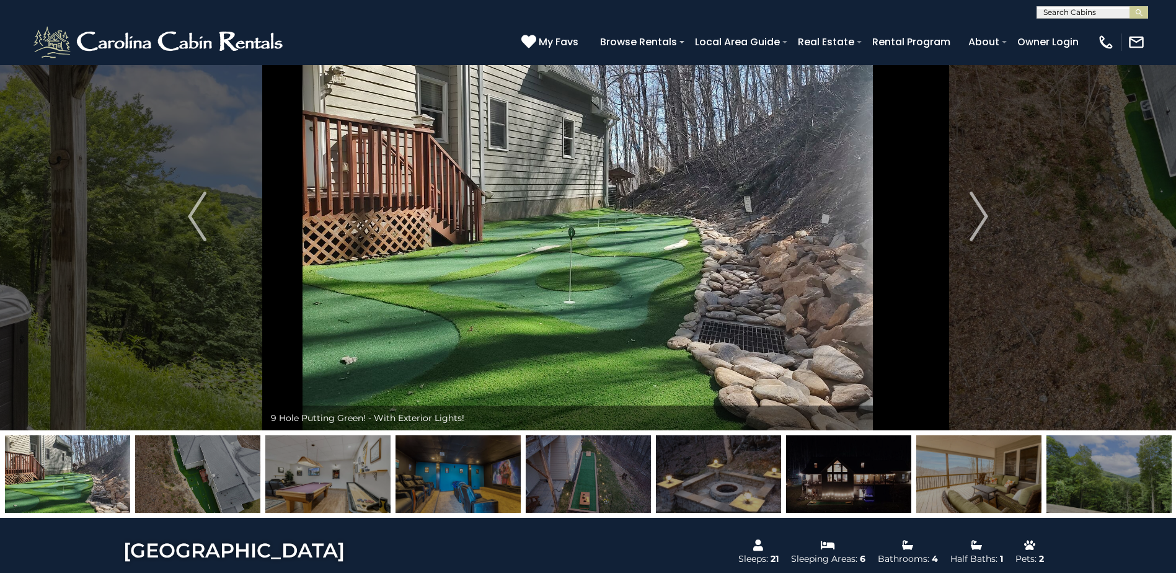
click at [179, 474] on img at bounding box center [197, 474] width 125 height 78
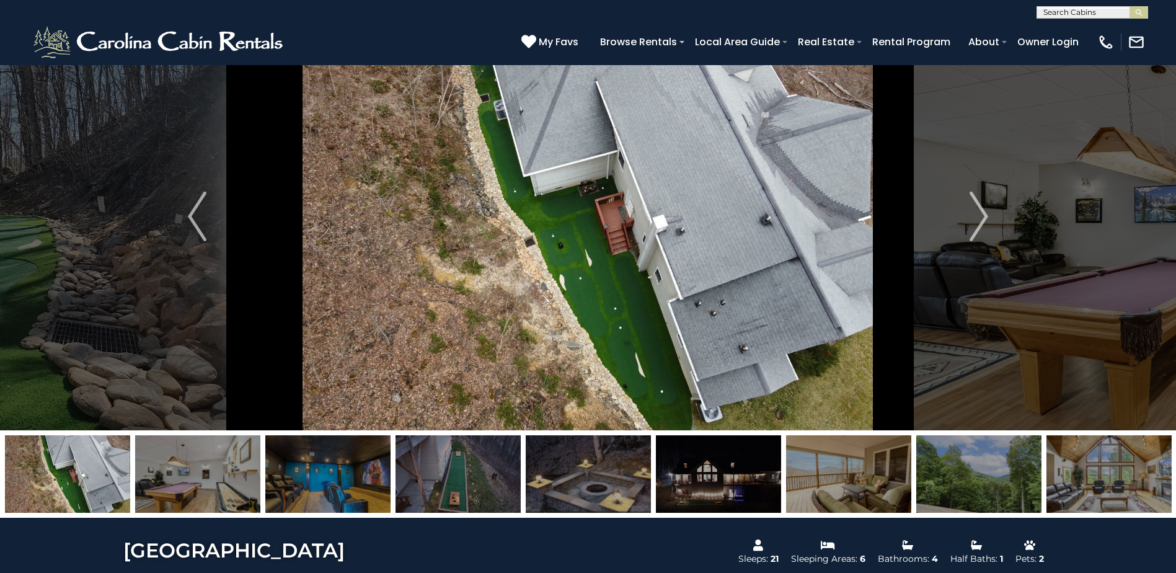
click at [179, 474] on img at bounding box center [197, 474] width 125 height 78
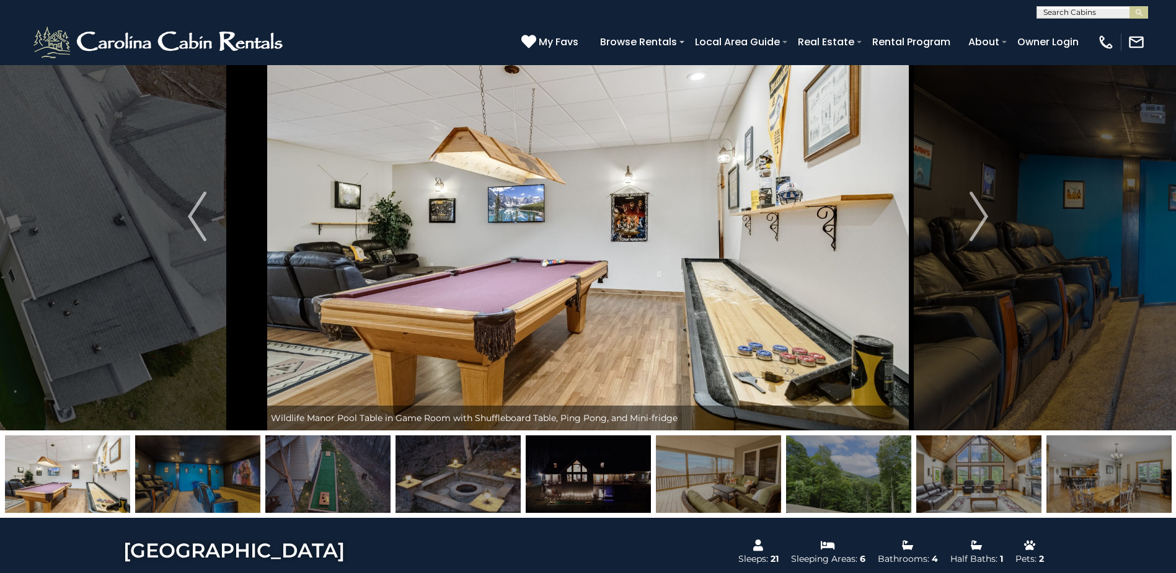
click at [179, 474] on img at bounding box center [197, 474] width 125 height 78
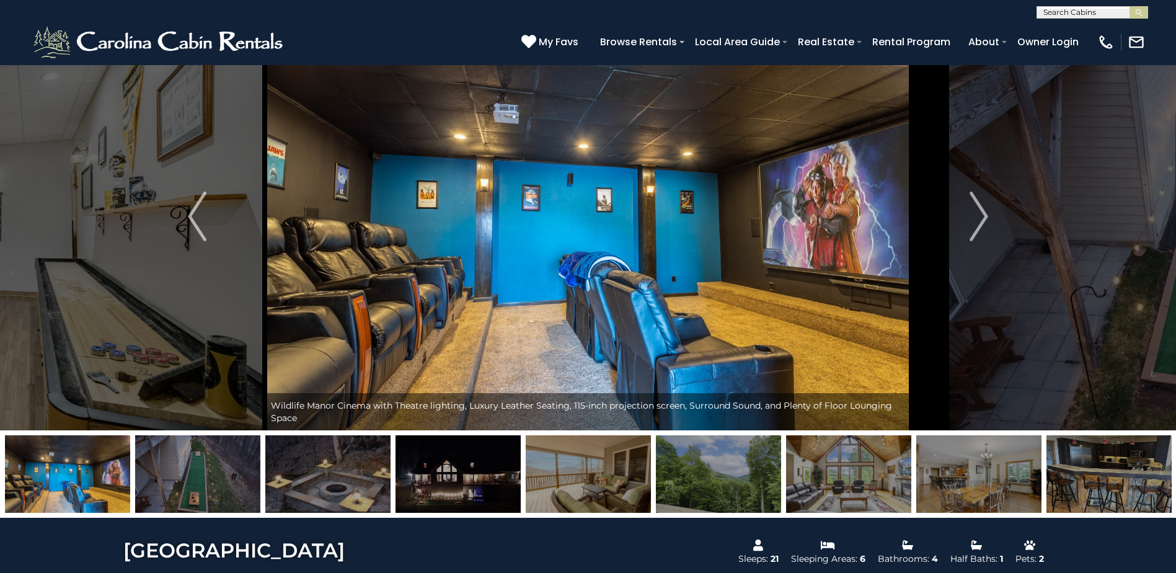
click at [179, 474] on img at bounding box center [197, 474] width 125 height 78
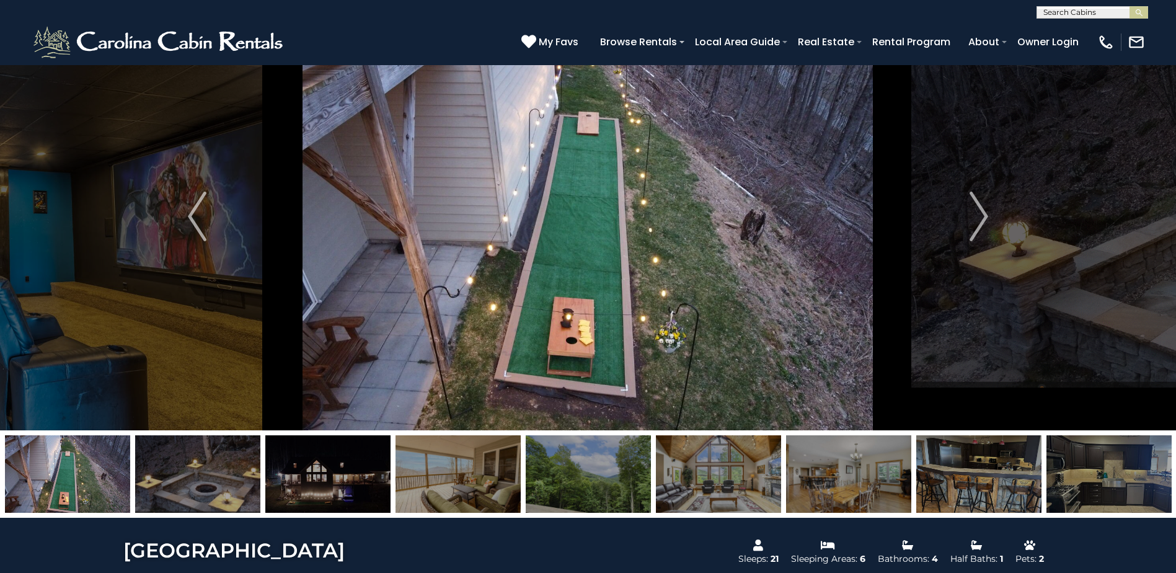
click at [179, 474] on img at bounding box center [197, 474] width 125 height 78
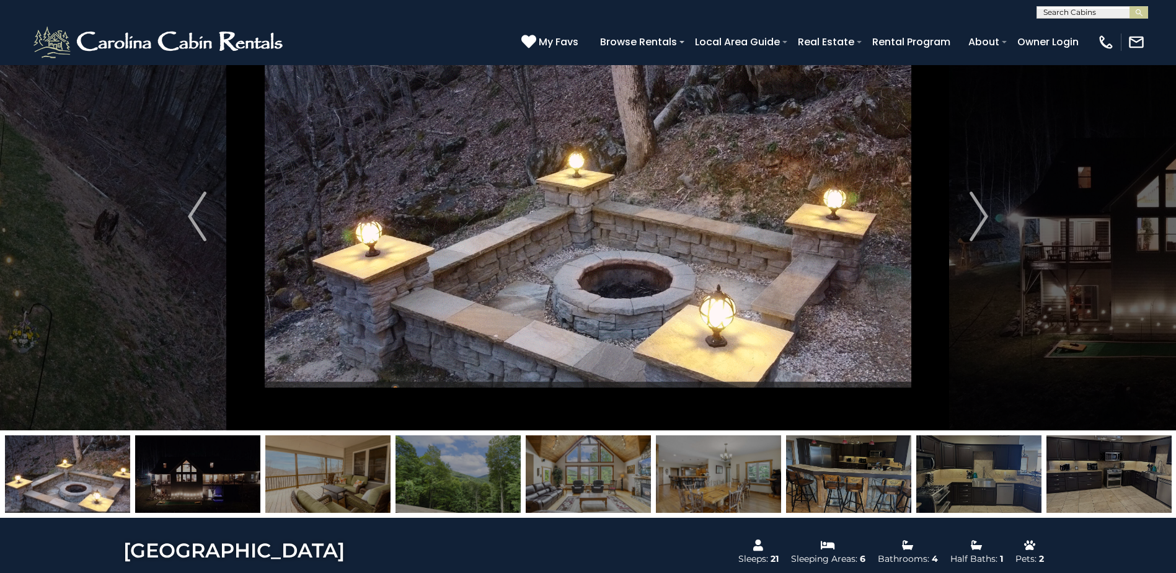
click at [179, 474] on img at bounding box center [197, 474] width 125 height 78
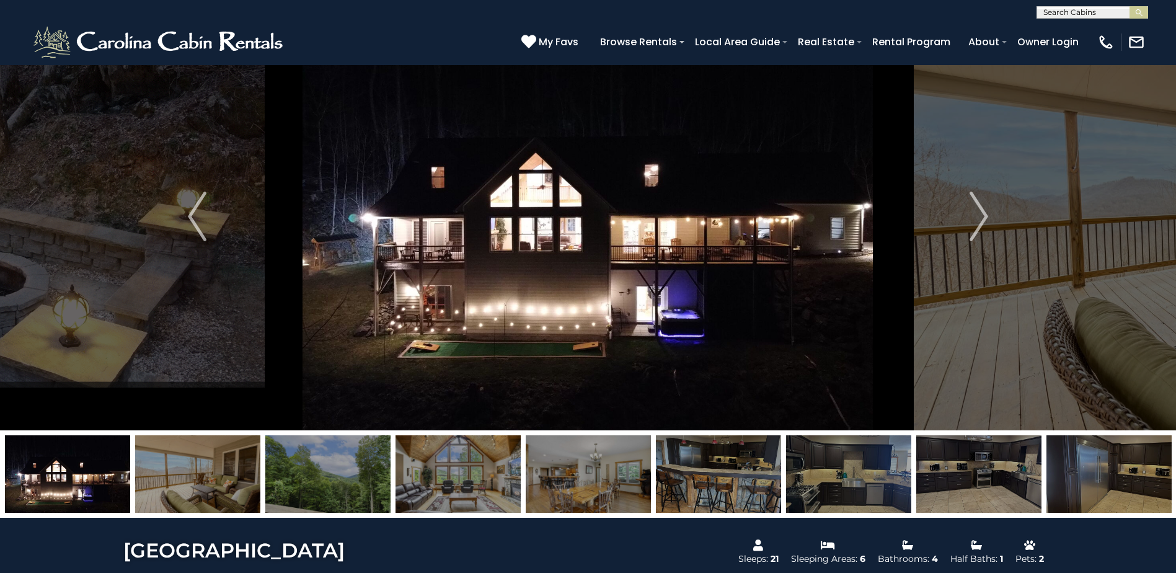
click at [179, 474] on img at bounding box center [197, 474] width 125 height 78
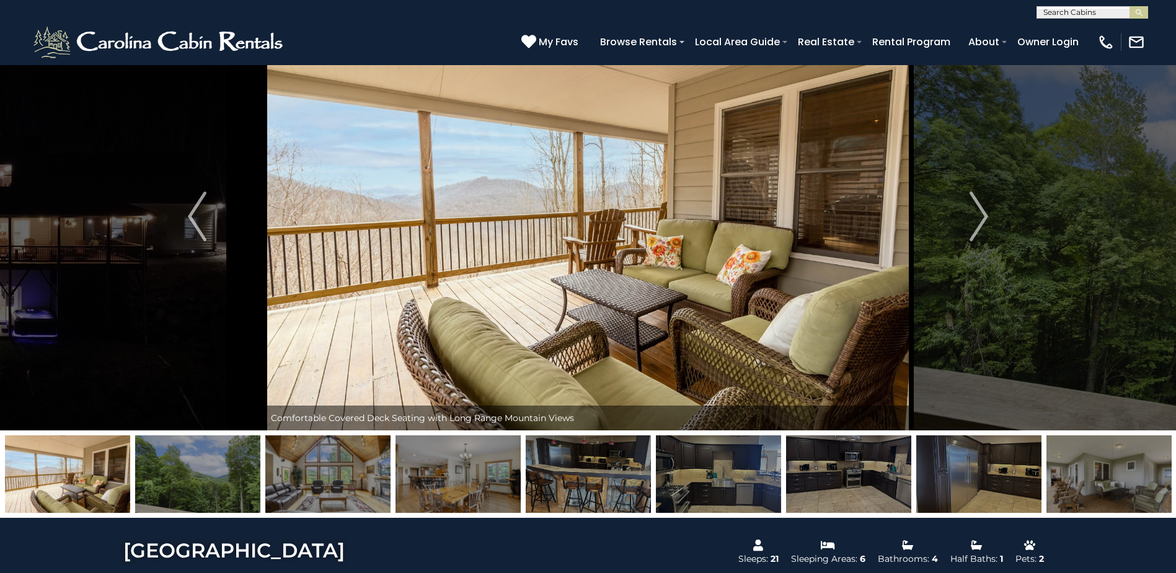
click at [179, 474] on img at bounding box center [197, 474] width 125 height 78
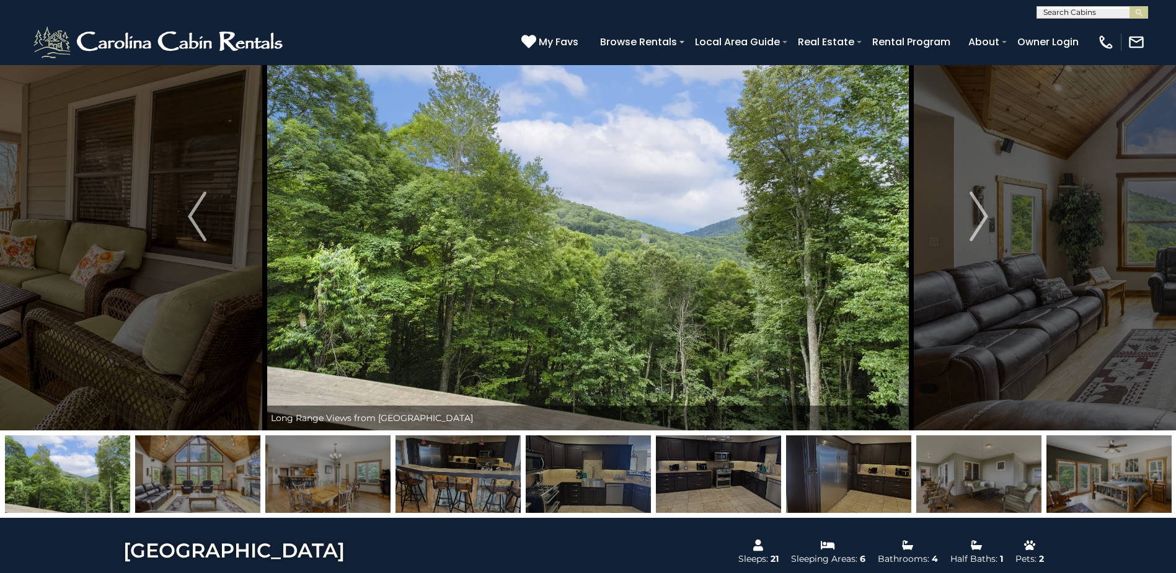
click at [179, 474] on img at bounding box center [197, 474] width 125 height 78
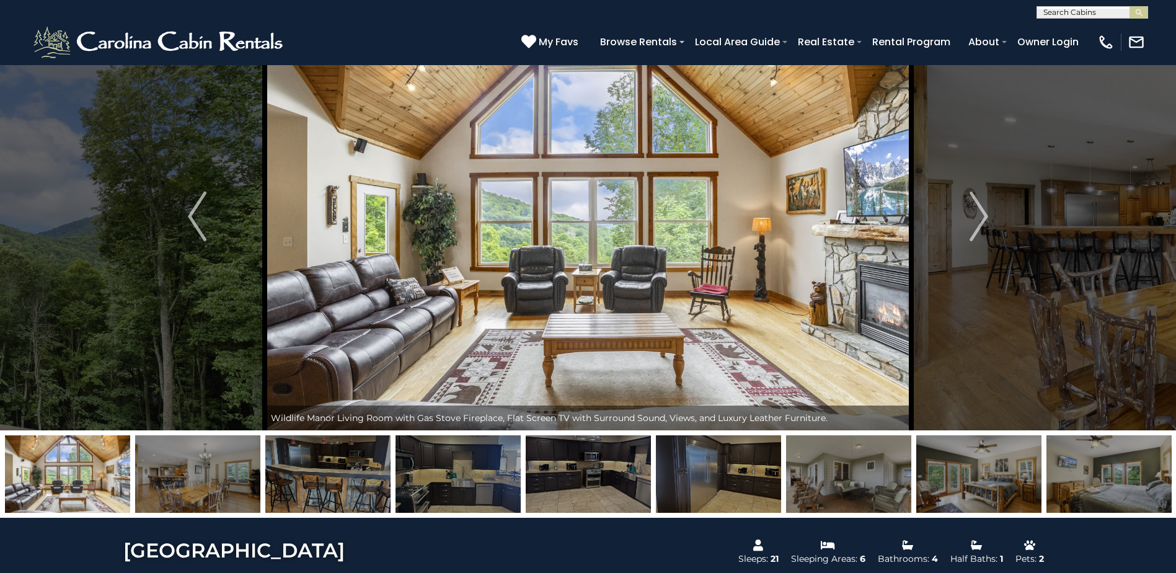
click at [179, 474] on img at bounding box center [197, 474] width 125 height 78
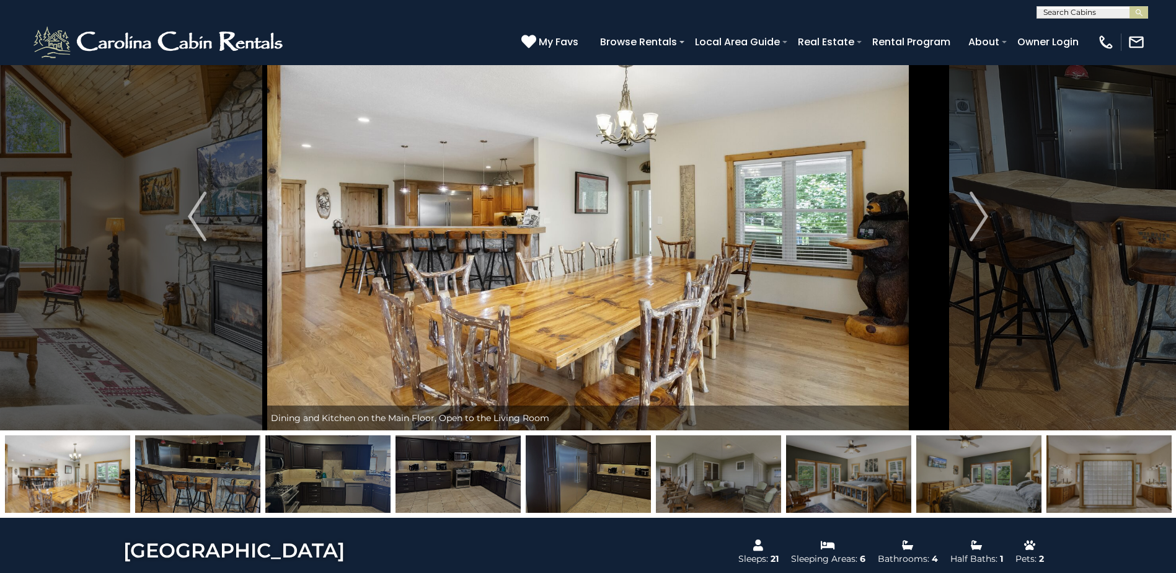
click at [179, 474] on img at bounding box center [197, 474] width 125 height 78
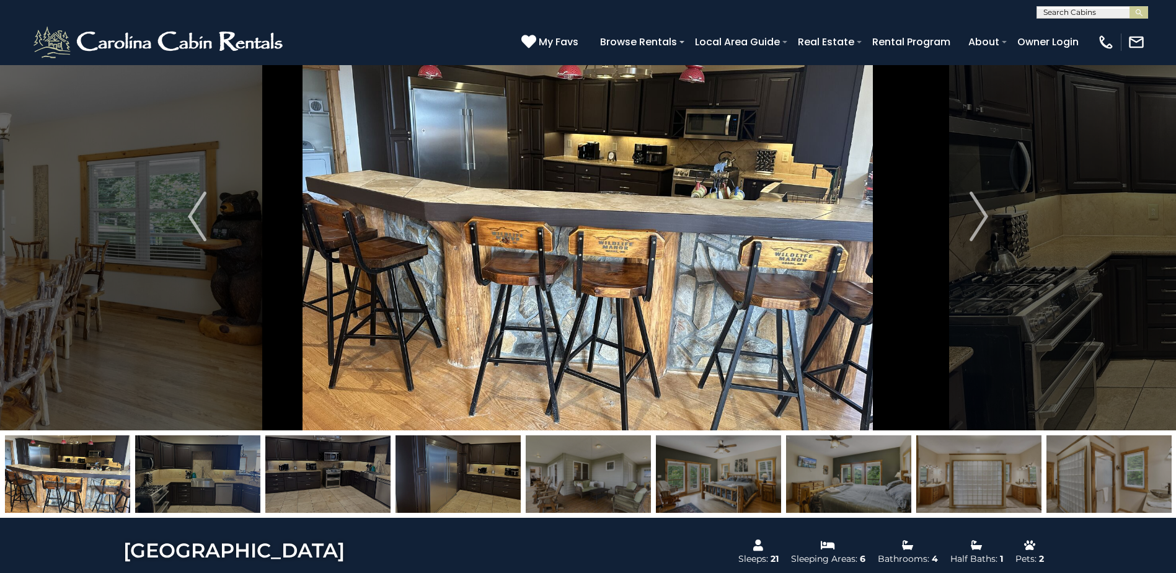
click at [179, 474] on img at bounding box center [197, 474] width 125 height 78
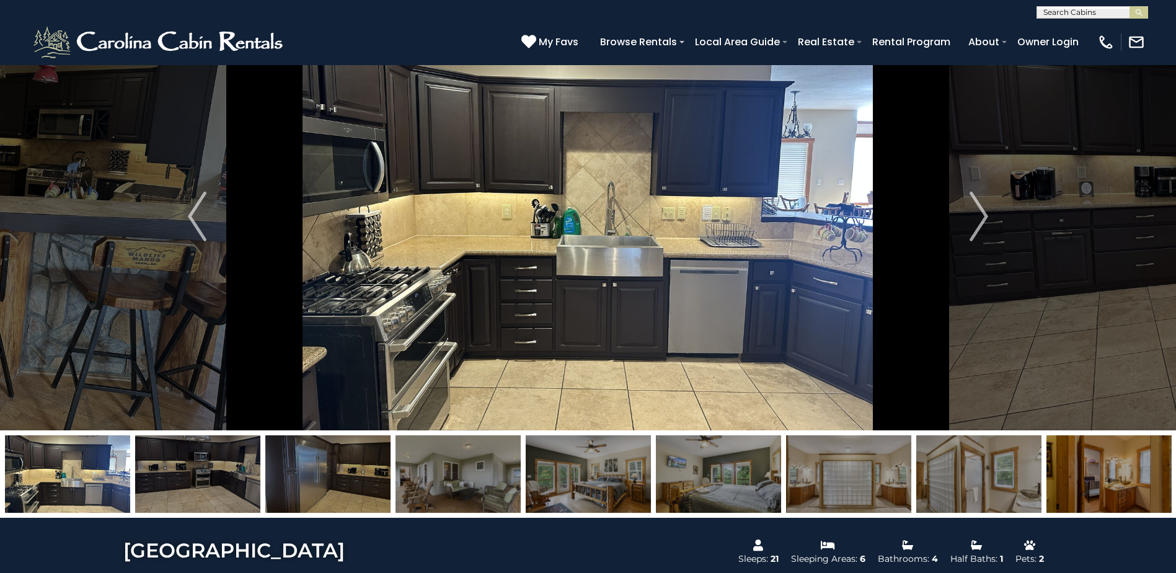
click at [179, 474] on img at bounding box center [197, 474] width 125 height 78
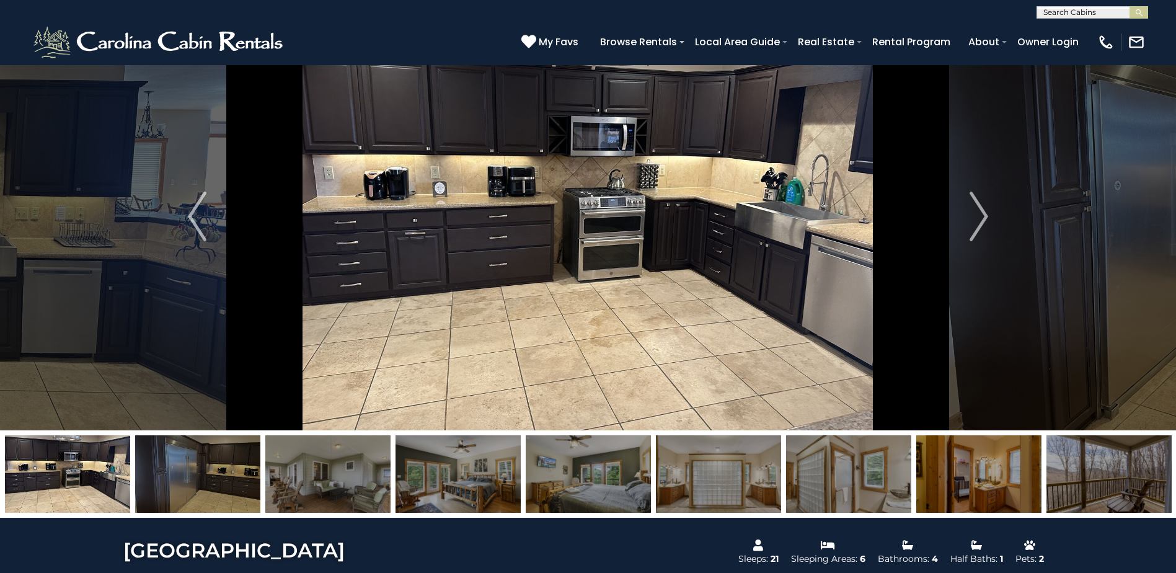
click at [179, 474] on img at bounding box center [197, 474] width 125 height 78
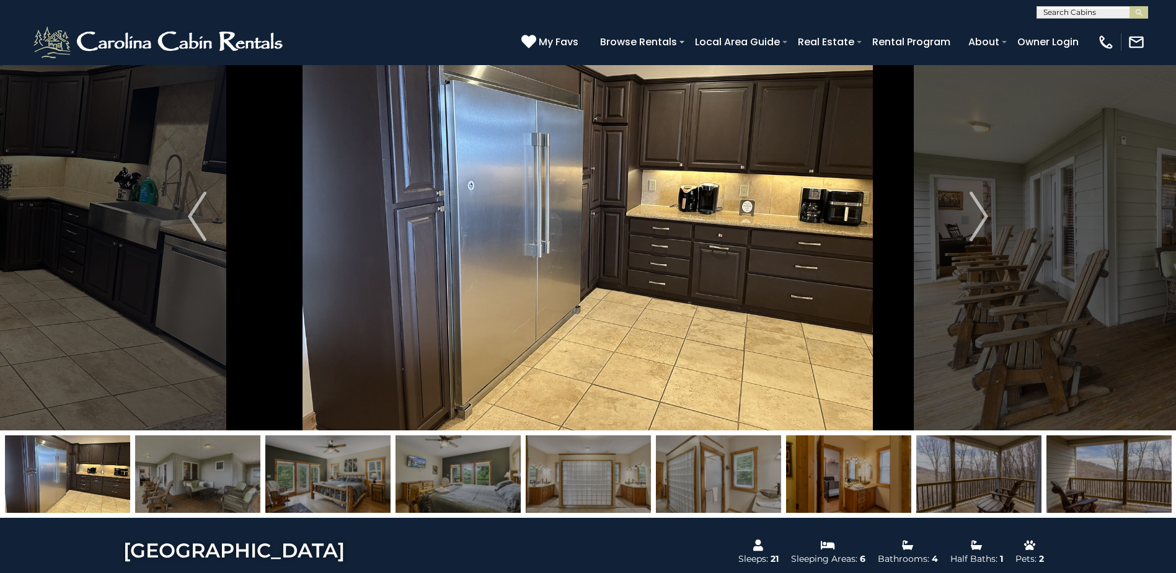
click at [179, 474] on img at bounding box center [197, 474] width 125 height 78
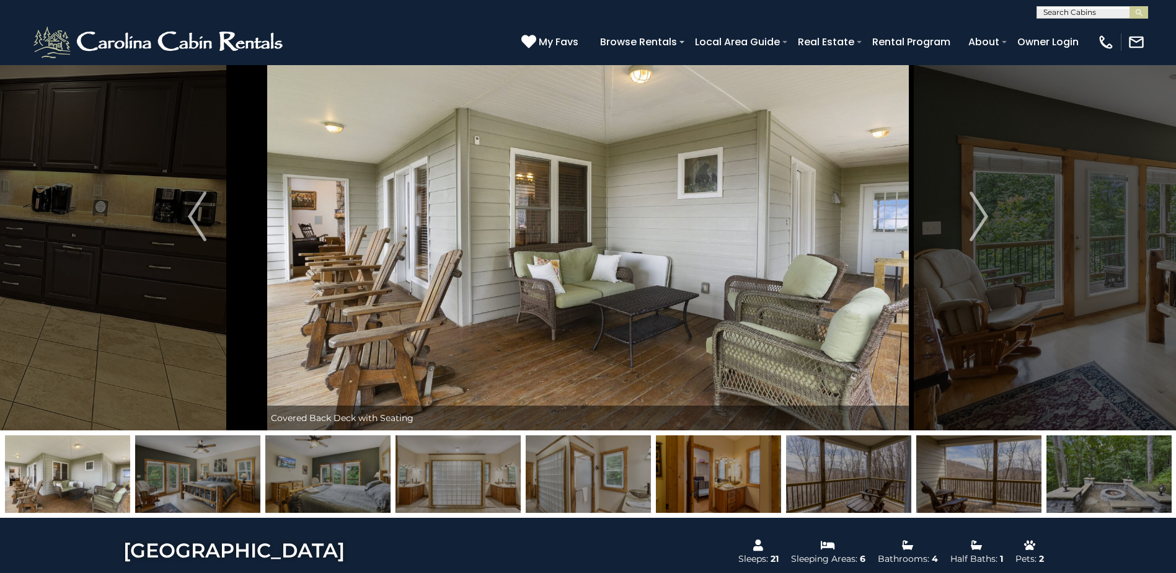
click at [179, 474] on img at bounding box center [197, 474] width 125 height 78
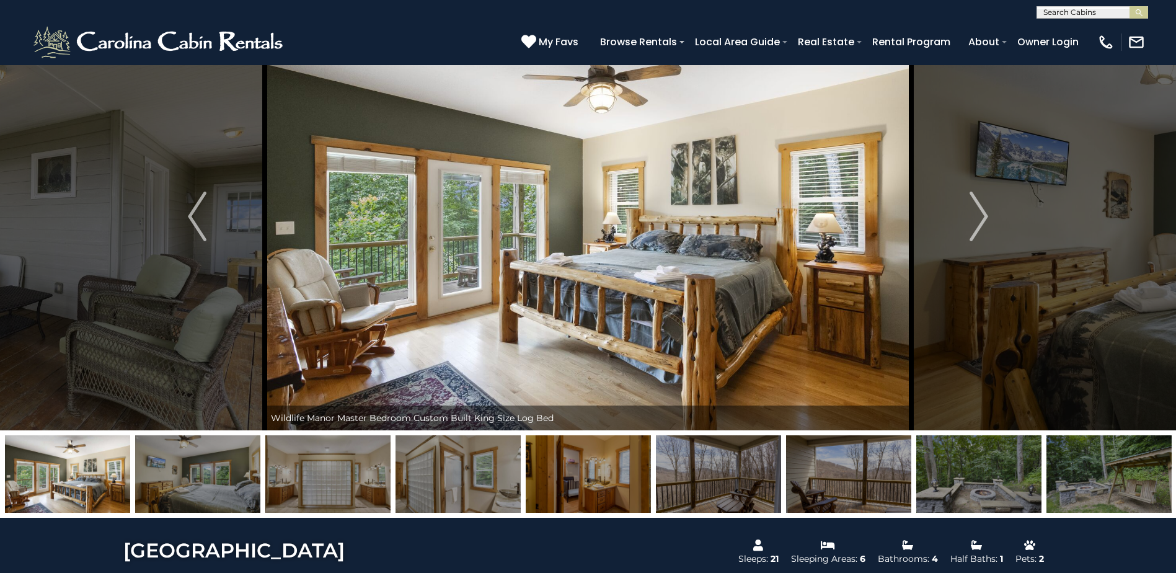
click at [179, 474] on img at bounding box center [197, 474] width 125 height 78
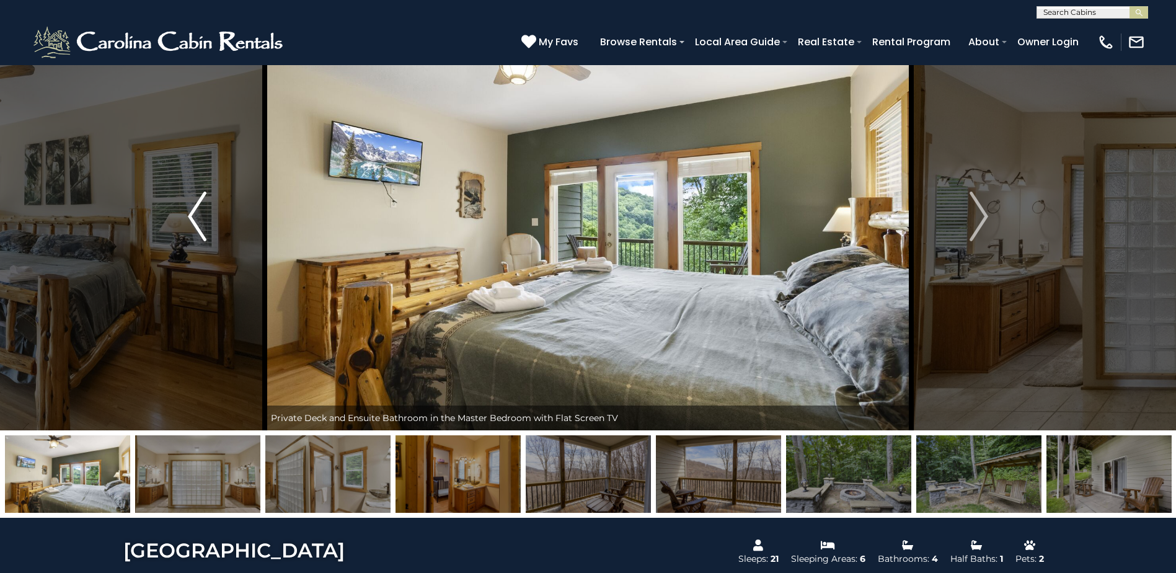
click at [195, 216] on img "Previous" at bounding box center [197, 217] width 19 height 50
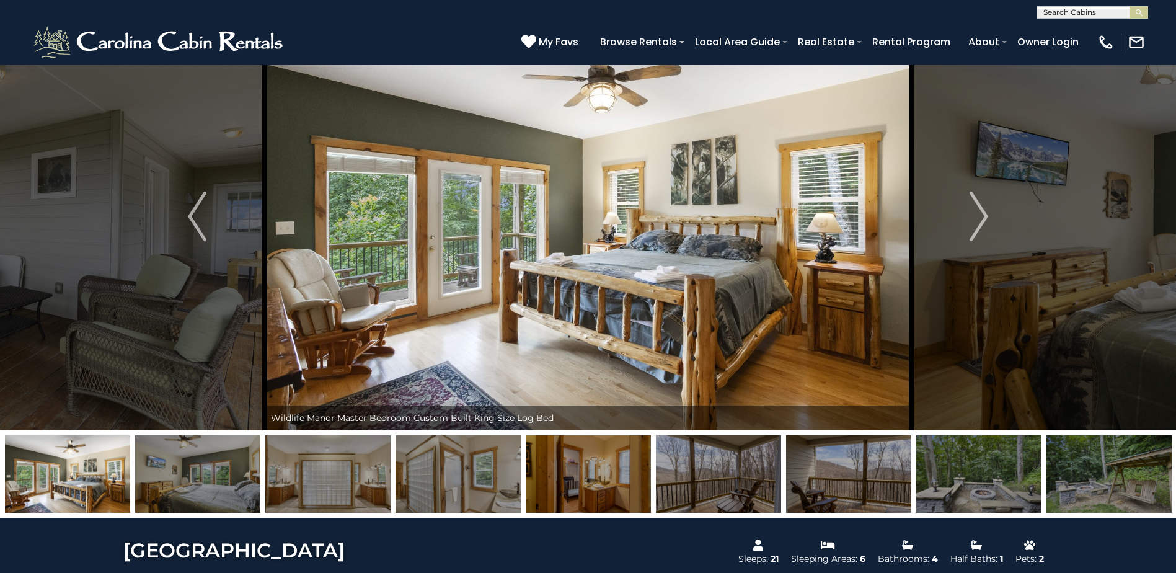
click at [185, 486] on img at bounding box center [197, 474] width 125 height 78
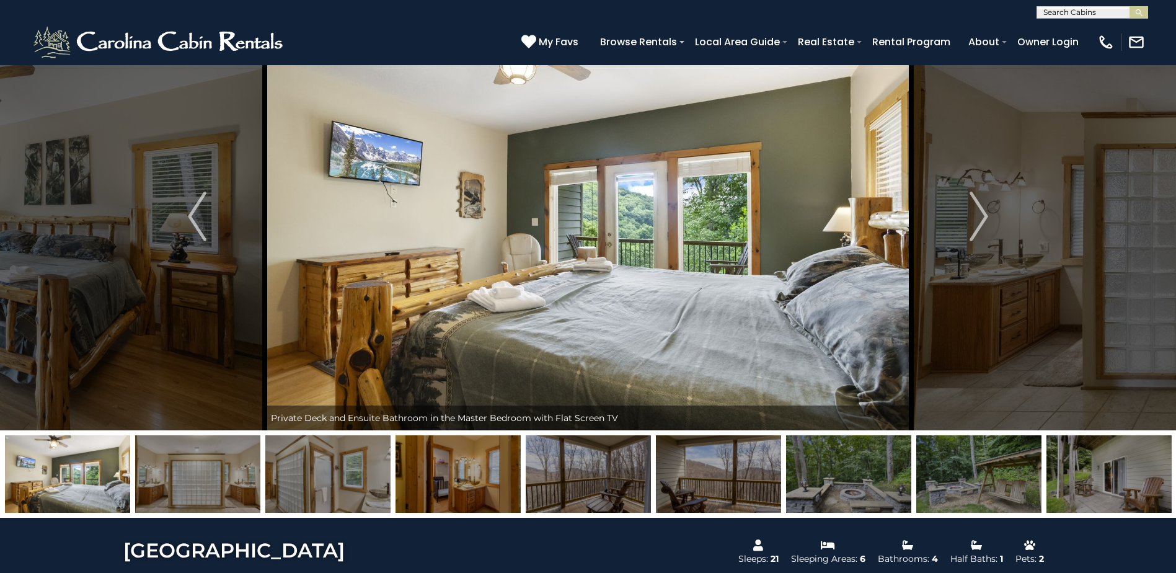
click at [185, 486] on img at bounding box center [197, 474] width 125 height 78
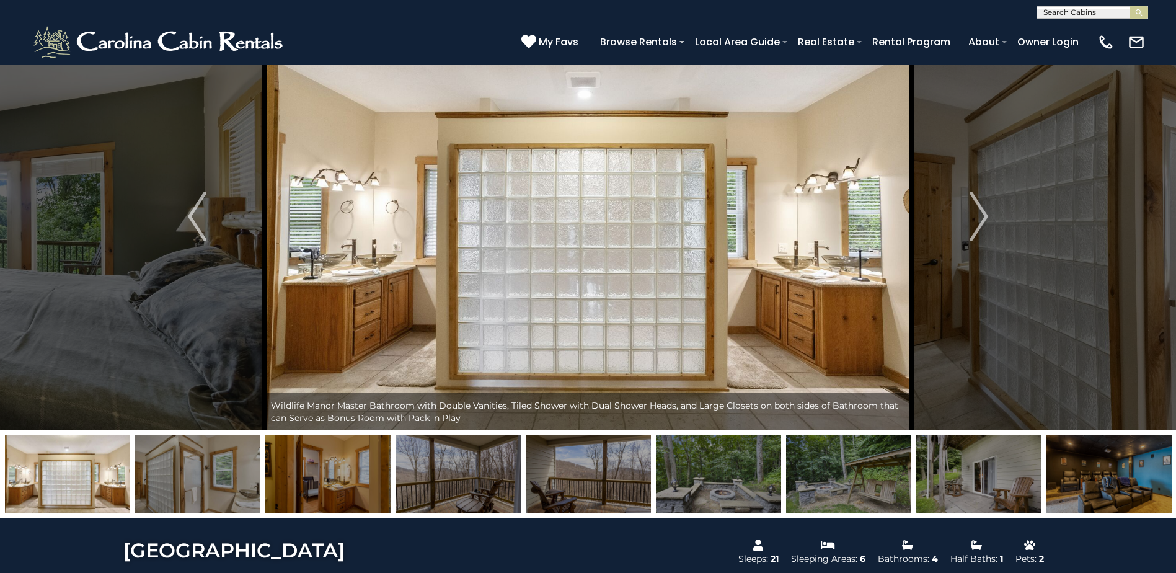
click at [185, 486] on img at bounding box center [197, 474] width 125 height 78
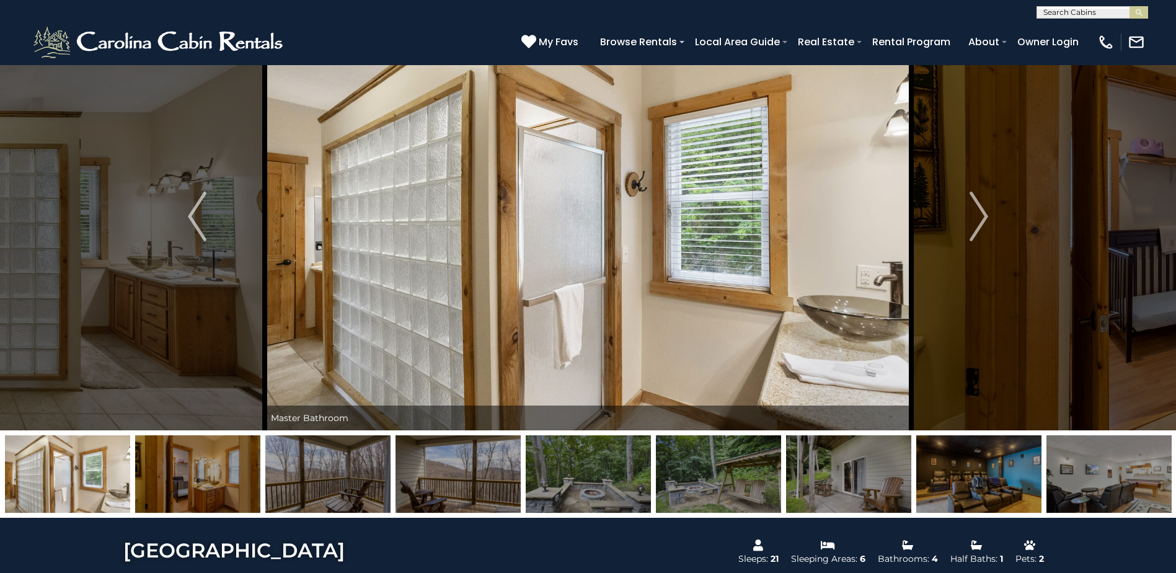
click at [185, 486] on img at bounding box center [197, 474] width 125 height 78
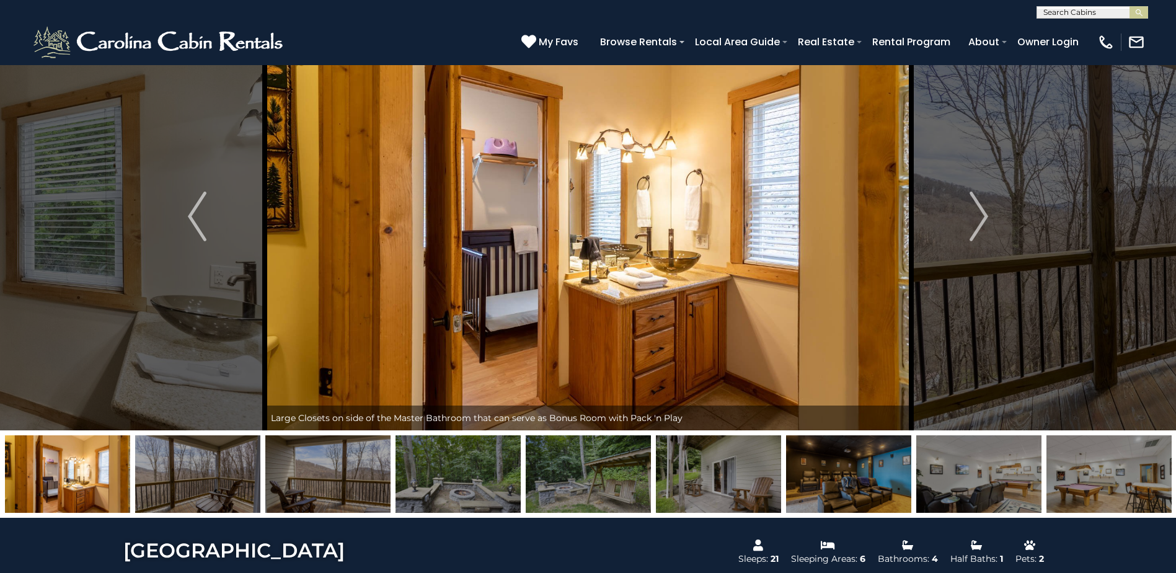
click at [185, 486] on img at bounding box center [197, 474] width 125 height 78
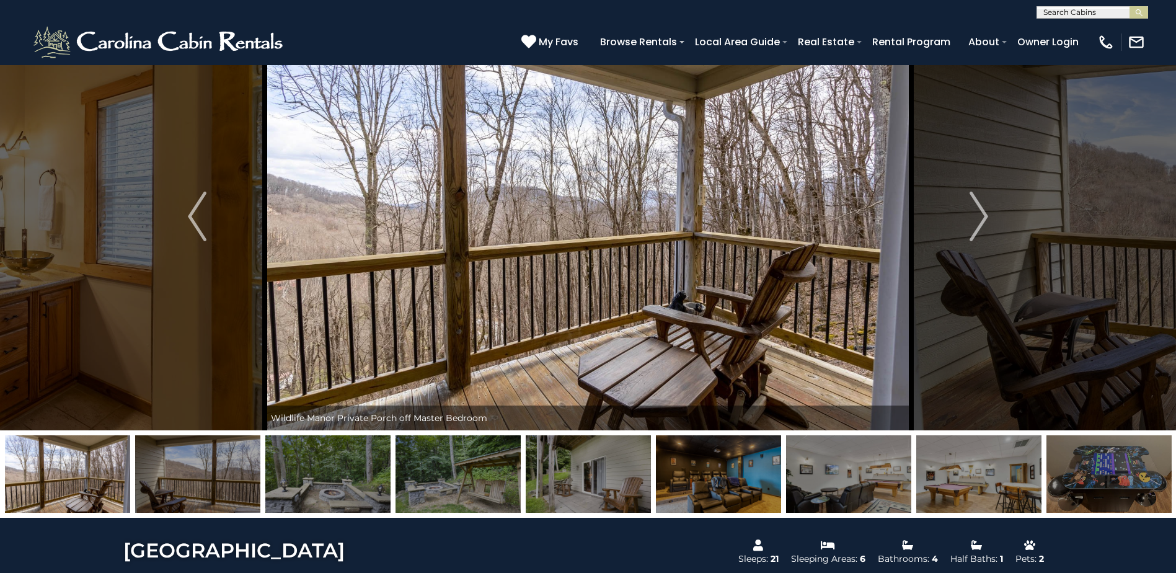
click at [185, 486] on img at bounding box center [197, 474] width 125 height 78
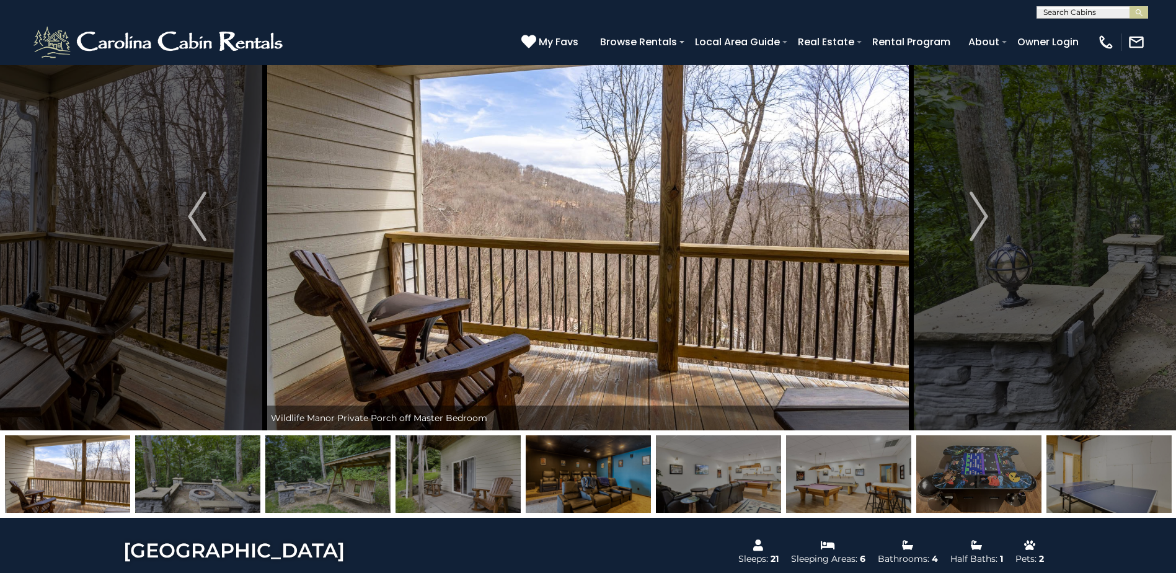
click at [185, 486] on img at bounding box center [197, 474] width 125 height 78
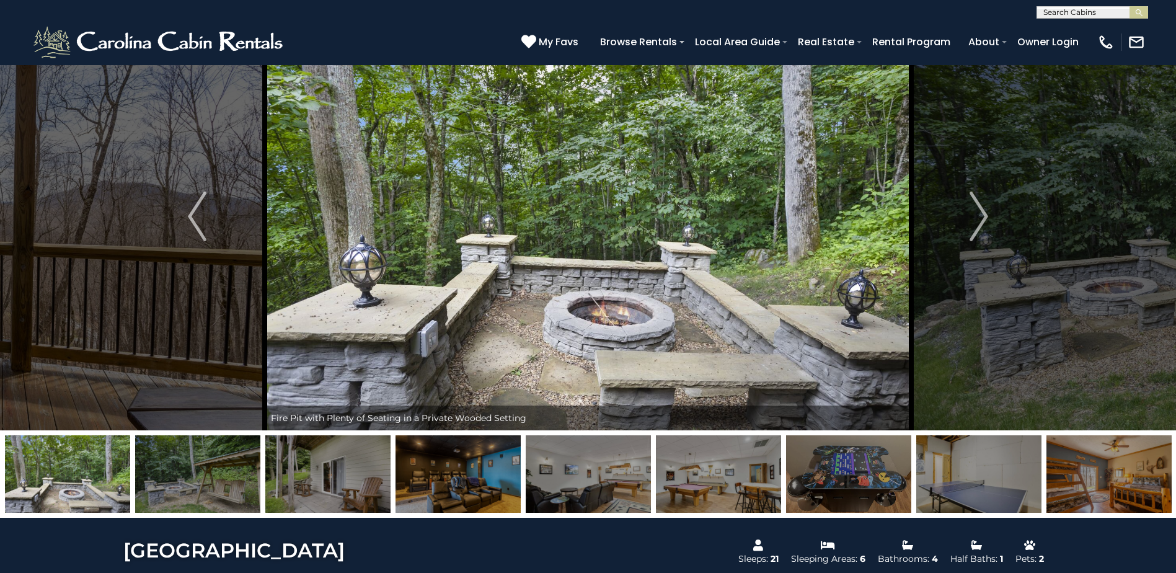
click at [185, 486] on img at bounding box center [197, 474] width 125 height 78
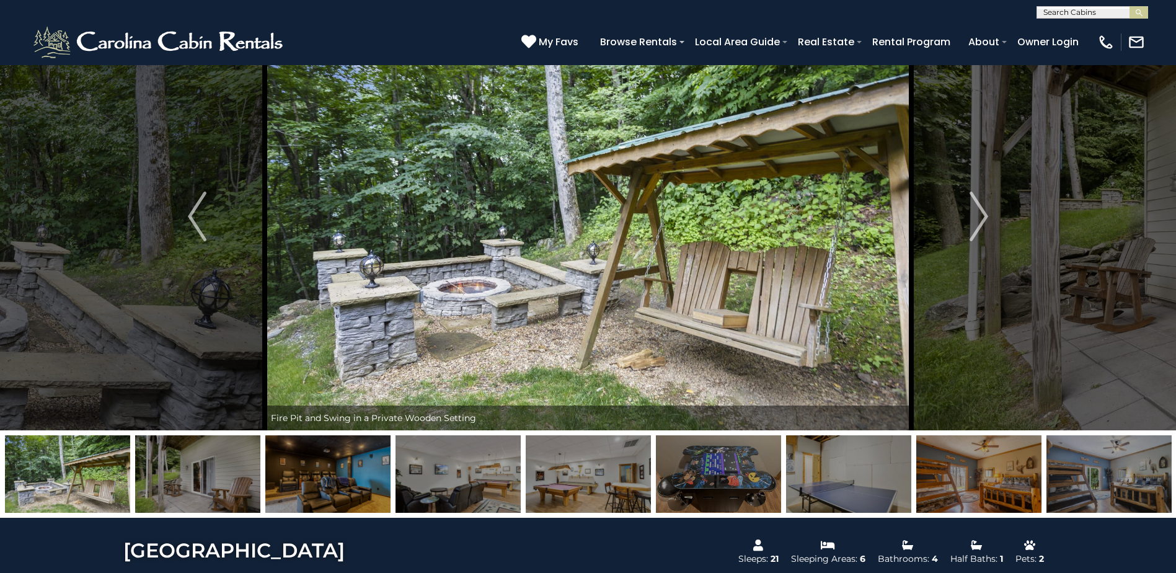
click at [185, 486] on img at bounding box center [197, 474] width 125 height 78
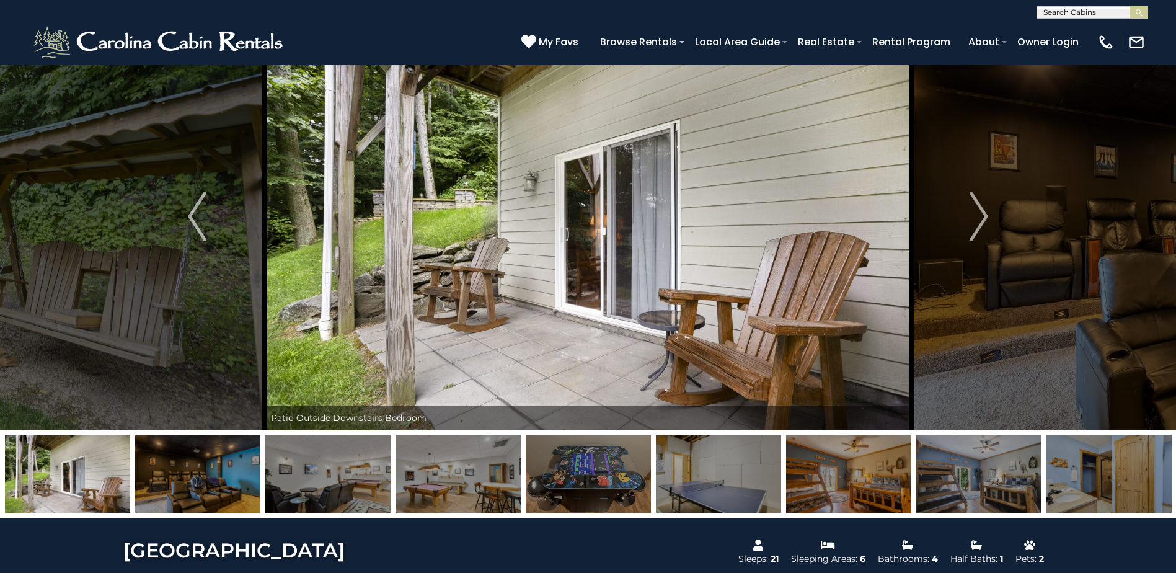
click at [185, 486] on img at bounding box center [197, 474] width 125 height 78
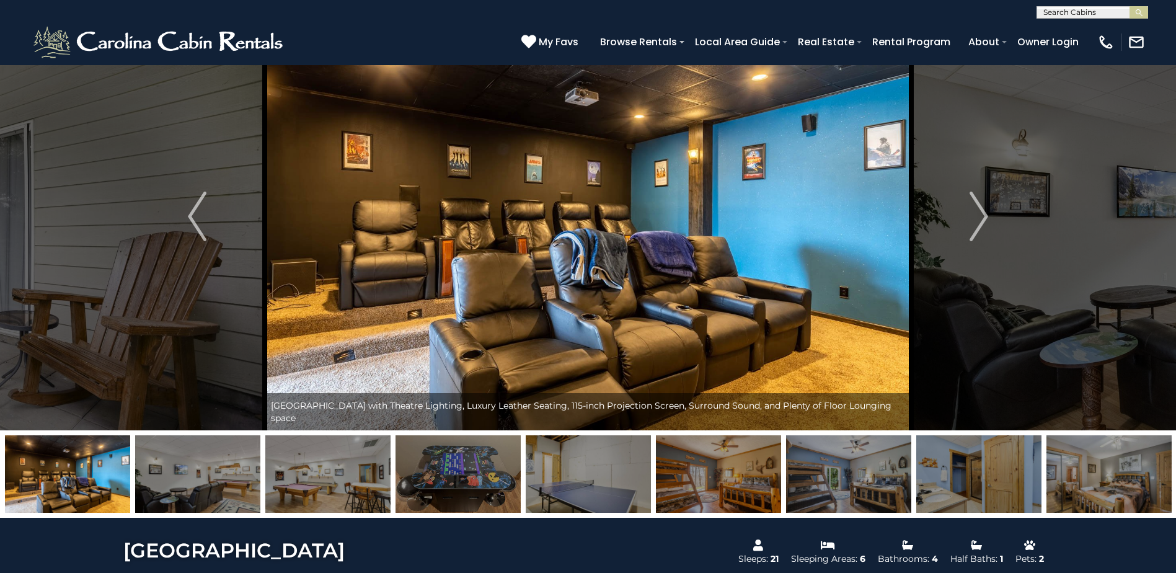
click at [185, 486] on img at bounding box center [197, 474] width 125 height 78
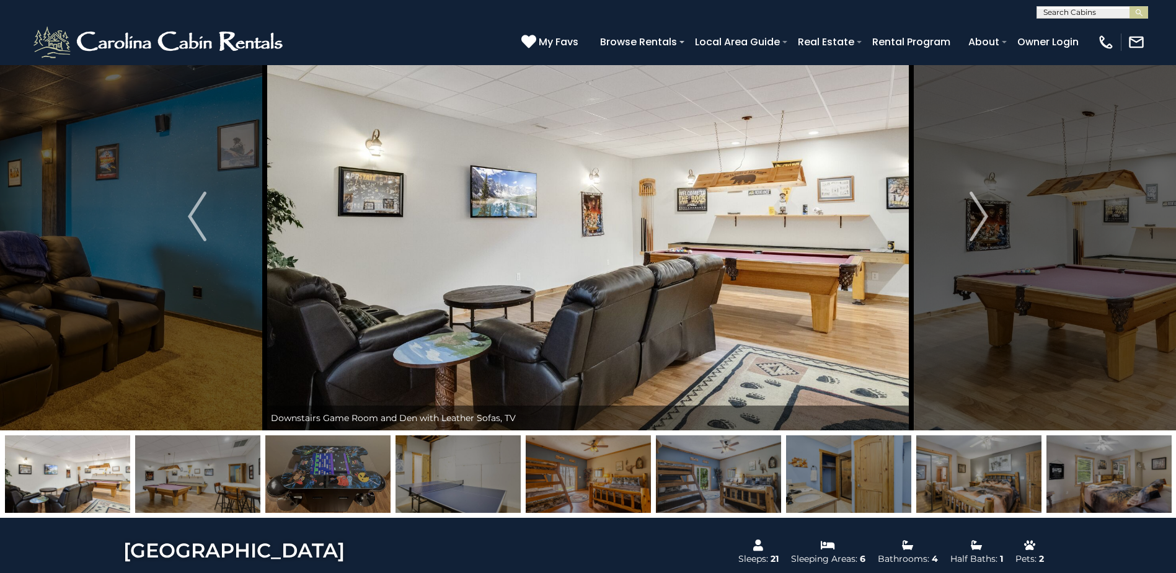
click at [185, 486] on img at bounding box center [197, 474] width 125 height 78
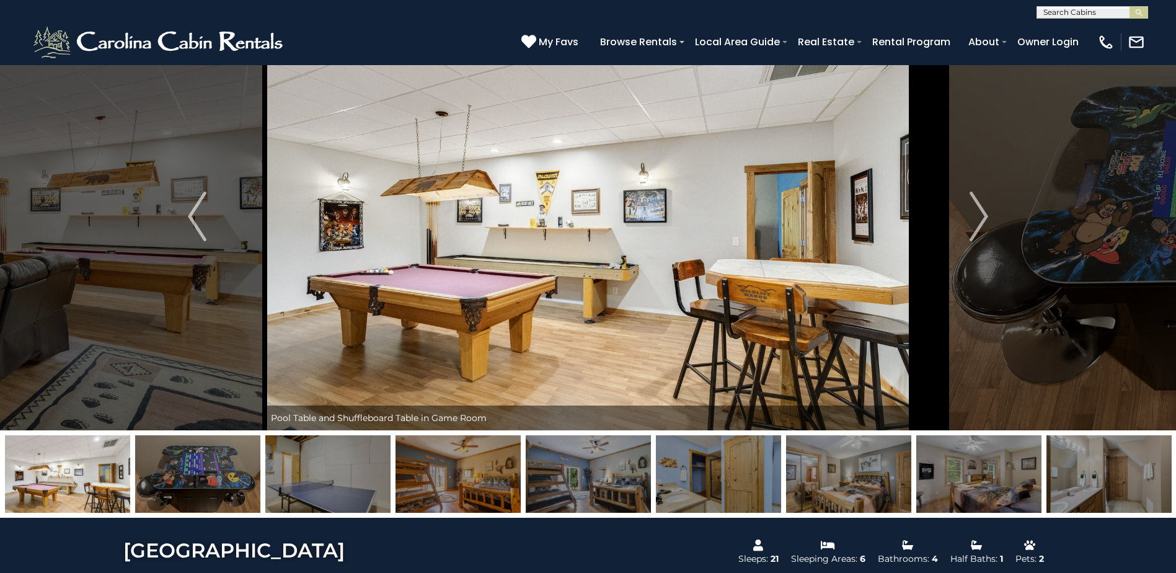
click at [185, 486] on img at bounding box center [197, 474] width 125 height 78
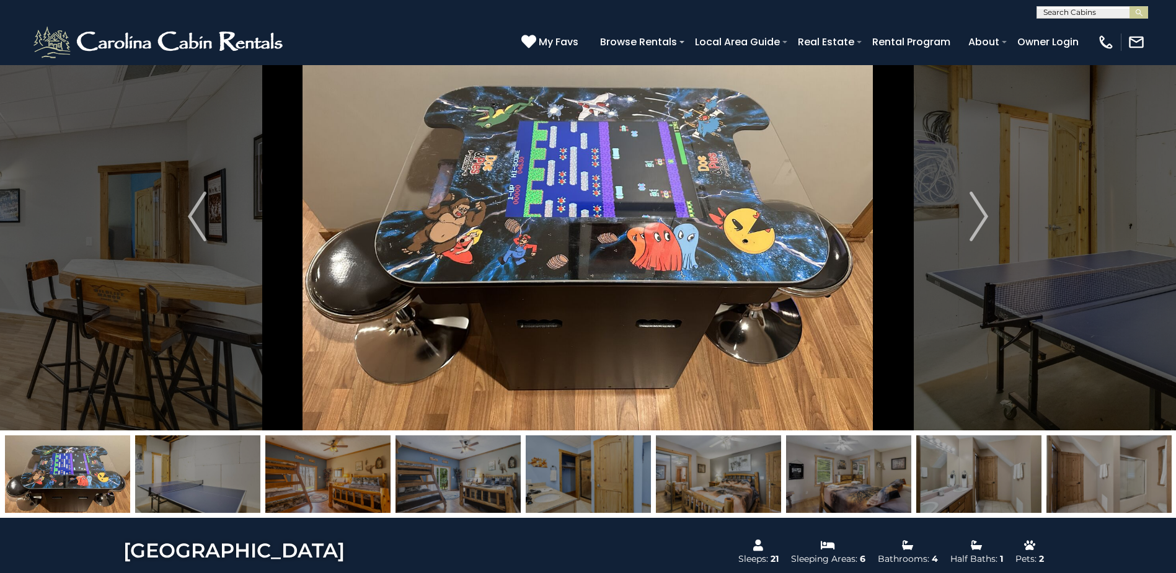
click at [185, 486] on img at bounding box center [197, 474] width 125 height 78
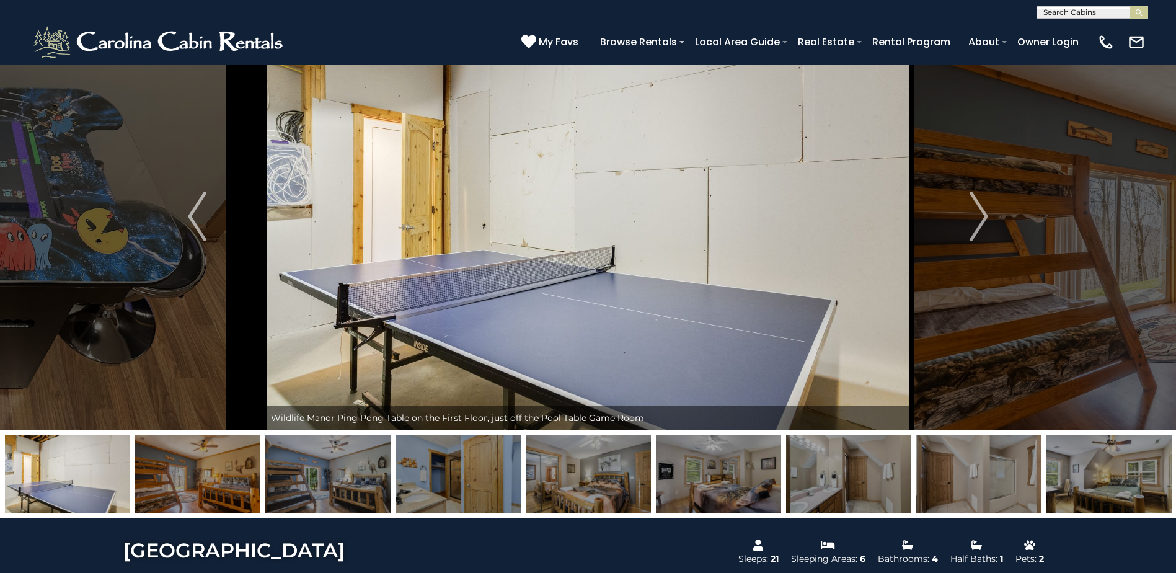
click at [185, 486] on img at bounding box center [197, 474] width 125 height 78
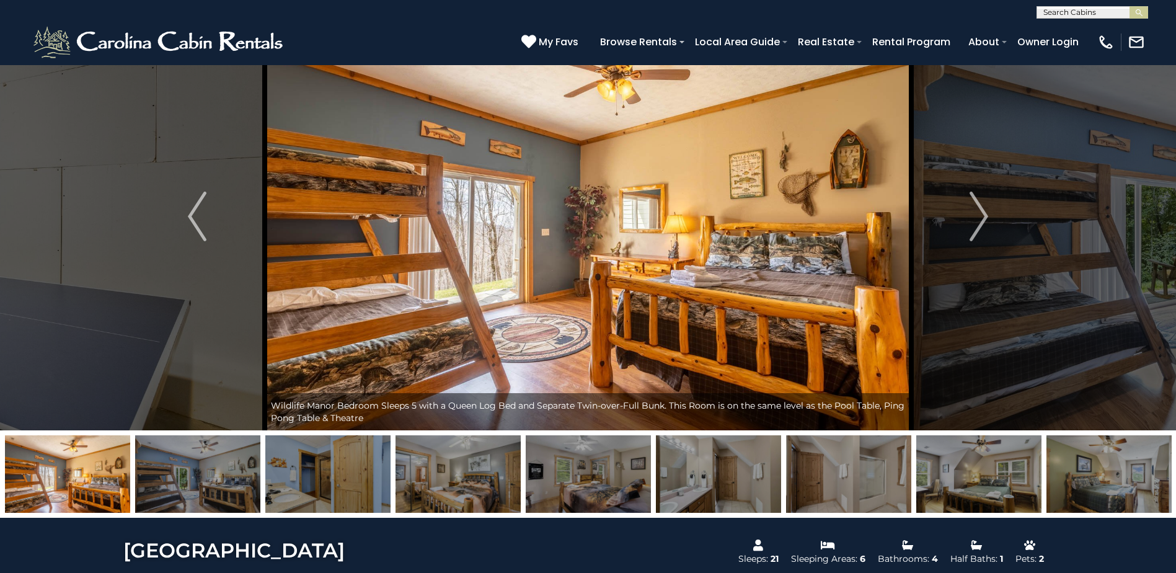
click at [185, 486] on img at bounding box center [197, 474] width 125 height 78
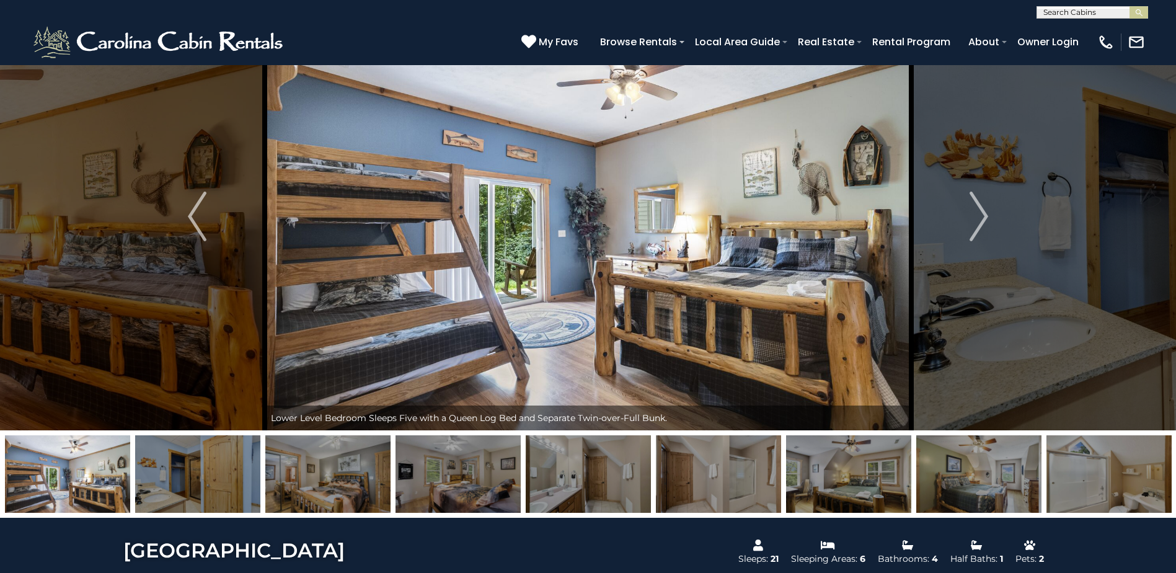
click at [185, 486] on img at bounding box center [197, 474] width 125 height 78
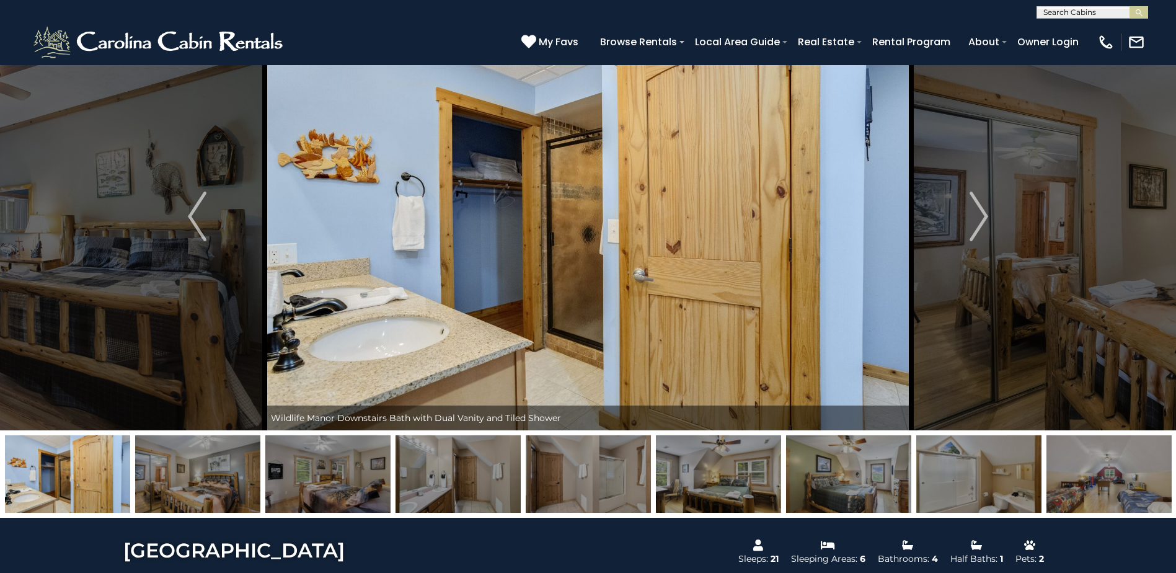
click at [185, 486] on img at bounding box center [197, 474] width 125 height 78
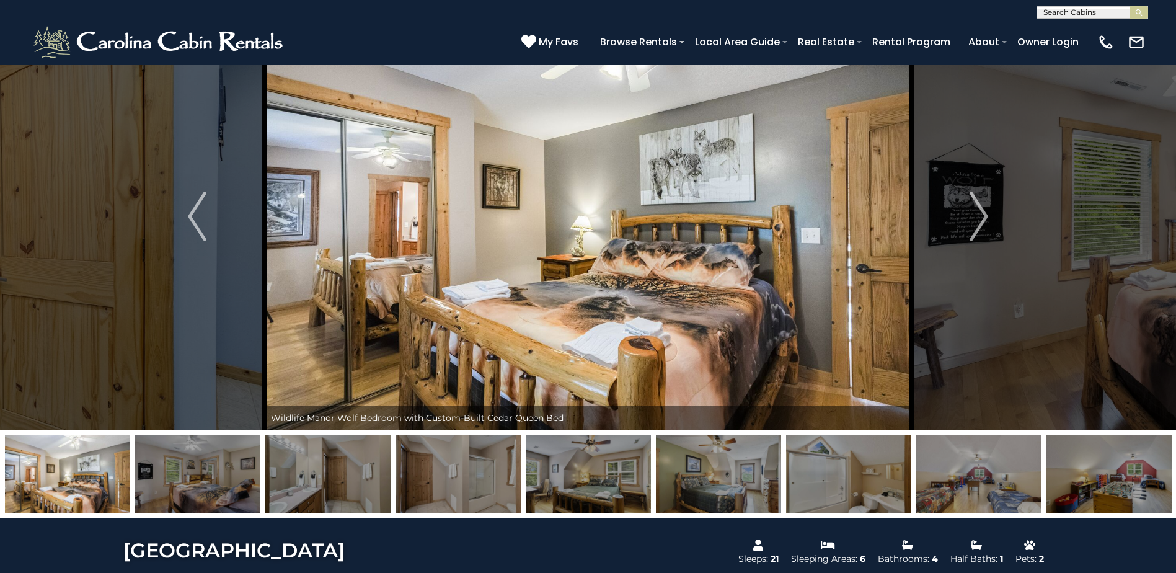
click at [185, 486] on img at bounding box center [197, 474] width 125 height 78
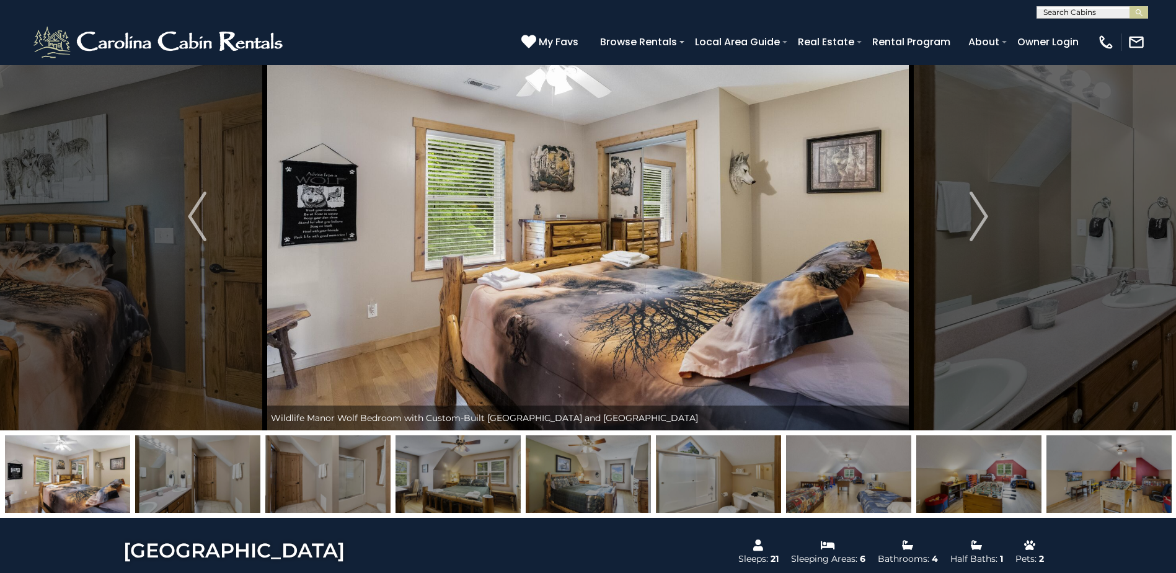
click at [185, 486] on img at bounding box center [197, 474] width 125 height 78
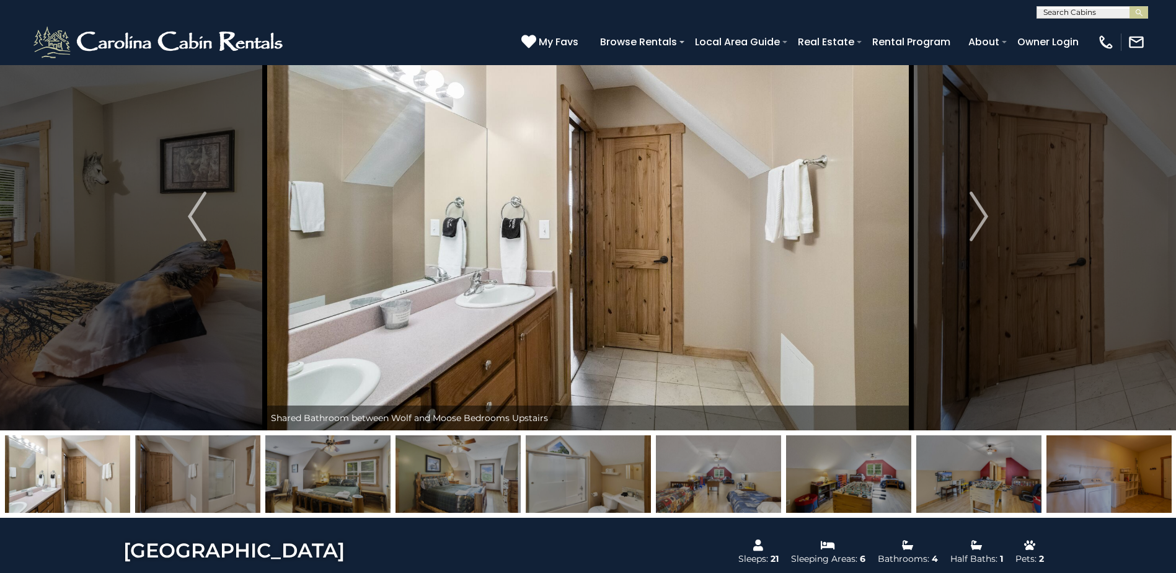
click at [185, 486] on img at bounding box center [197, 474] width 125 height 78
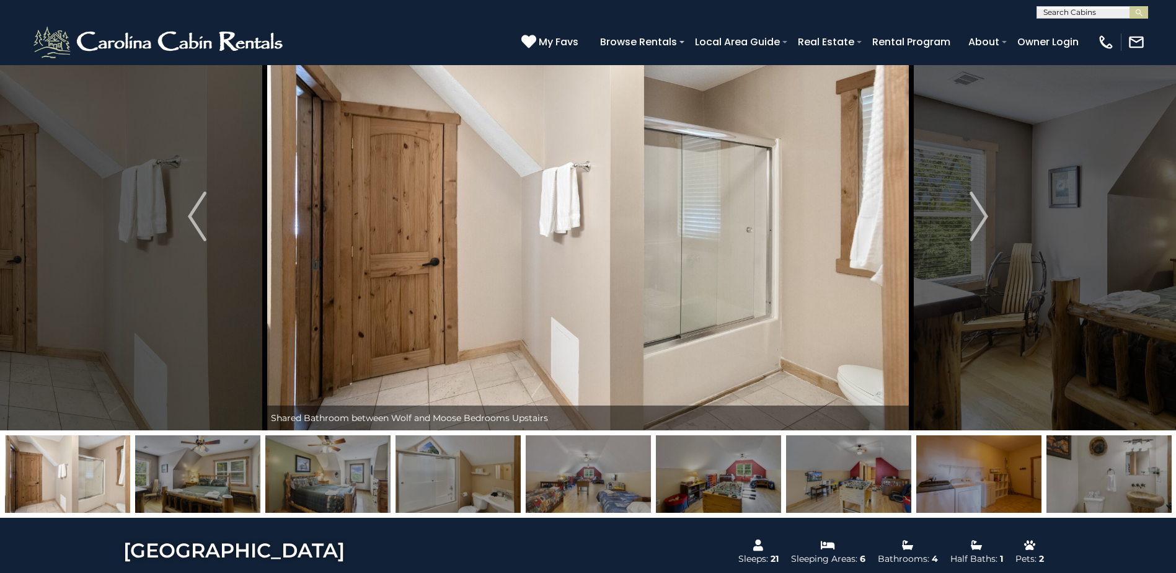
click at [185, 486] on img at bounding box center [197, 474] width 125 height 78
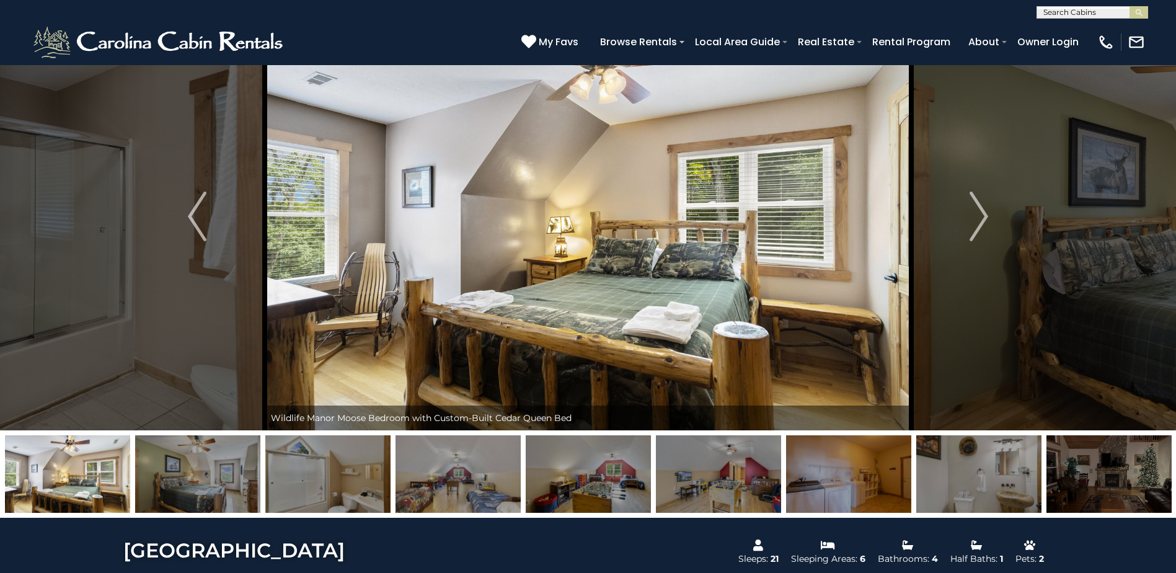
click at [185, 486] on img at bounding box center [197, 474] width 125 height 78
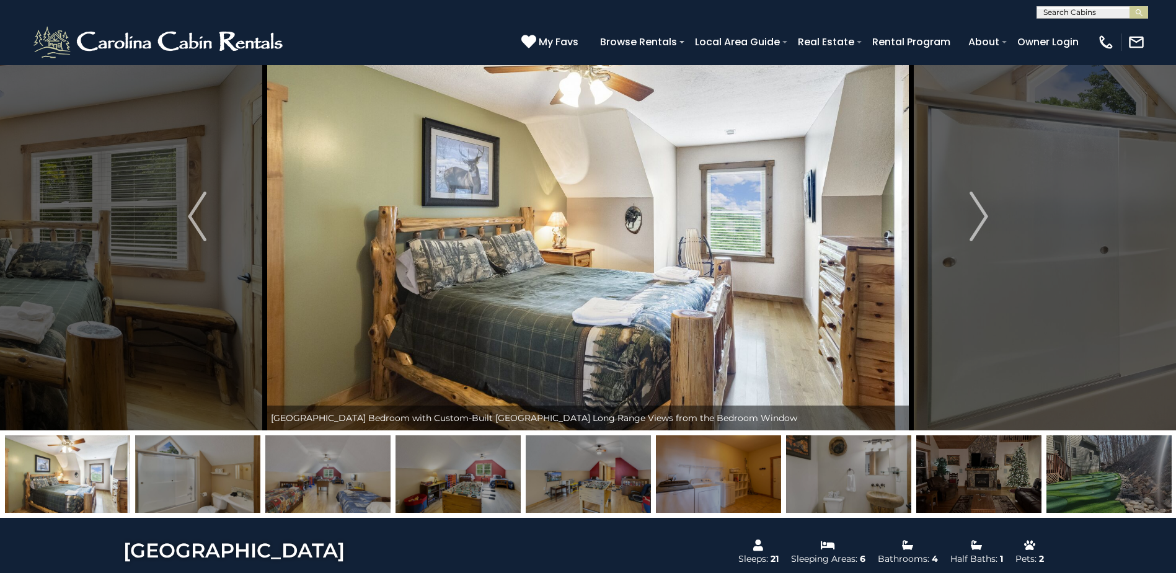
click at [185, 486] on img at bounding box center [197, 474] width 125 height 78
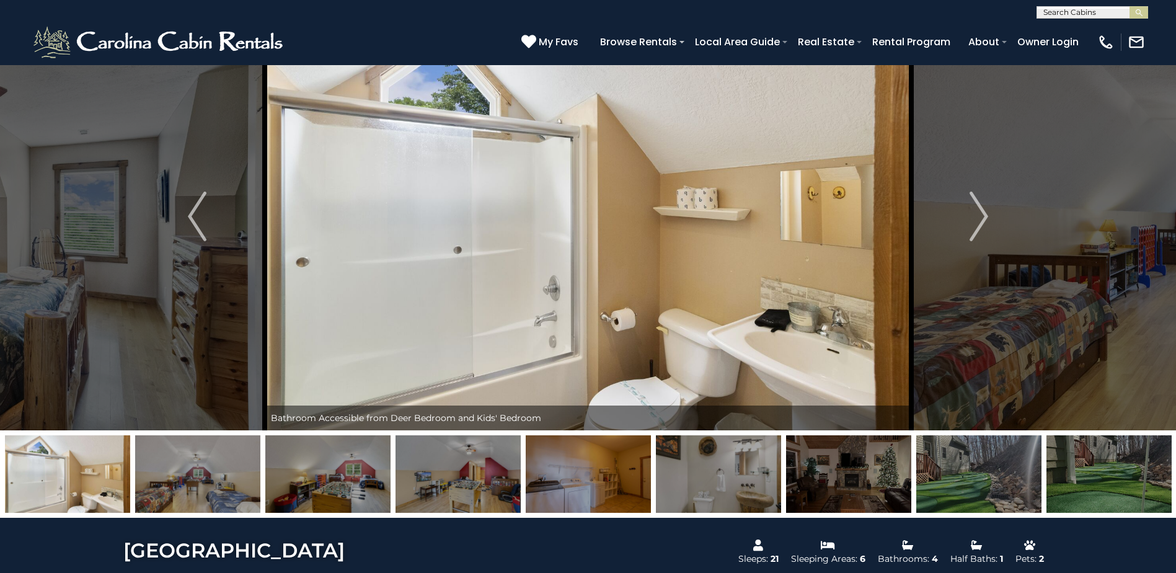
click at [185, 486] on img at bounding box center [197, 474] width 125 height 78
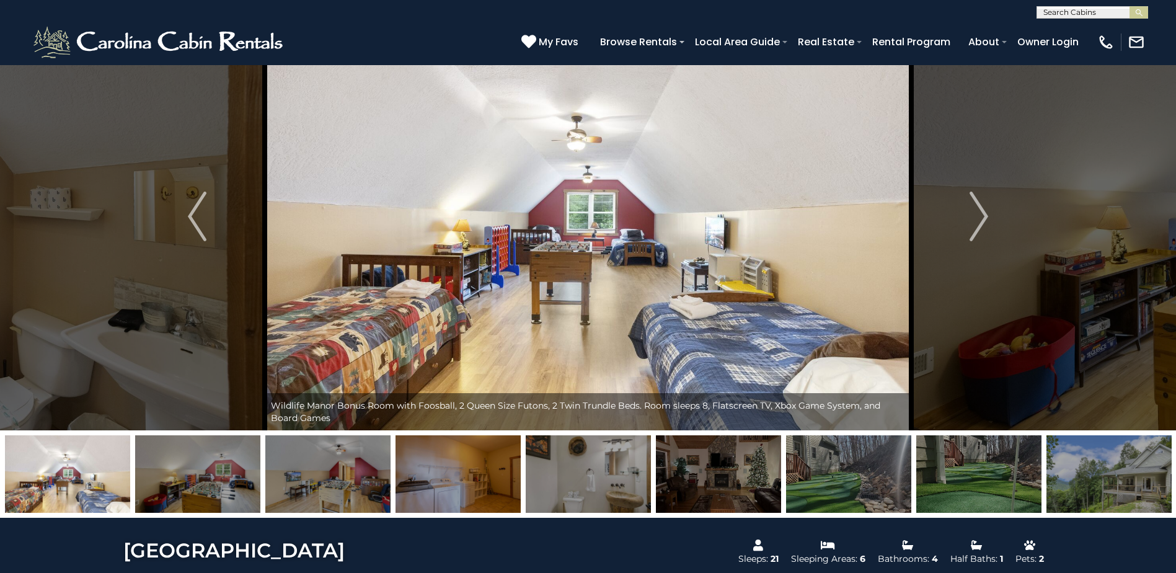
click at [185, 486] on img at bounding box center [197, 474] width 125 height 78
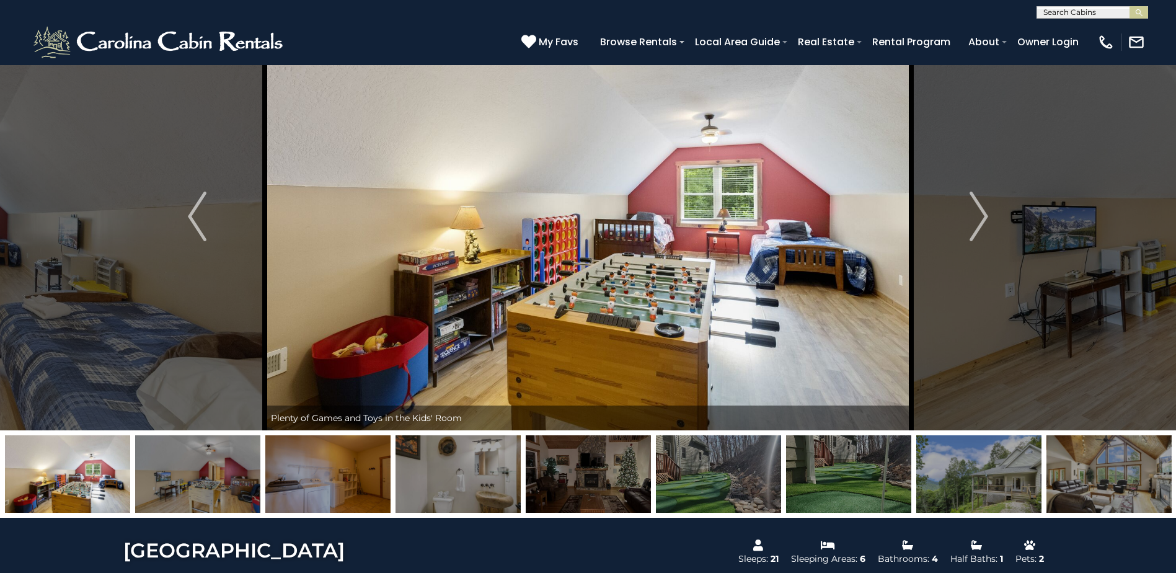
click at [185, 486] on img at bounding box center [197, 474] width 125 height 78
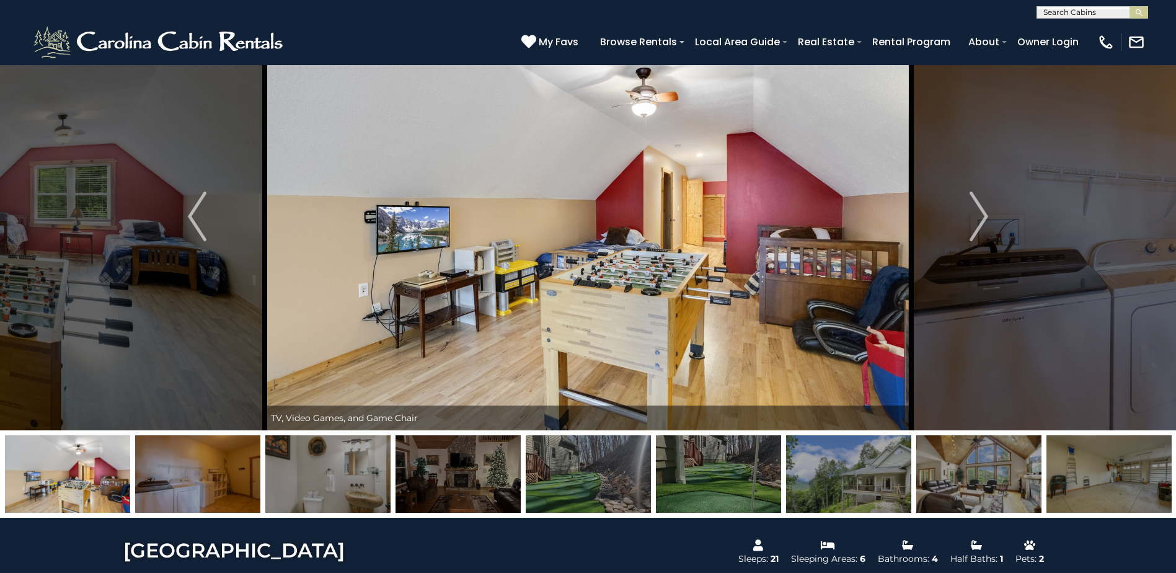
click at [185, 486] on img at bounding box center [197, 474] width 125 height 78
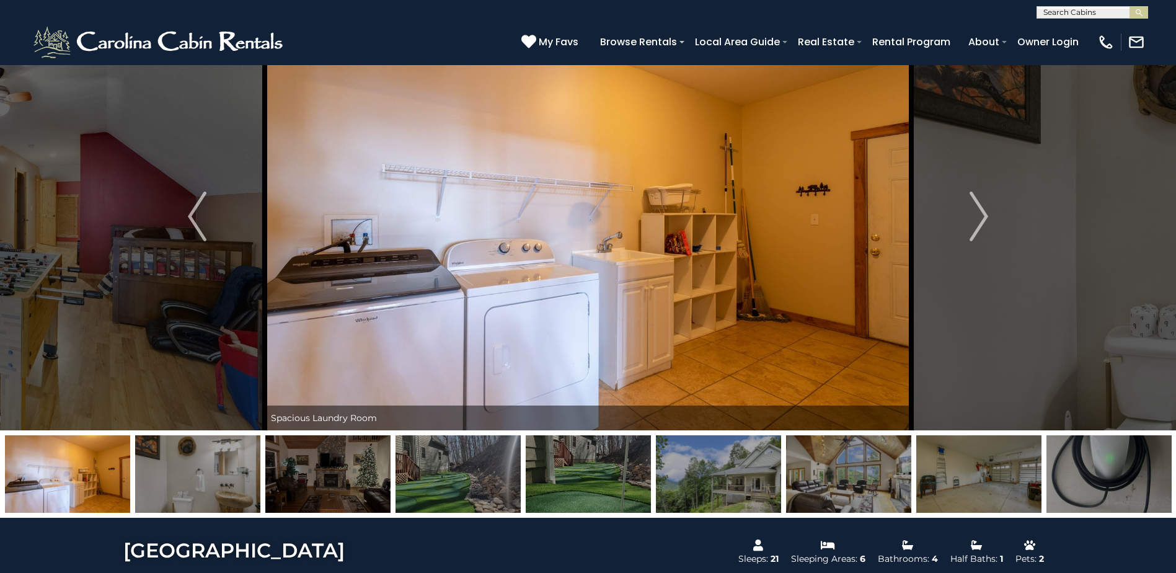
click at [185, 486] on img at bounding box center [197, 474] width 125 height 78
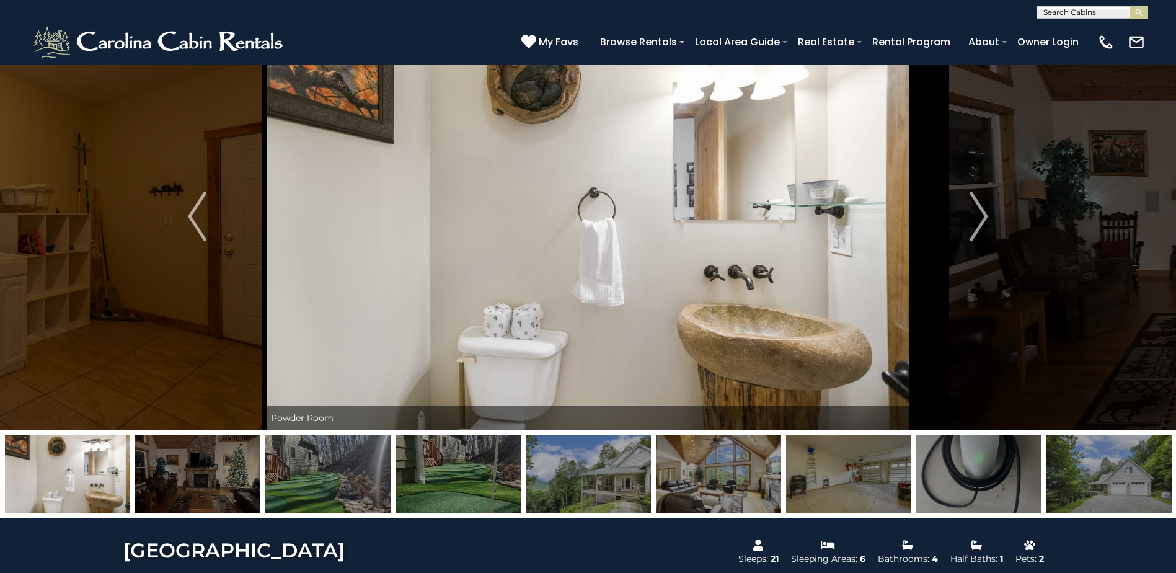
click at [185, 486] on img at bounding box center [197, 474] width 125 height 78
